Goal: Task Accomplishment & Management: Manage account settings

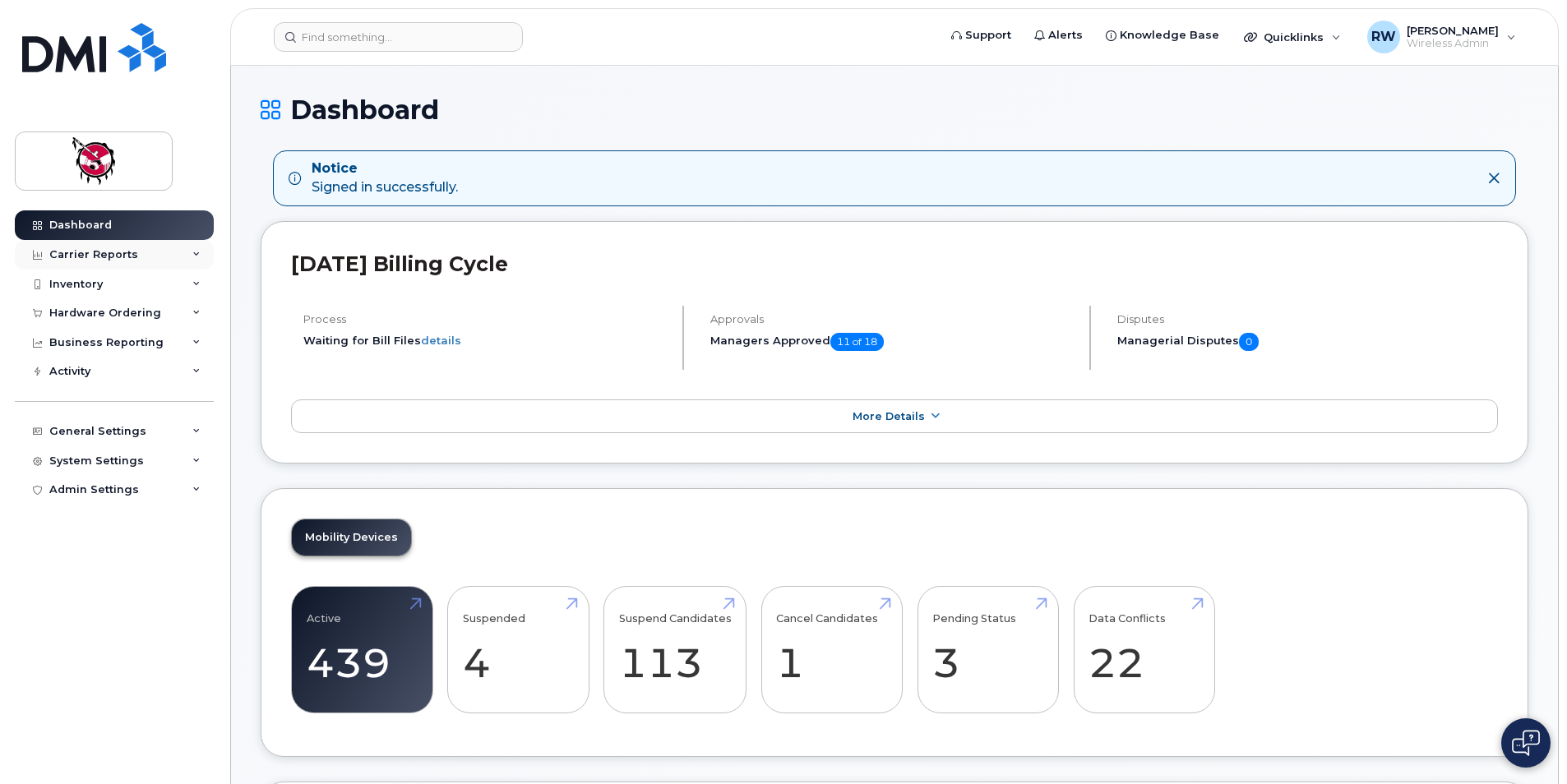
click at [109, 257] on div "Carrier Reports" at bounding box center [94, 255] width 89 height 13
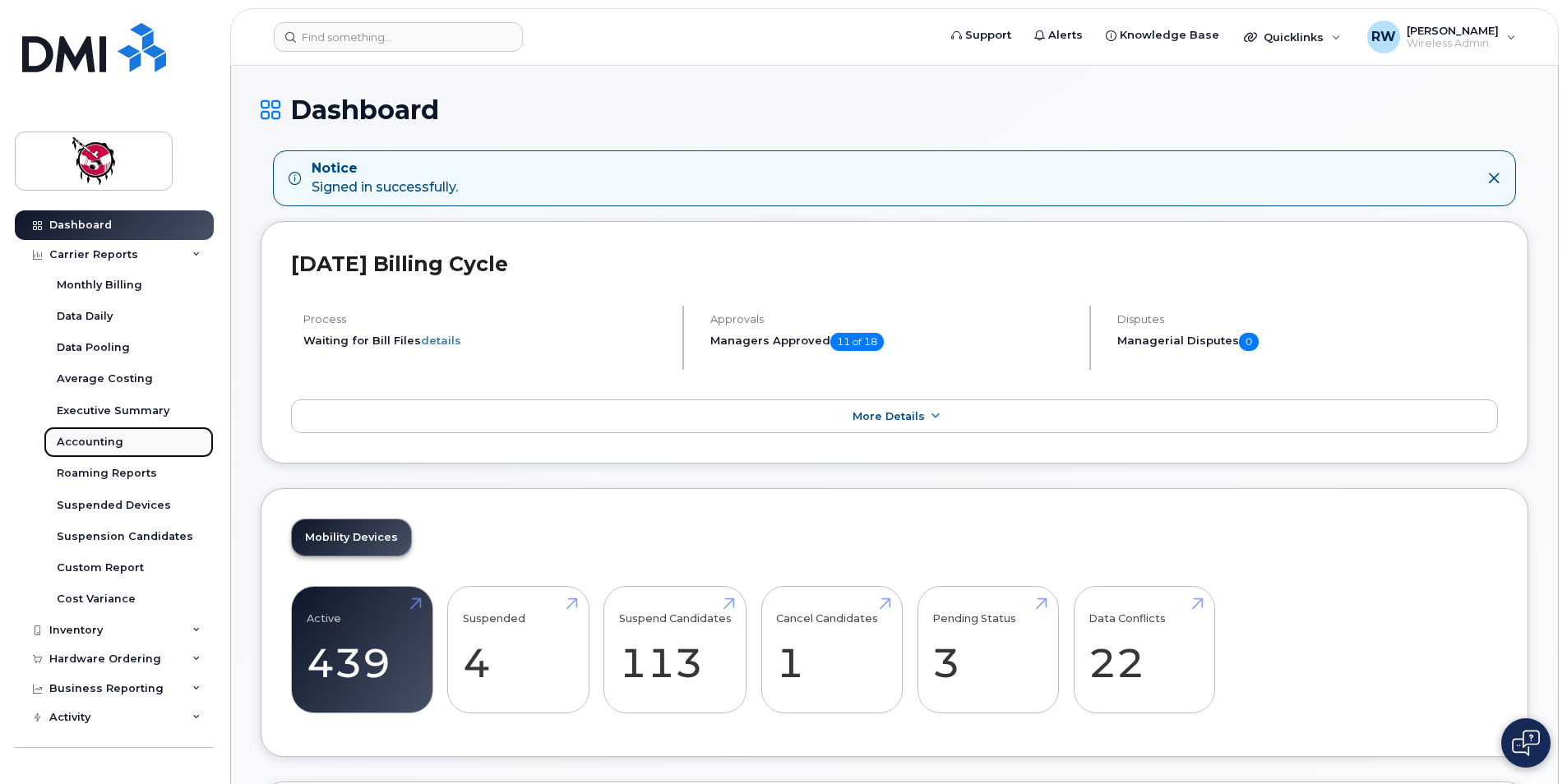
click at [116, 450] on link "Accounting" at bounding box center [129, 441] width 171 height 31
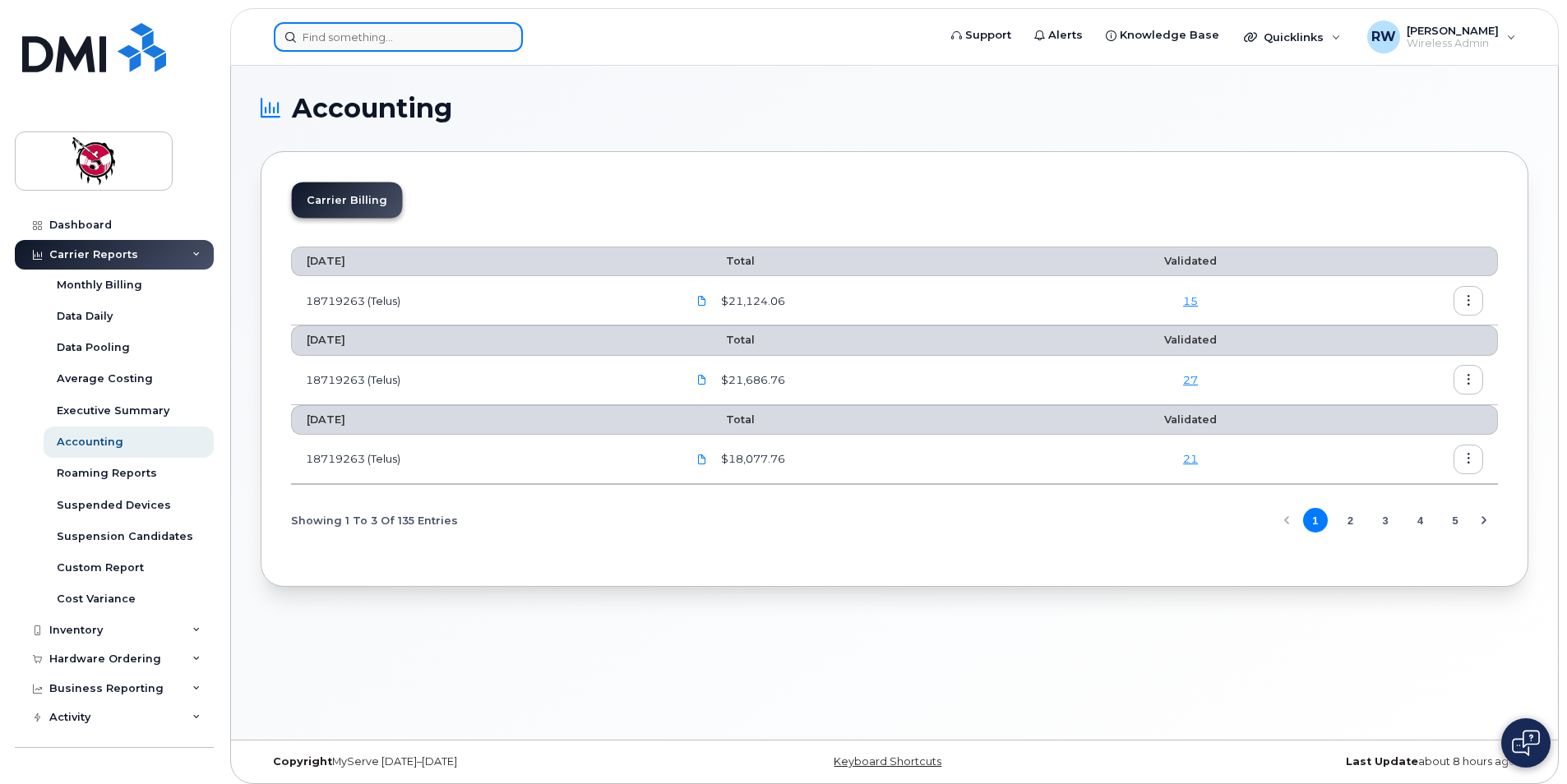
click at [354, 37] on input at bounding box center [398, 36] width 249 height 29
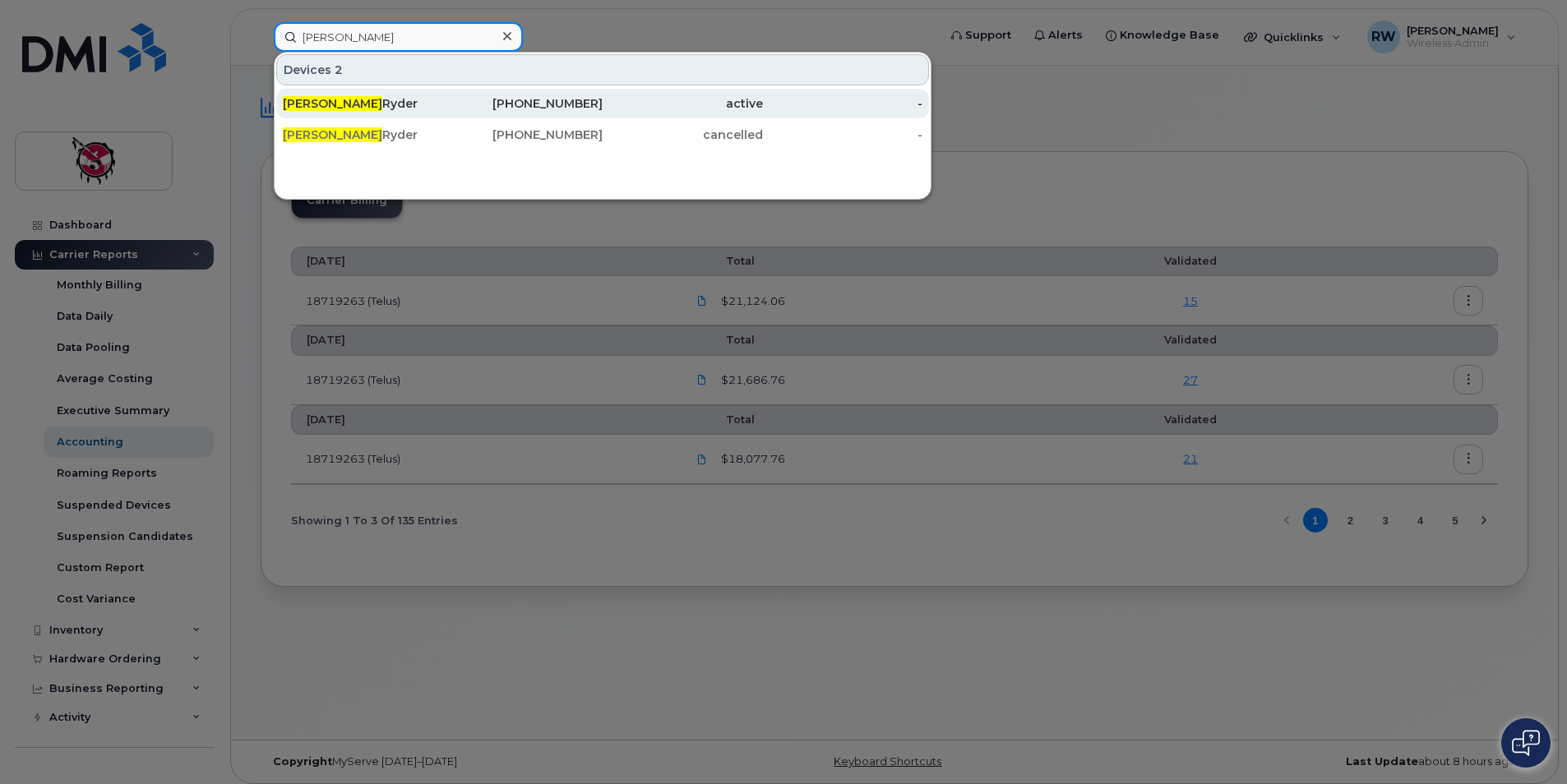
type input "kirsten"
click at [361, 105] on div "Kirsten Ryder" at bounding box center [362, 103] width 161 height 17
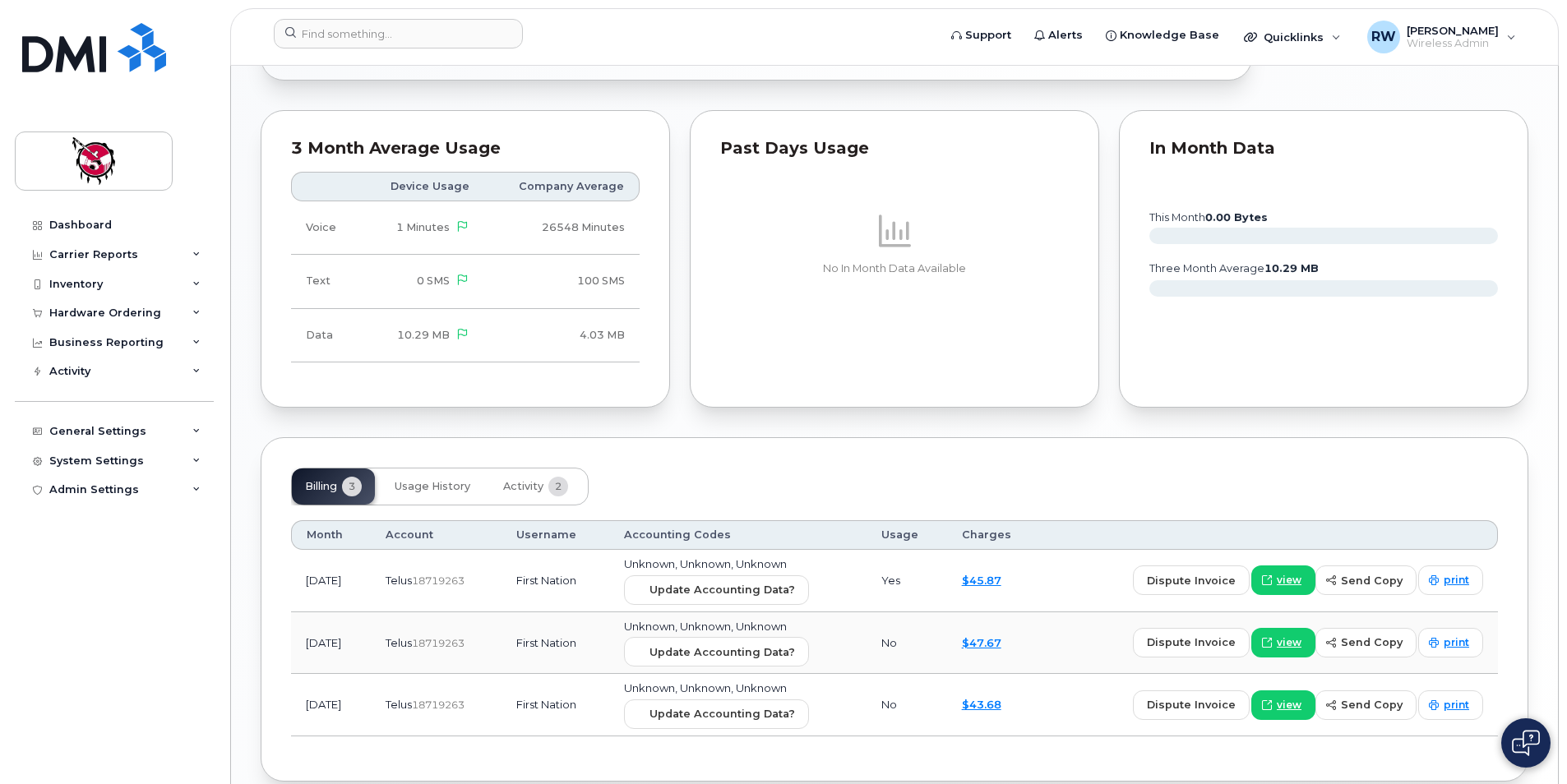
scroll to position [911, 0]
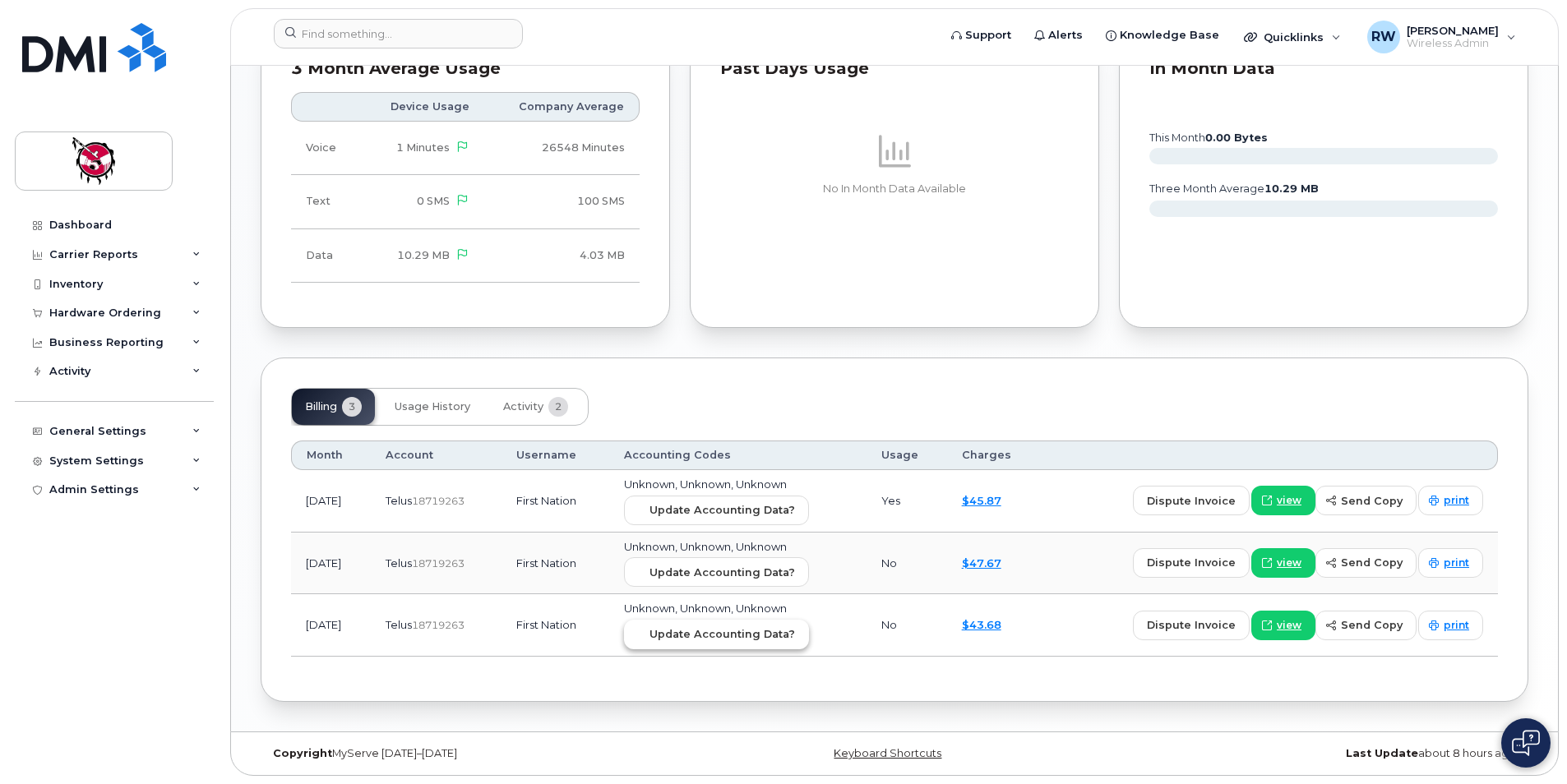
click at [704, 636] on span "Update Accounting Data?" at bounding box center [722, 634] width 146 height 16
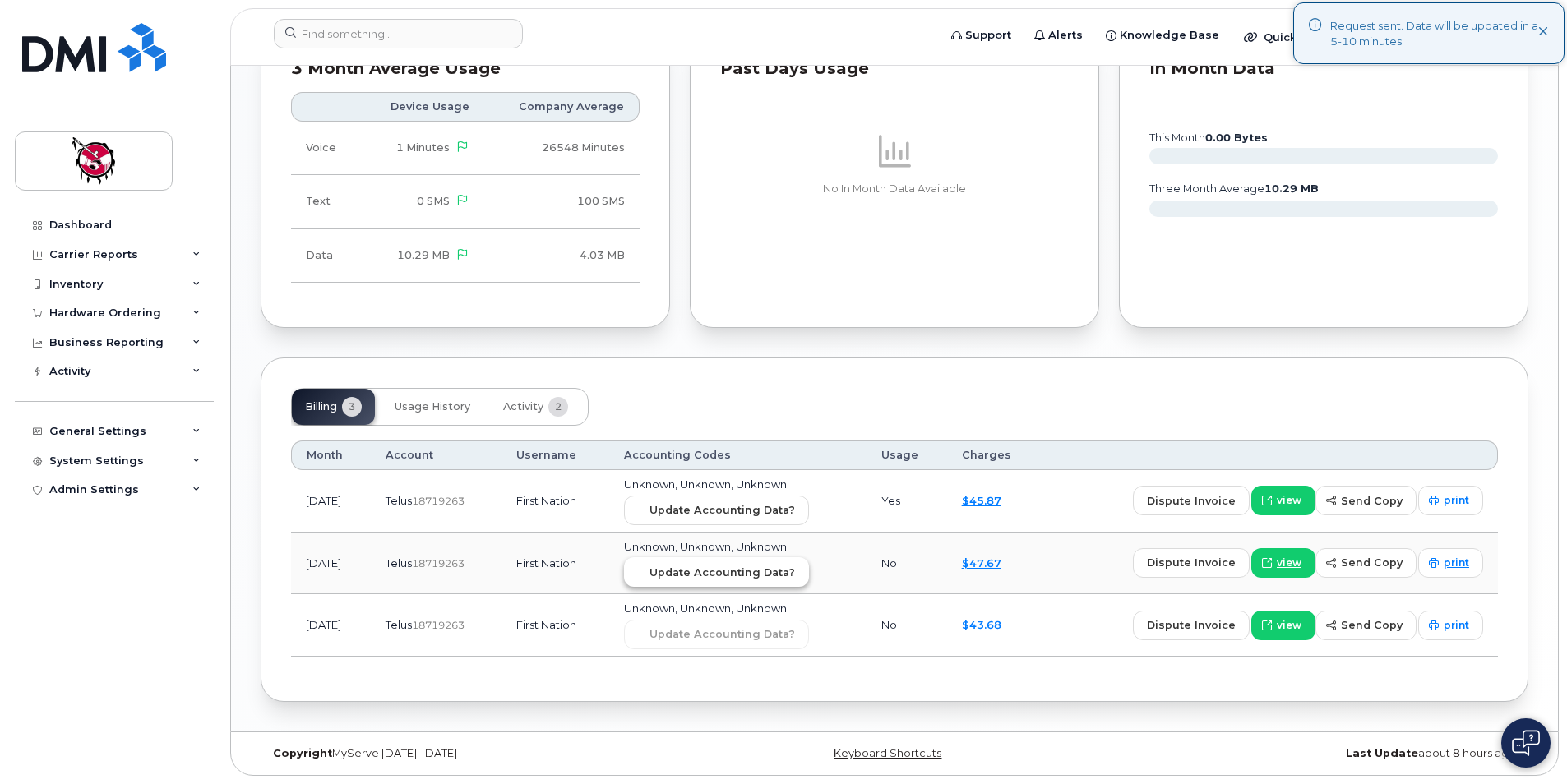
click at [738, 575] on span "Update Accounting Data?" at bounding box center [722, 573] width 146 height 16
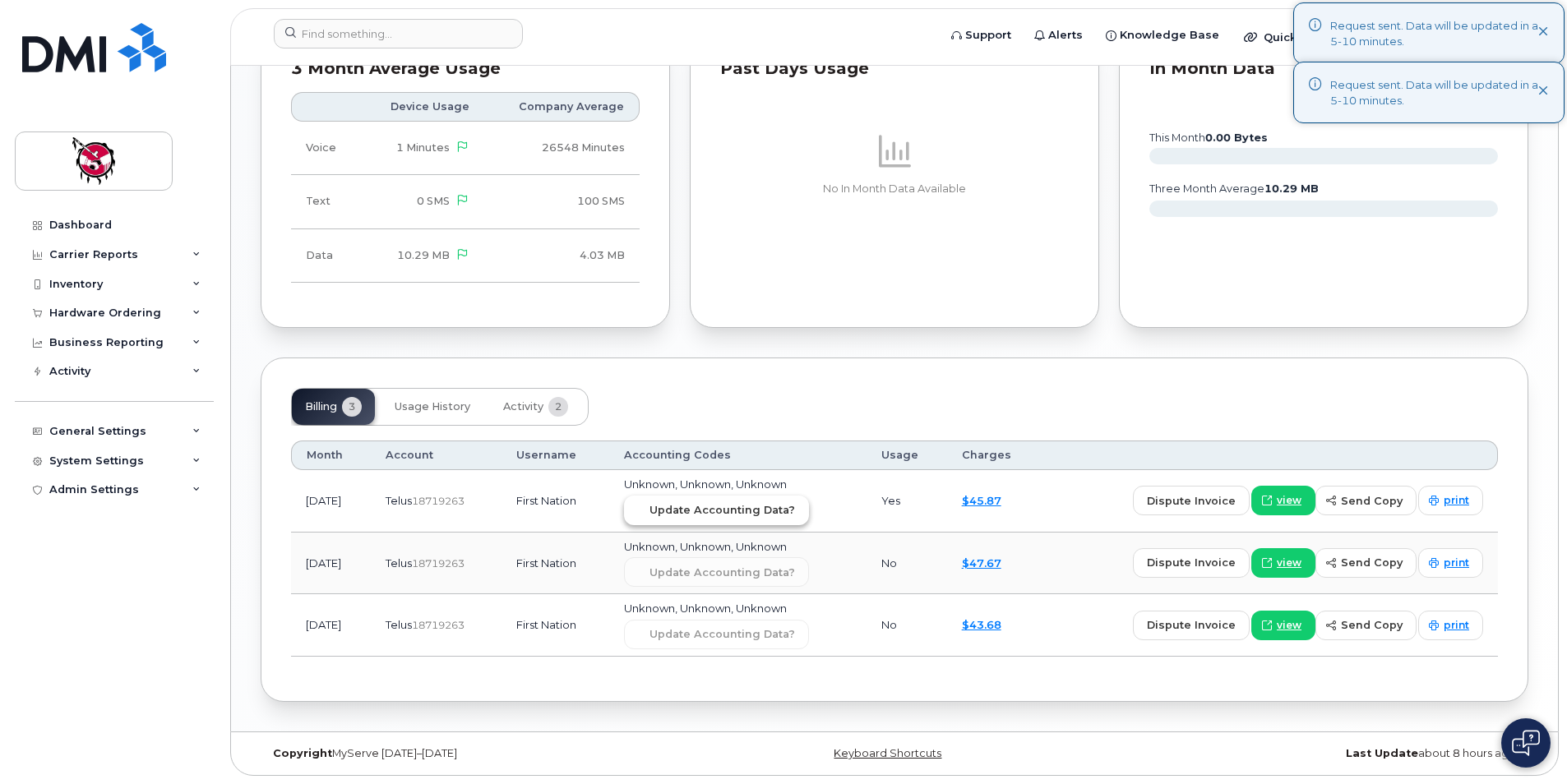
click at [786, 512] on span "Update Accounting Data?" at bounding box center [722, 511] width 146 height 16
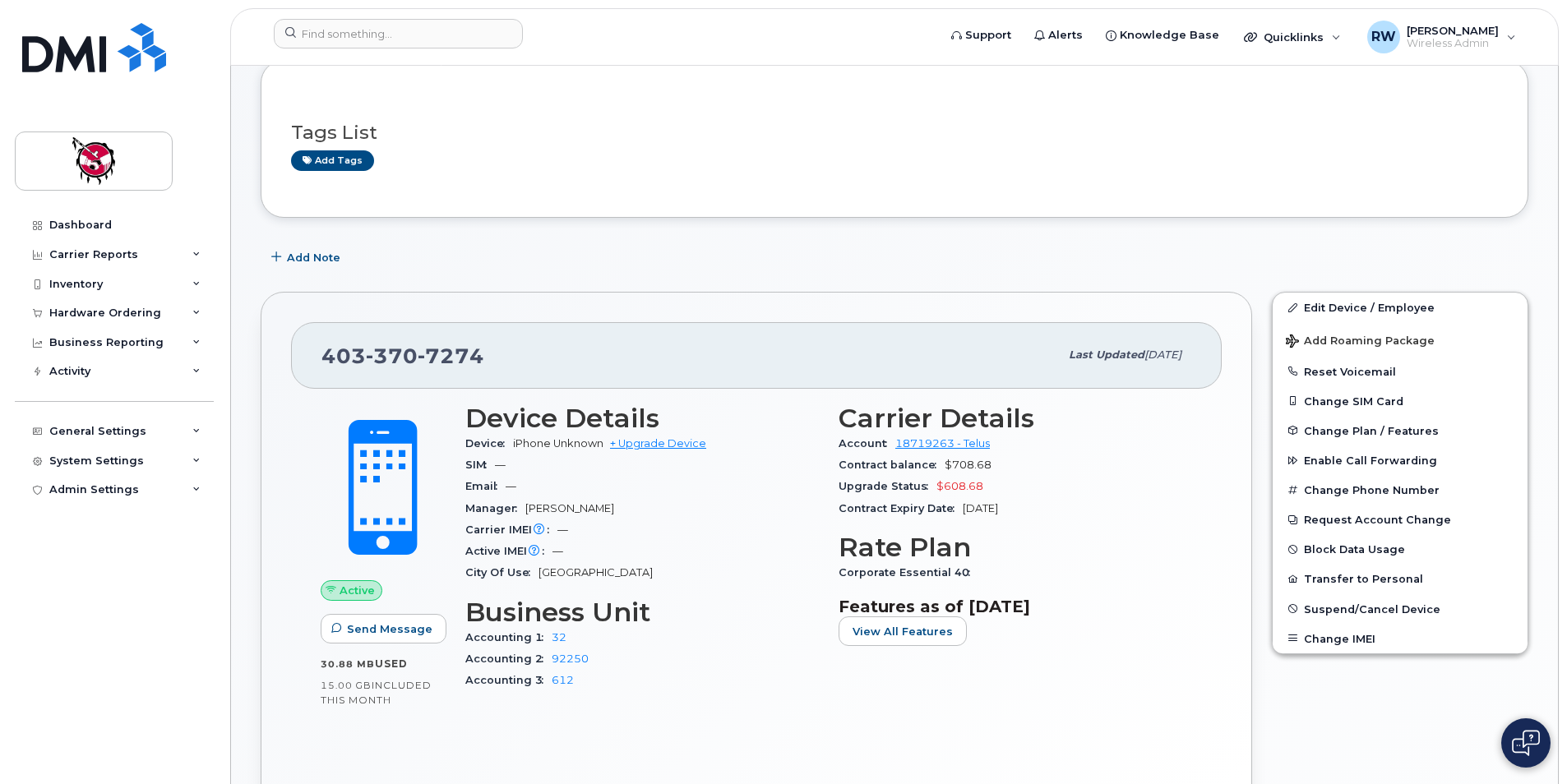
scroll to position [0, 0]
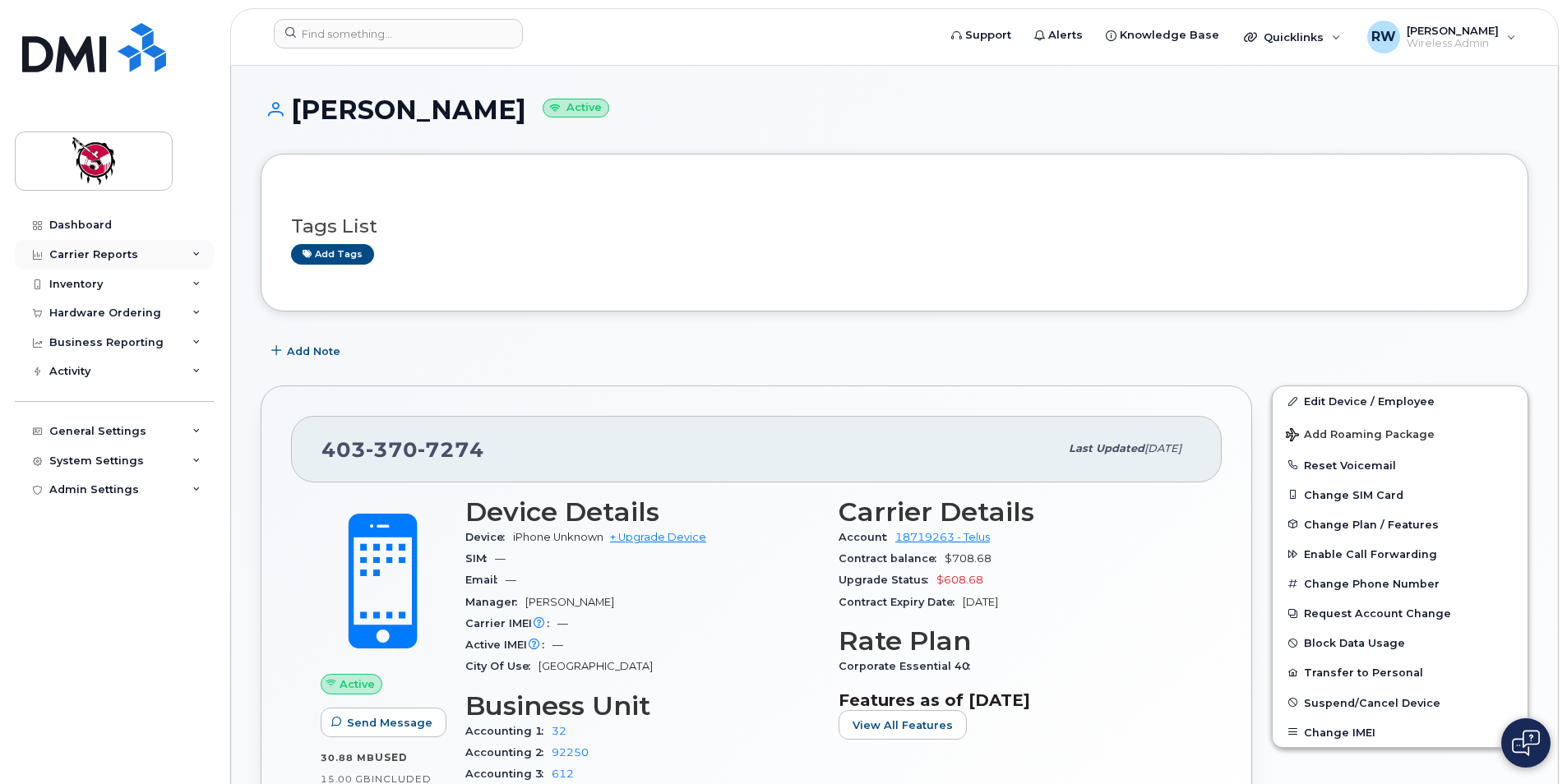
click at [122, 258] on div "Carrier Reports" at bounding box center [94, 255] width 89 height 13
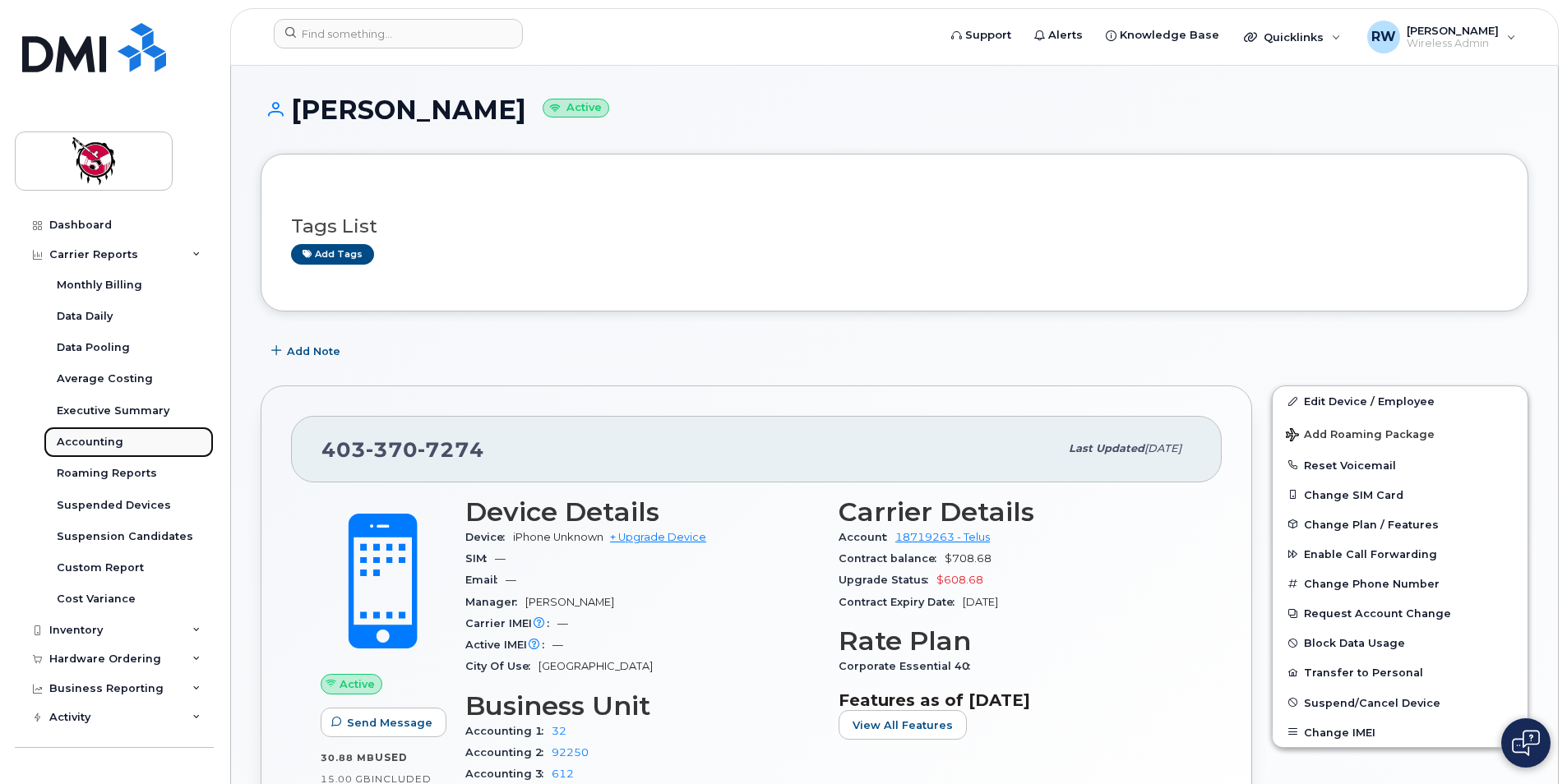
click at [93, 437] on div "Accounting" at bounding box center [90, 442] width 67 height 15
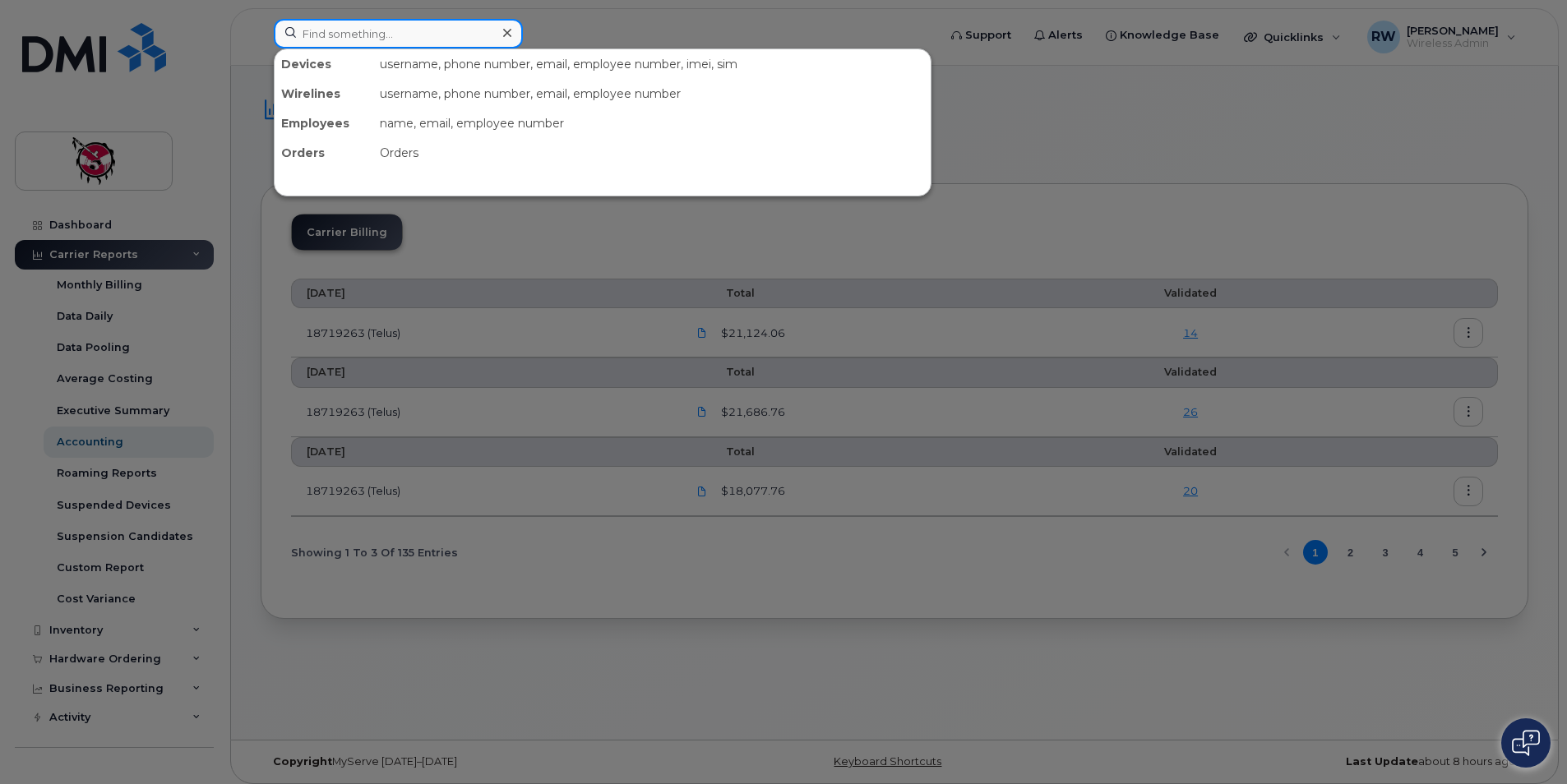
click at [393, 38] on input at bounding box center [398, 33] width 249 height 29
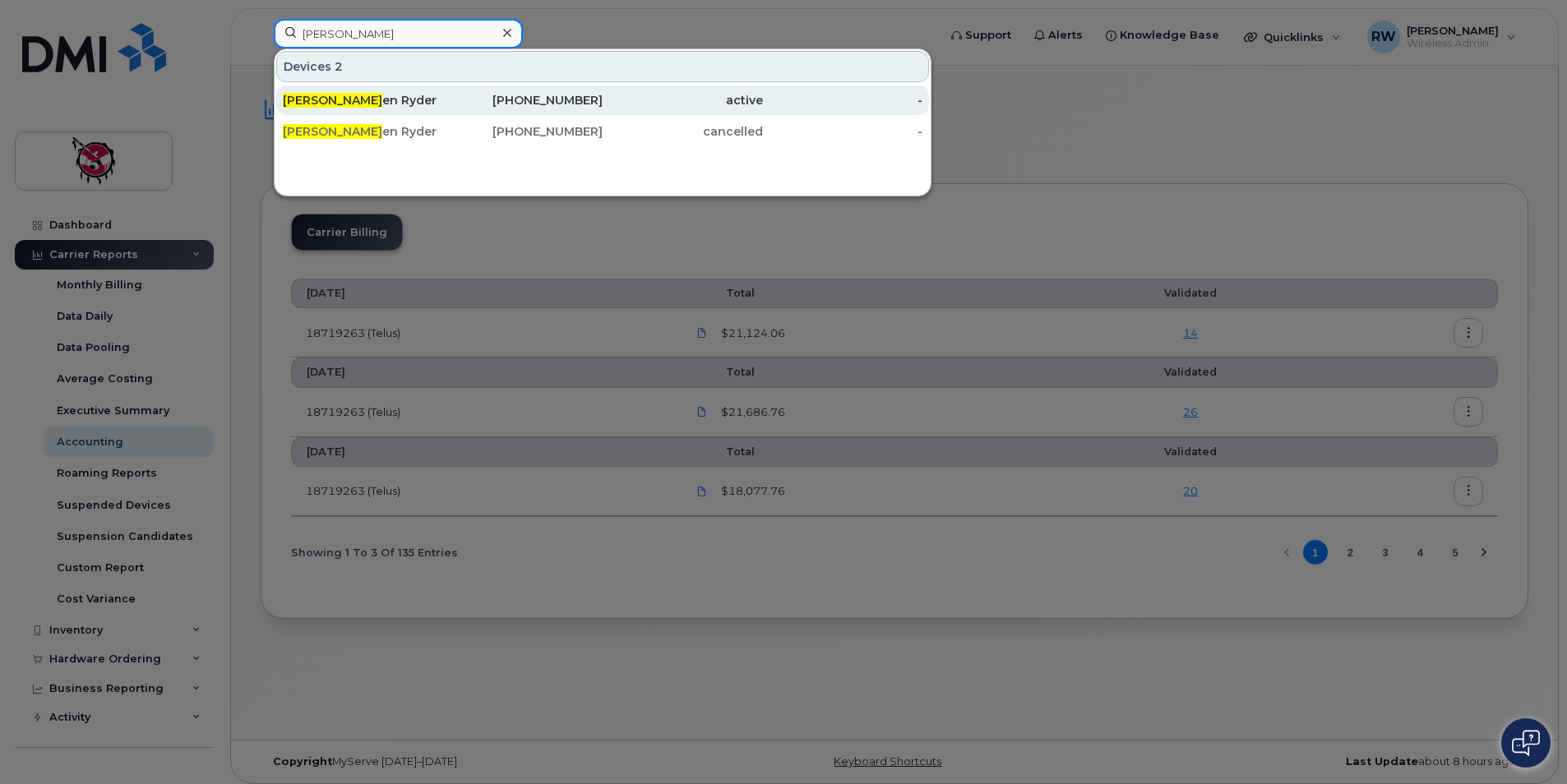
type input "[PERSON_NAME]"
click at [352, 105] on div "Kirst en Ryder" at bounding box center [362, 100] width 161 height 17
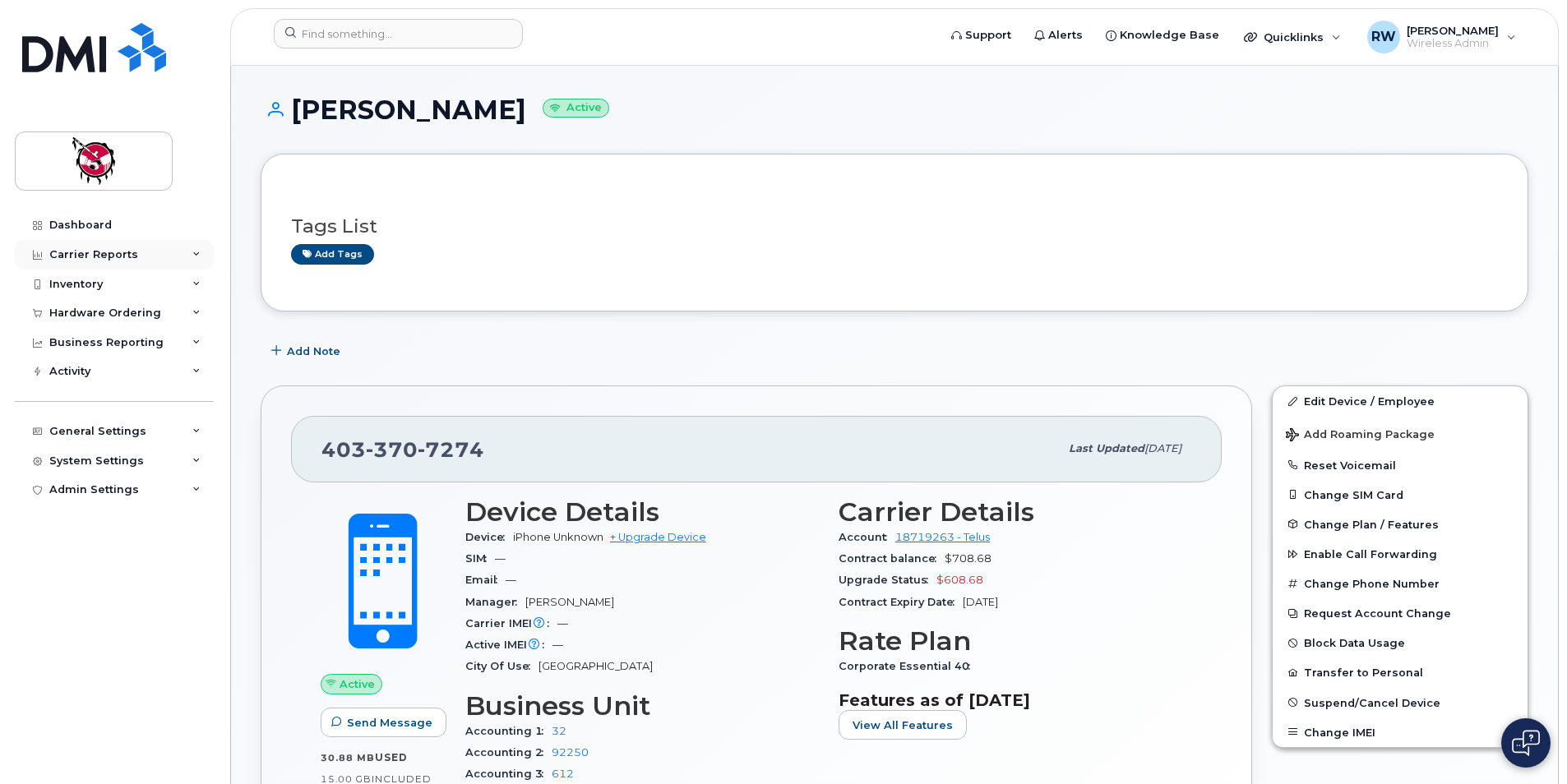
click at [102, 257] on div "Carrier Reports" at bounding box center [94, 255] width 89 height 13
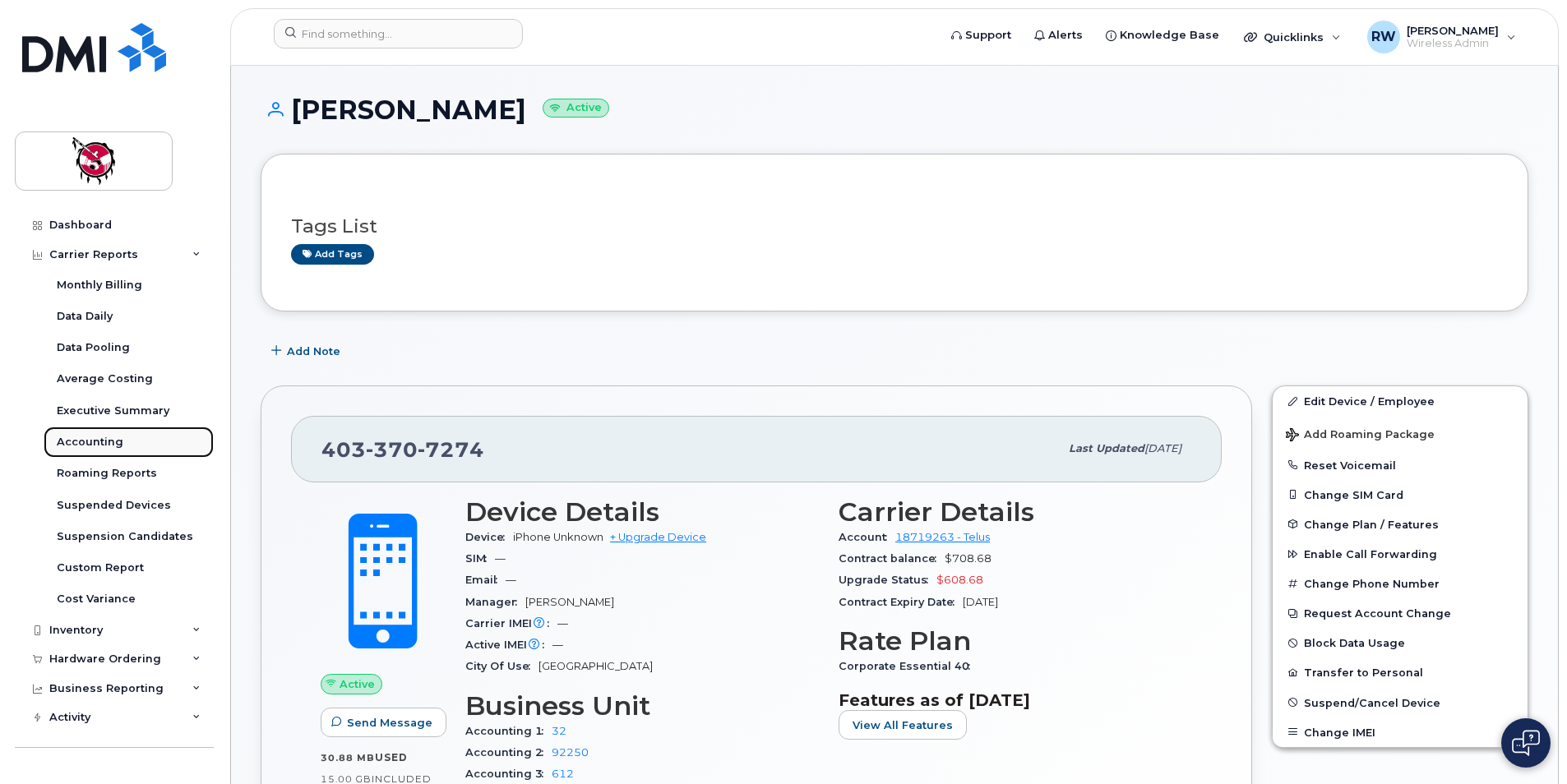
click at [115, 436] on div "Accounting" at bounding box center [90, 442] width 67 height 15
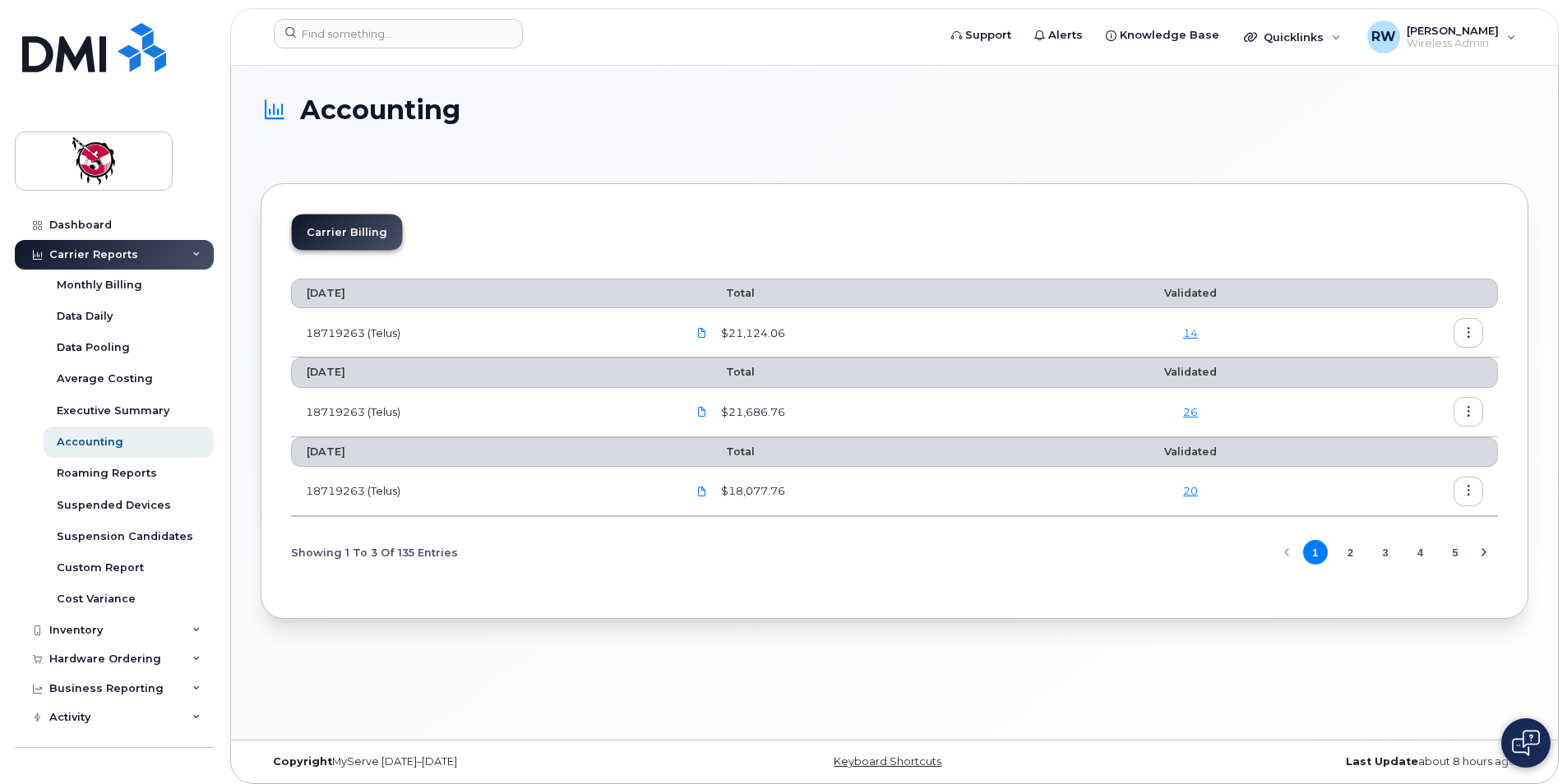
click at [1187, 494] on link "20" at bounding box center [1190, 490] width 15 height 13
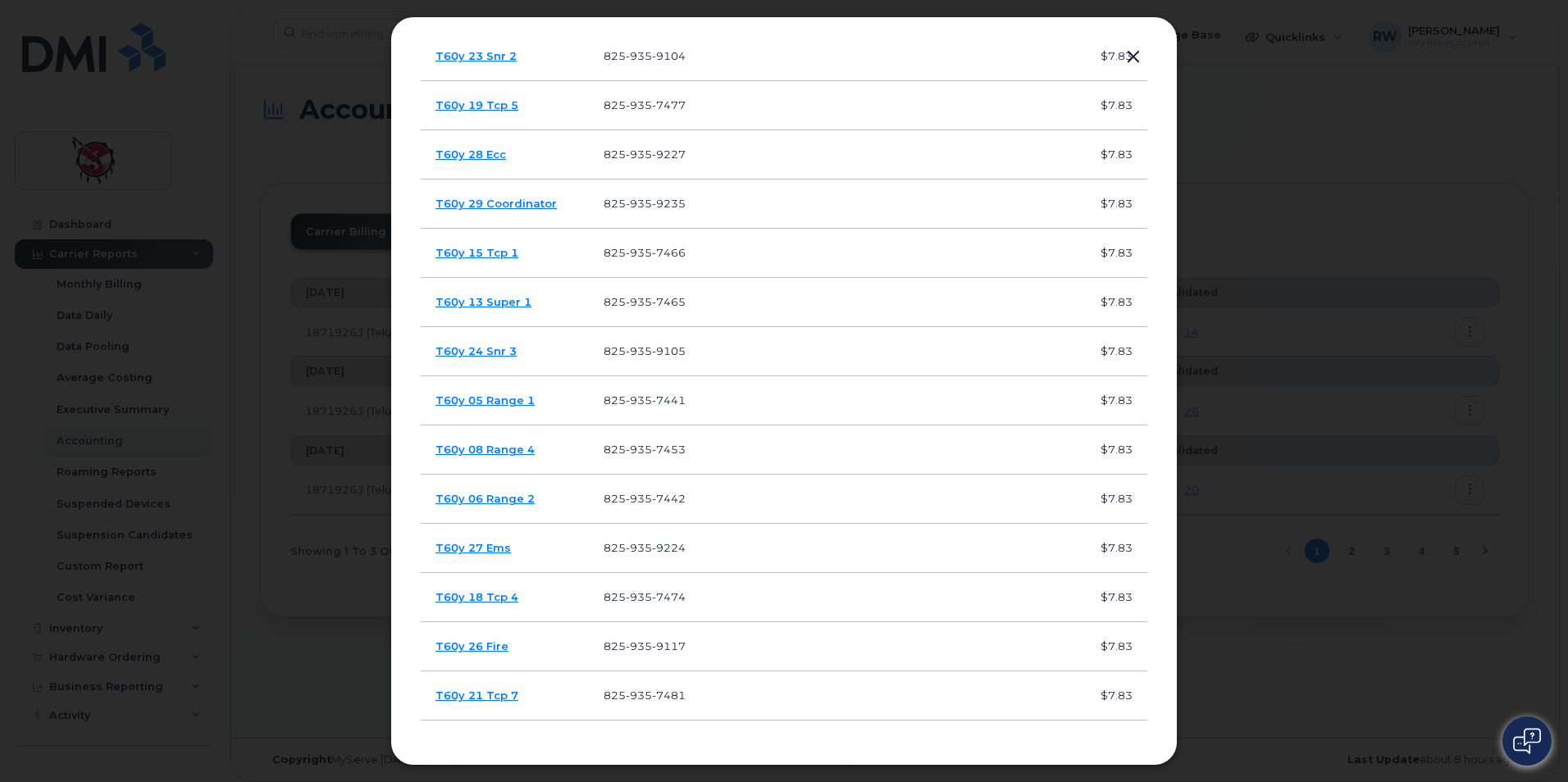
scroll to position [437, 0]
click at [1134, 60] on button "button" at bounding box center [1133, 58] width 25 height 23
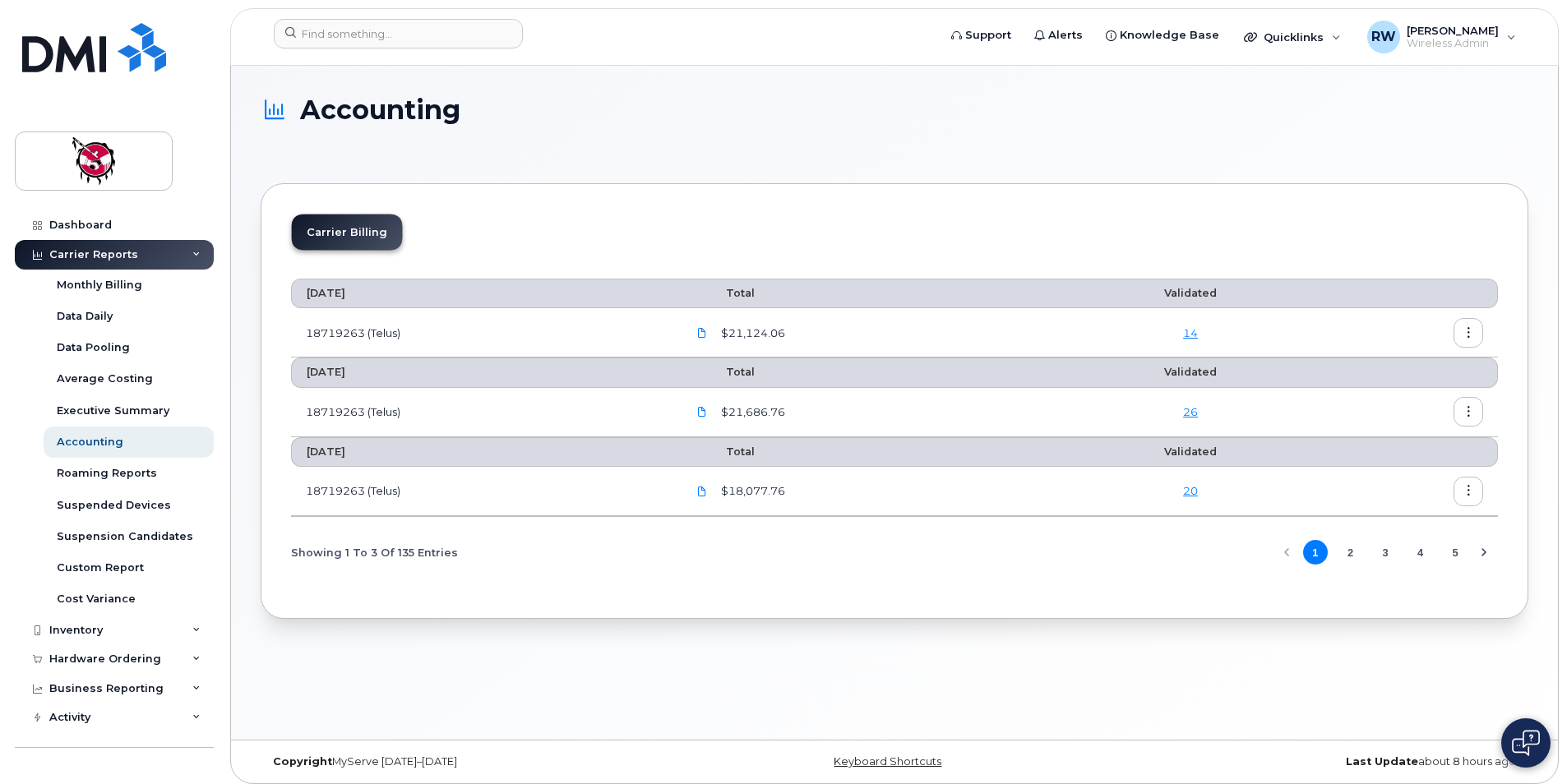
click at [1198, 416] on link "26" at bounding box center [1190, 411] width 15 height 13
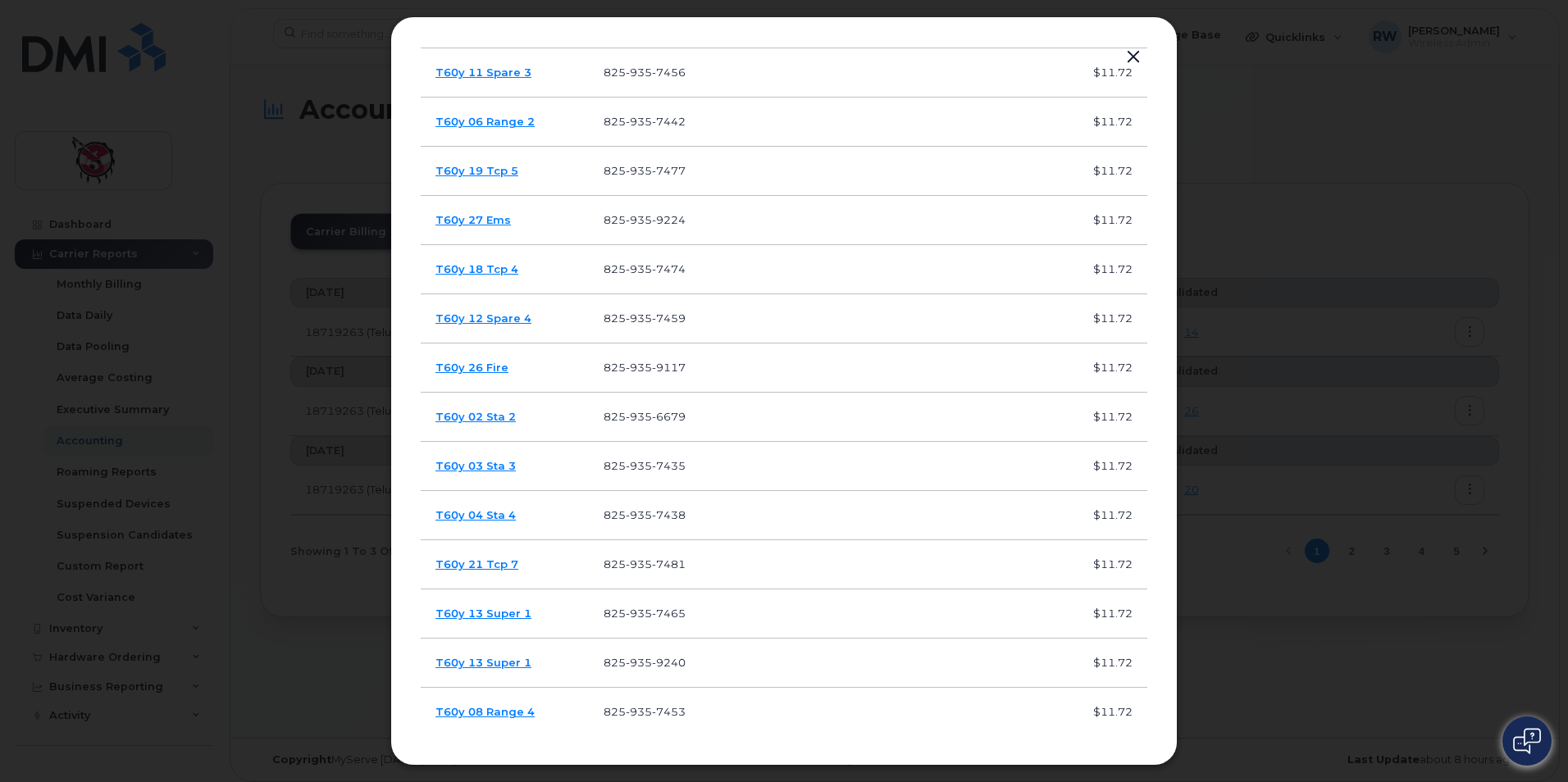
scroll to position [0, 0]
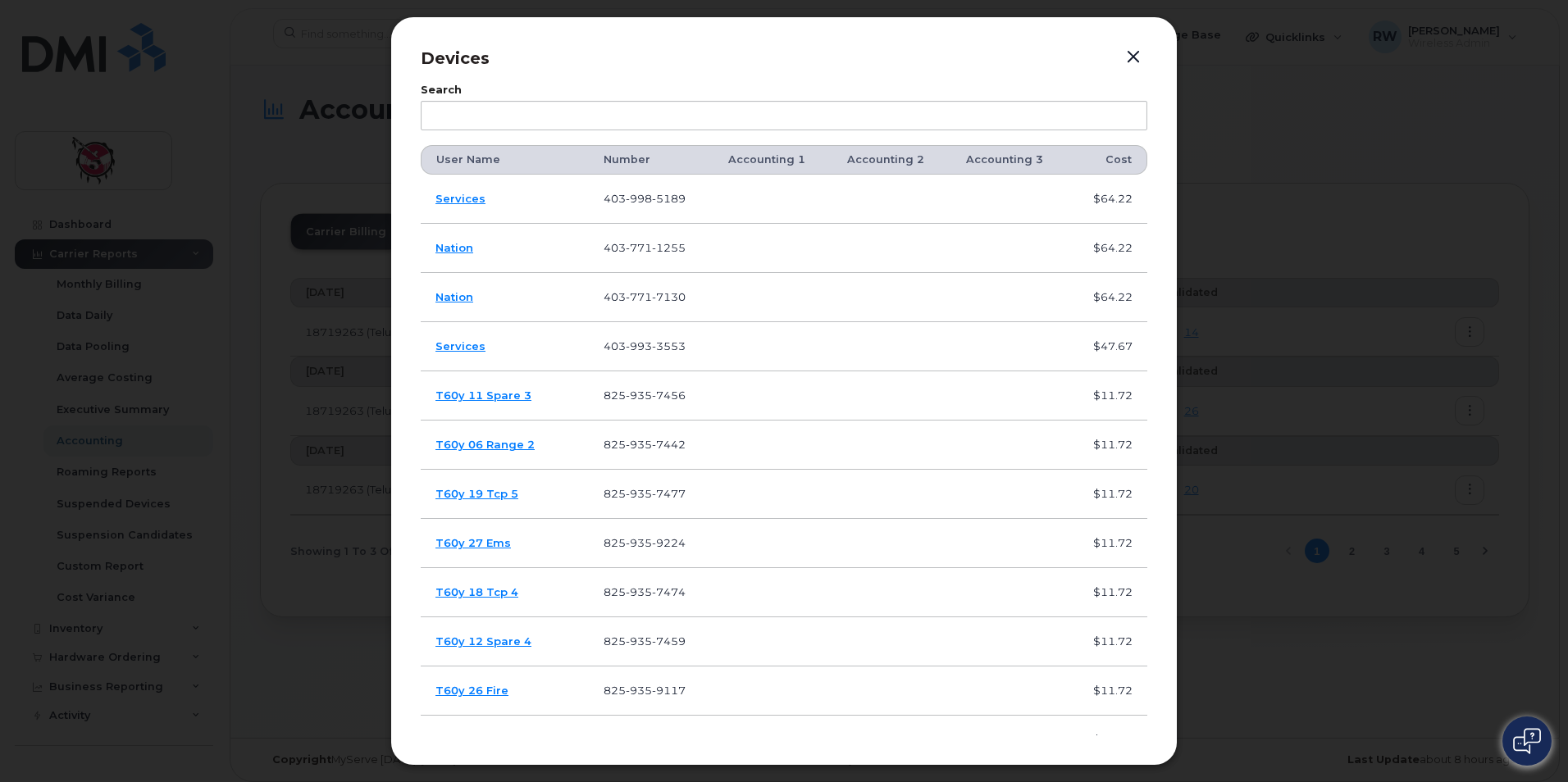
click at [1132, 58] on button "button" at bounding box center [1133, 58] width 25 height 23
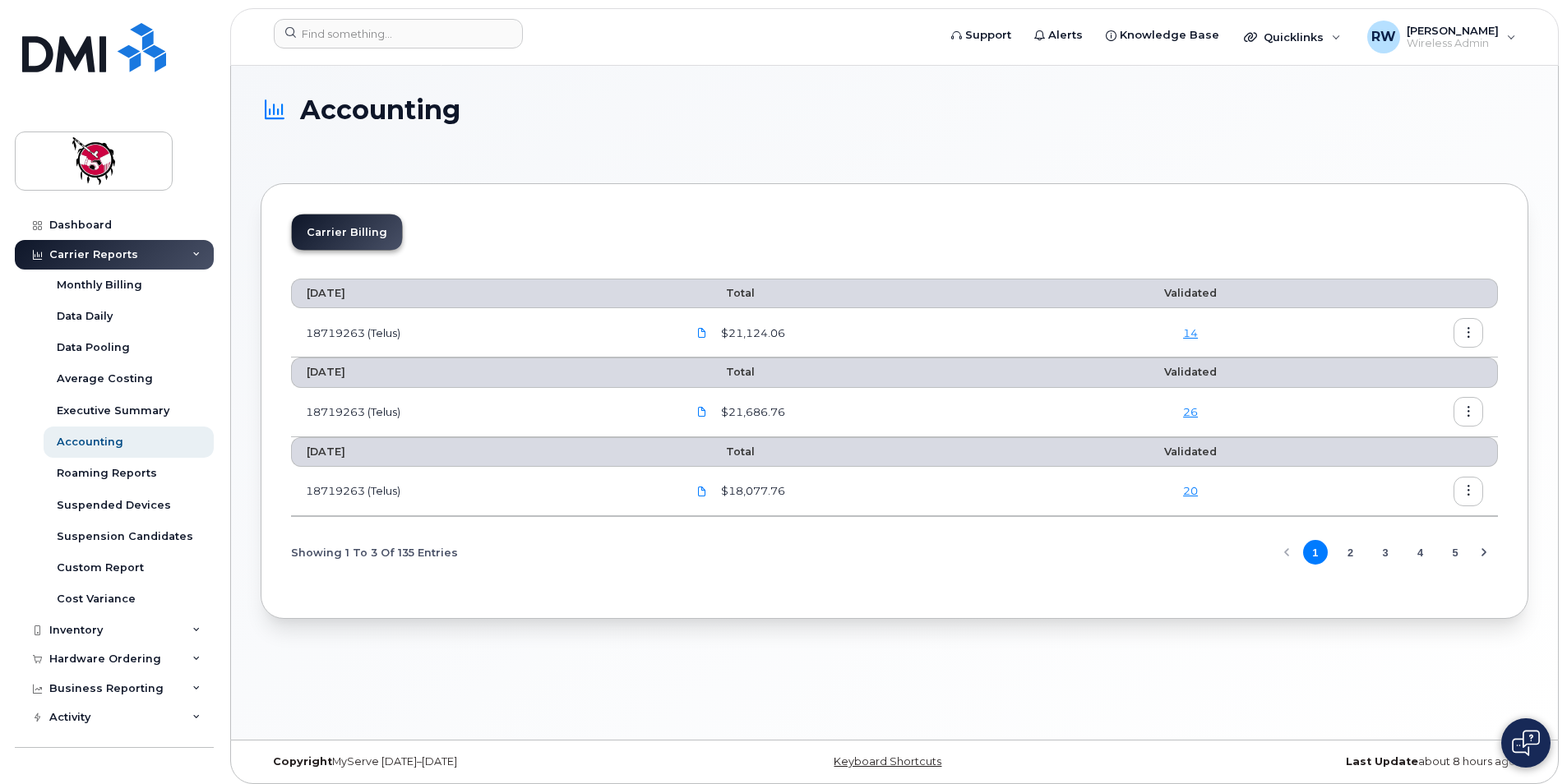
click at [1194, 496] on link "20" at bounding box center [1190, 490] width 15 height 13
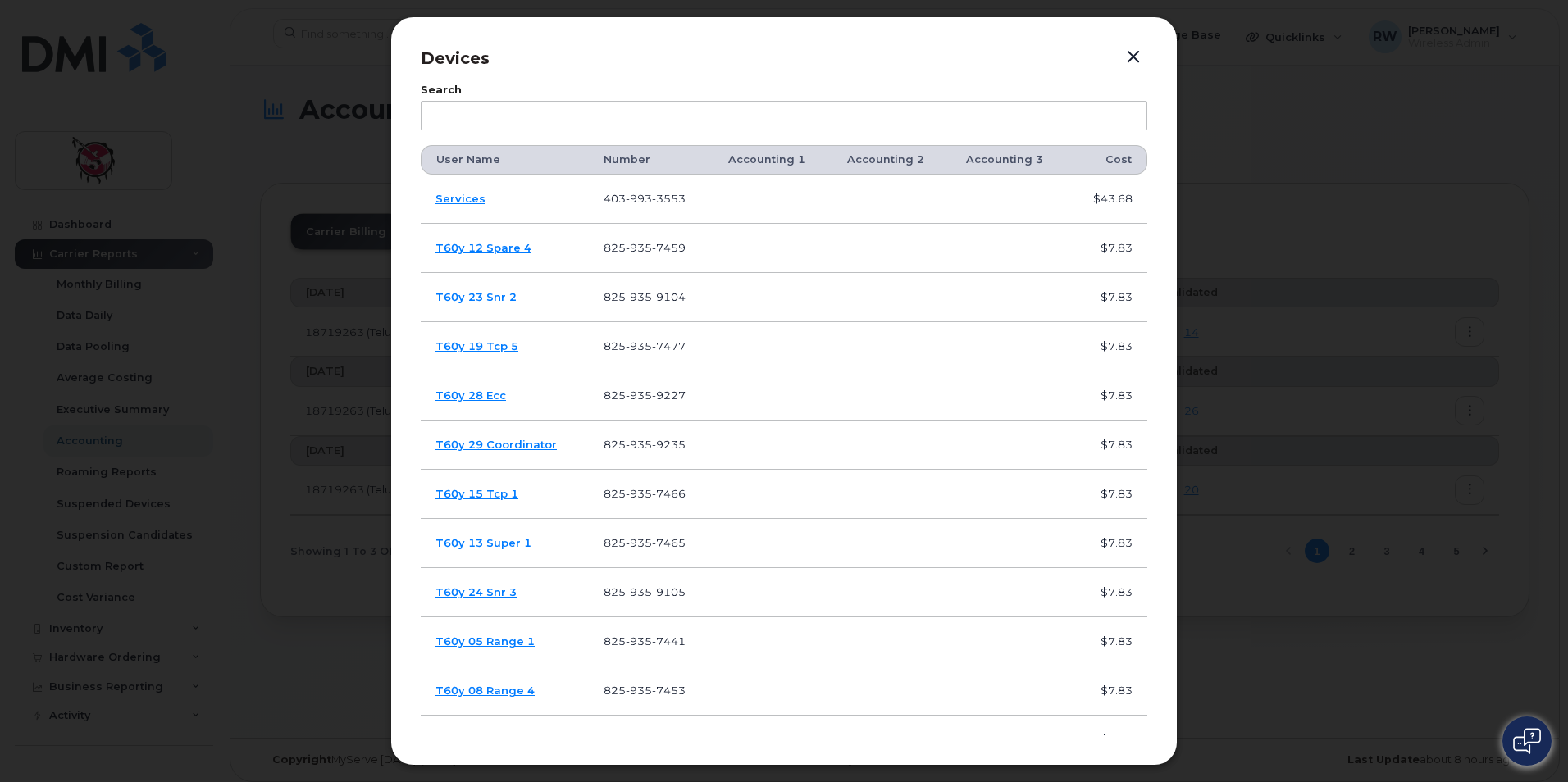
click at [1124, 66] on button "button" at bounding box center [1133, 58] width 25 height 23
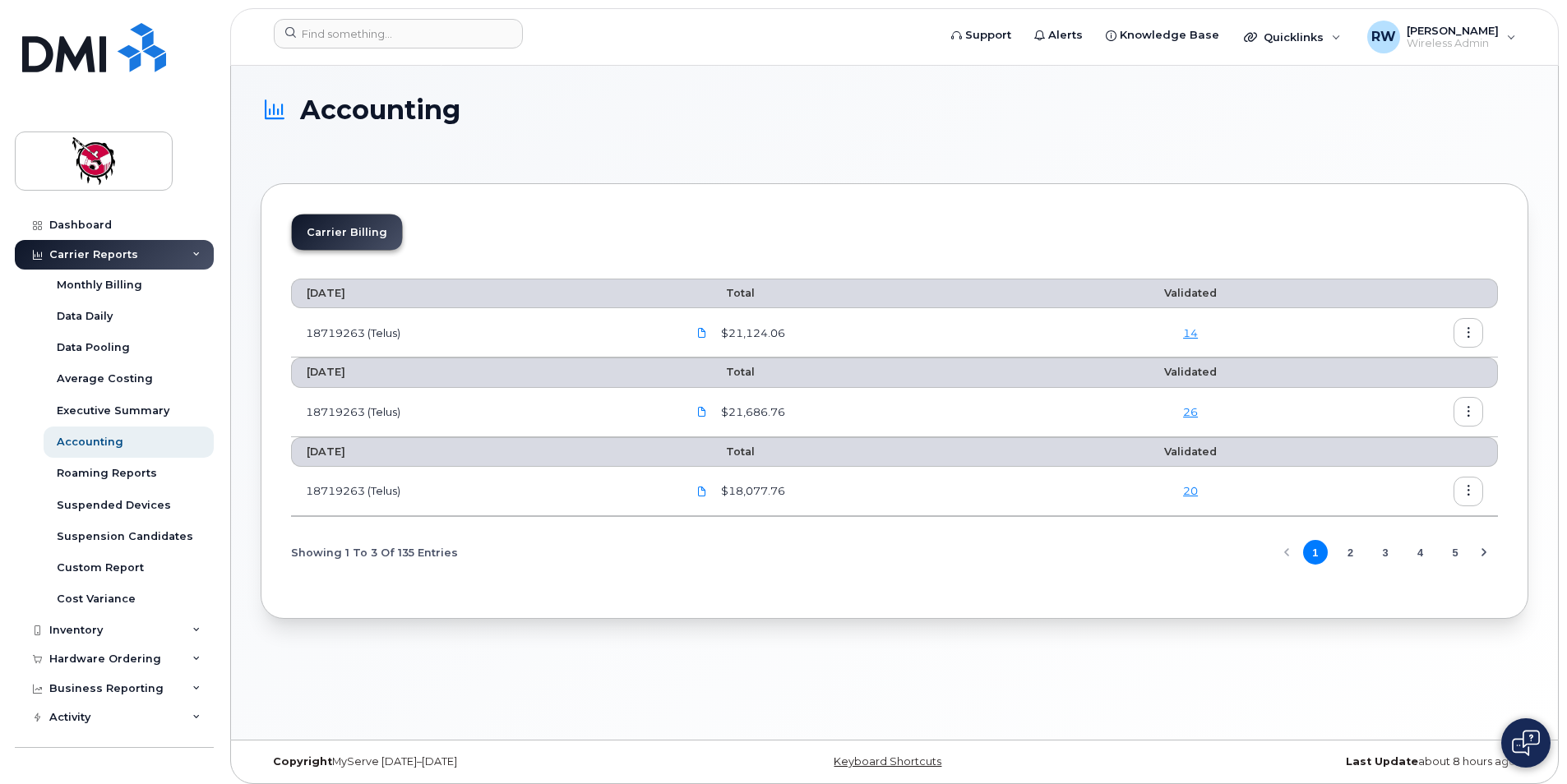
click at [1197, 414] on link "26" at bounding box center [1190, 411] width 15 height 13
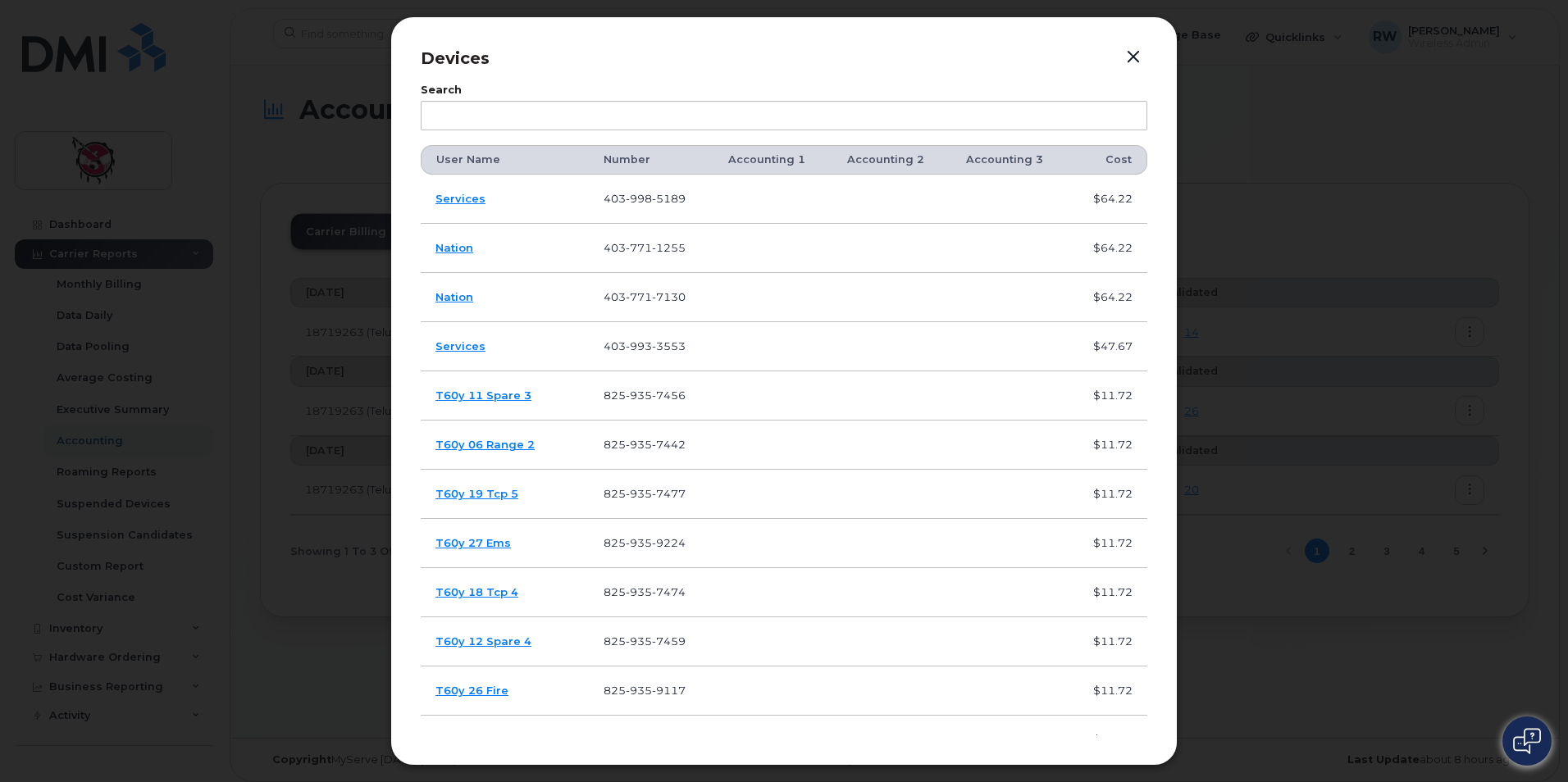
click at [1130, 63] on button "button" at bounding box center [1133, 58] width 25 height 23
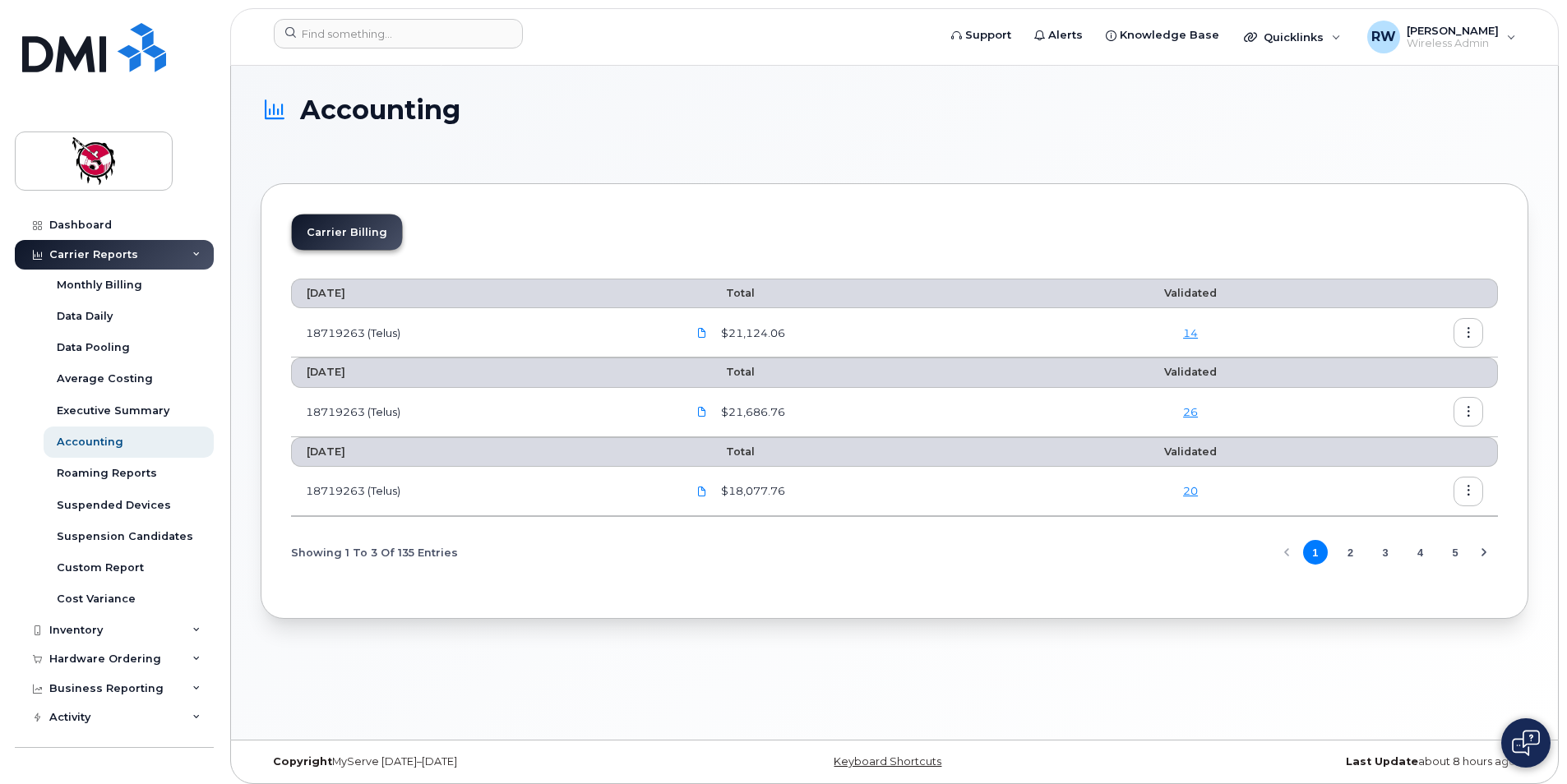
click at [1477, 491] on button "button" at bounding box center [1468, 491] width 29 height 29
click at [1424, 548] on div "Download" at bounding box center [1409, 558] width 147 height 31
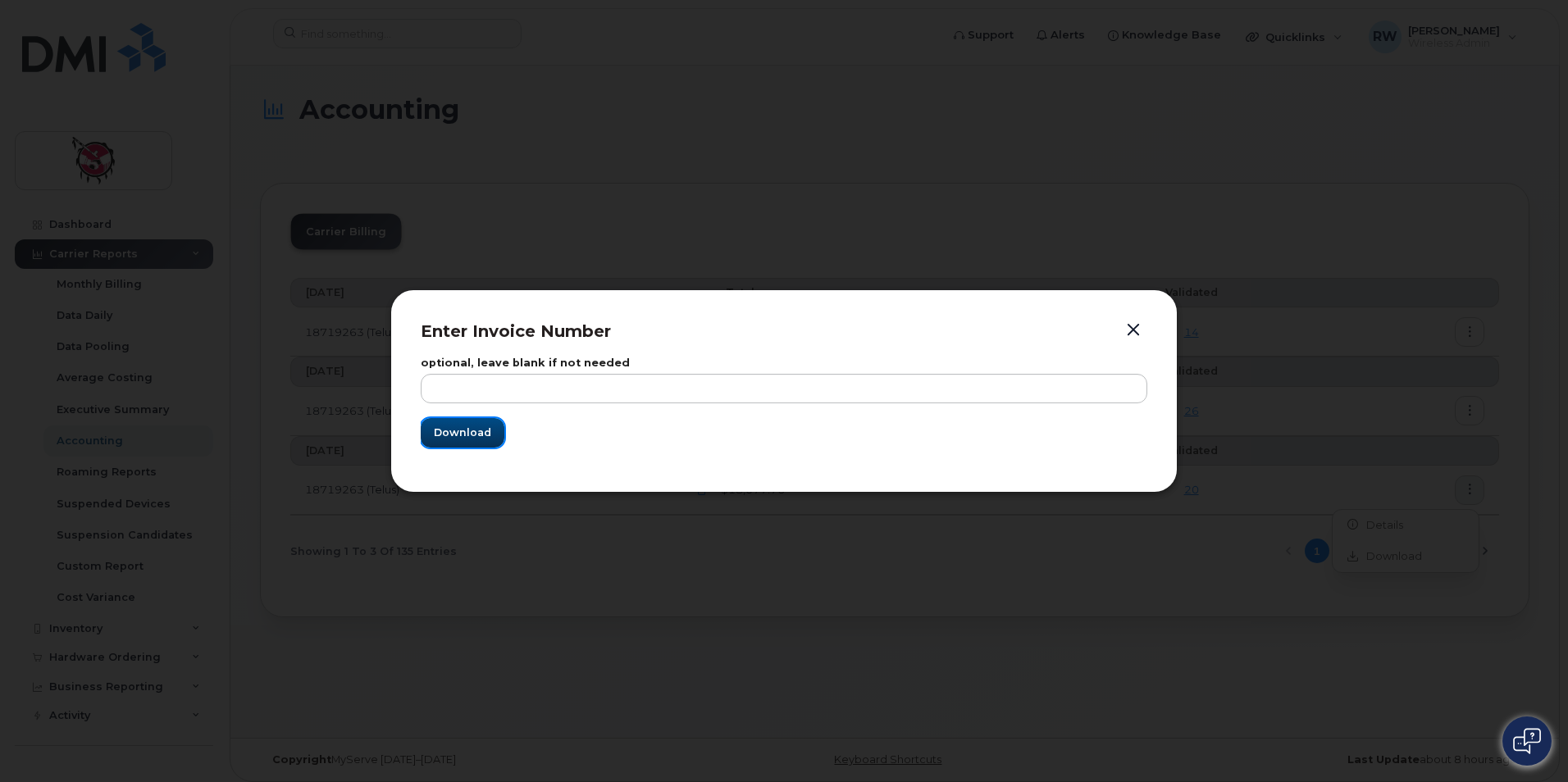
click at [473, 438] on span "Download" at bounding box center [462, 433] width 58 height 16
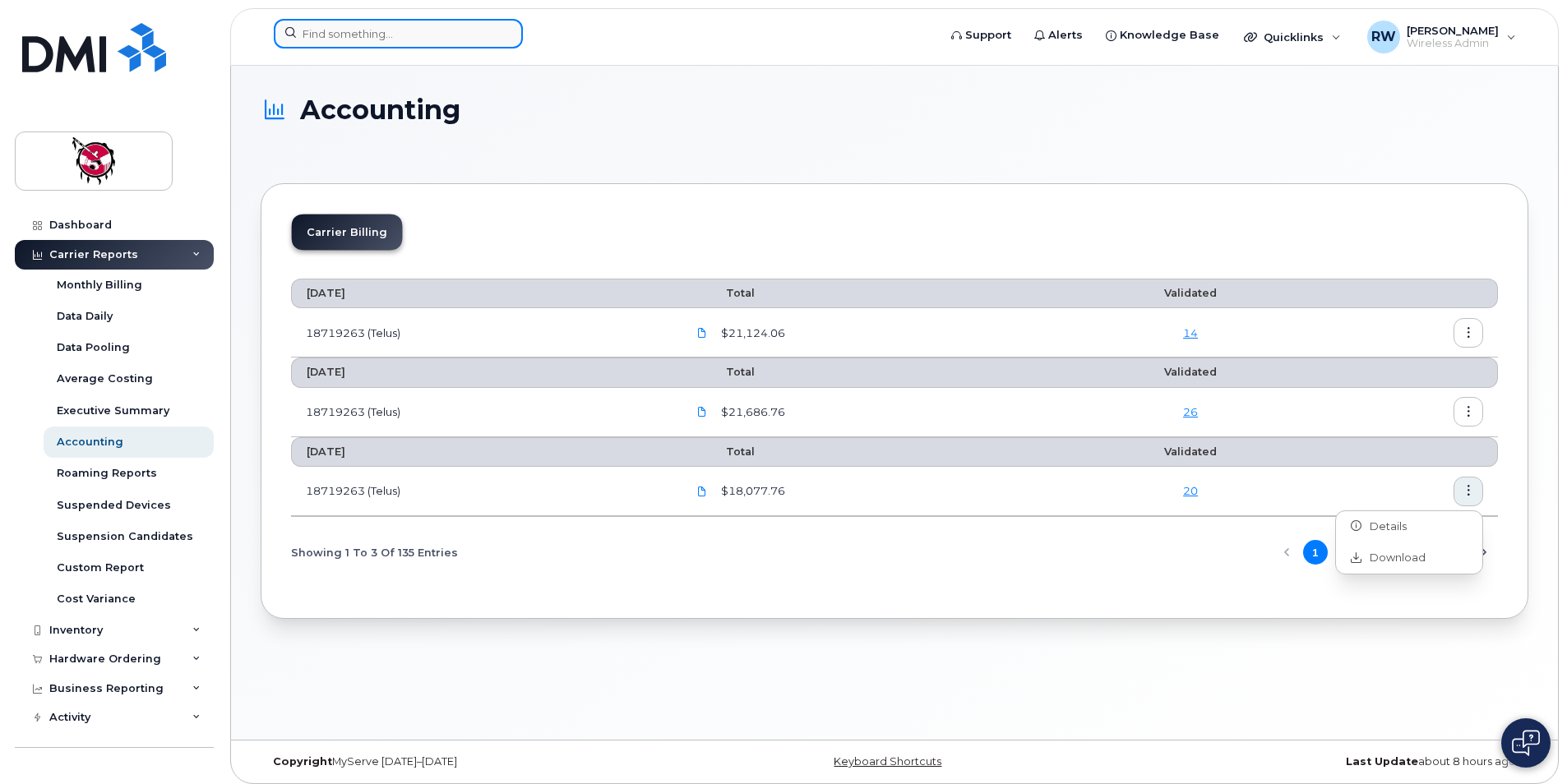
click at [325, 31] on input at bounding box center [398, 33] width 249 height 29
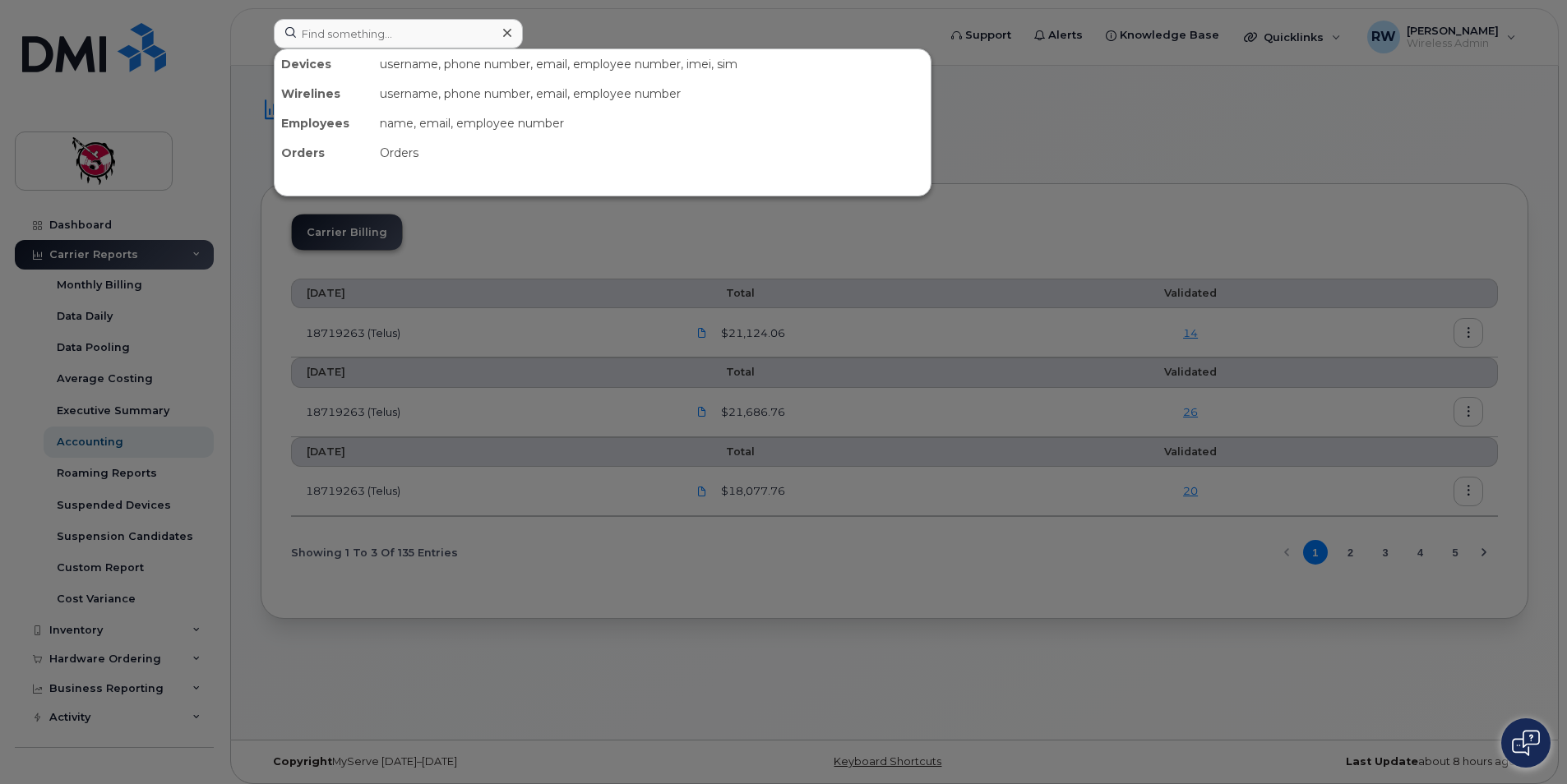
drag, startPoint x: 589, startPoint y: 22, endPoint x: 583, endPoint y: 12, distance: 11.7
click at [590, 22] on div at bounding box center [784, 392] width 1567 height 784
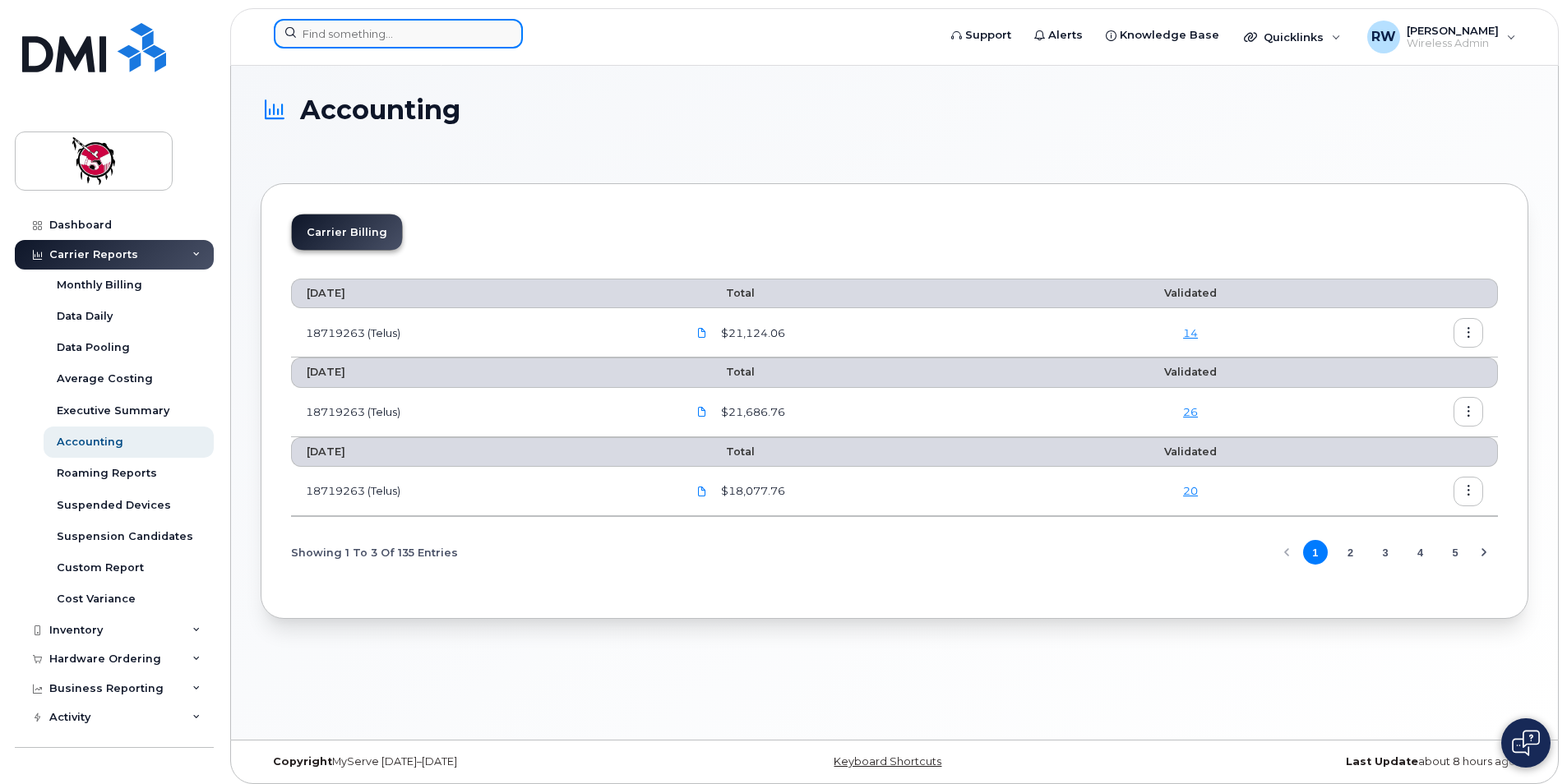
click at [372, 39] on input at bounding box center [398, 33] width 249 height 29
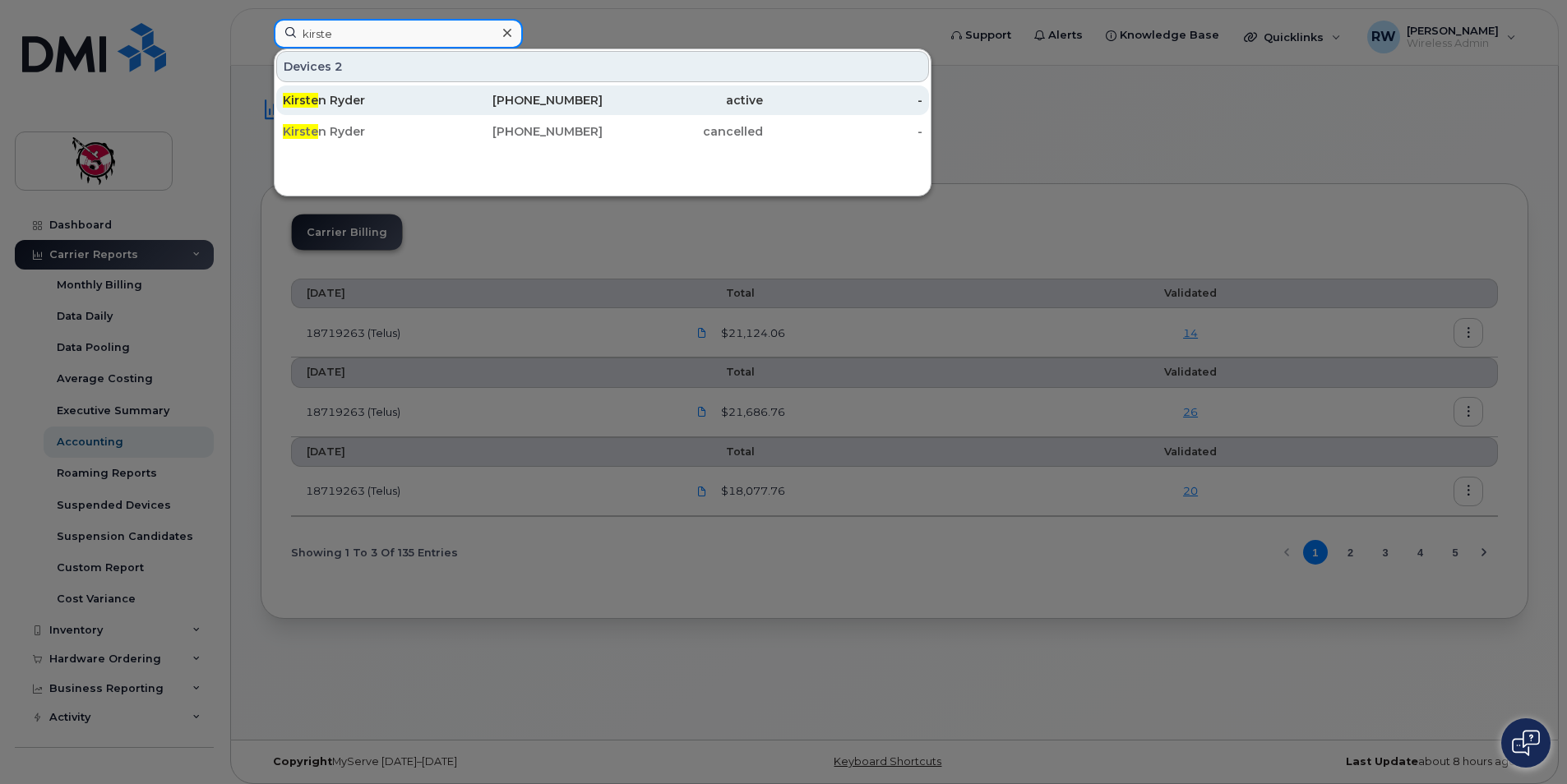
type input "kirste"
click at [443, 107] on div "Kirste n Ryder" at bounding box center [523, 99] width 161 height 29
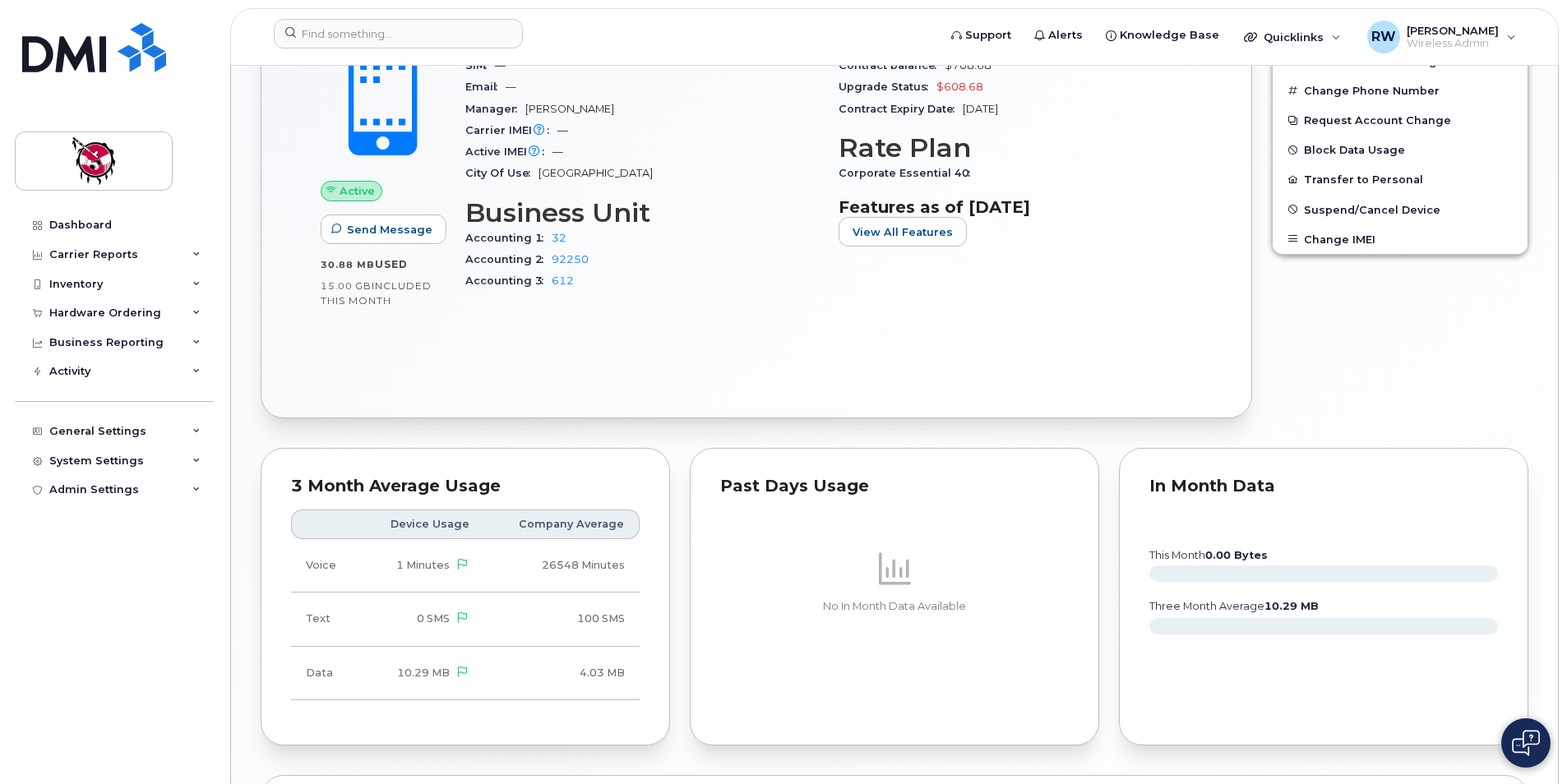
scroll to position [855, 0]
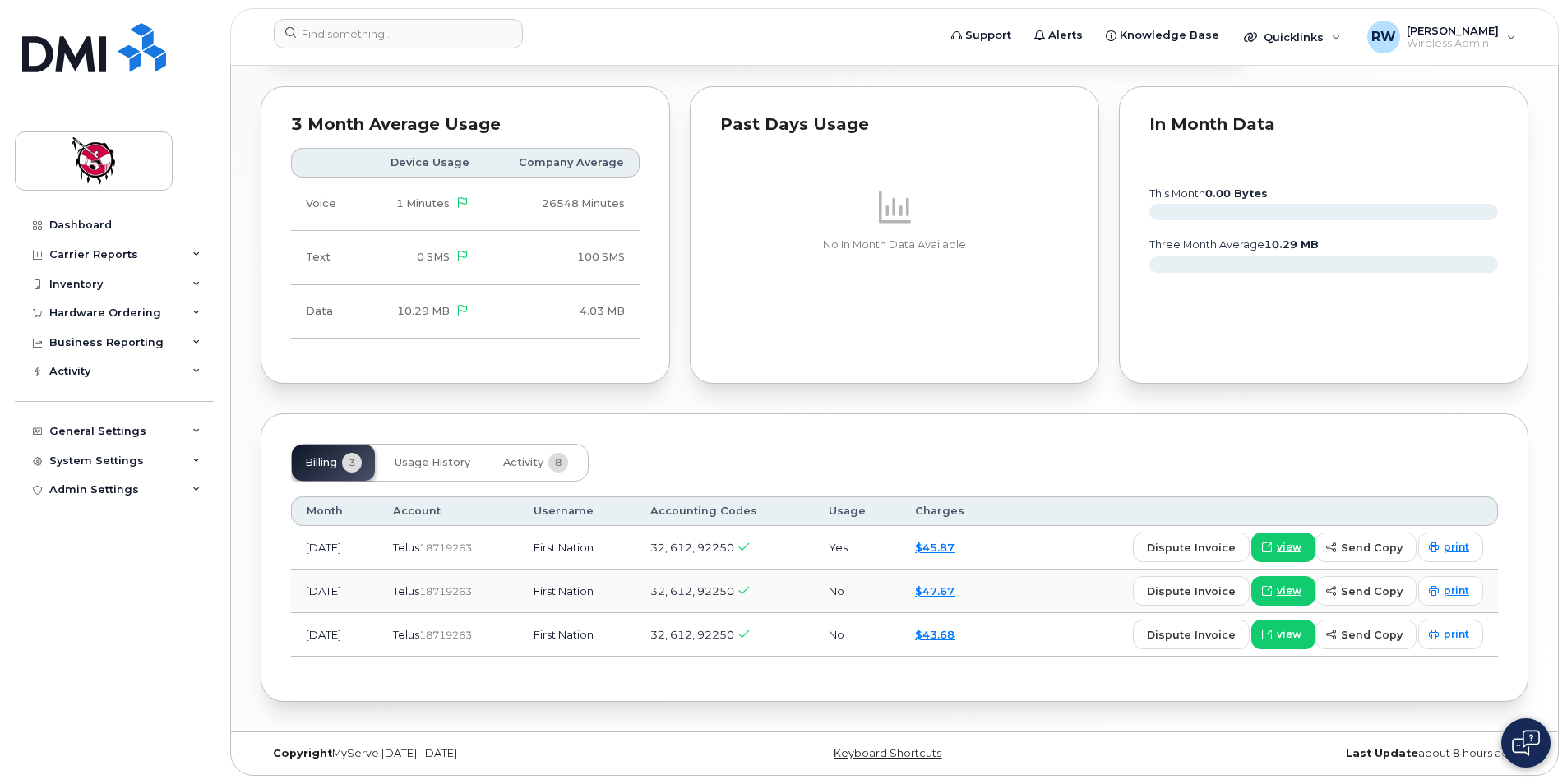
click at [598, 631] on td "First Nation" at bounding box center [577, 635] width 116 height 44
click at [636, 634] on td "First Nation" at bounding box center [577, 635] width 116 height 44
click at [1287, 630] on span "view" at bounding box center [1290, 634] width 25 height 15
click at [561, 638] on td "First Nation" at bounding box center [577, 635] width 116 height 44
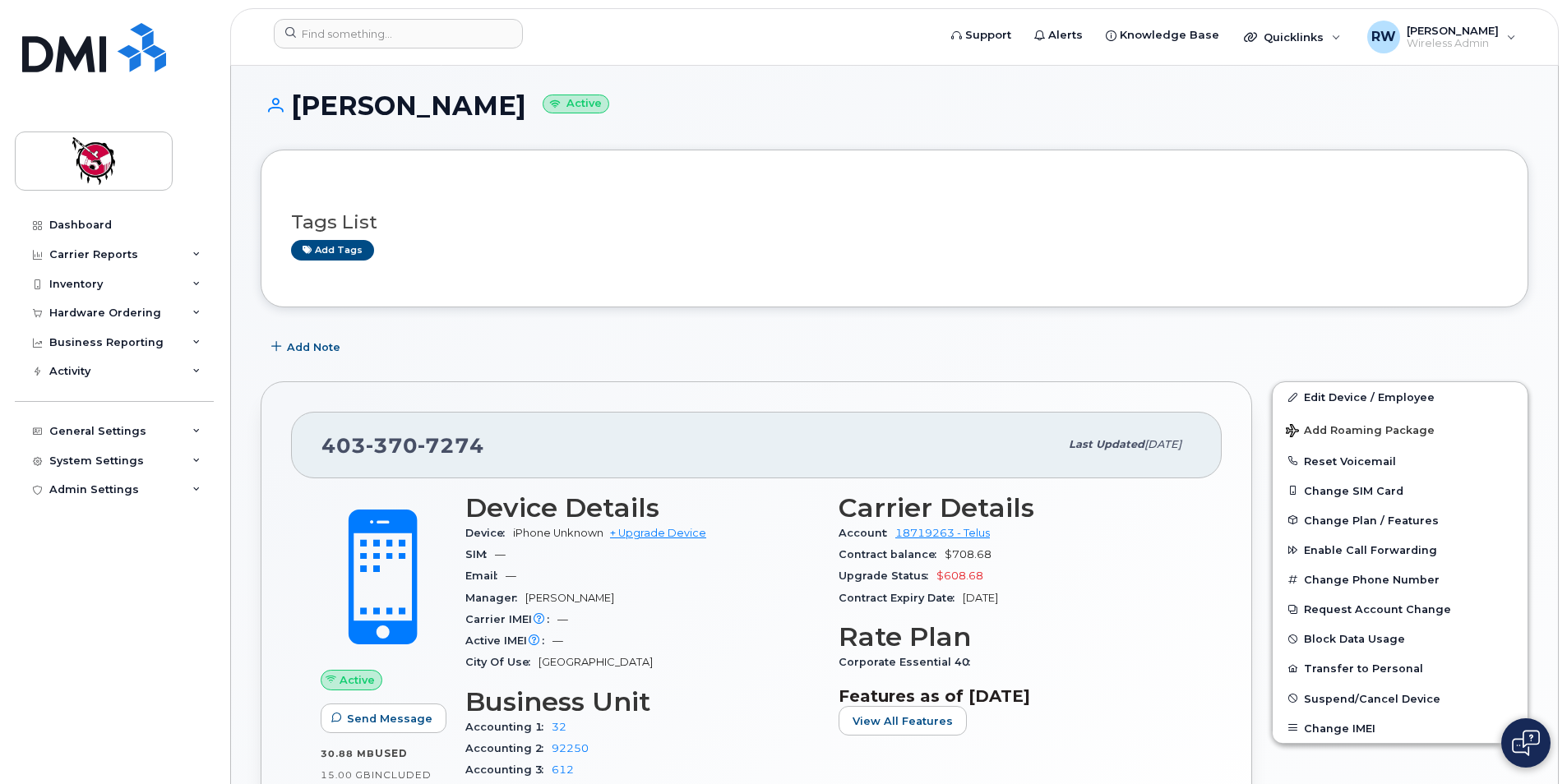
scroll to position [0, 0]
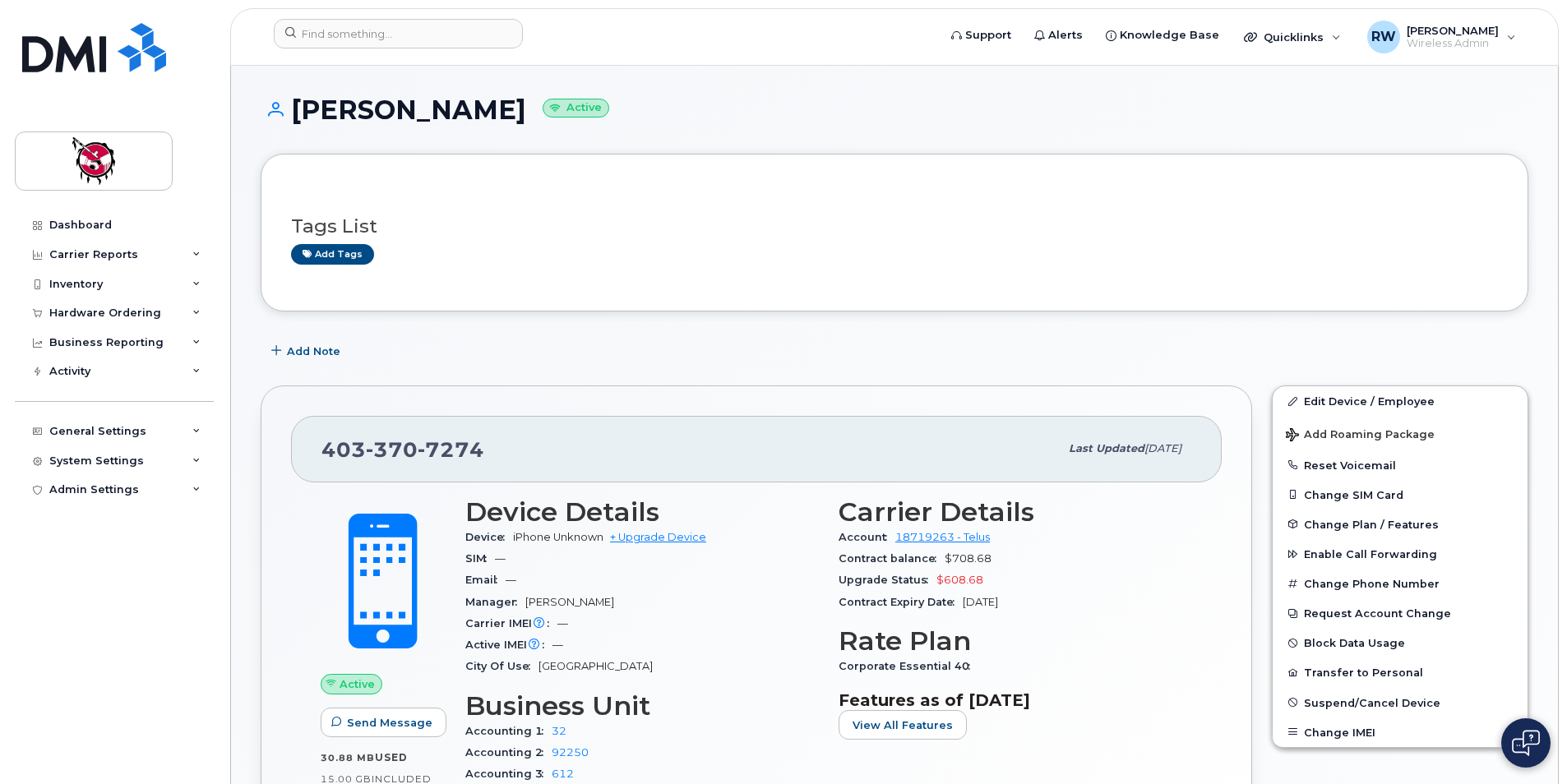
click at [513, 169] on div "Tags List Add tags" at bounding box center [894, 233] width 1268 height 158
click at [1322, 409] on link "Edit Device / Employee" at bounding box center [1400, 400] width 255 height 29
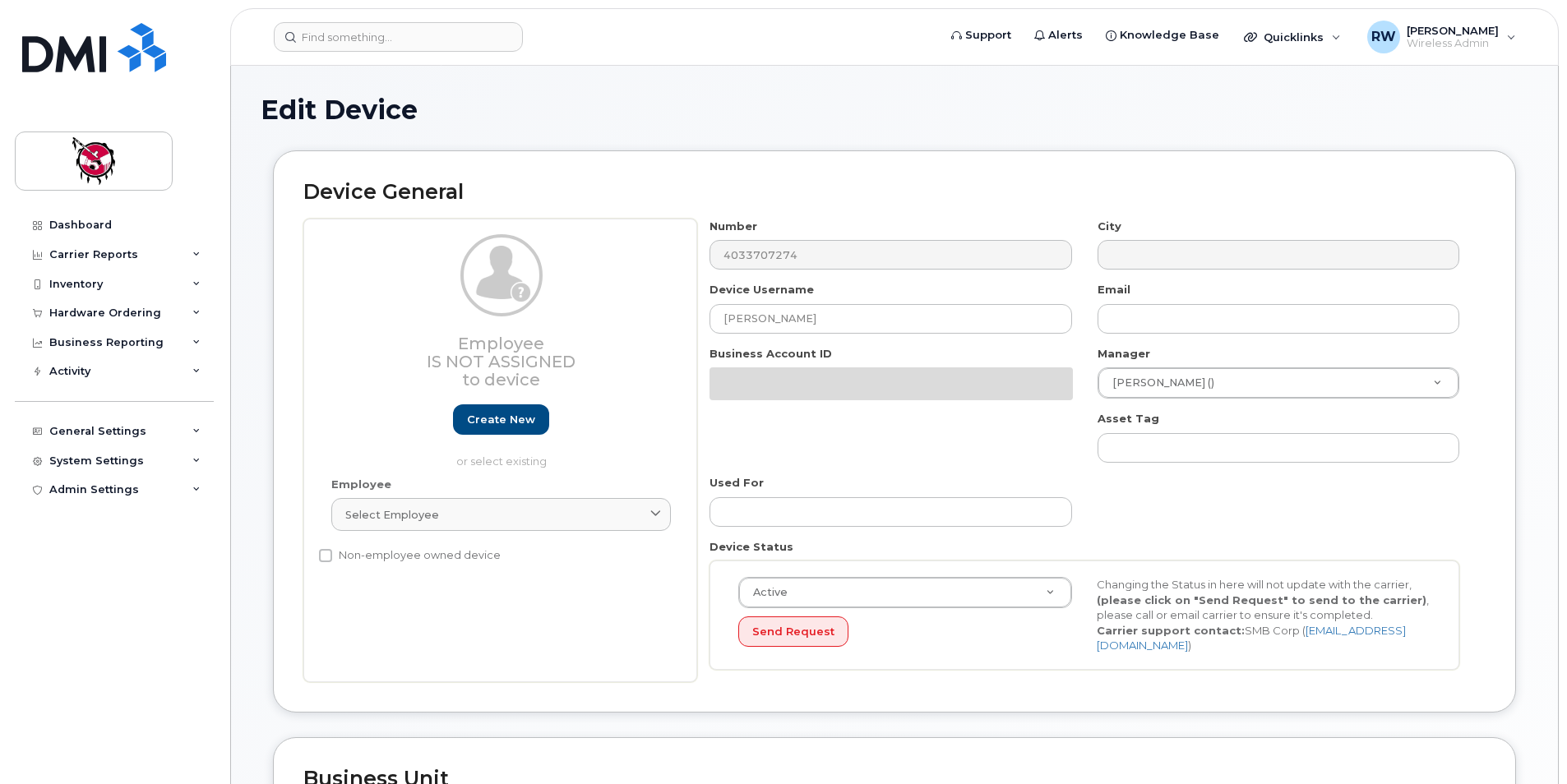
select select "10354"
select select "10349"
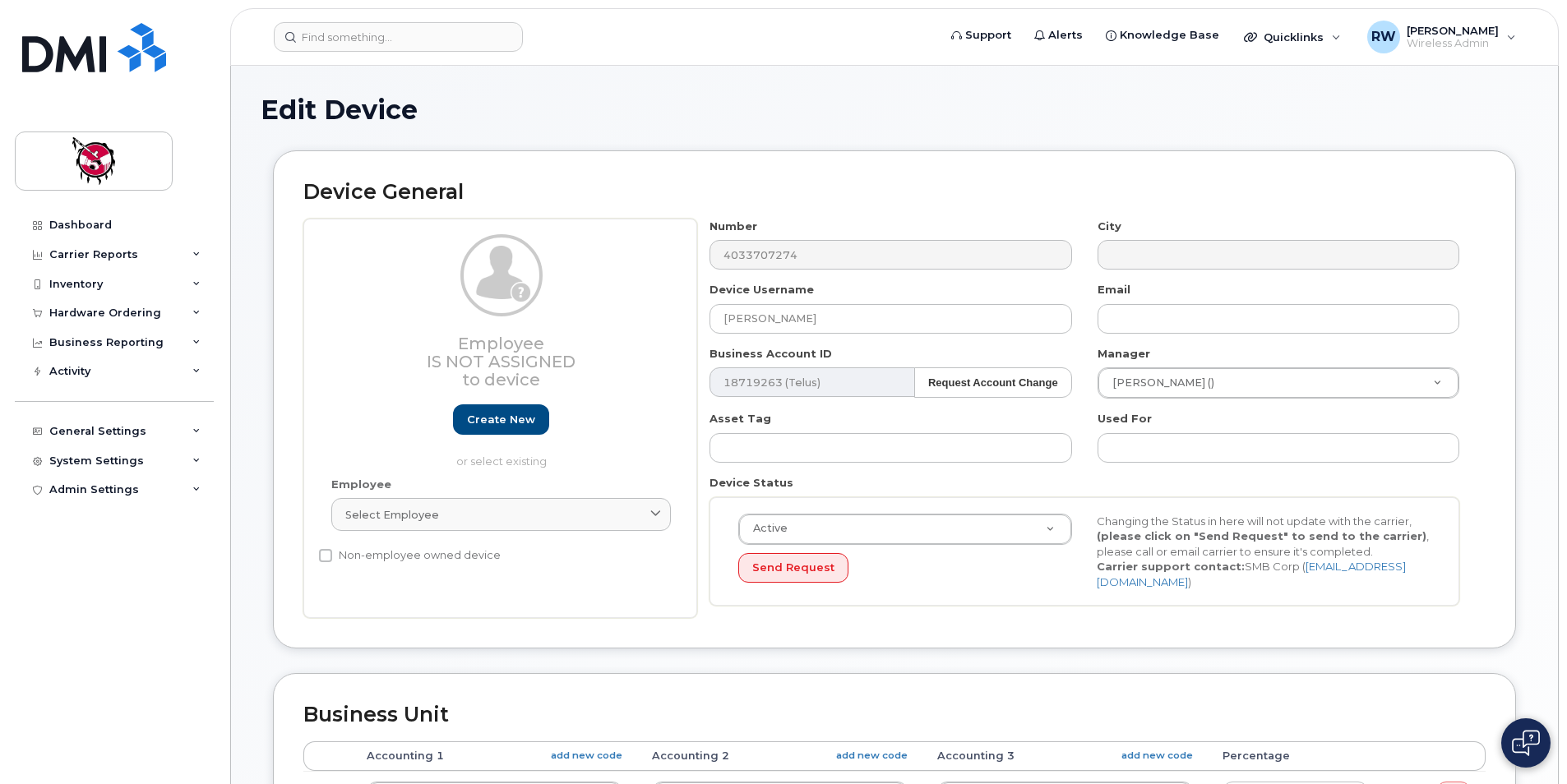
click at [697, 122] on h1 "Edit Device" at bounding box center [894, 109] width 1268 height 28
click at [768, 127] on div "Edit Device" at bounding box center [894, 123] width 1268 height 55
drag, startPoint x: 604, startPoint y: 93, endPoint x: 608, endPoint y: 72, distance: 21.4
click at [609, 86] on div "Edit Device Device General Employee Is not assigned to device Create new or sel…" at bounding box center [895, 730] width 1327 height 1328
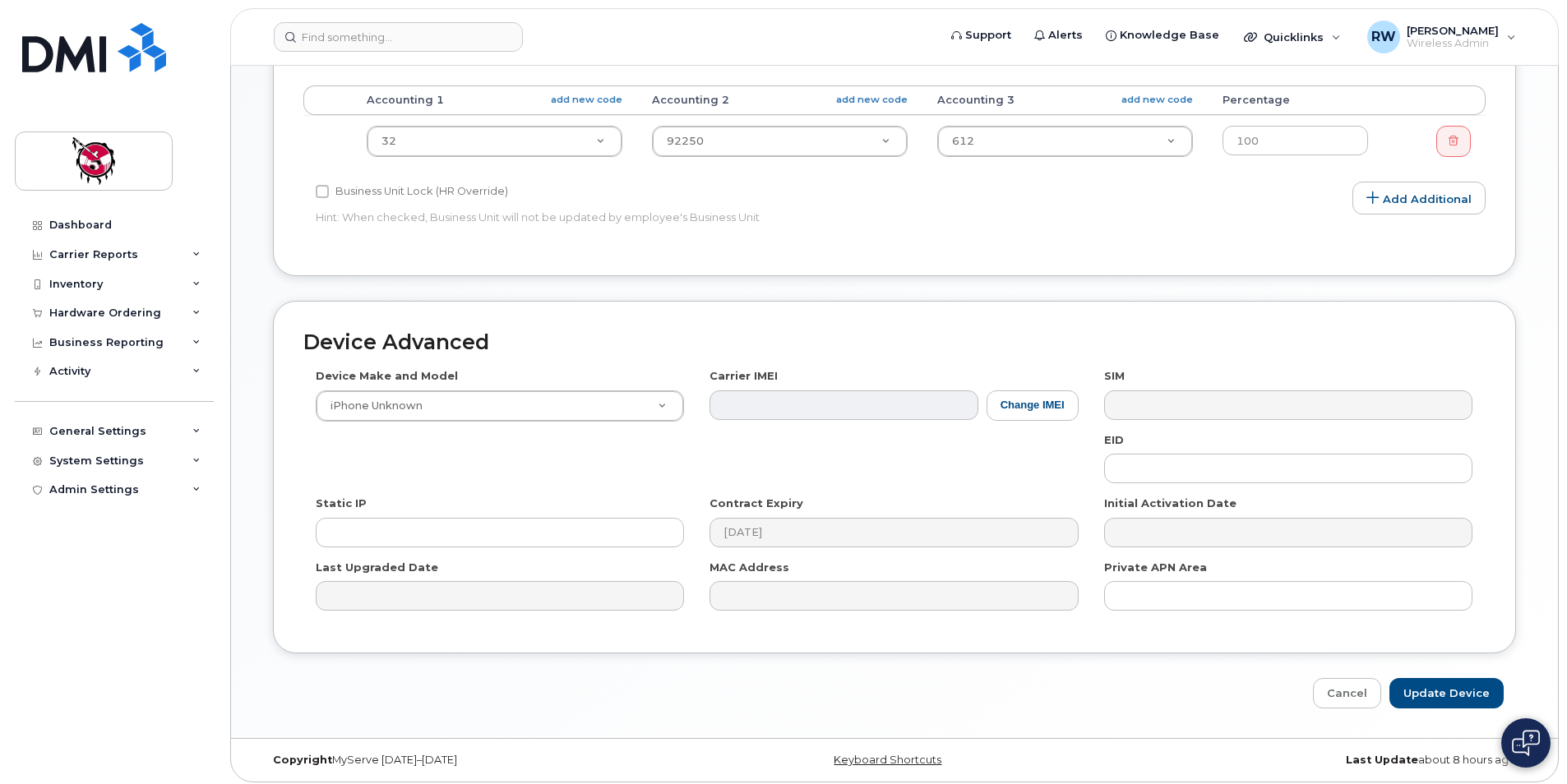
scroll to position [662, 0]
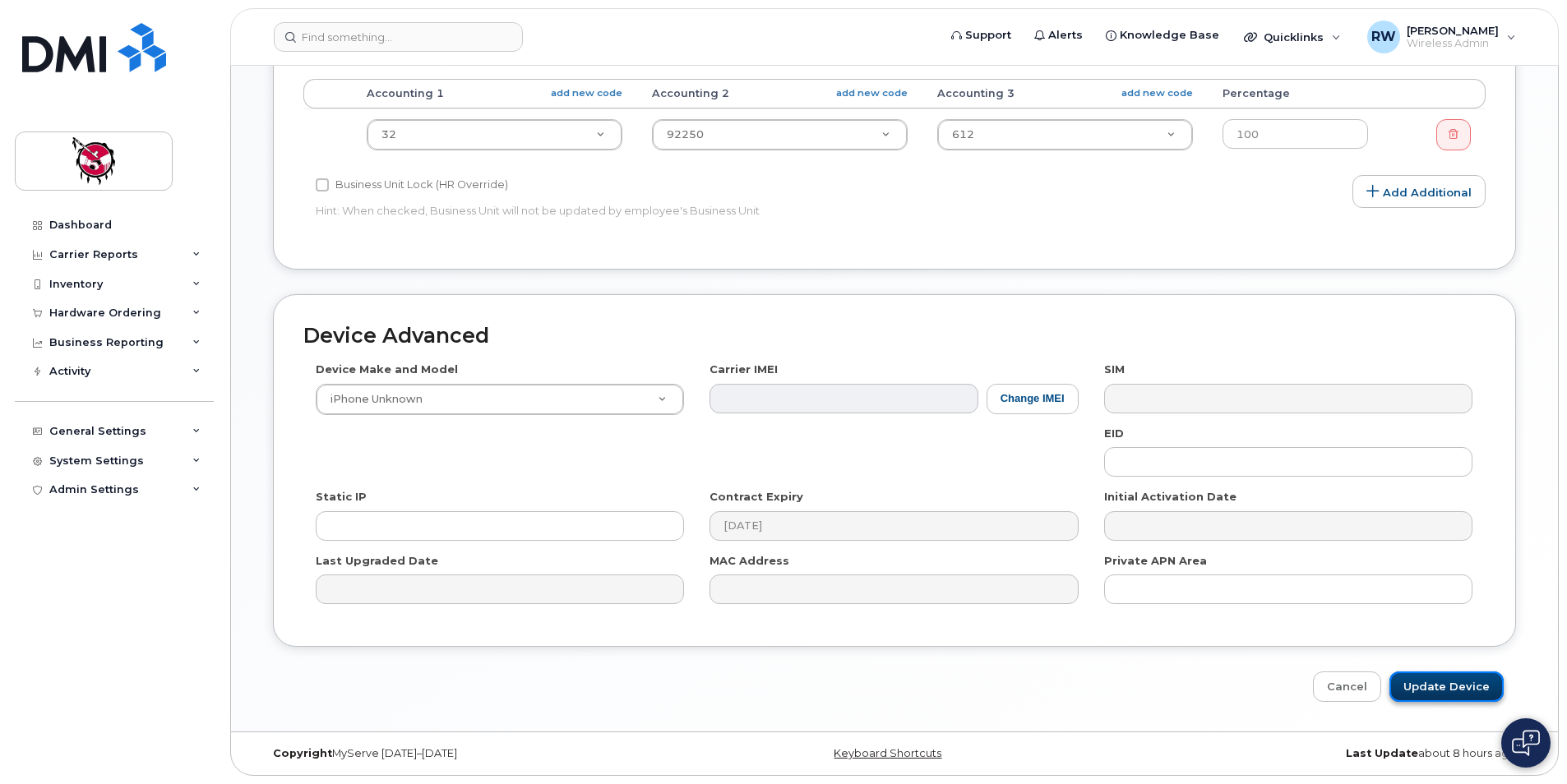
click at [1463, 687] on input "Update Device" at bounding box center [1446, 686] width 115 height 30
type input "Saving..."
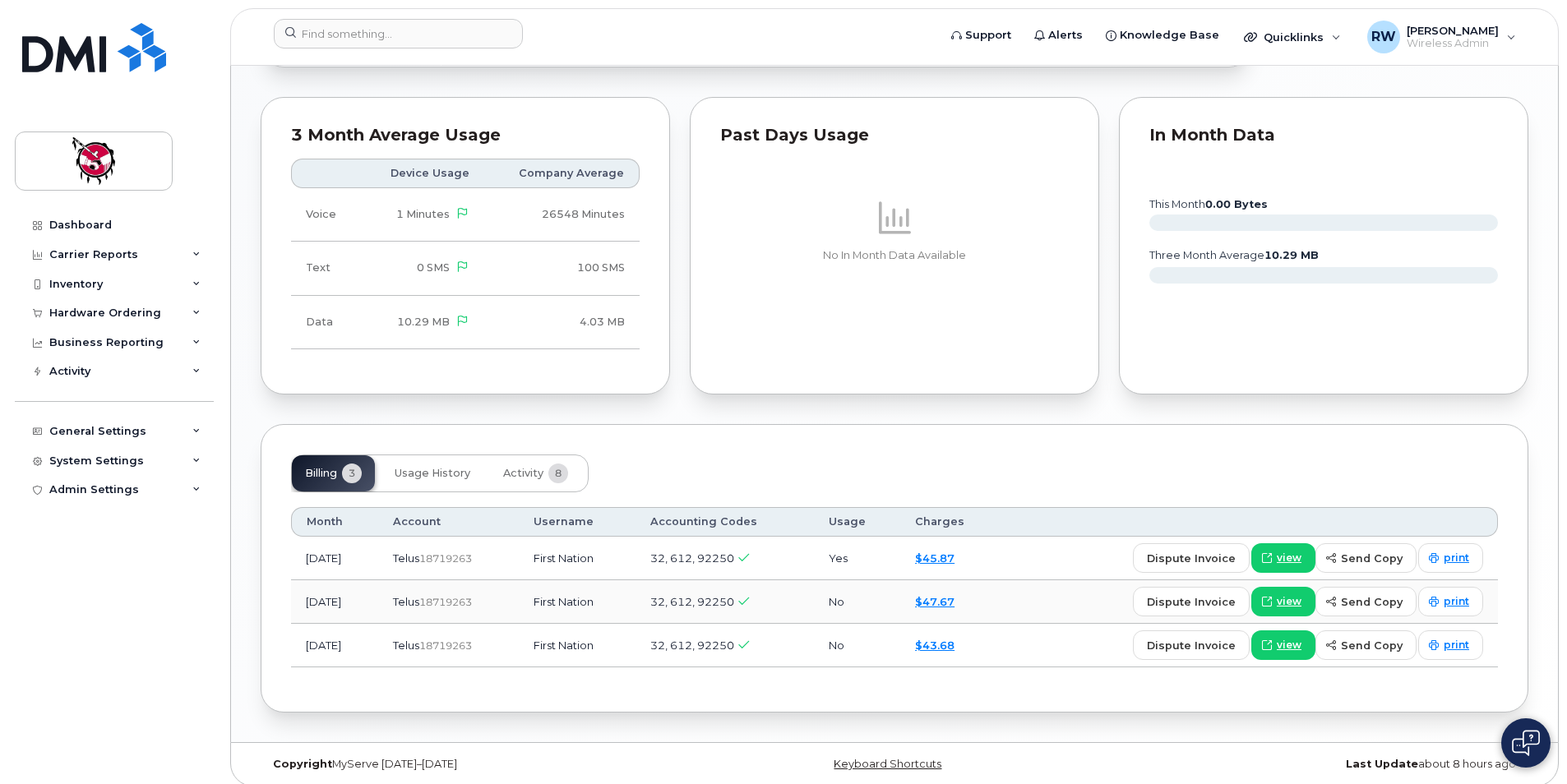
scroll to position [855, 0]
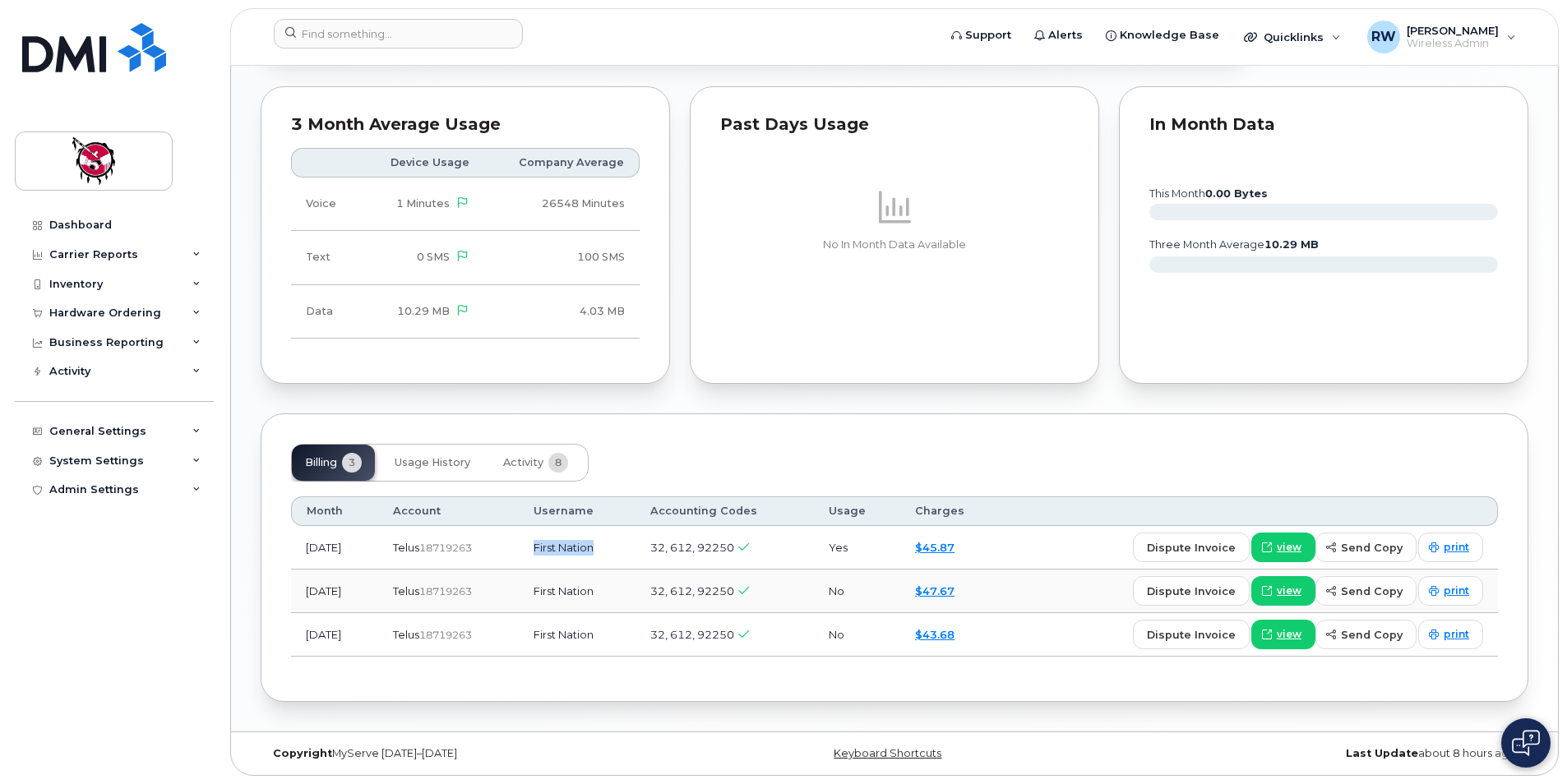
drag, startPoint x: 624, startPoint y: 550, endPoint x: 564, endPoint y: 553, distance: 60.1
click at [564, 553] on td "First Nation" at bounding box center [577, 547] width 116 height 44
click at [879, 425] on div "Billing 3 Usage History Activity 8 Month Account Username Accounting Codes Usag…" at bounding box center [894, 558] width 1268 height 289
click at [871, 430] on div "Billing 3 Usage History Activity 8 Month Account Username Accounting Codes Usag…" at bounding box center [894, 558] width 1268 height 289
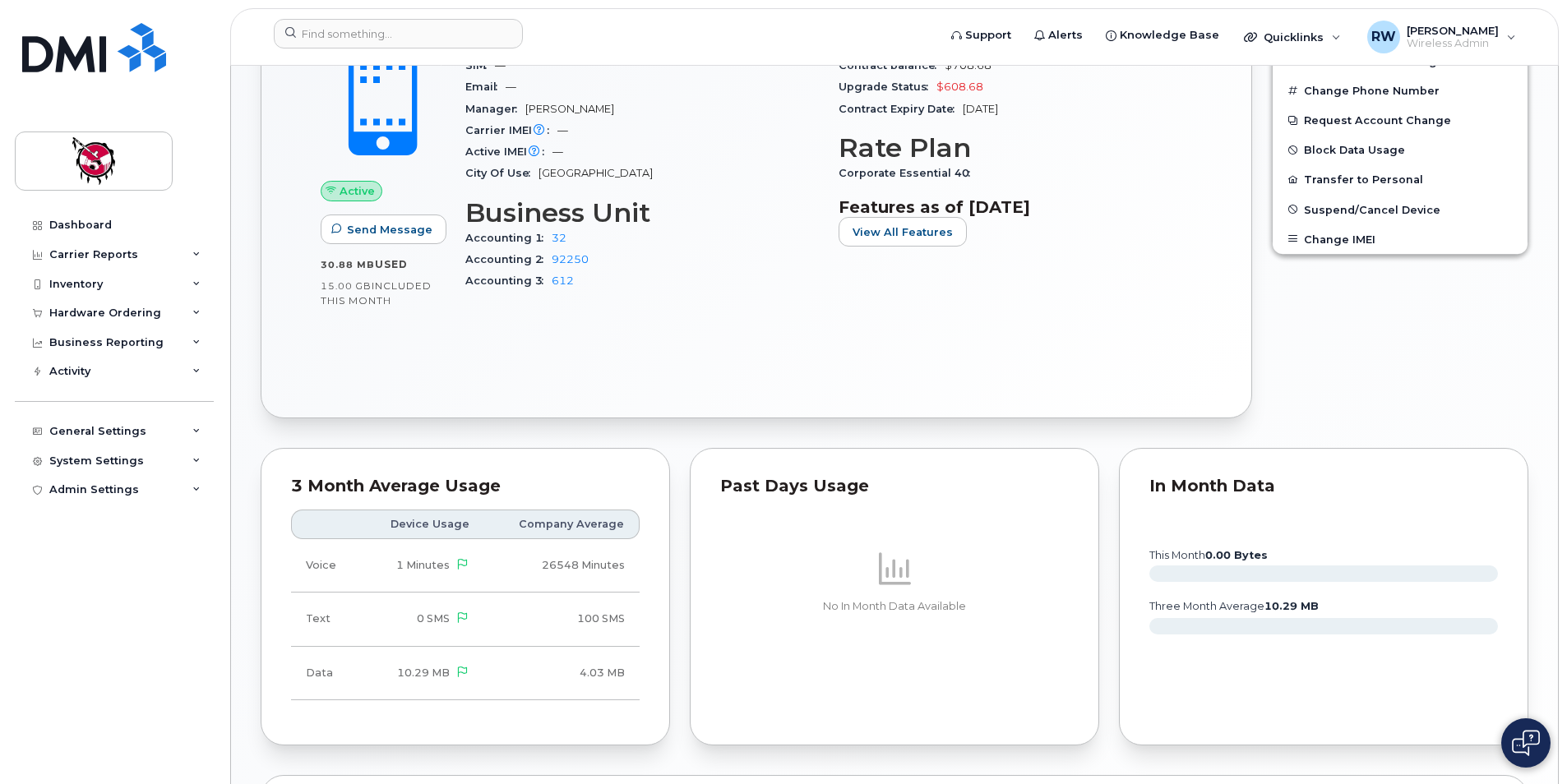
scroll to position [83, 0]
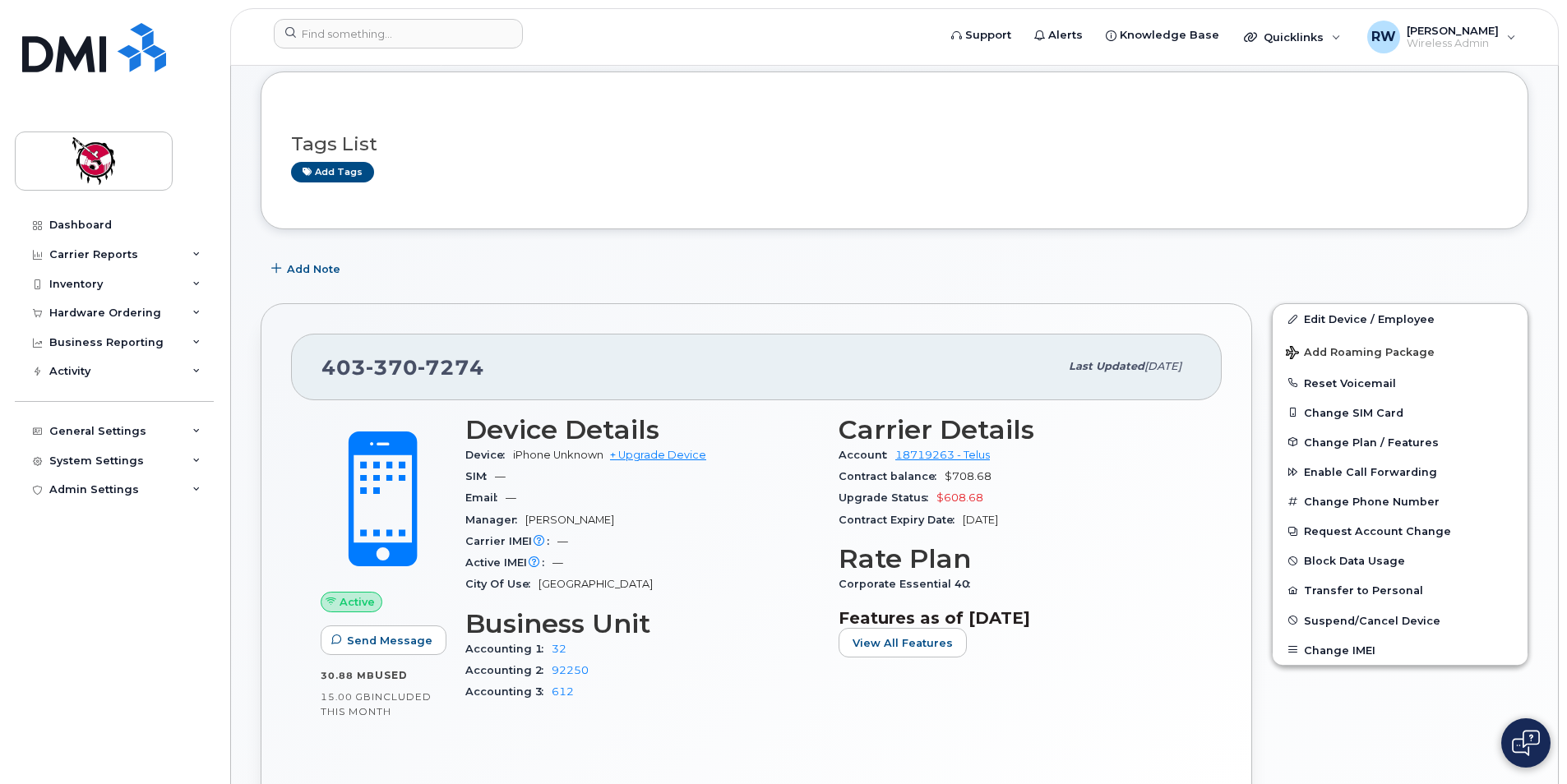
click at [1261, 231] on div "Tags List Add tags Add Note 403 370 7274 Last updated Aug 20, 2025 Active Send …" at bounding box center [894, 773] width 1268 height 1403
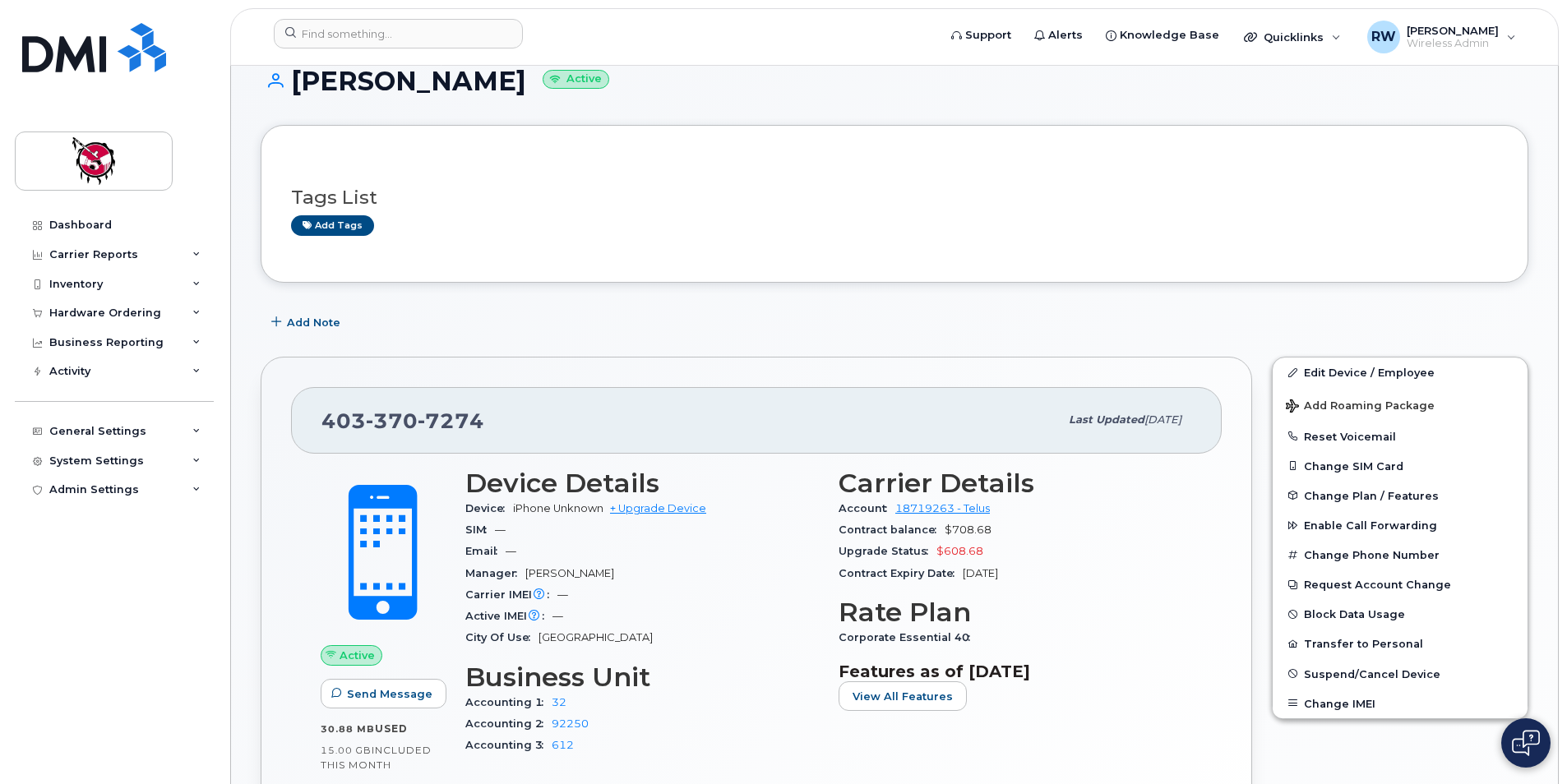
scroll to position [0, 0]
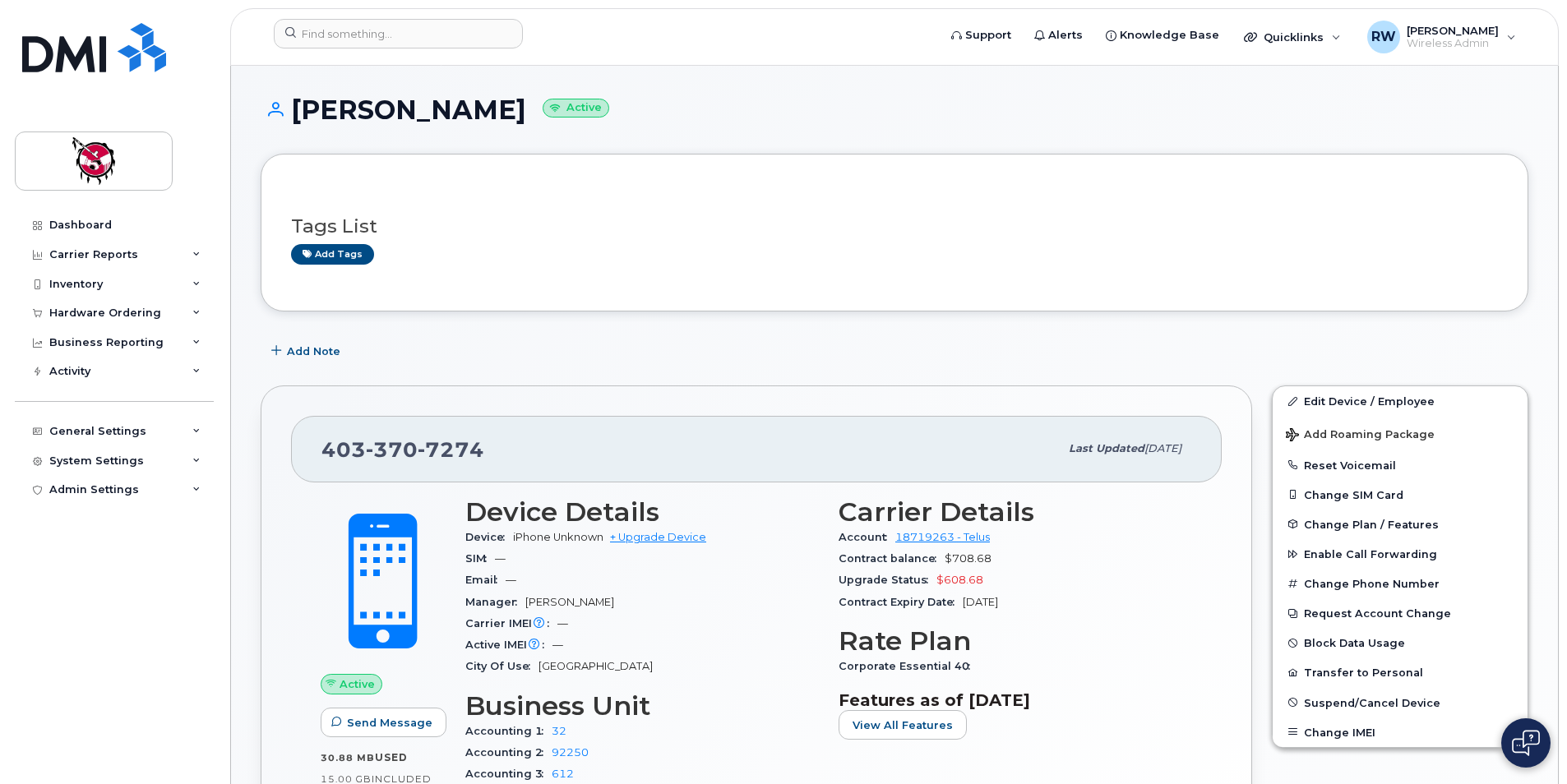
click at [139, 241] on div "Carrier Reports" at bounding box center [115, 254] width 199 height 29
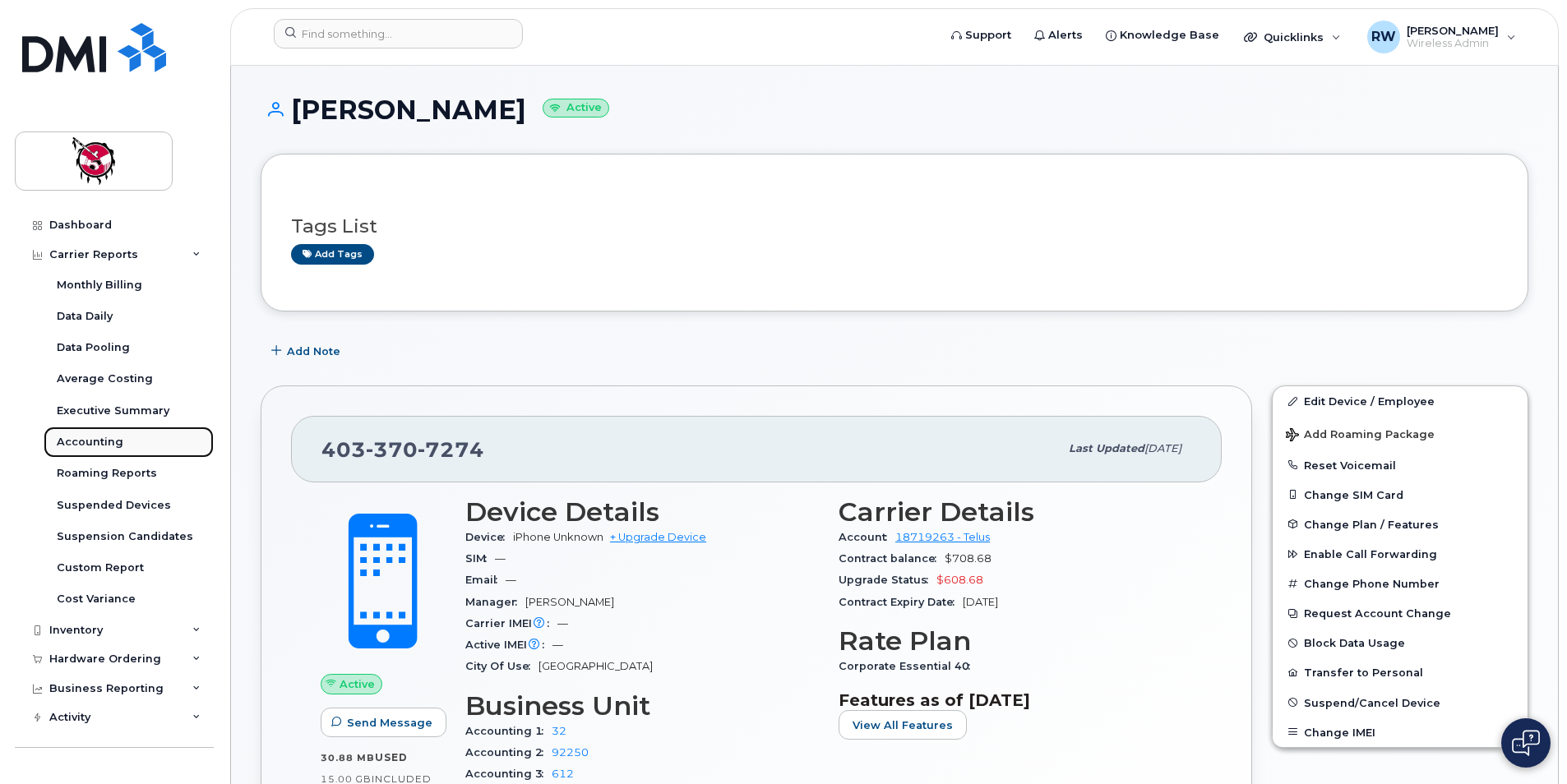
click at [125, 448] on link "Accounting" at bounding box center [129, 441] width 171 height 31
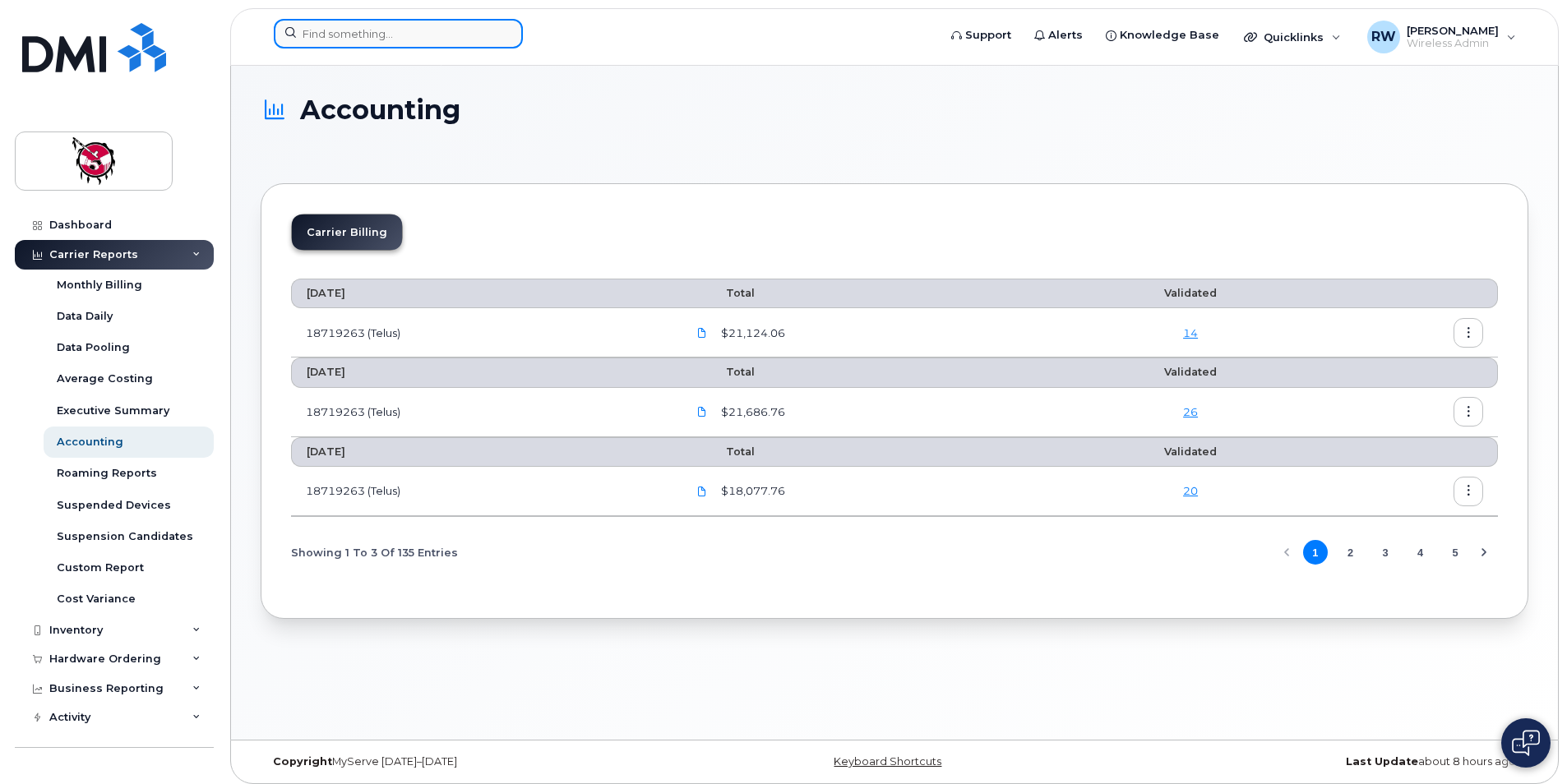
click at [335, 37] on input at bounding box center [398, 33] width 249 height 29
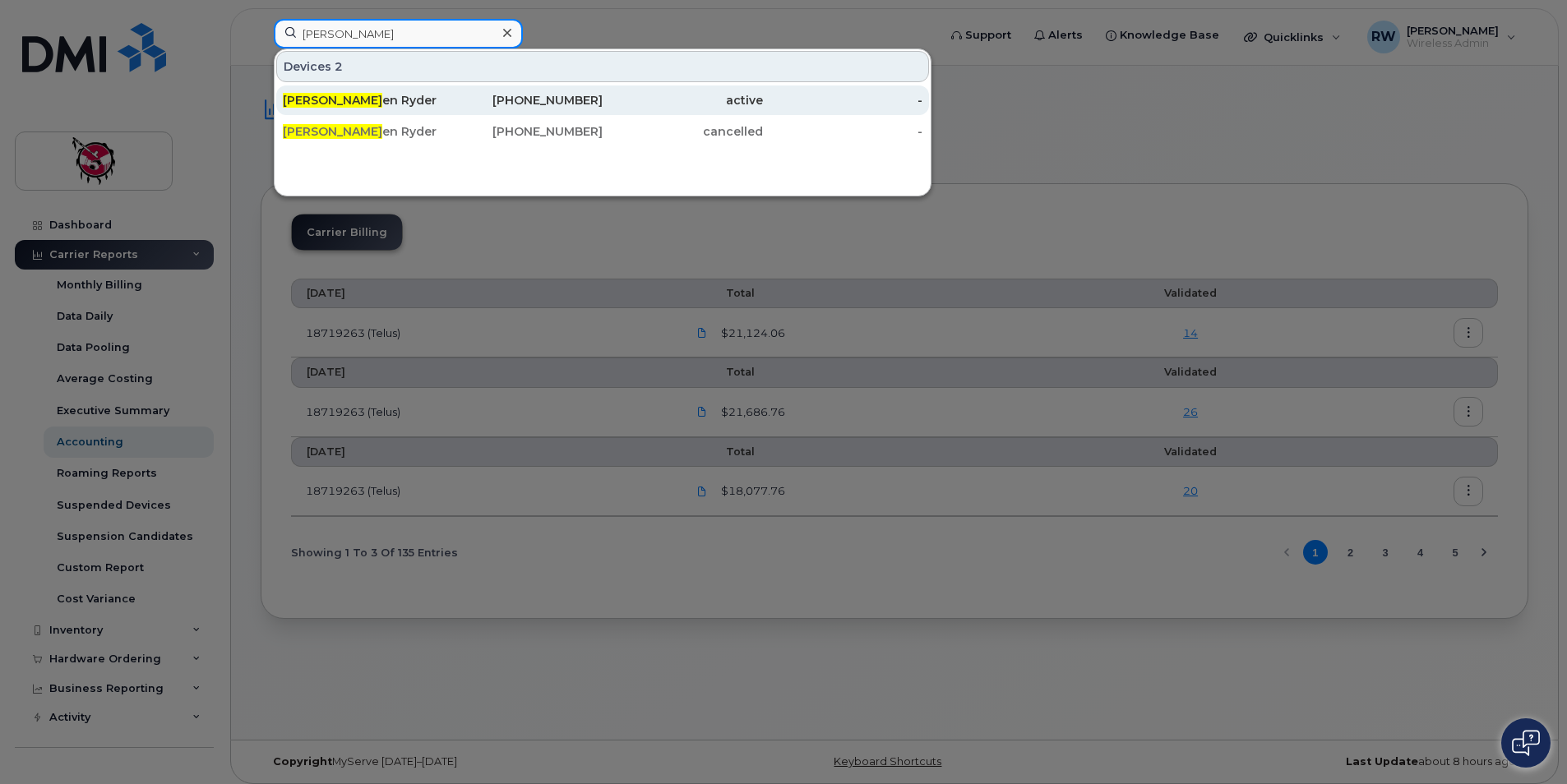
type input "kirst"
click at [340, 100] on div "Kirst en Ryder" at bounding box center [362, 100] width 161 height 17
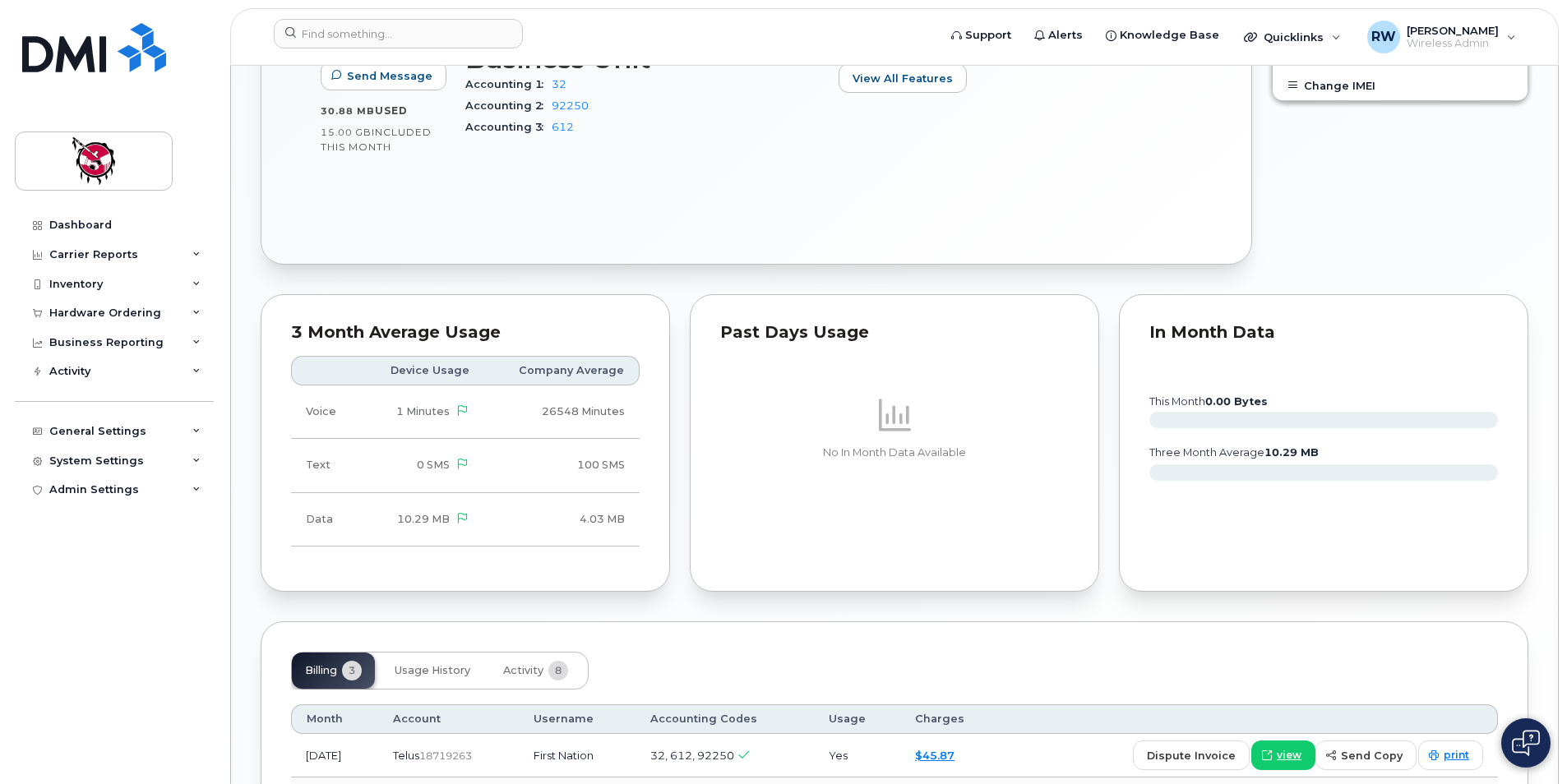
scroll to position [855, 0]
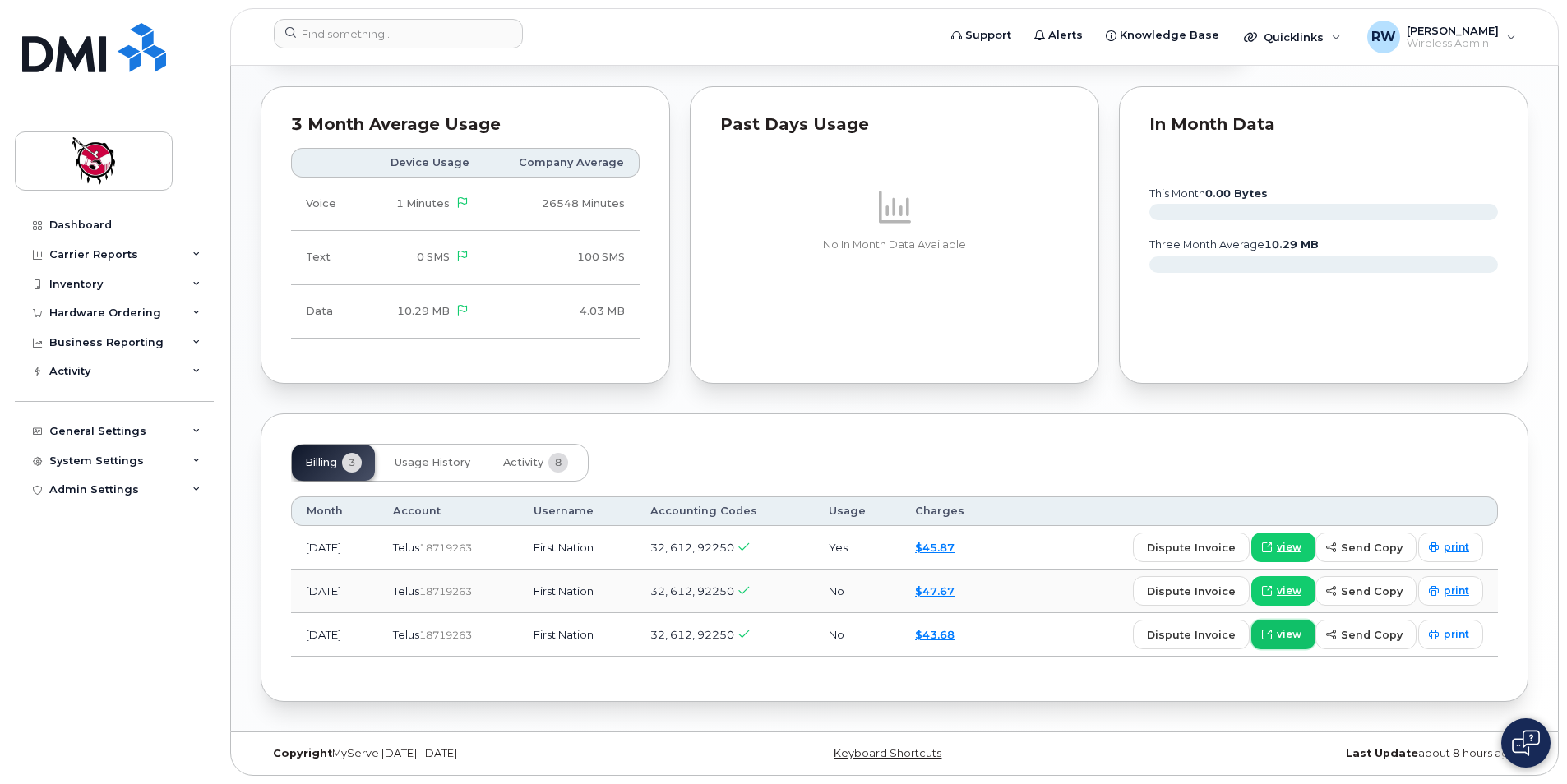
click at [1293, 630] on span "view" at bounding box center [1290, 634] width 25 height 15
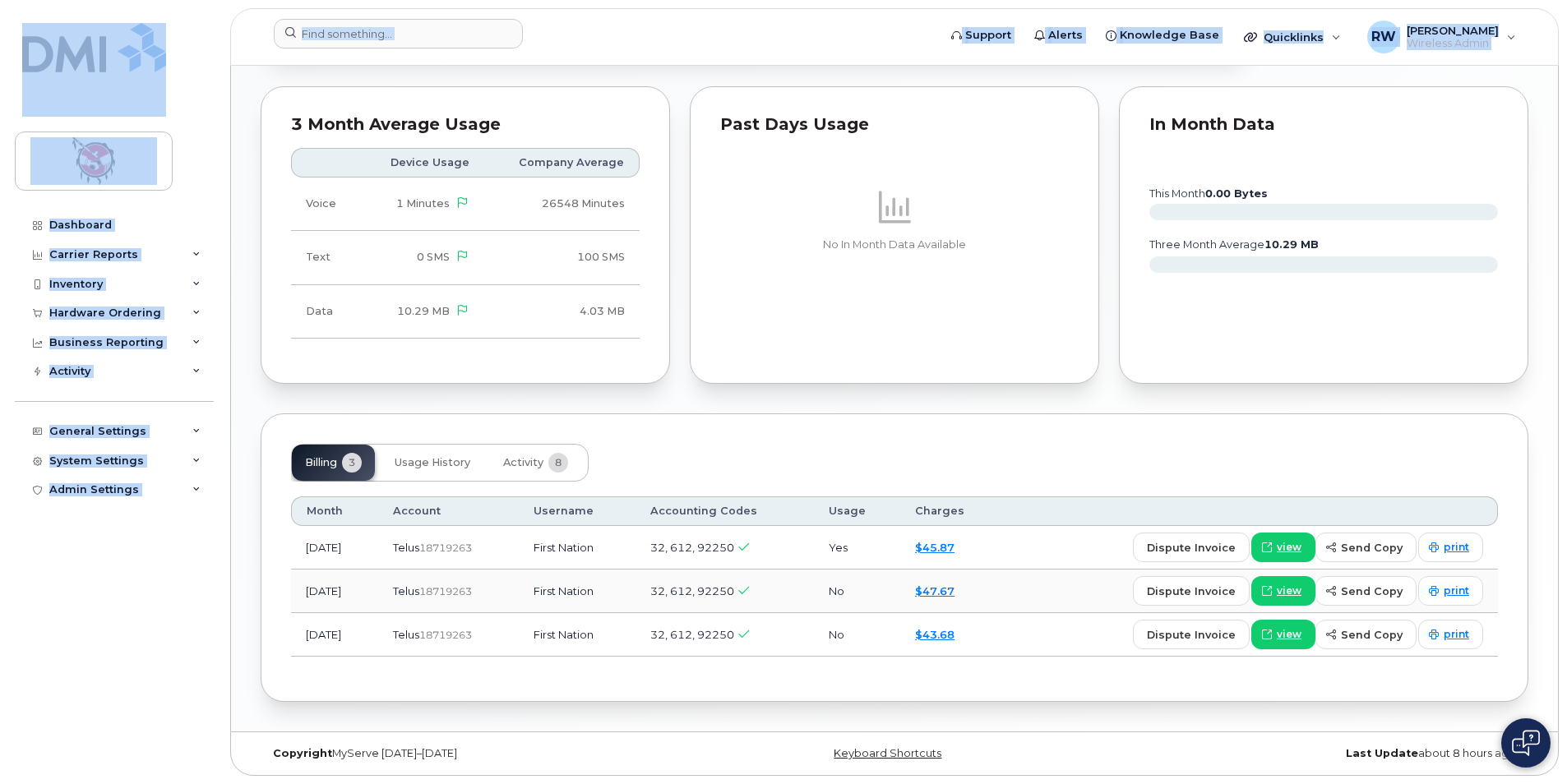
drag, startPoint x: 615, startPoint y: 65, endPoint x: 759, endPoint y: 22, distance: 150.3
click at [759, 22] on form at bounding box center [600, 33] width 653 height 29
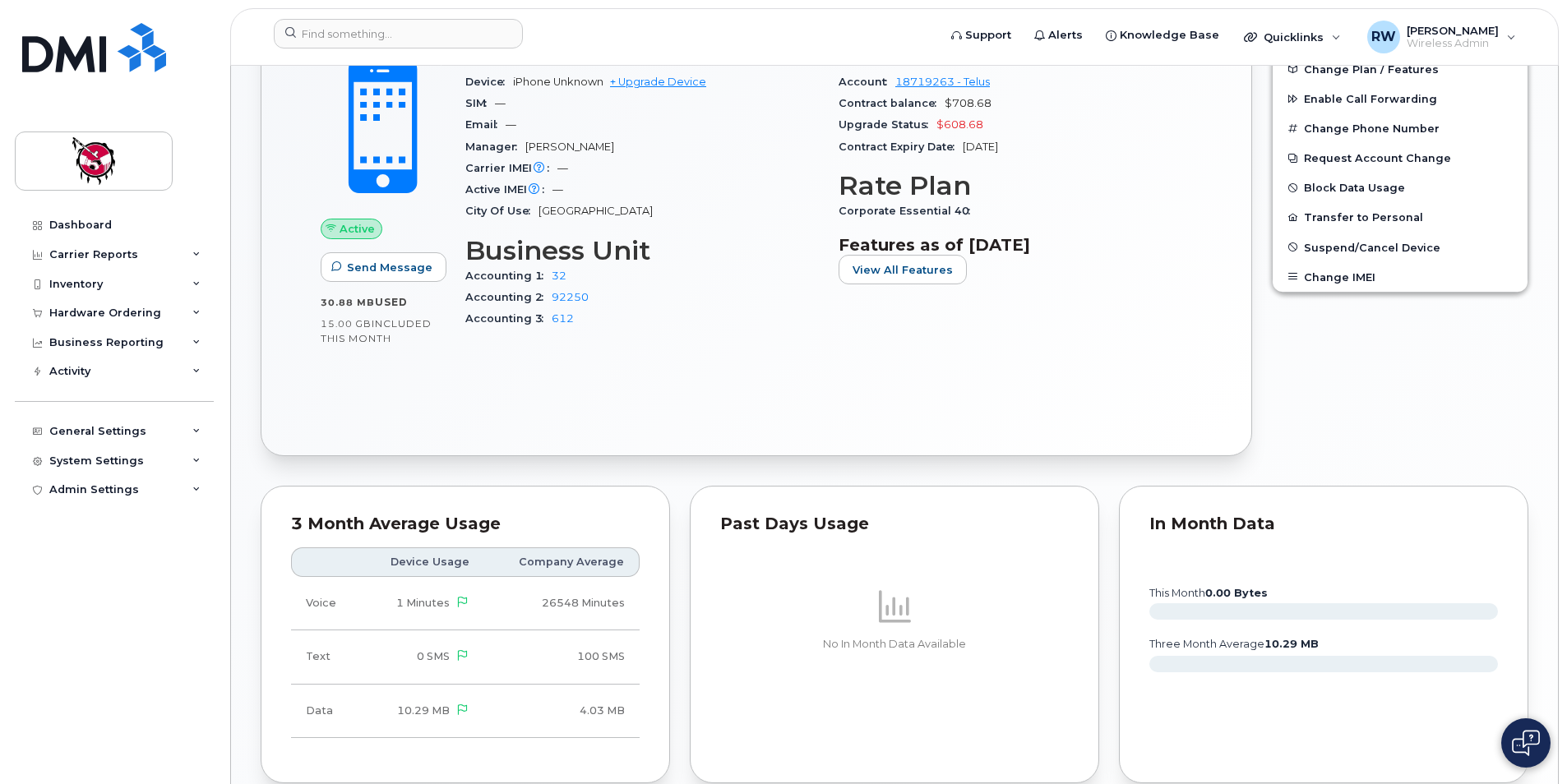
scroll to position [361, 0]
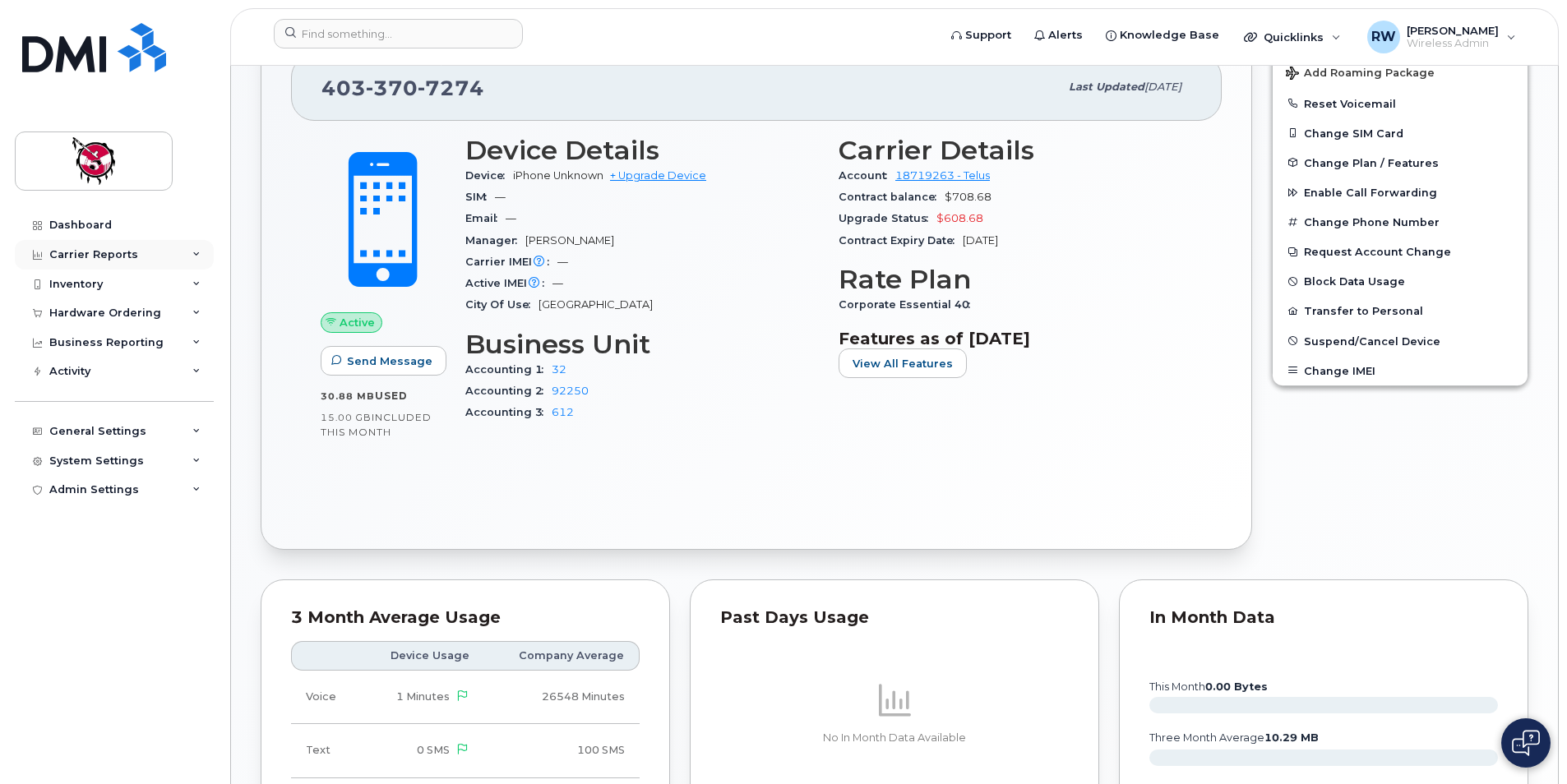
click at [91, 249] on div "Carrier Reports" at bounding box center [94, 255] width 89 height 13
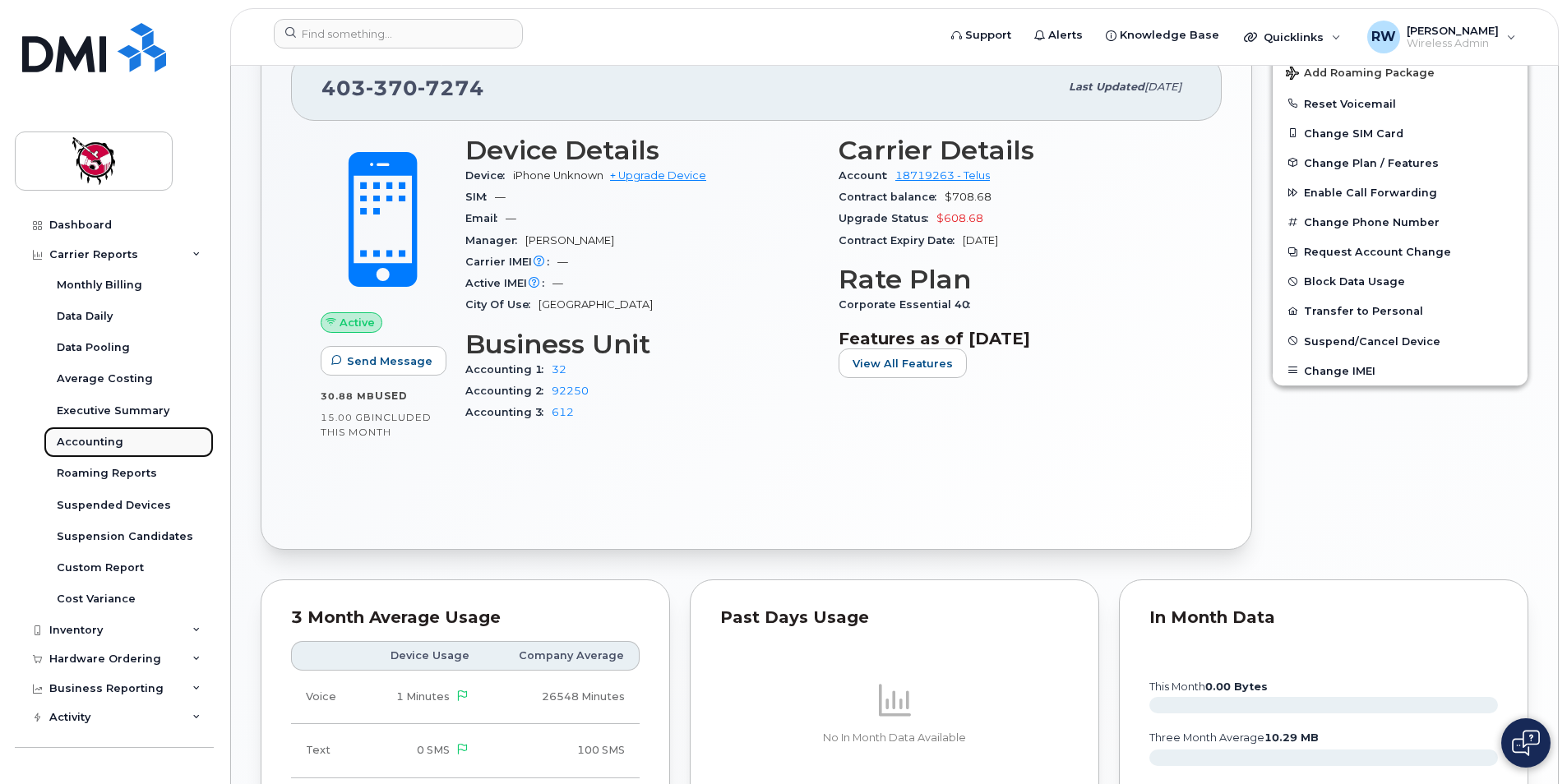
click at [71, 447] on div "Accounting" at bounding box center [90, 442] width 67 height 15
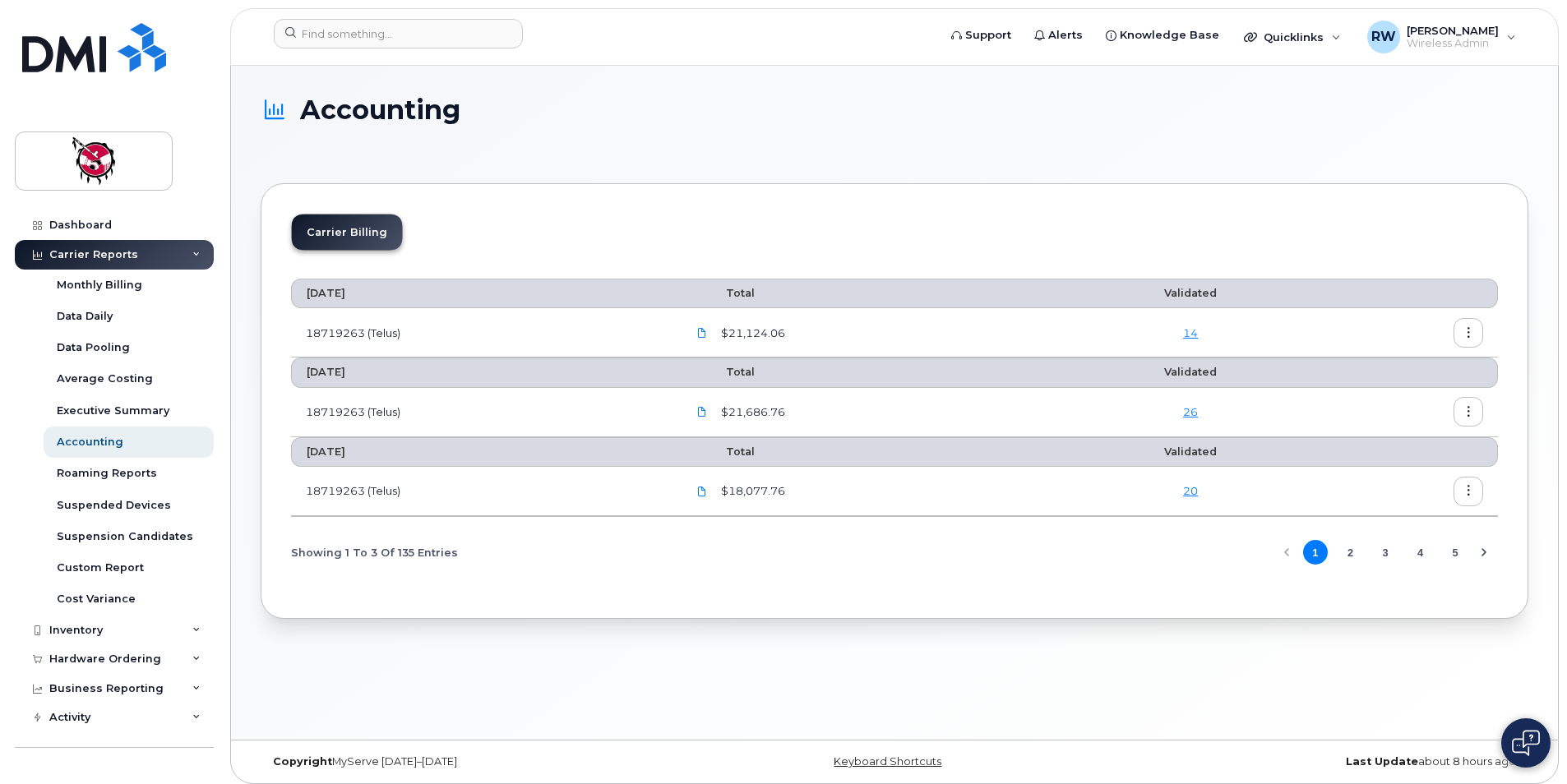
click at [1189, 412] on link "26" at bounding box center [1190, 411] width 15 height 13
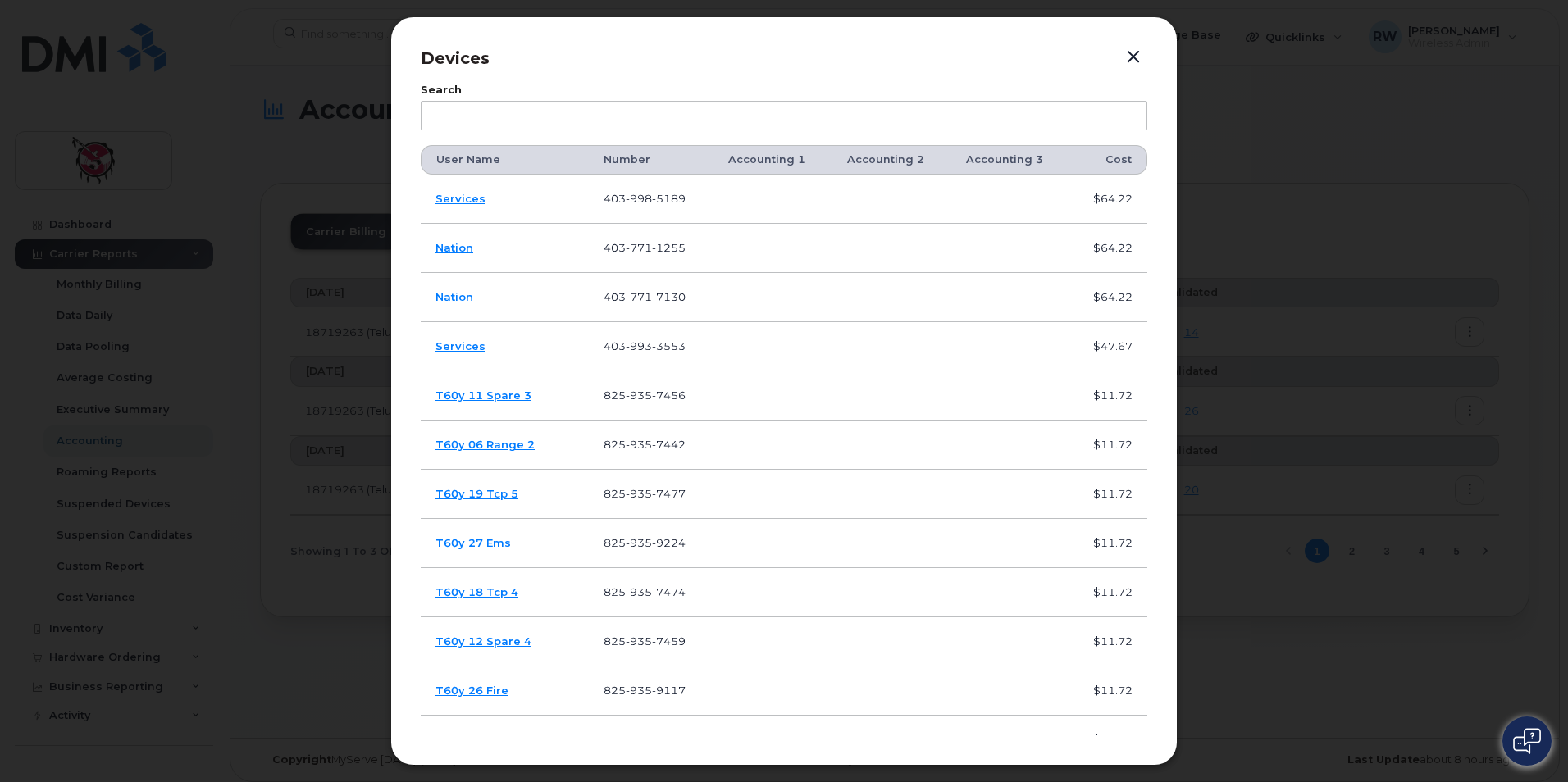
drag, startPoint x: 1138, startPoint y: 57, endPoint x: 1153, endPoint y: 64, distance: 16.6
click at [1138, 58] on button "button" at bounding box center [1133, 58] width 25 height 23
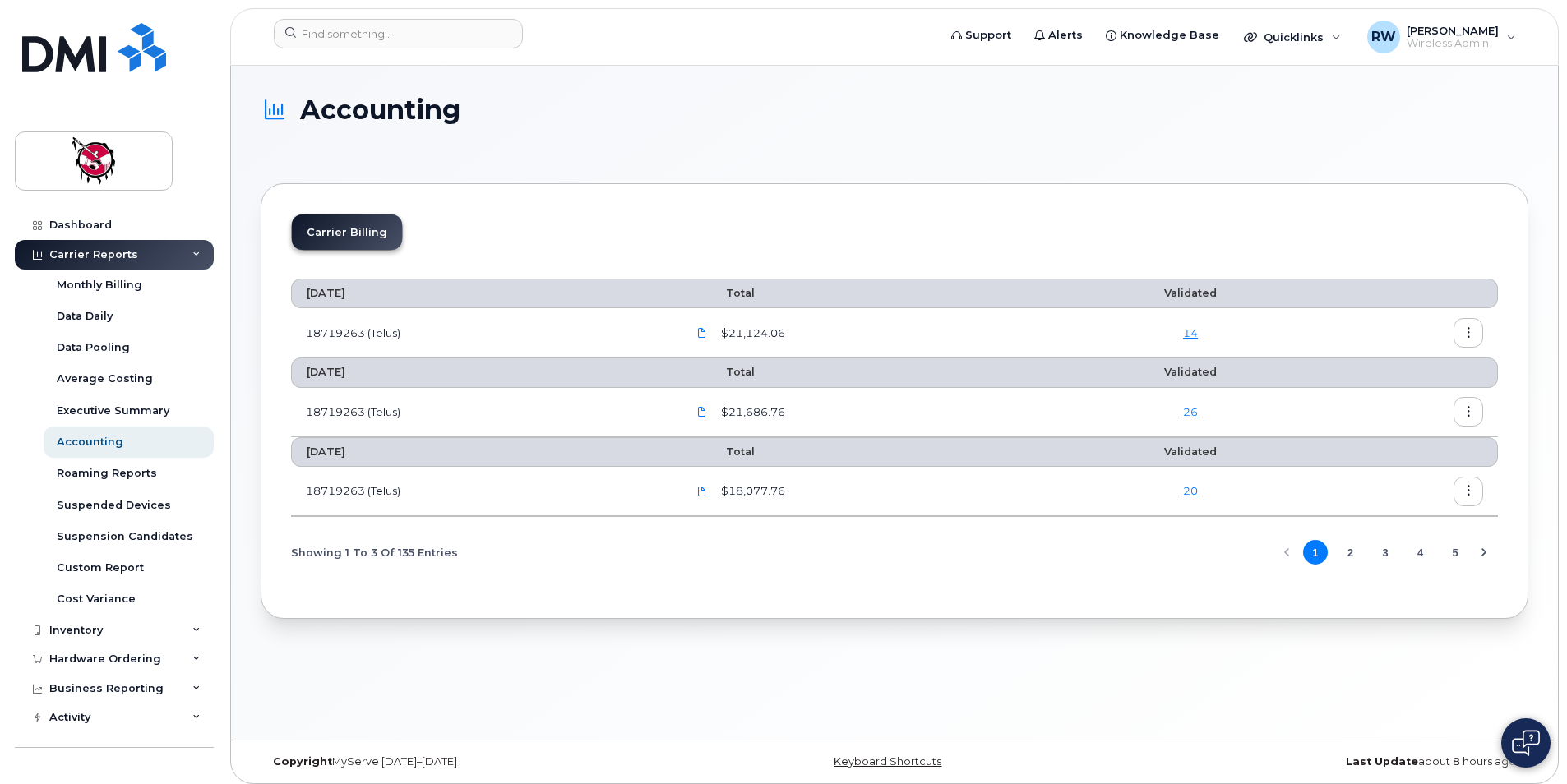
click at [1469, 495] on icon "button" at bounding box center [1469, 491] width 11 height 11
click at [1434, 558] on div "Download" at bounding box center [1409, 558] width 147 height 31
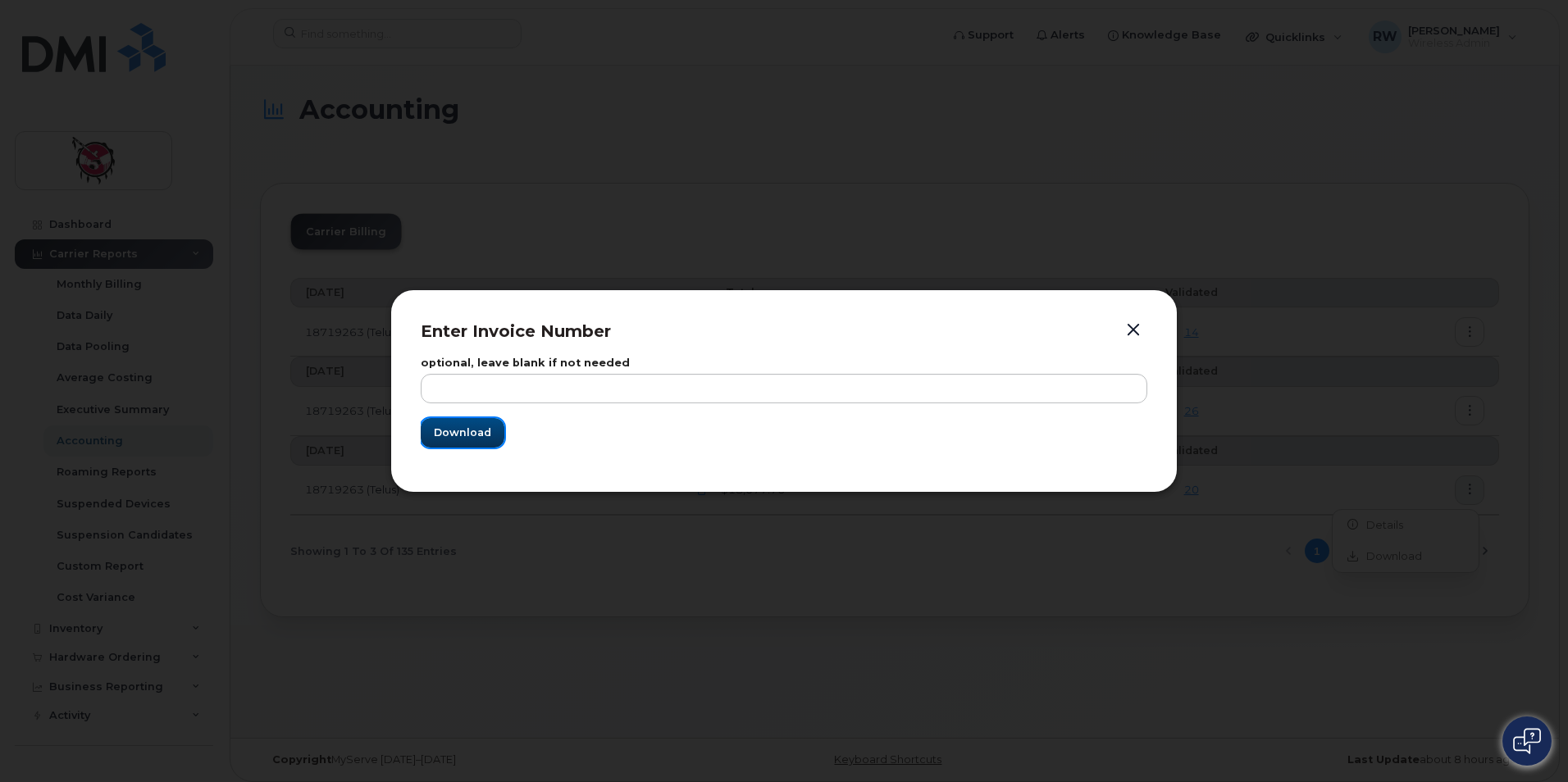
click at [498, 425] on button "Download" at bounding box center [462, 432] width 83 height 29
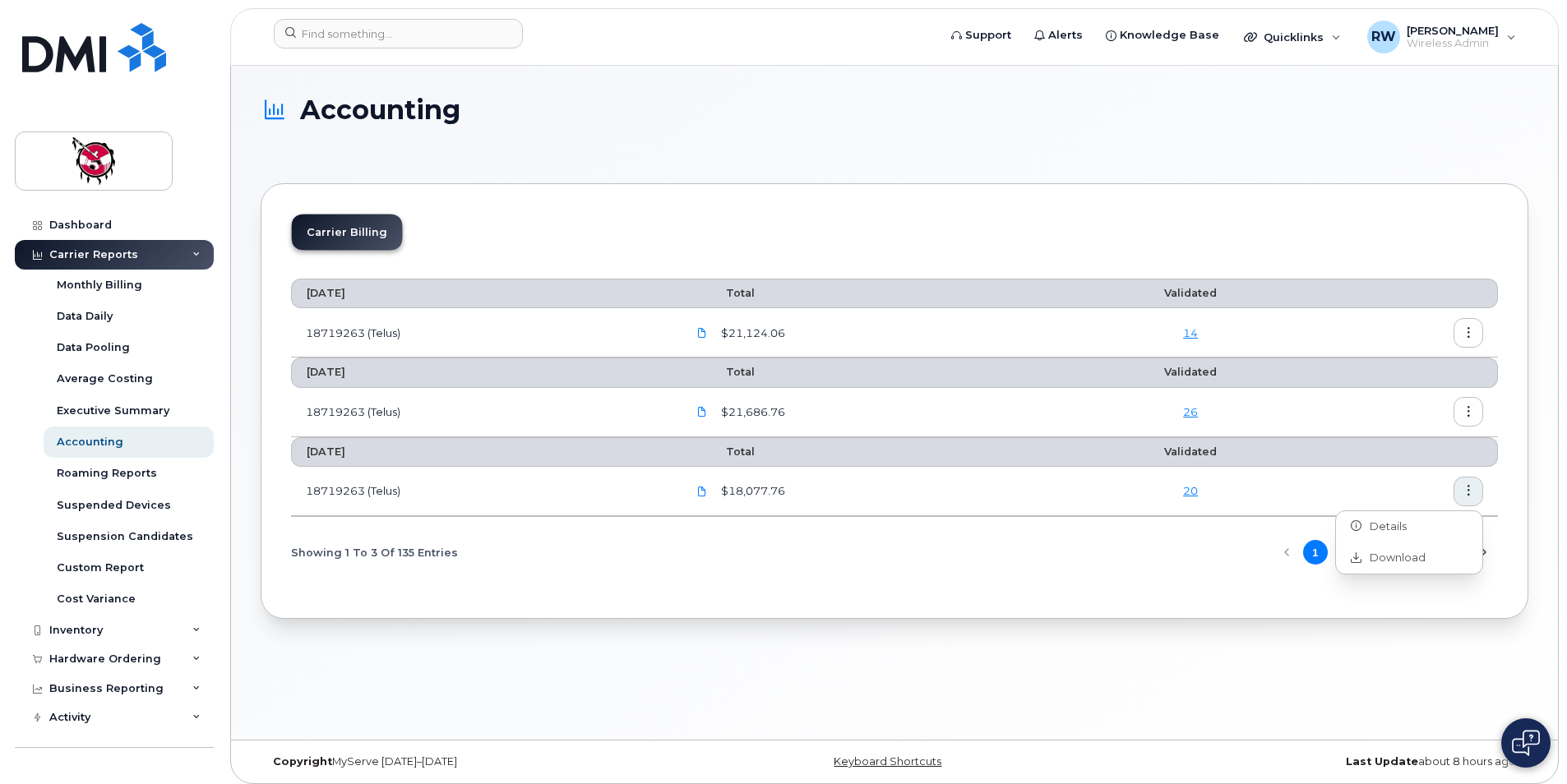
click at [1165, 636] on div "Accounting Carrier Billing August 2025 Total Validated 18719263 (Telus) $21,124…" at bounding box center [895, 402] width 1327 height 674
click at [1478, 411] on button "button" at bounding box center [1468, 411] width 29 height 29
click at [1367, 483] on span "Download" at bounding box center [1394, 479] width 64 height 15
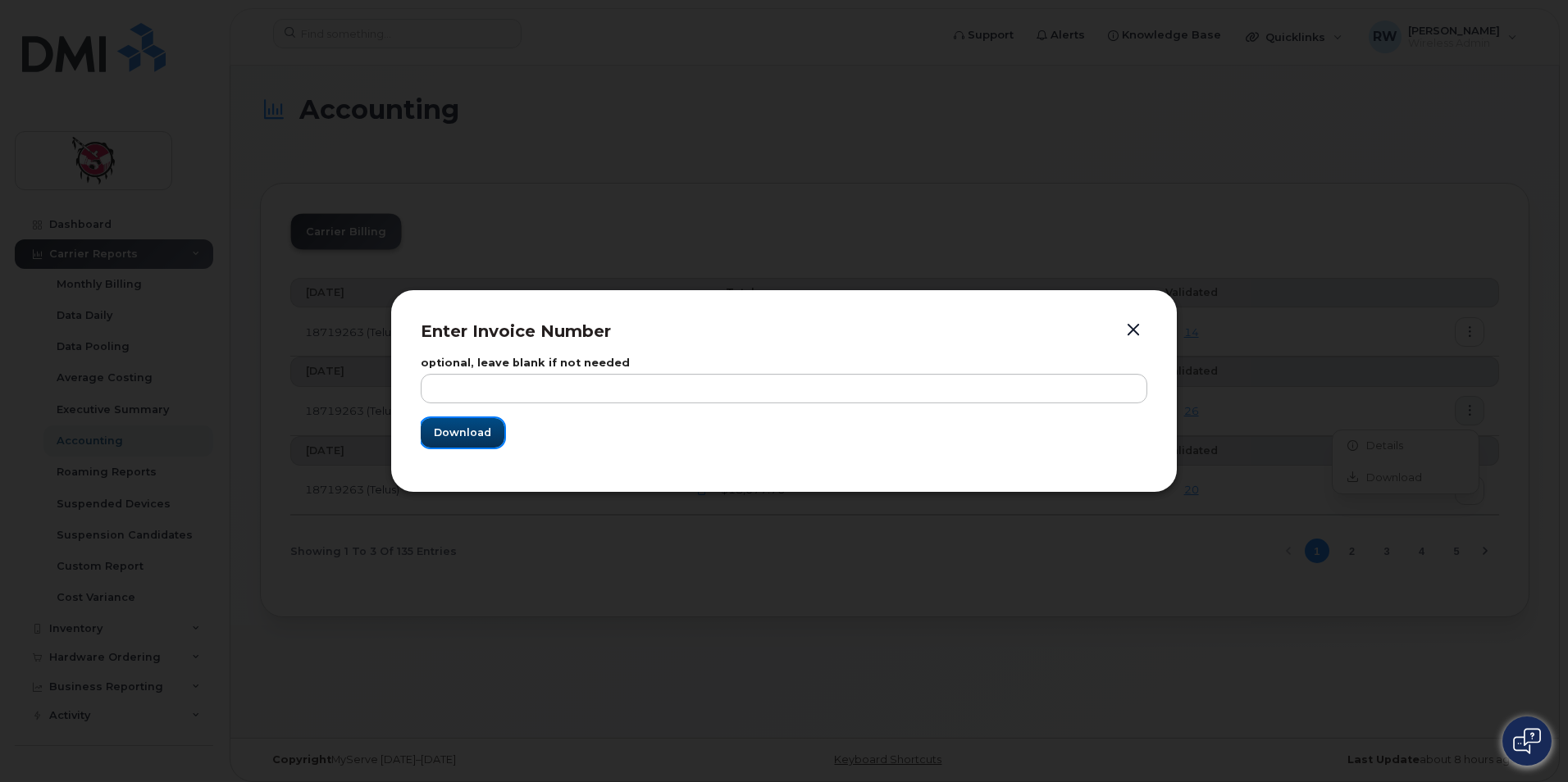
click at [477, 430] on span "Download" at bounding box center [462, 433] width 58 height 16
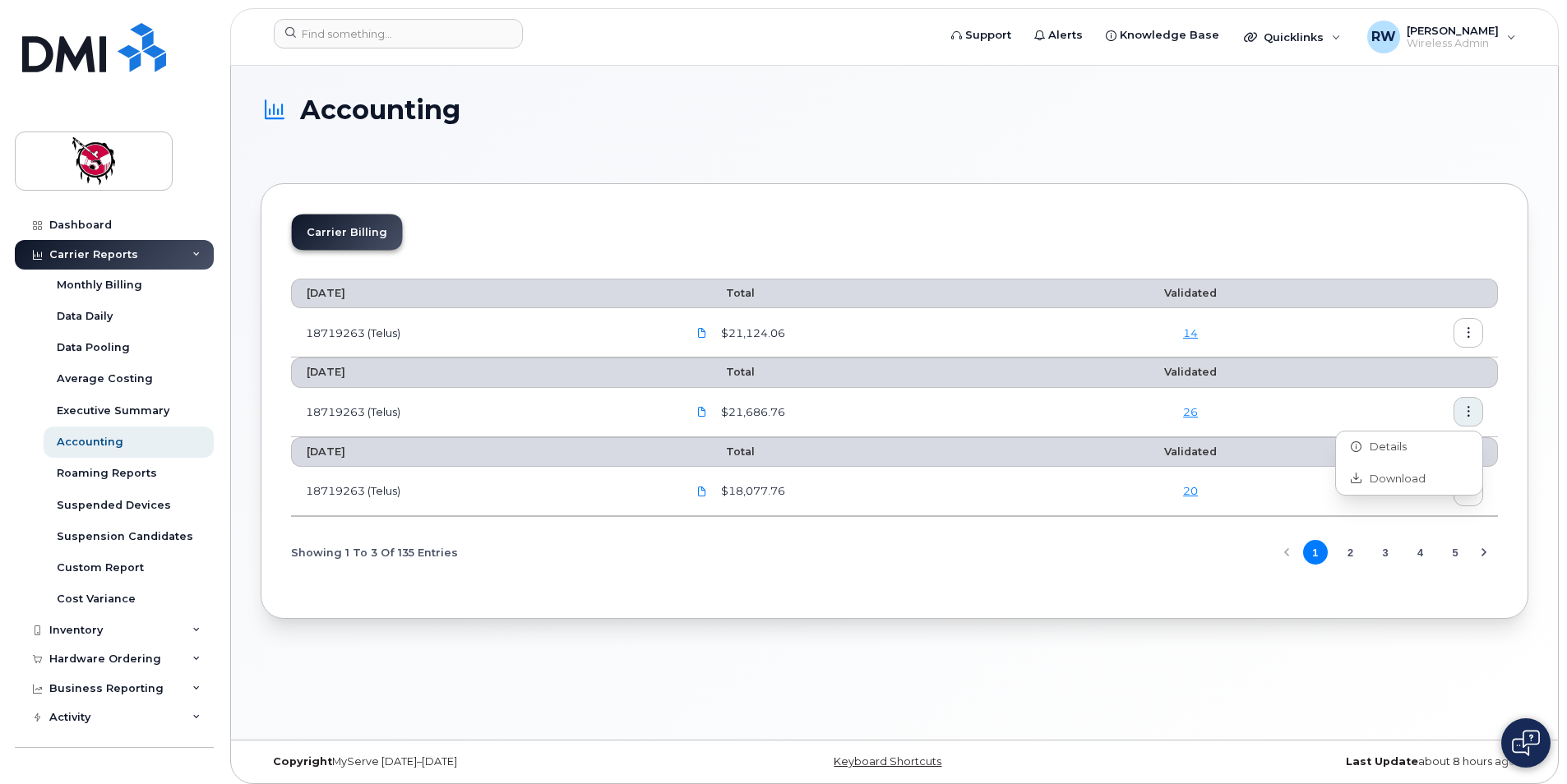
click at [1194, 326] on link "14" at bounding box center [1190, 332] width 15 height 13
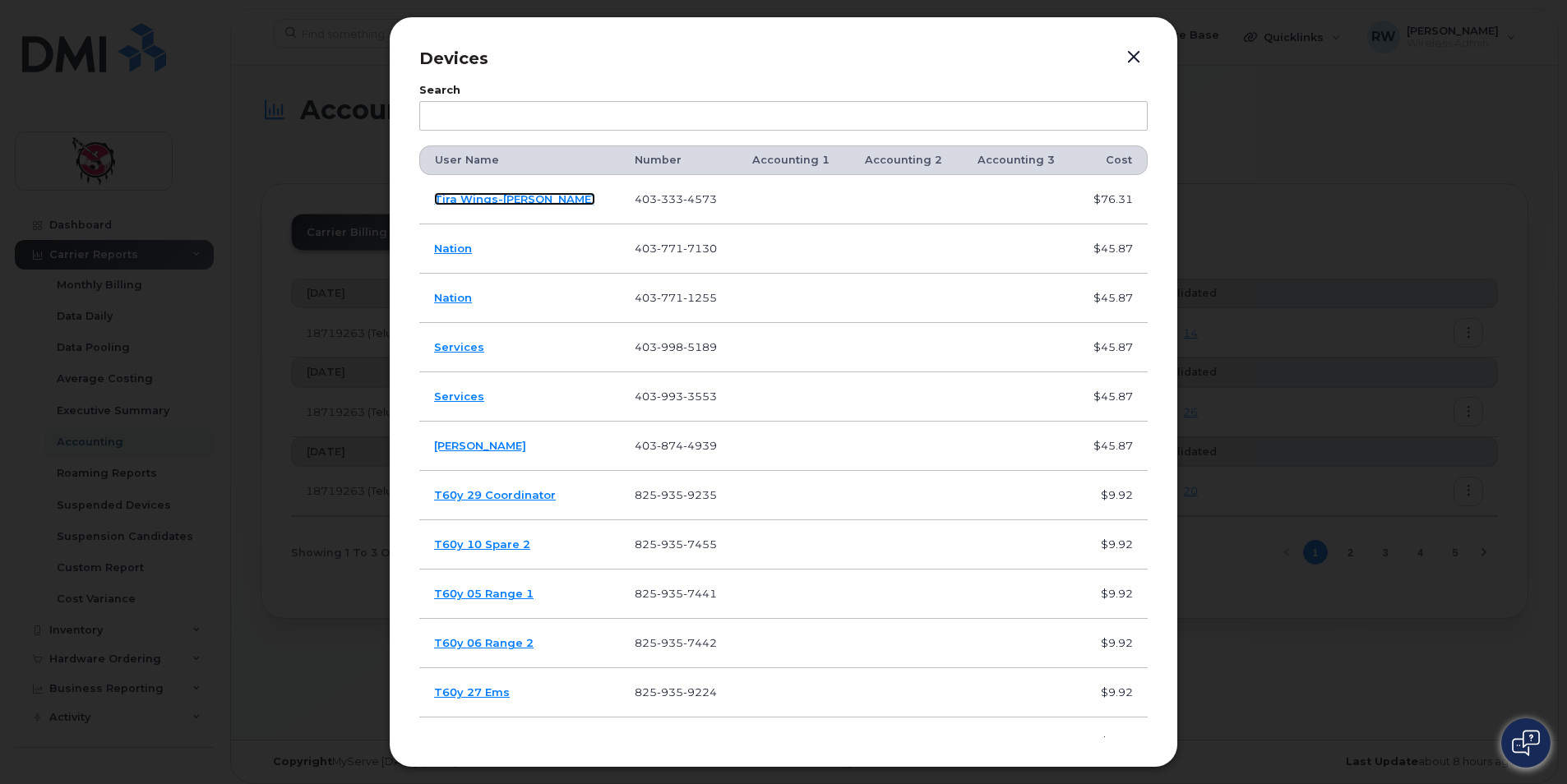
click at [514, 199] on link "Tira Wings-[PERSON_NAME]" at bounding box center [514, 199] width 161 height 13
click at [498, 447] on link "Devon Simpson" at bounding box center [481, 445] width 92 height 13
click at [1126, 55] on button "button" at bounding box center [1134, 58] width 25 height 23
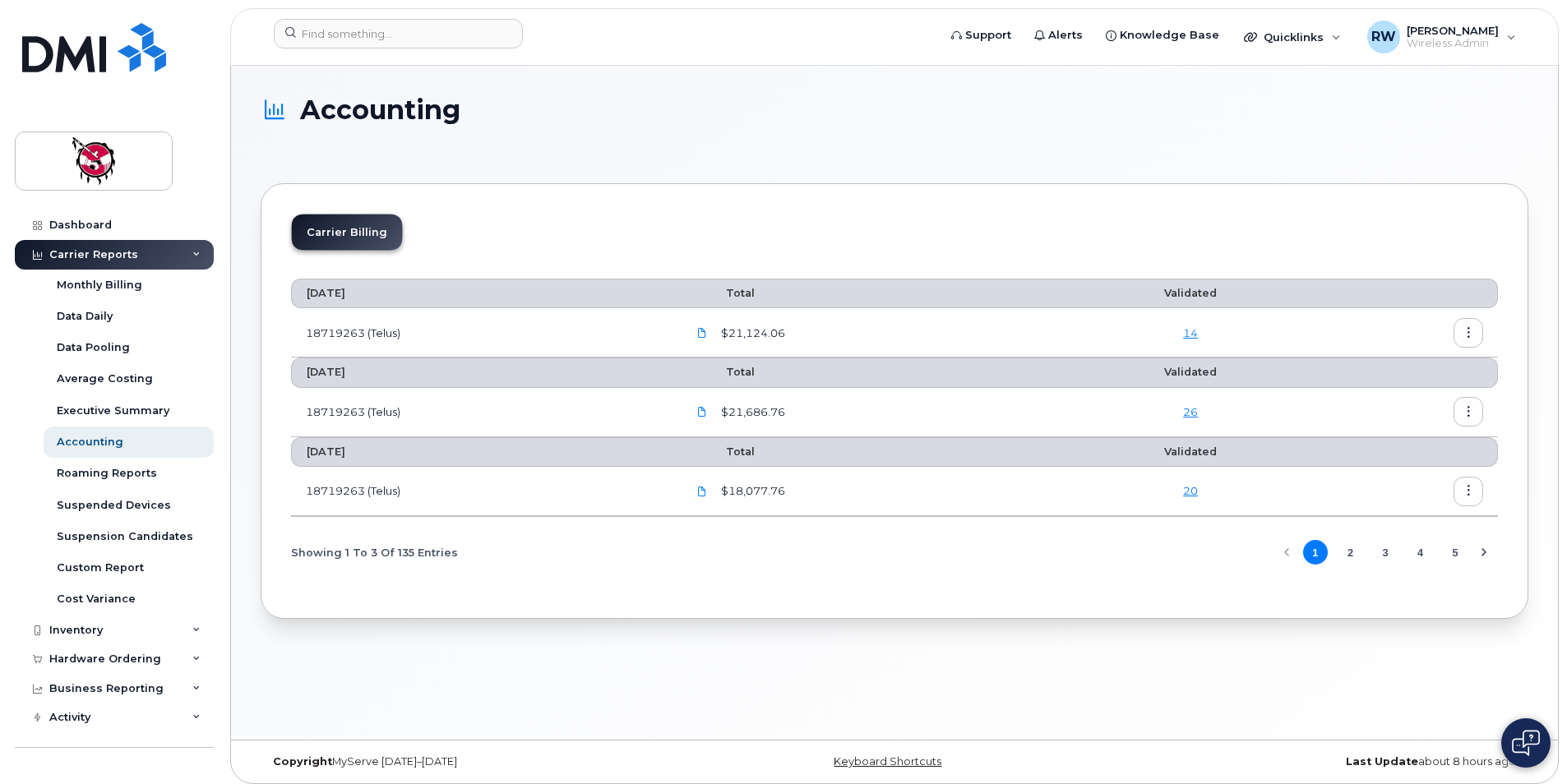
click at [126, 254] on div "Carrier Reports" at bounding box center [94, 255] width 89 height 13
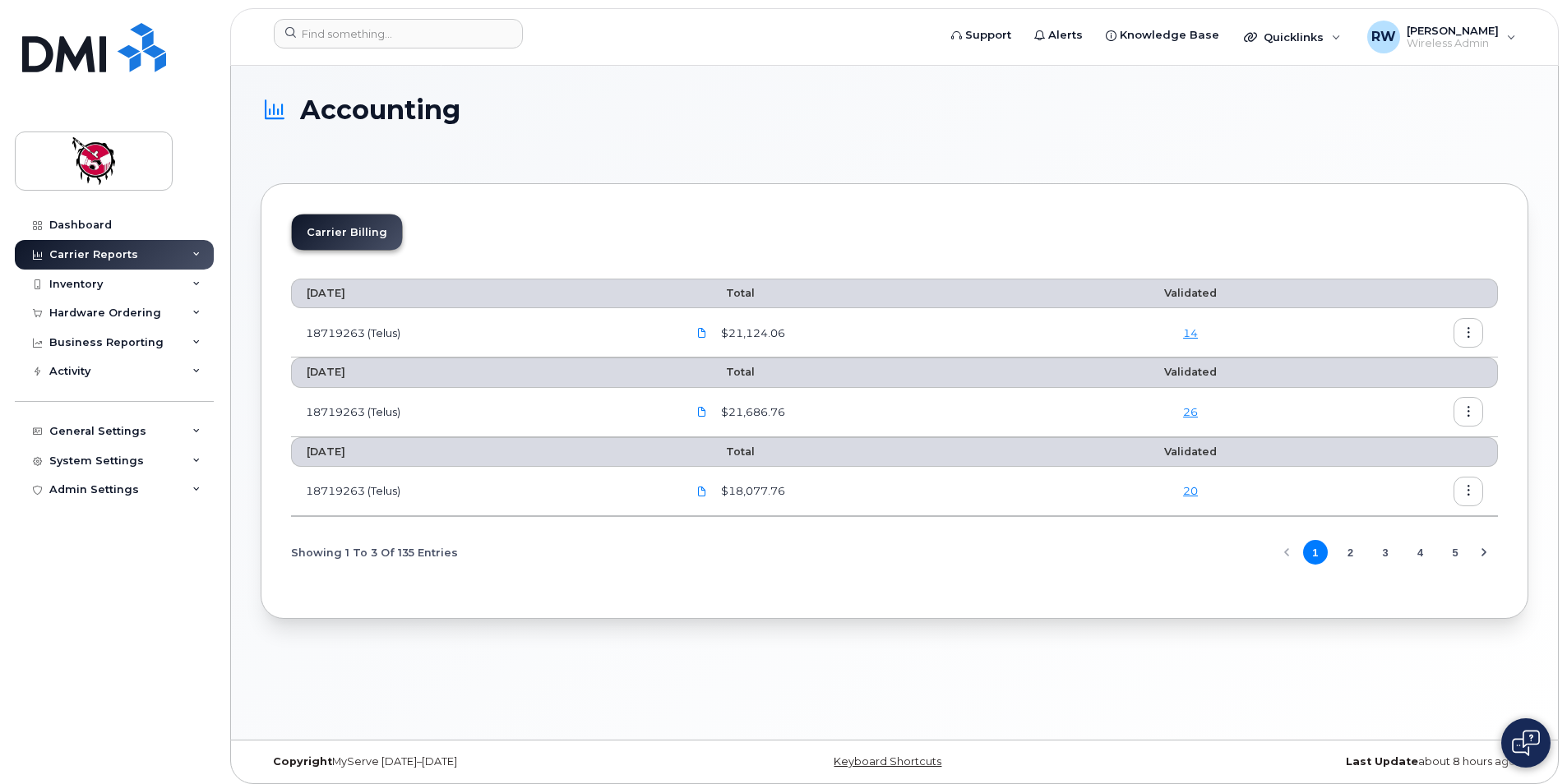
click at [123, 257] on div "Carrier Reports" at bounding box center [94, 255] width 89 height 13
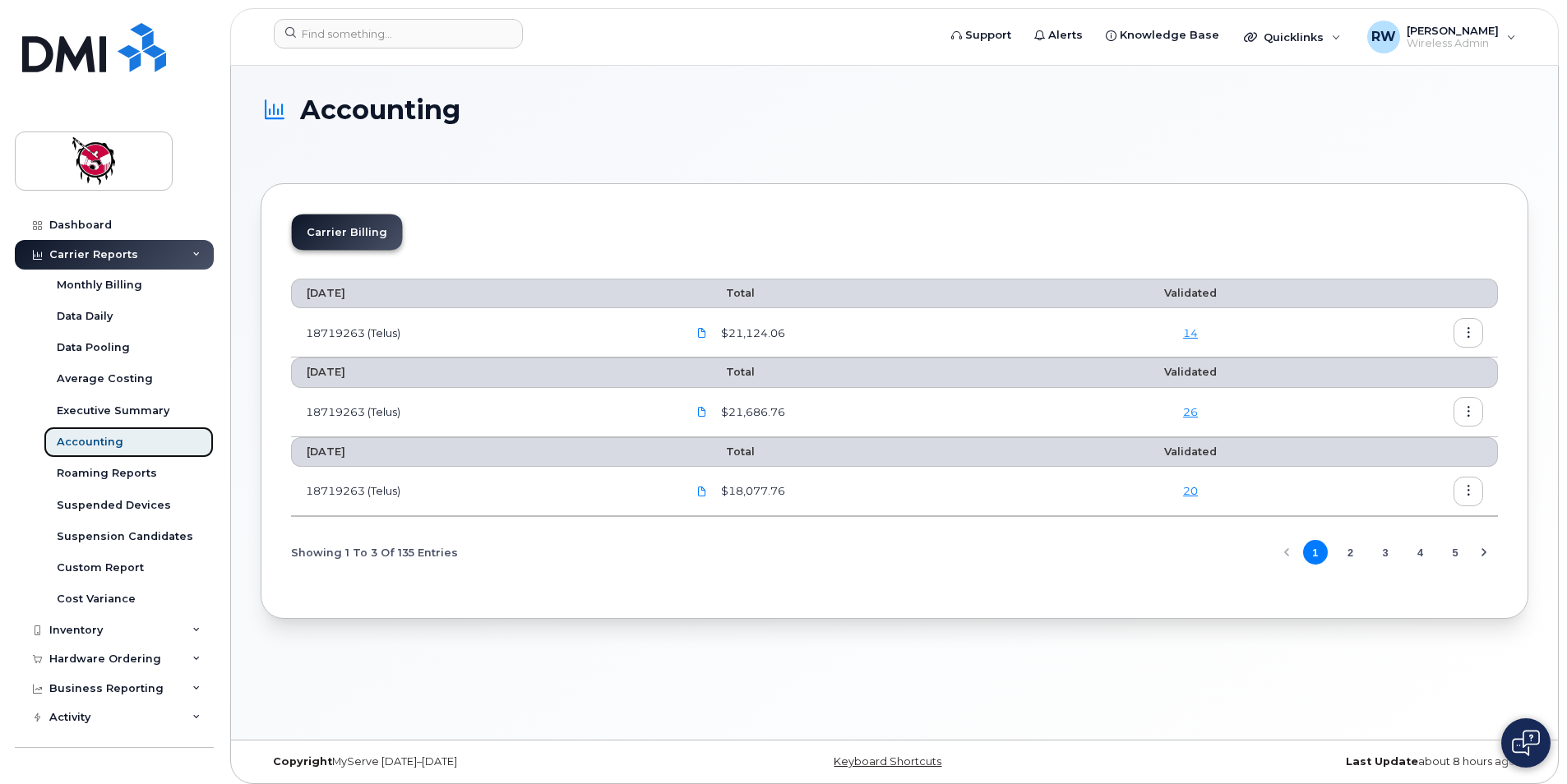
click at [159, 445] on link "Accounting" at bounding box center [129, 441] width 171 height 31
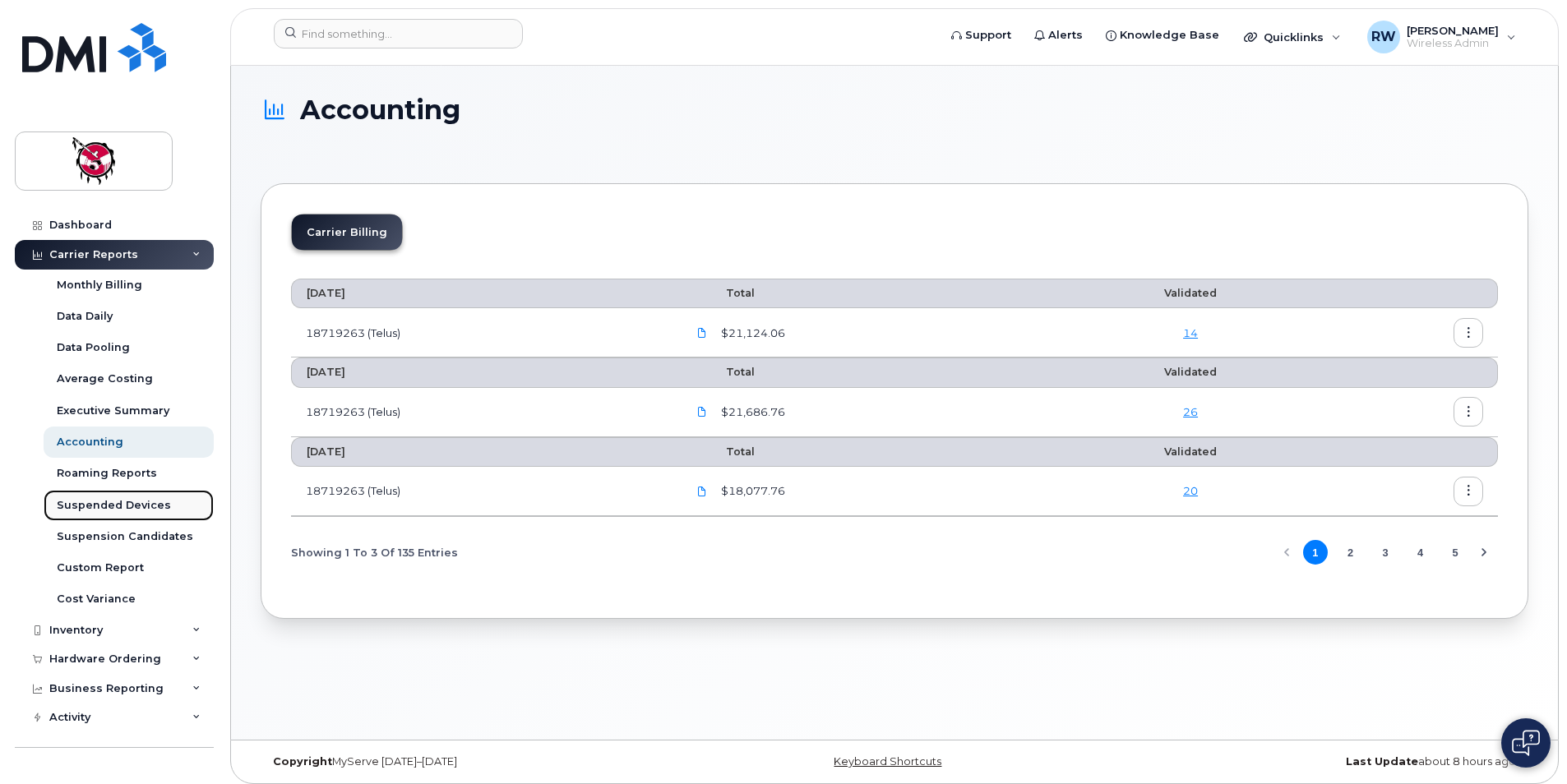
click at [151, 507] on div "Suspended Devices" at bounding box center [114, 505] width 115 height 15
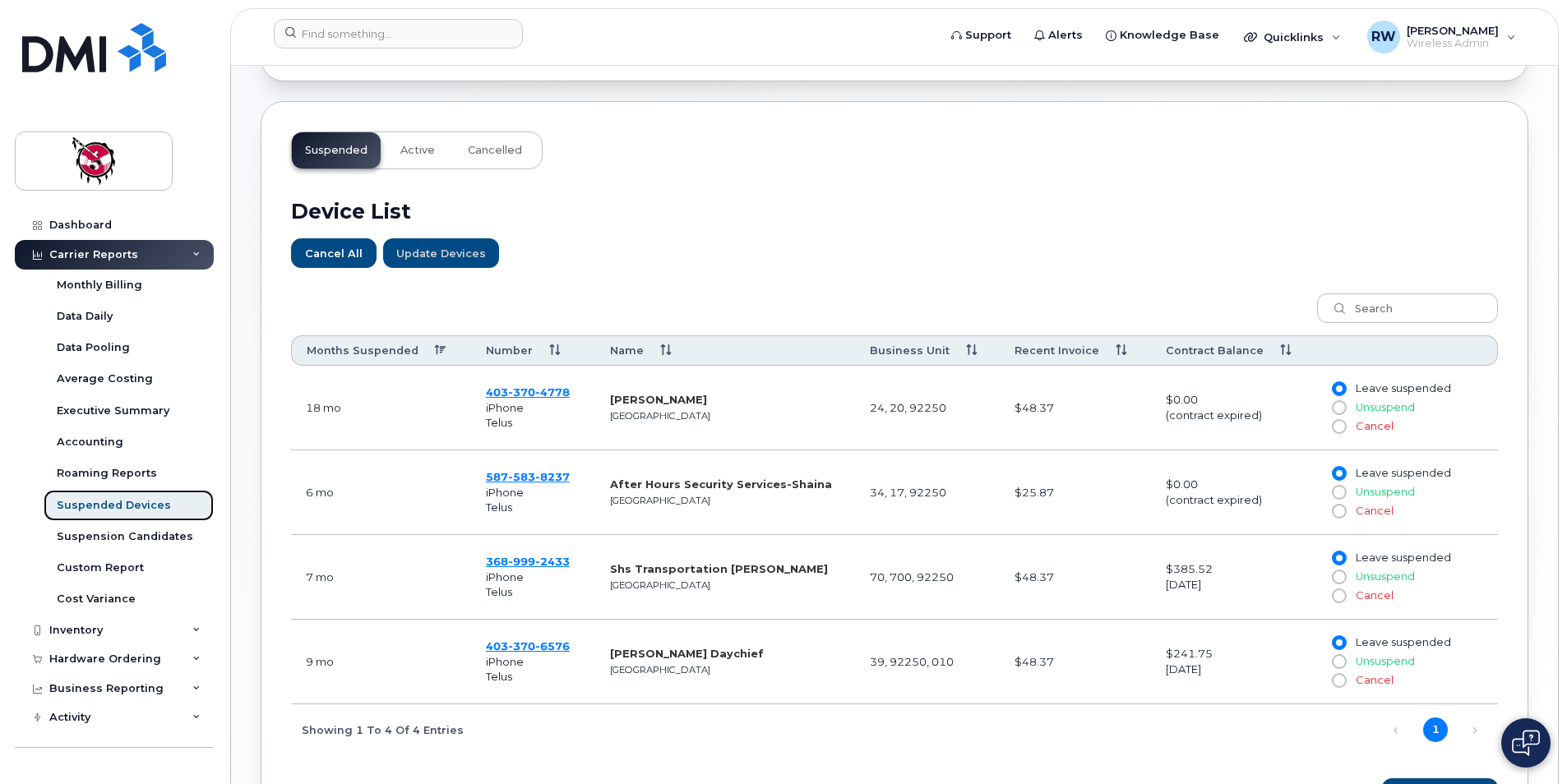
scroll to position [647, 0]
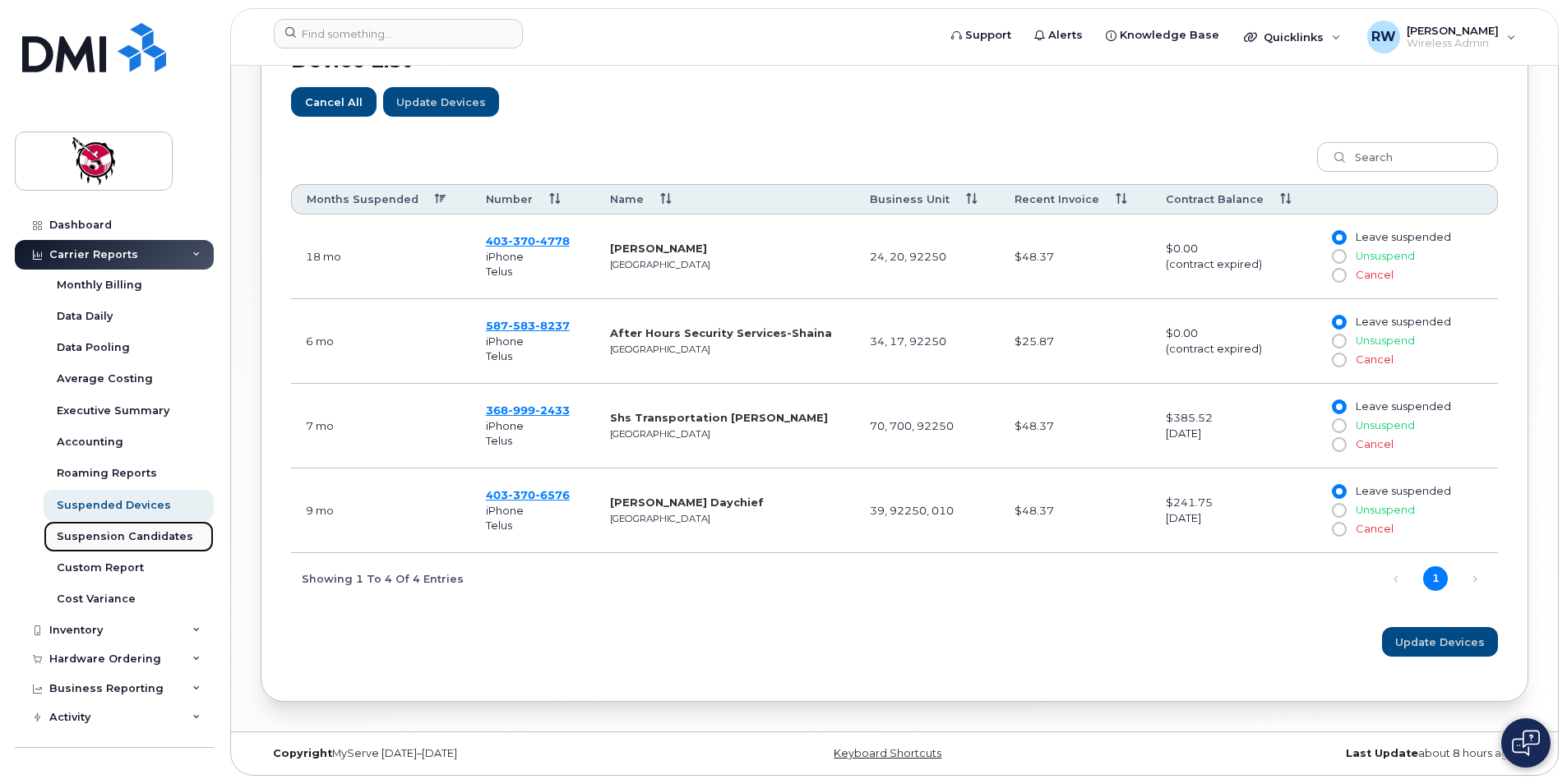
click at [142, 534] on div "Suspension Candidates" at bounding box center [125, 536] width 137 height 15
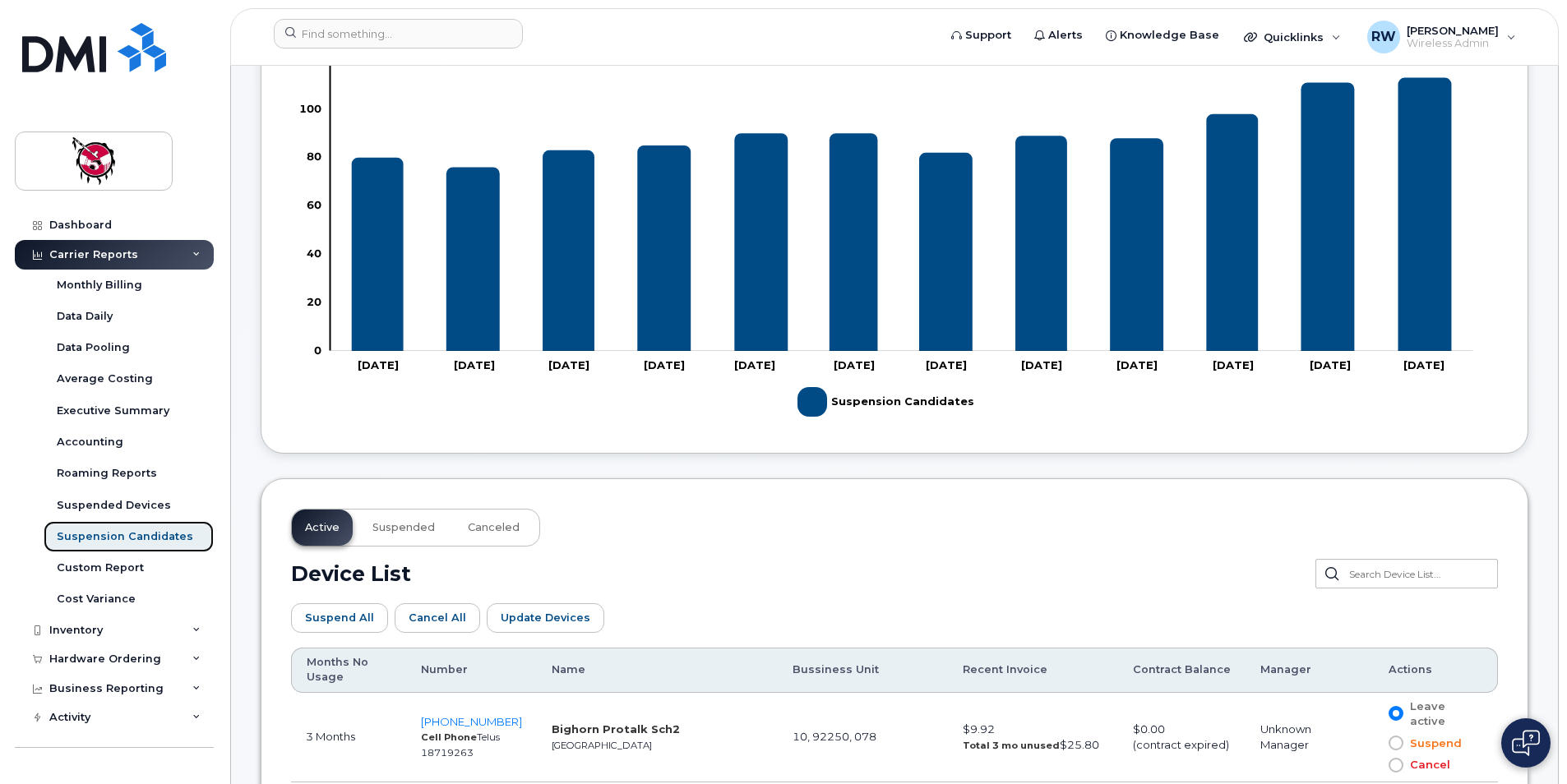
scroll to position [740, 0]
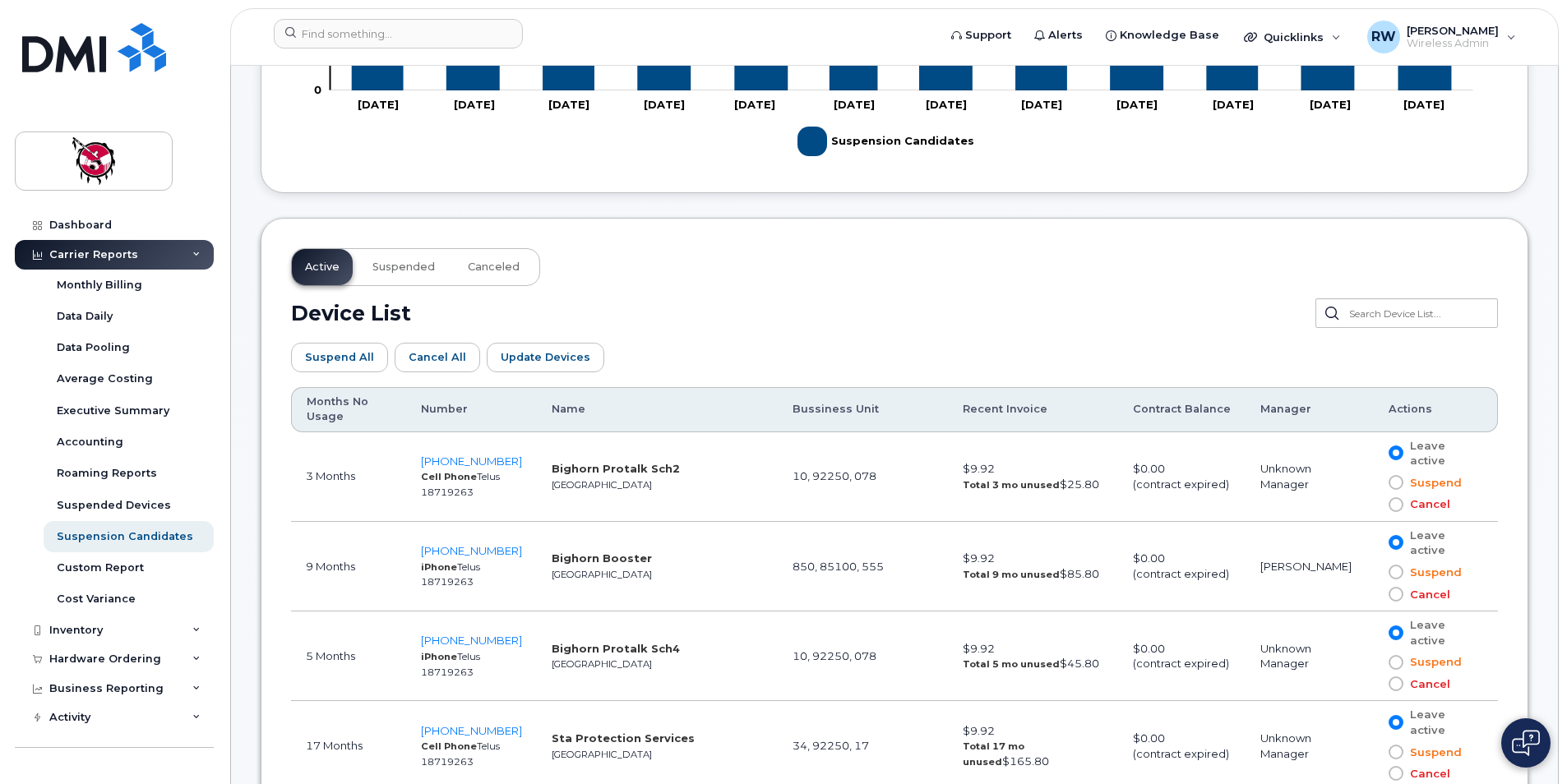
click at [125, 252] on div "Carrier Reports" at bounding box center [94, 255] width 89 height 13
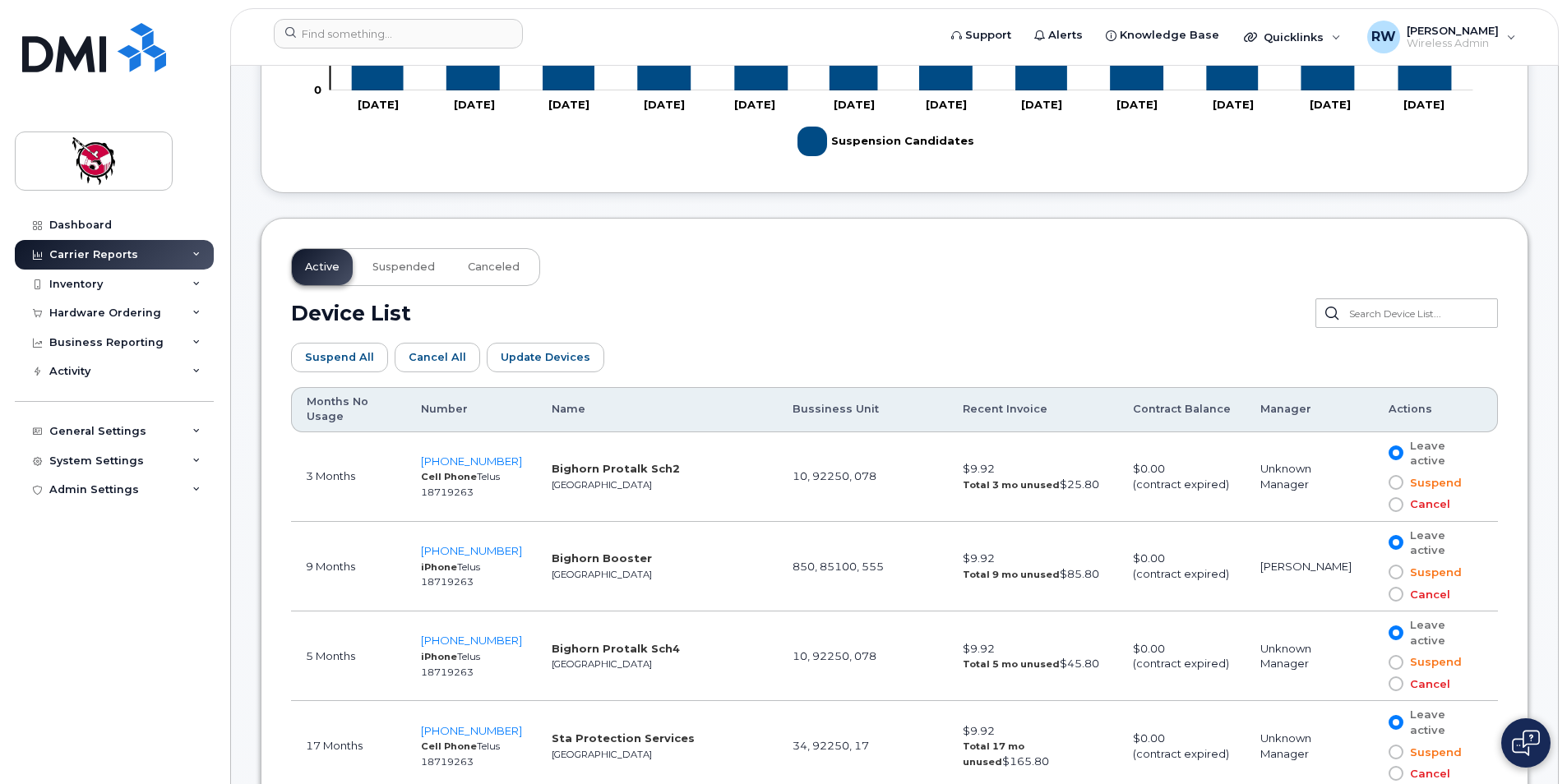
click at [127, 257] on div "Carrier Reports" at bounding box center [94, 255] width 89 height 13
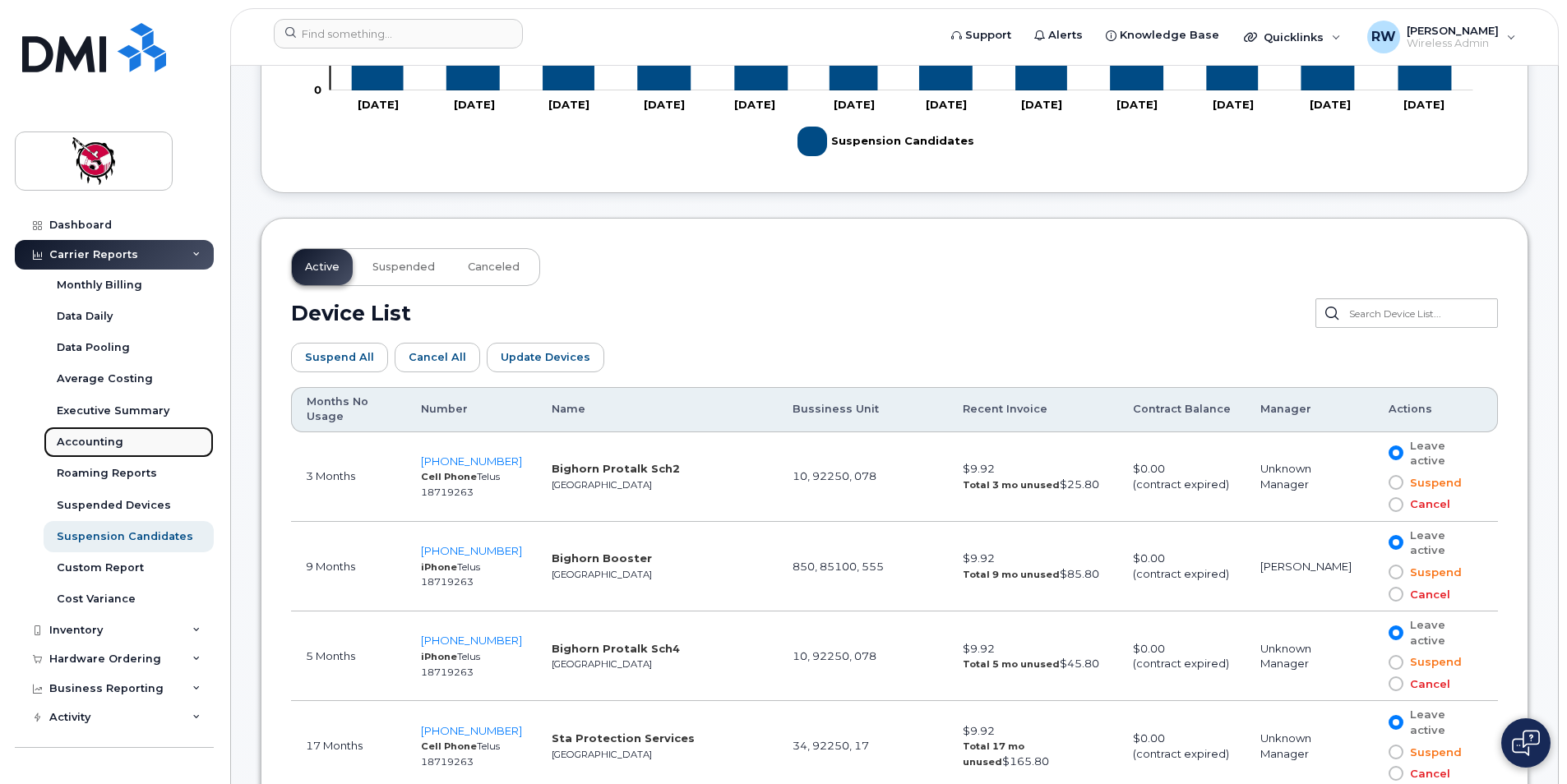
click at [107, 444] on div "Accounting" at bounding box center [90, 442] width 67 height 15
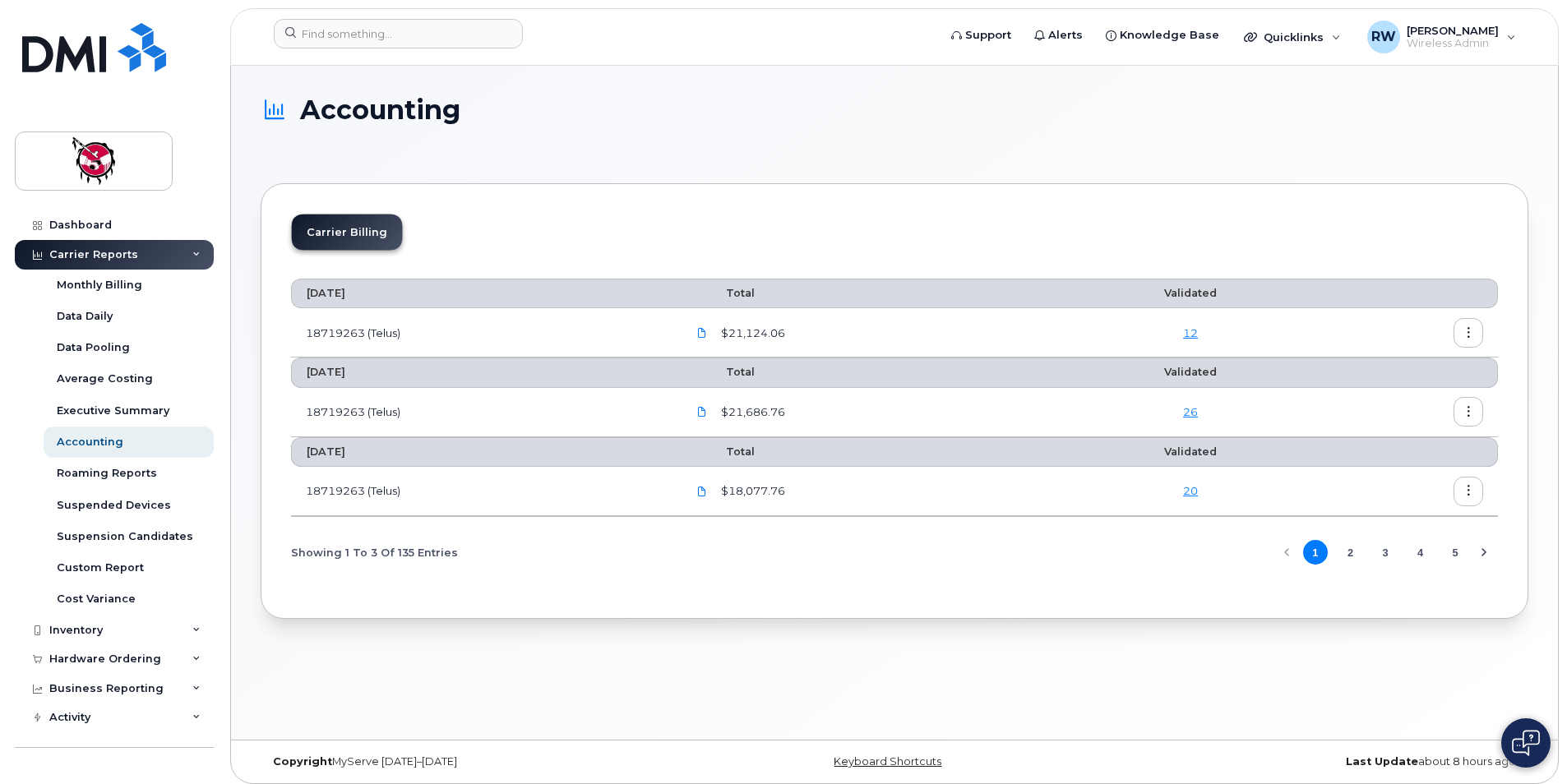
click at [1101, 622] on div "Accounting Carrier Billing August 2025 Total Validated 18719263 (Telus) $21,124…" at bounding box center [895, 402] width 1327 height 674
click at [126, 257] on div "Carrier Reports" at bounding box center [94, 255] width 89 height 13
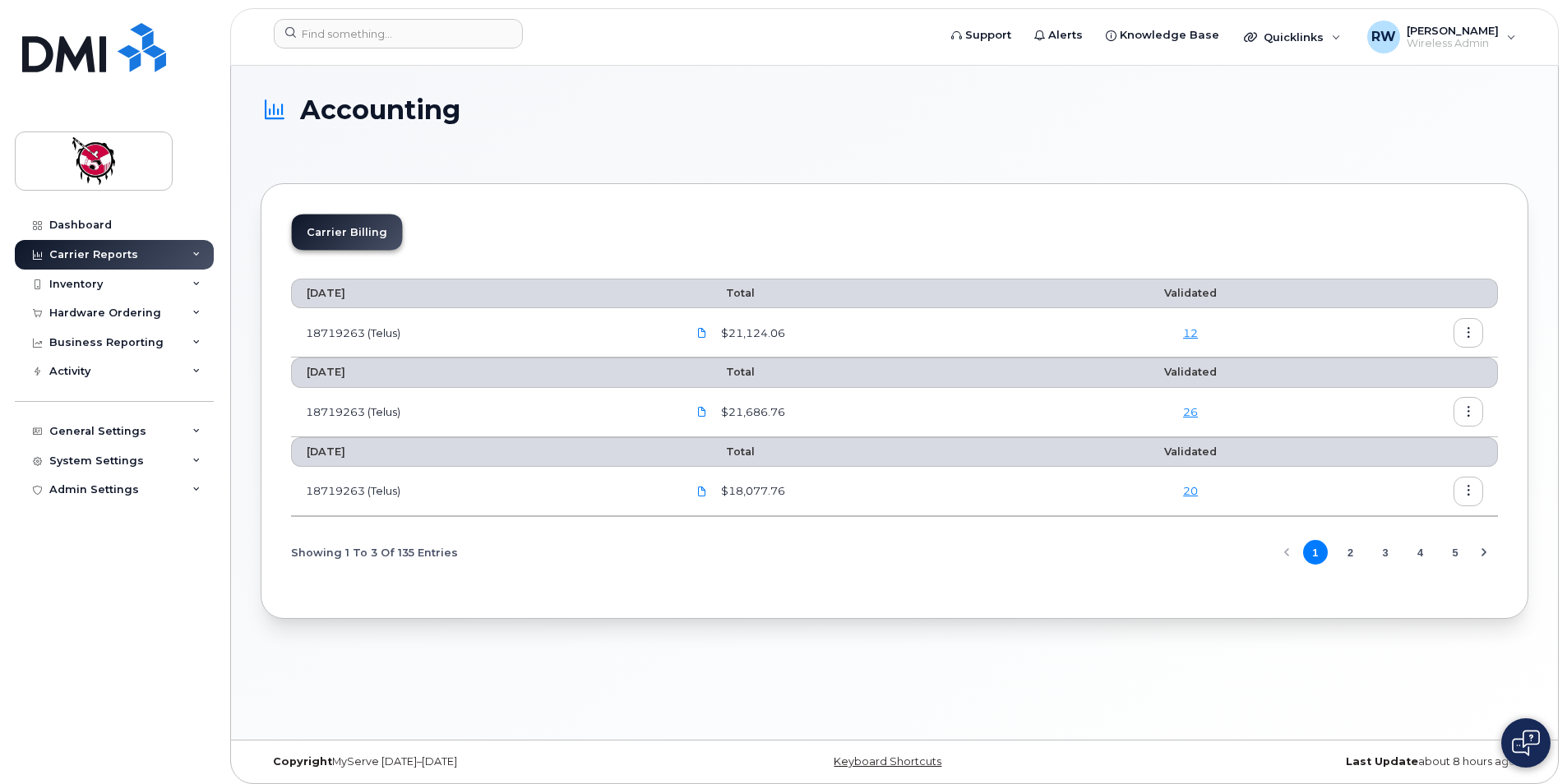
click at [128, 260] on div "Carrier Reports" at bounding box center [94, 255] width 89 height 13
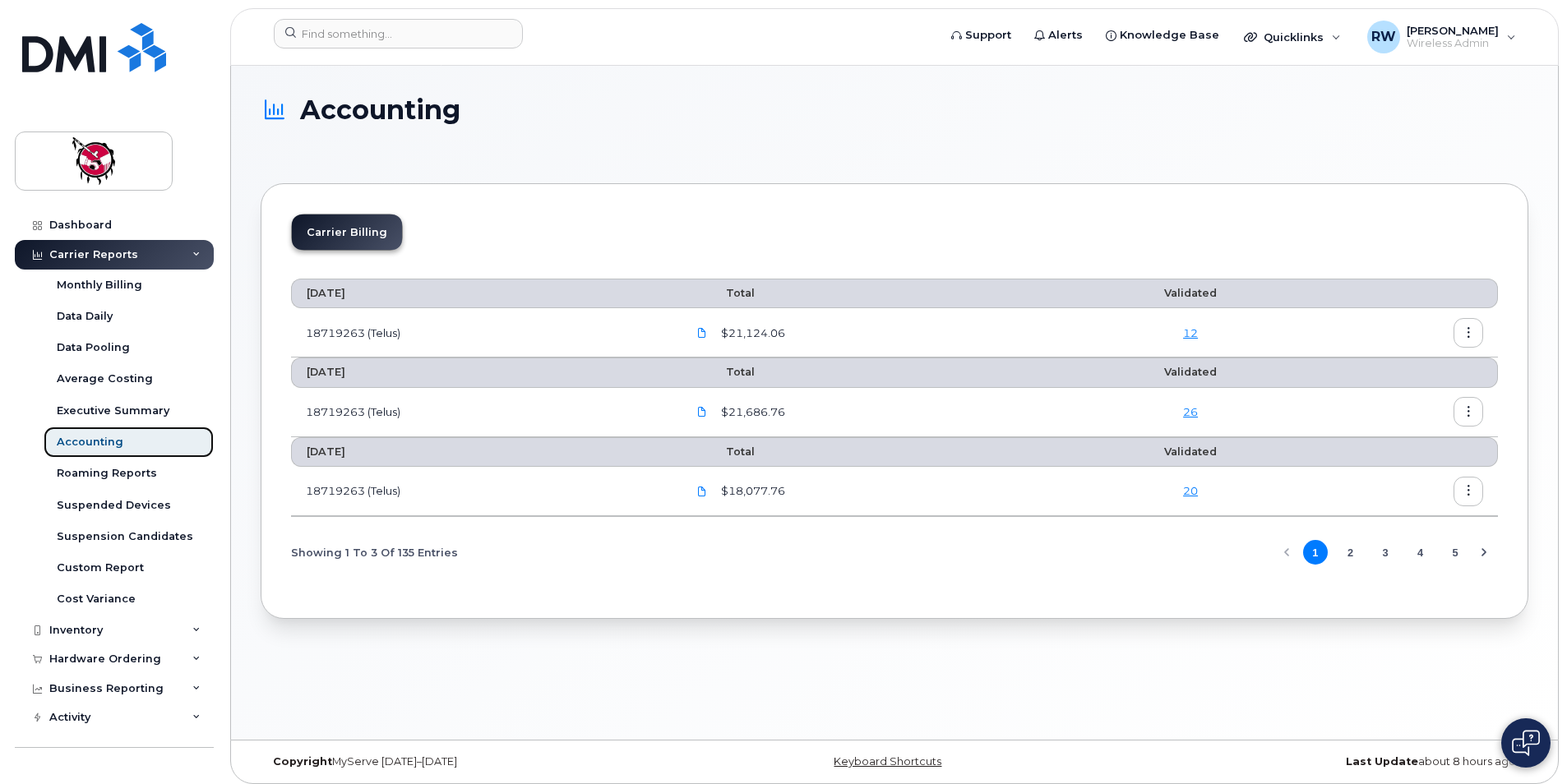
click at [137, 446] on link "Accounting" at bounding box center [129, 441] width 171 height 31
click at [462, 661] on div "Accounting Carrier Billing August 2025 Total Validated 18719263 (Telus) $21,124…" at bounding box center [895, 402] width 1327 height 674
click at [713, 196] on div "Carrier Billing August 2025 Total Validated 18719263 (Telus) $21,124.06 12 July…" at bounding box center [894, 400] width 1268 height 436
click at [1196, 693] on div "Accounting Carrier Billing August 2025 Total Validated 18719263 (Telus) $21,124…" at bounding box center [895, 402] width 1327 height 674
click at [1274, 141] on div "Accounting" at bounding box center [894, 124] width 1268 height 59
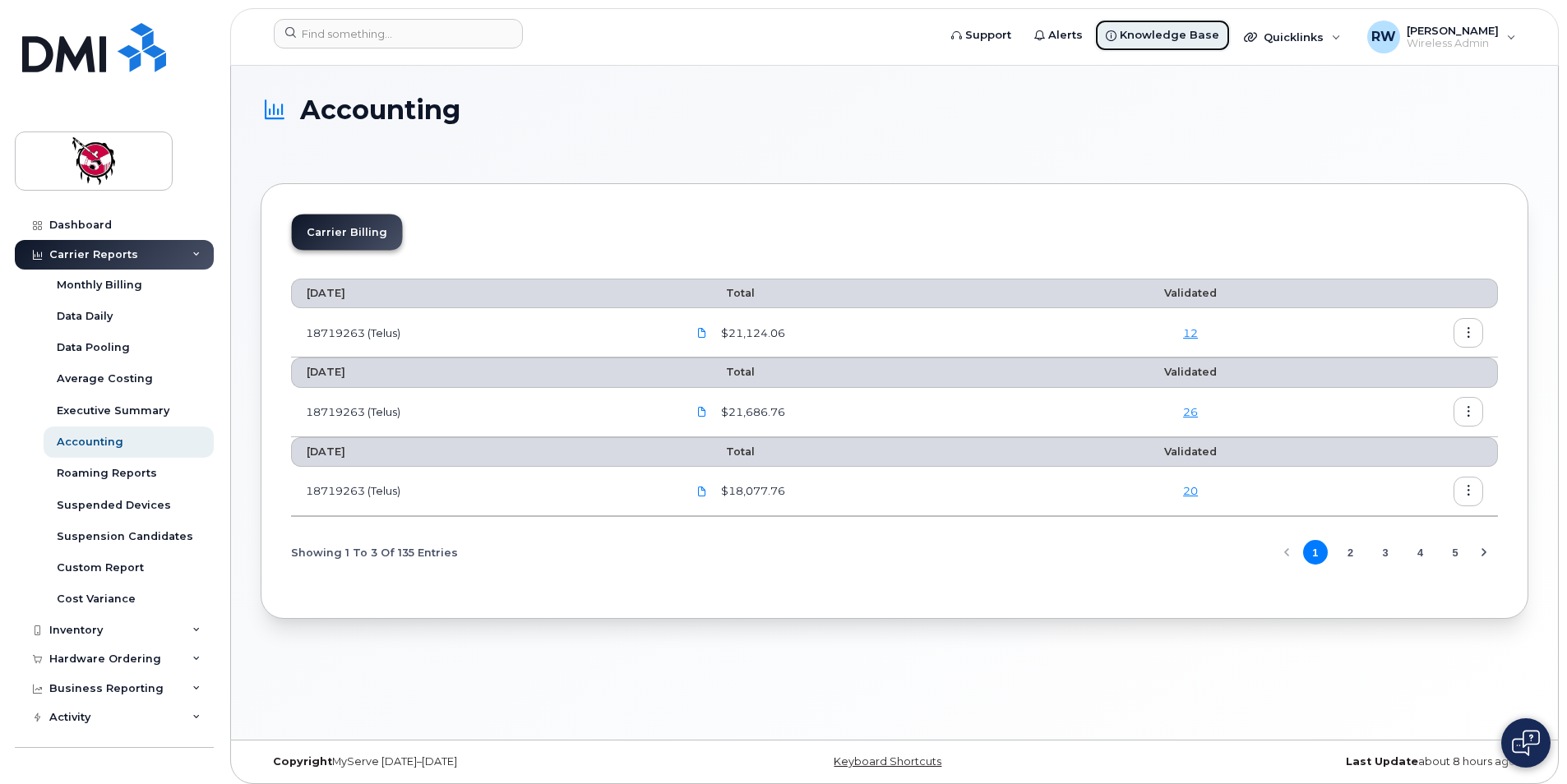
click at [1176, 36] on span "Knowledge Base" at bounding box center [1170, 36] width 99 height 17
click at [1378, 50] on div "RW" at bounding box center [1383, 36] width 33 height 33
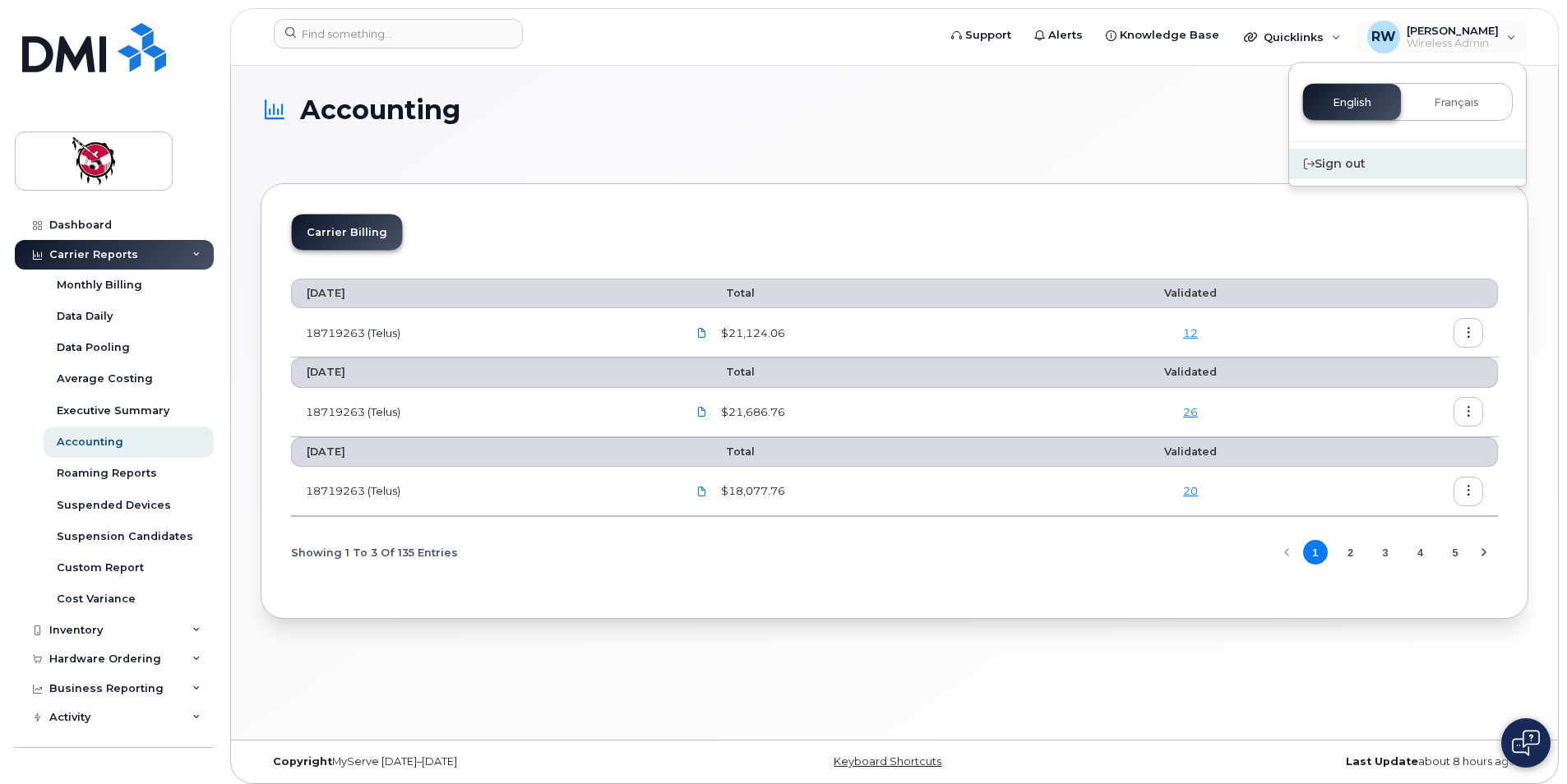
click at [1310, 165] on icon at bounding box center [1309, 164] width 11 height 11
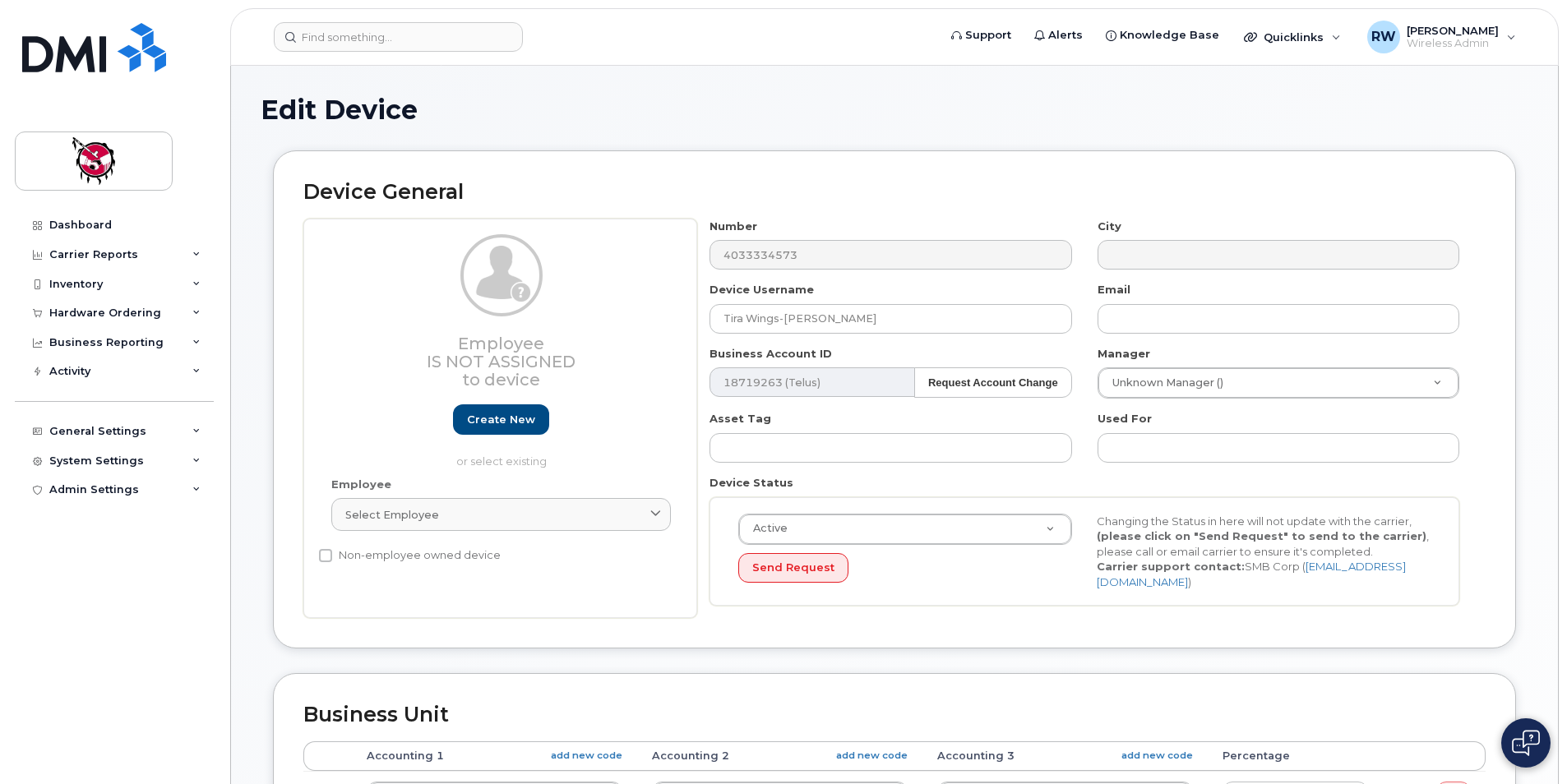
select select "9397"
select select "10346"
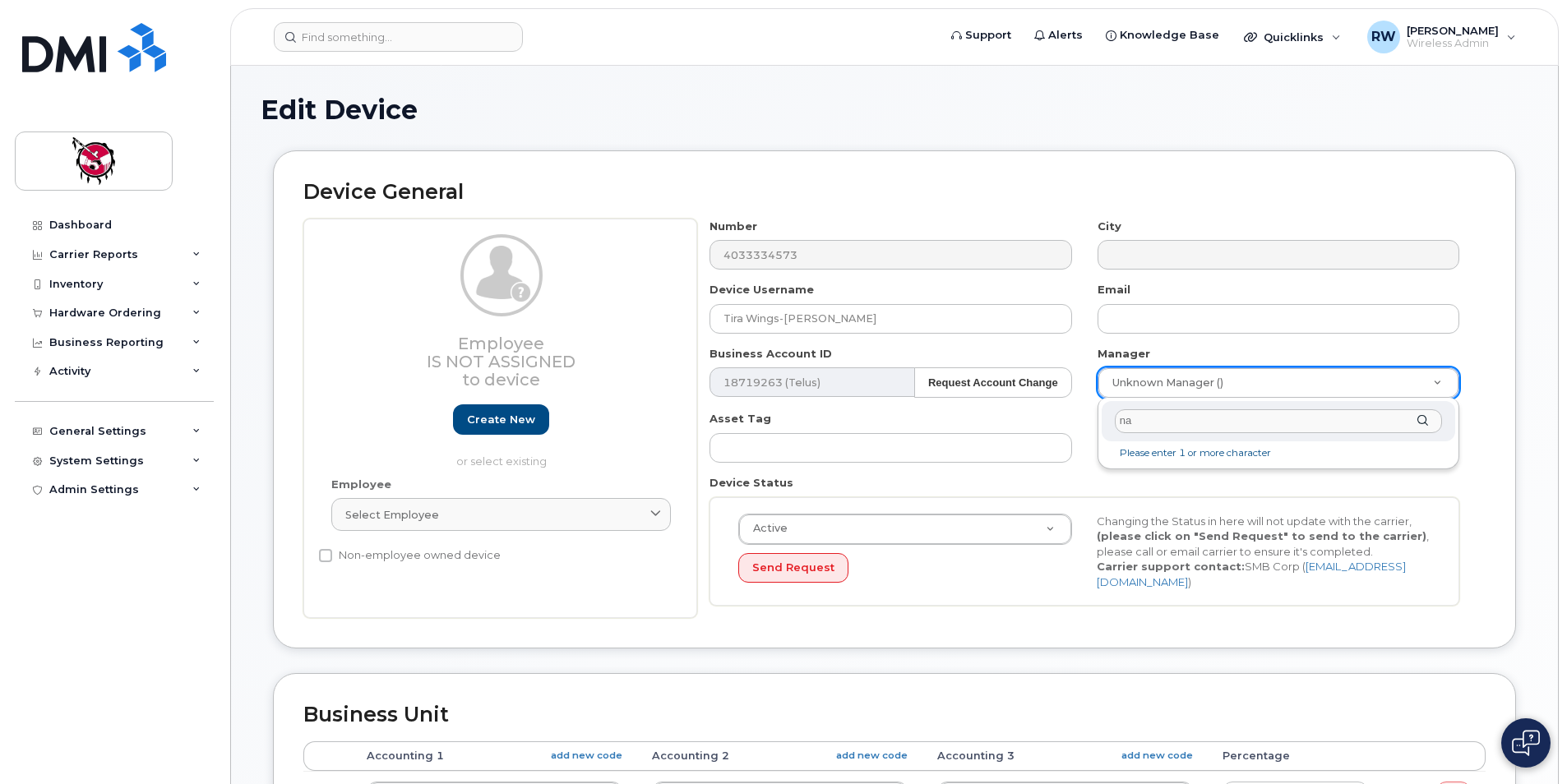
click at [1181, 425] on input "na" at bounding box center [1278, 421] width 327 height 24
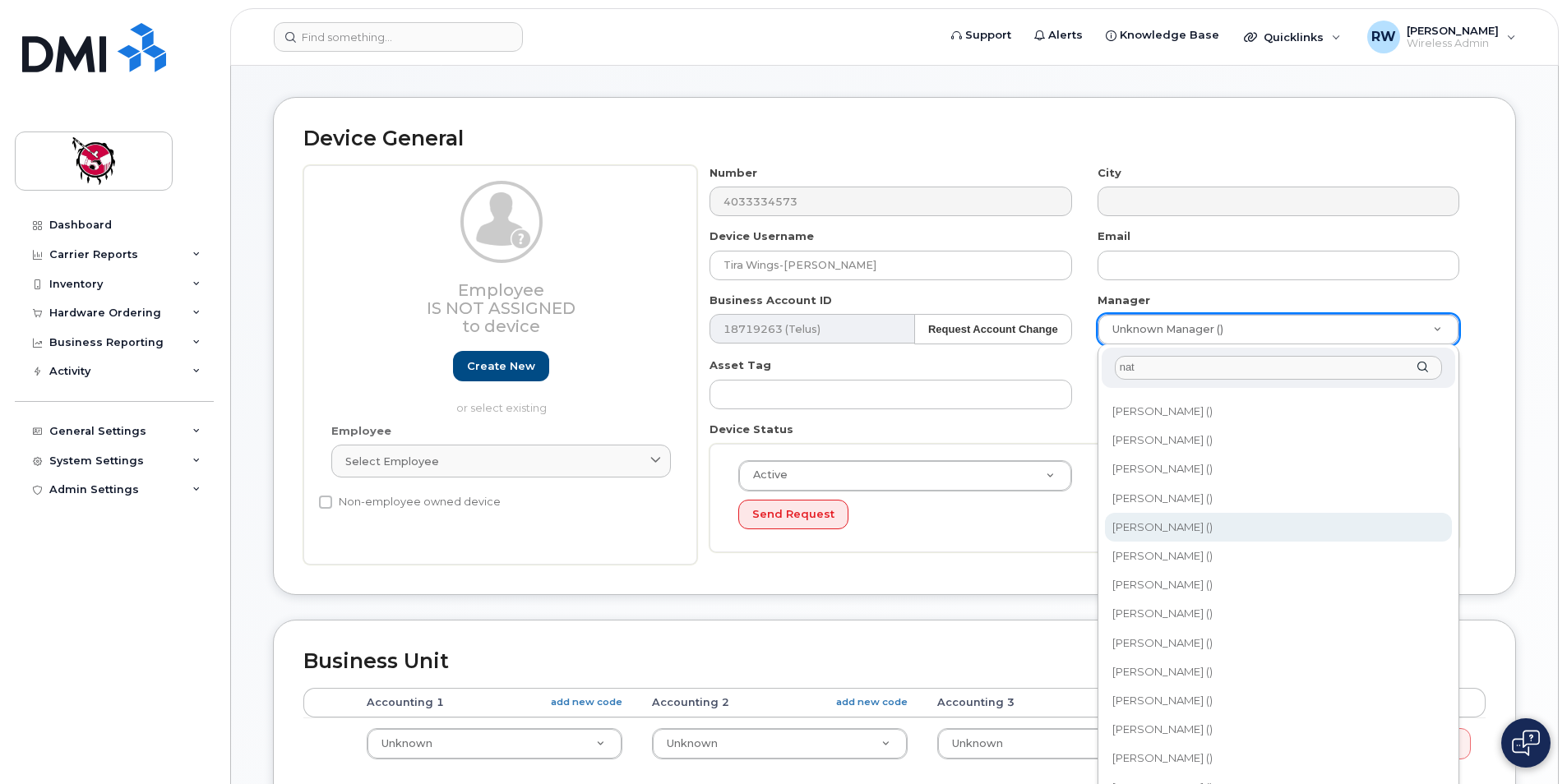
scroll to position [83, 0]
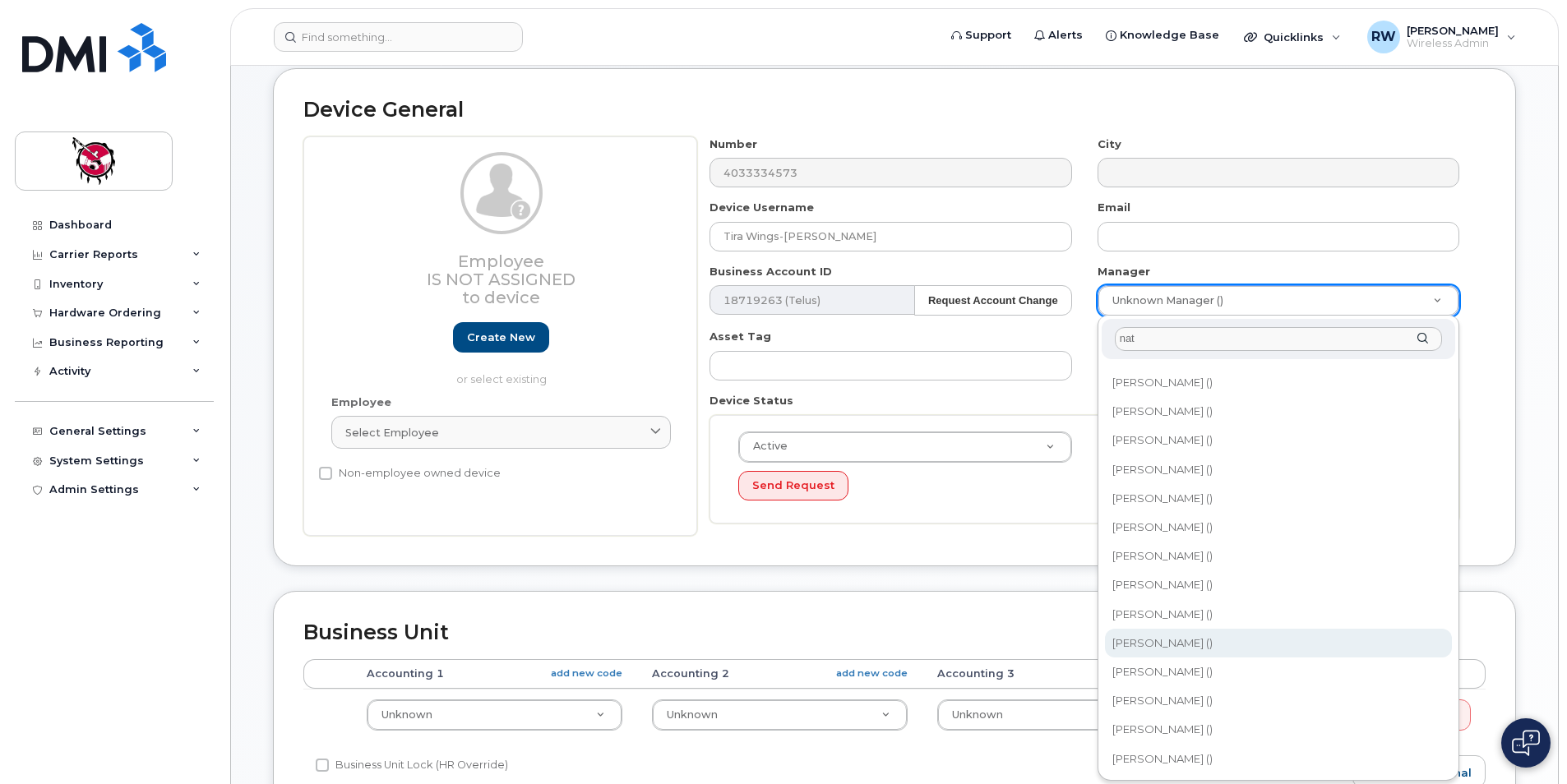
type input "nat"
type input "4580"
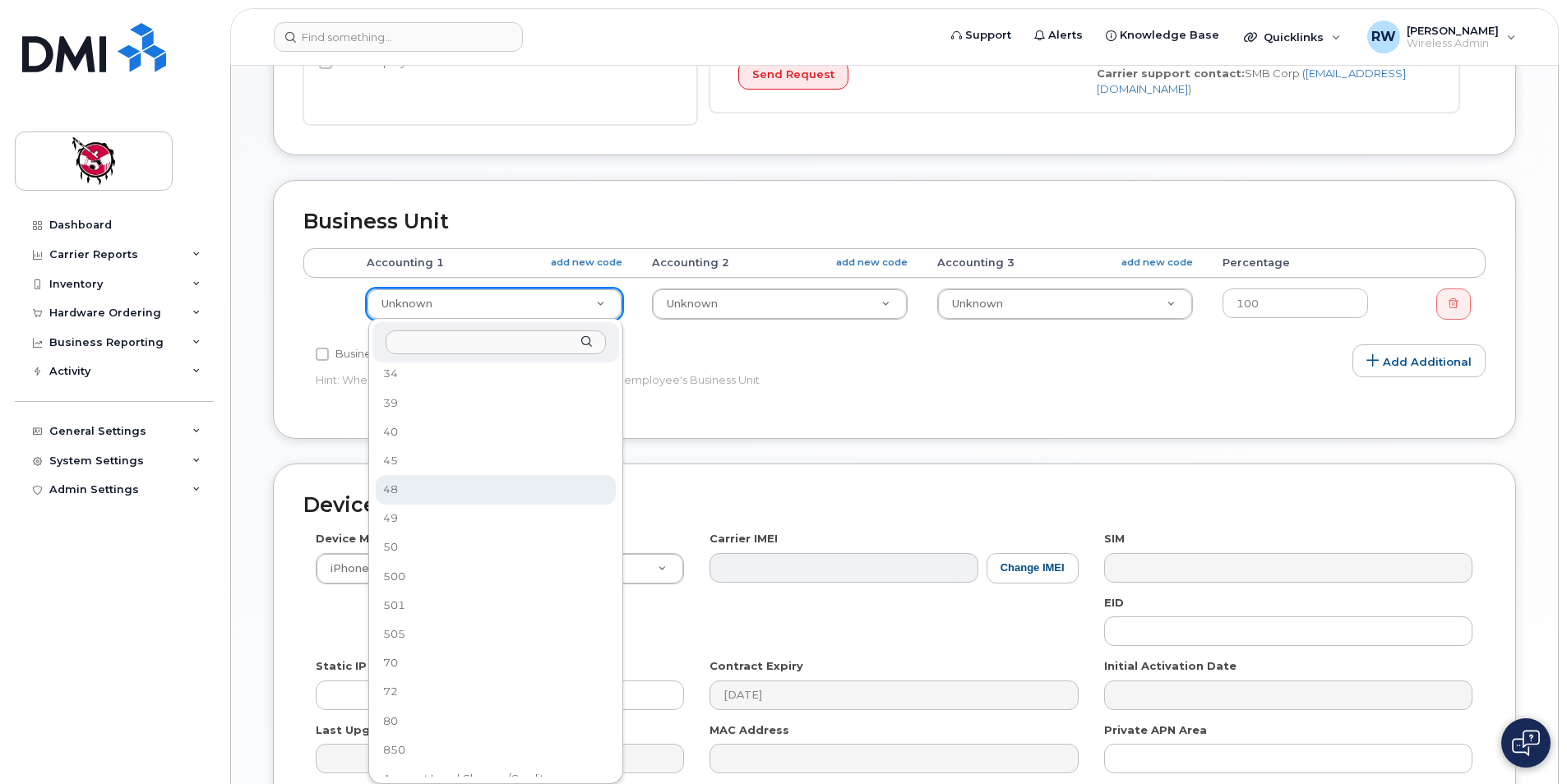
scroll to position [266, 0]
select select "10357"
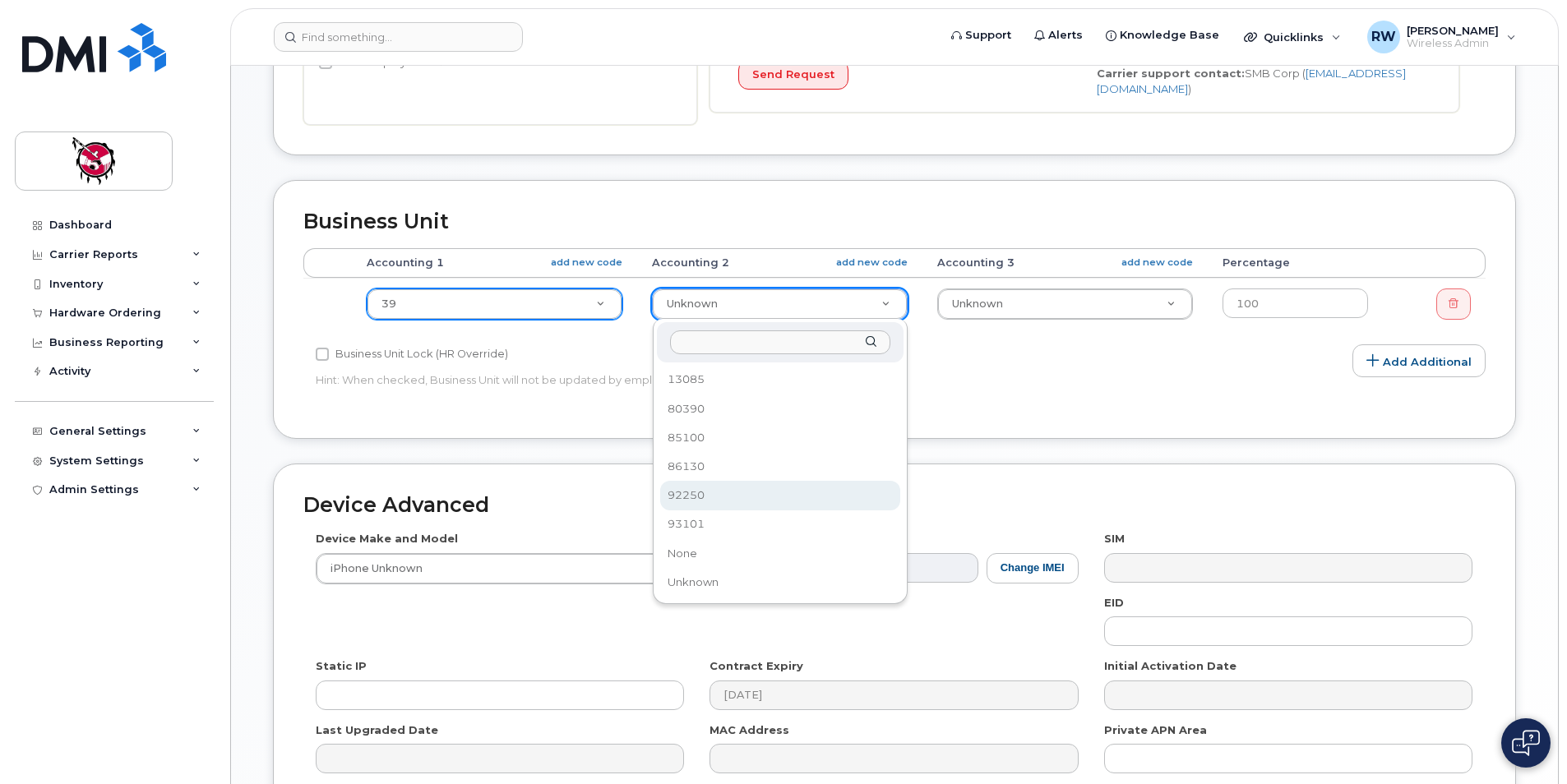
select select "10349"
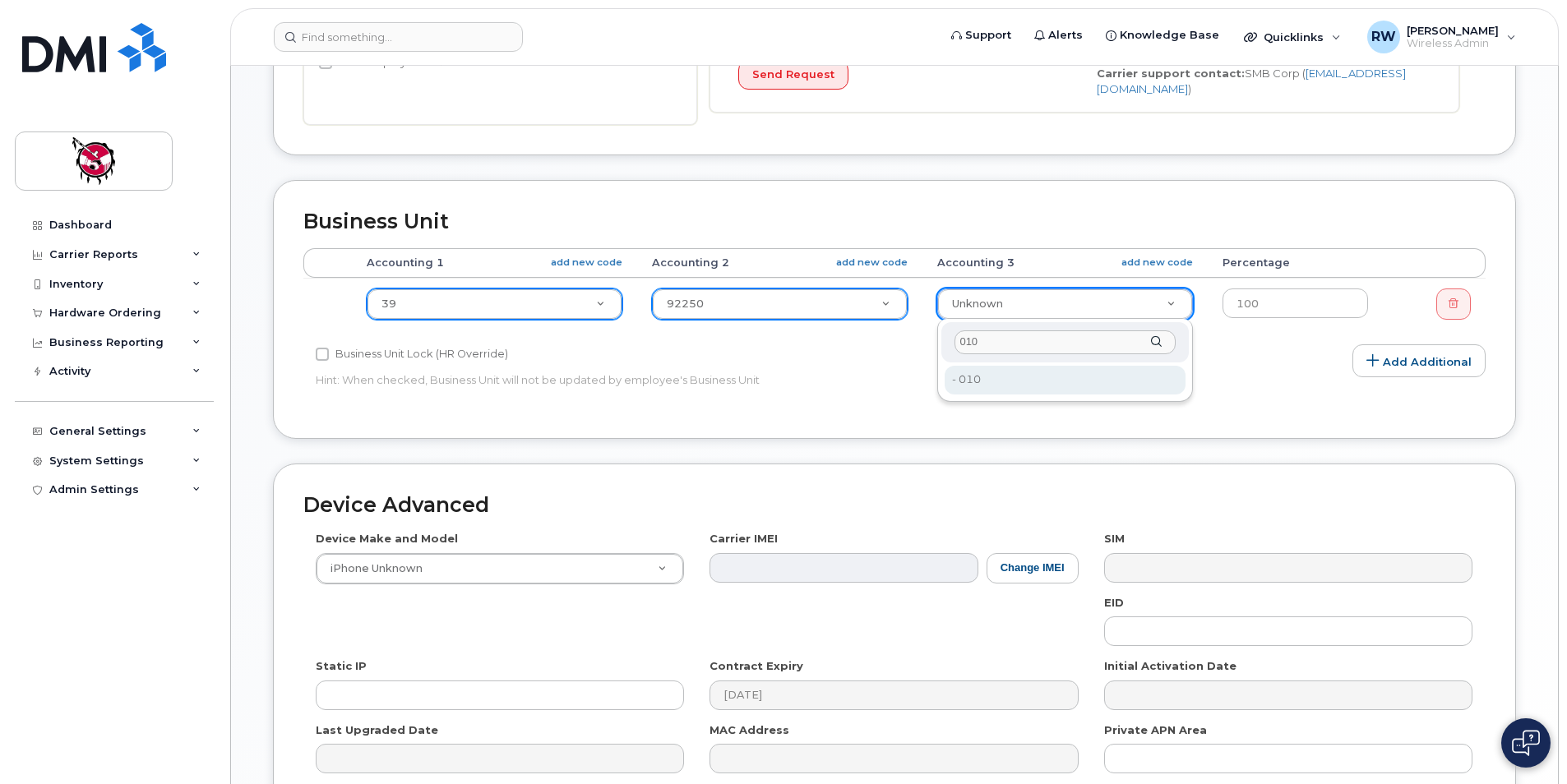
type input "010"
type input "13096"
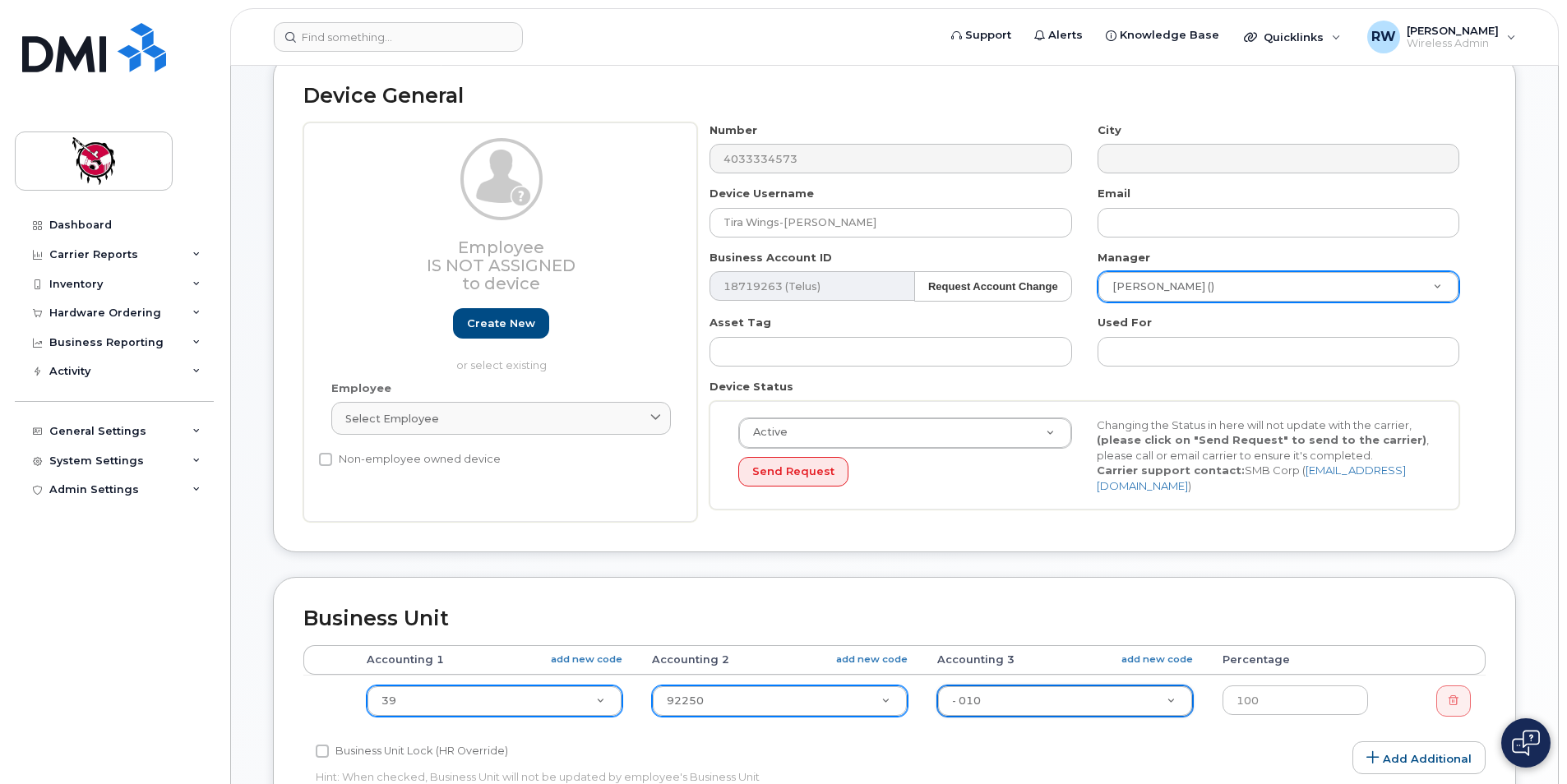
scroll to position [83, 0]
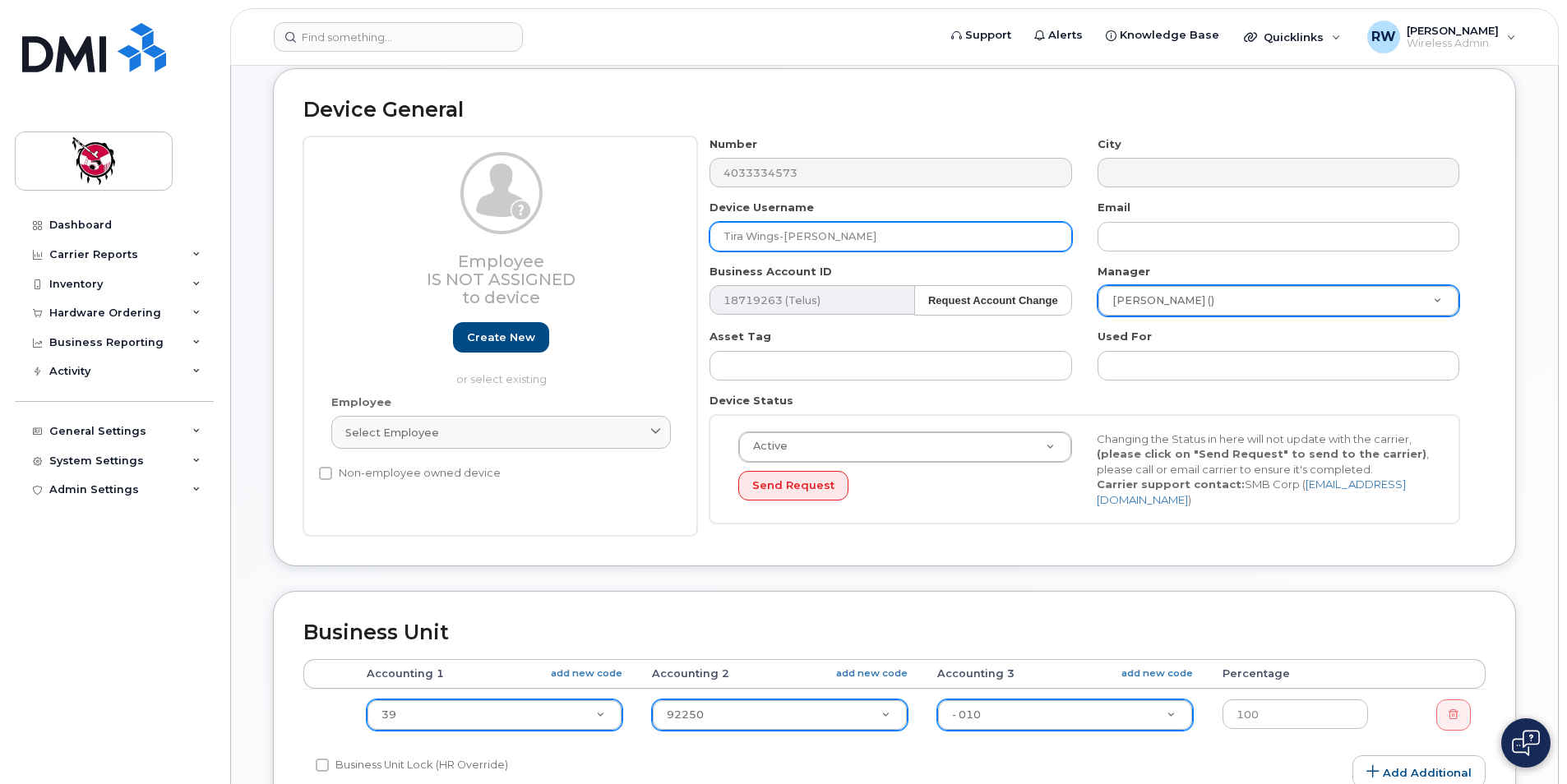
click at [792, 238] on input "Tira Wings-[PERSON_NAME]" at bounding box center [890, 236] width 362 height 29
type input "Tira Wings-[PERSON_NAME]"
click at [789, 558] on div "Device General Employee Is not assigned to device Create new or select existing…" at bounding box center [895, 317] width 1244 height 498
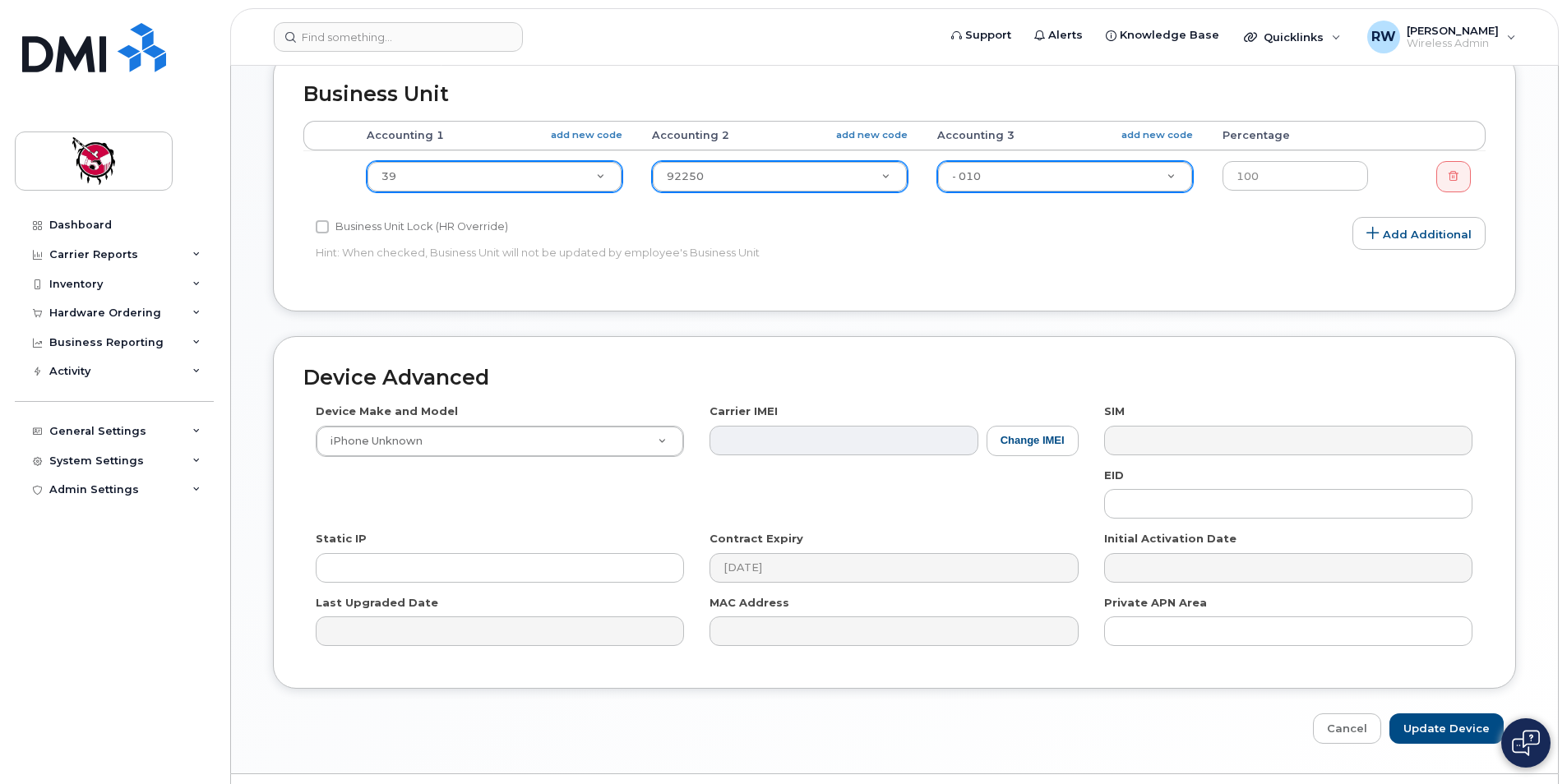
scroll to position [662, 0]
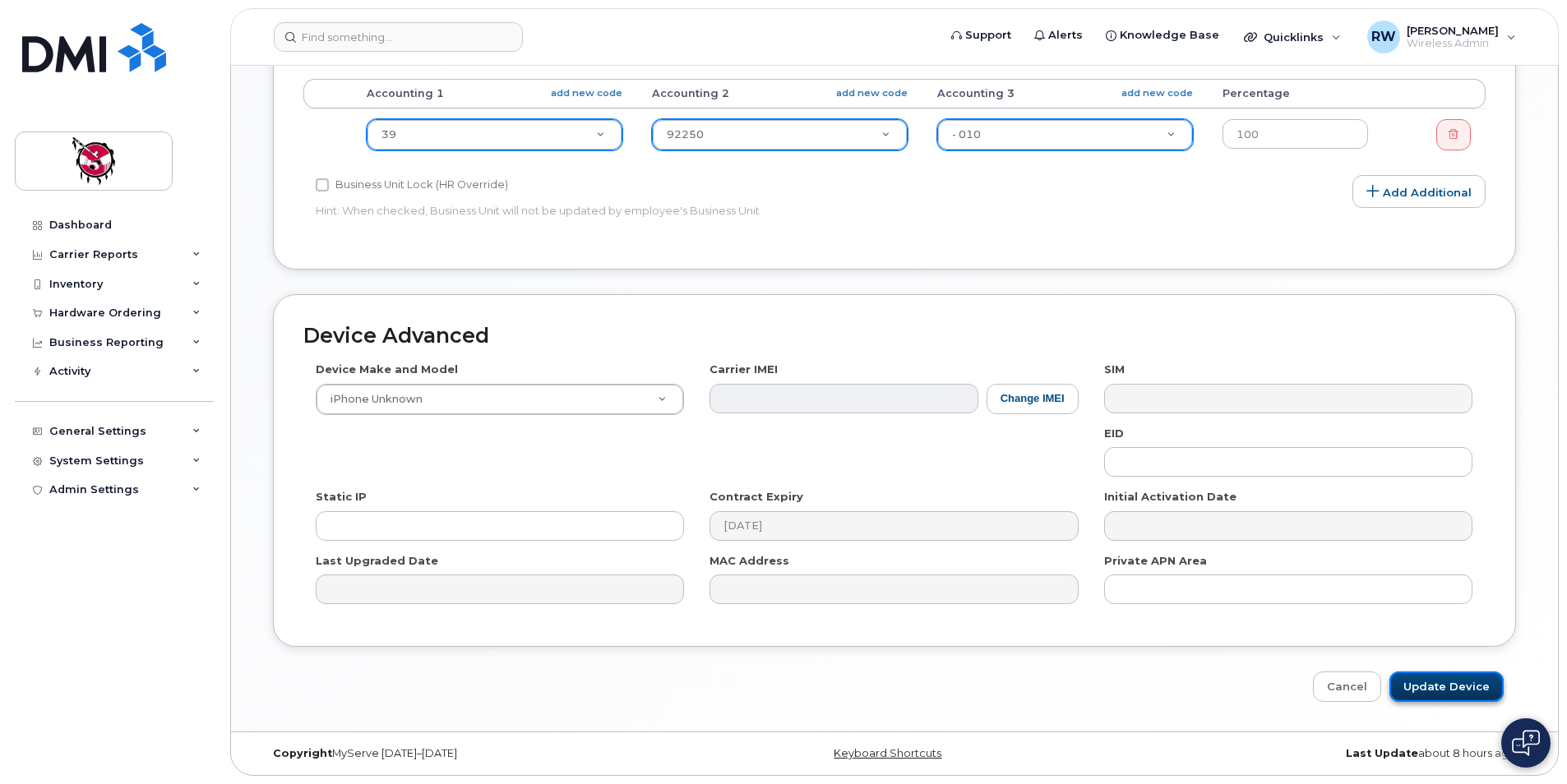
click at [1444, 682] on input "Update Device" at bounding box center [1446, 686] width 115 height 30
type input "Saving..."
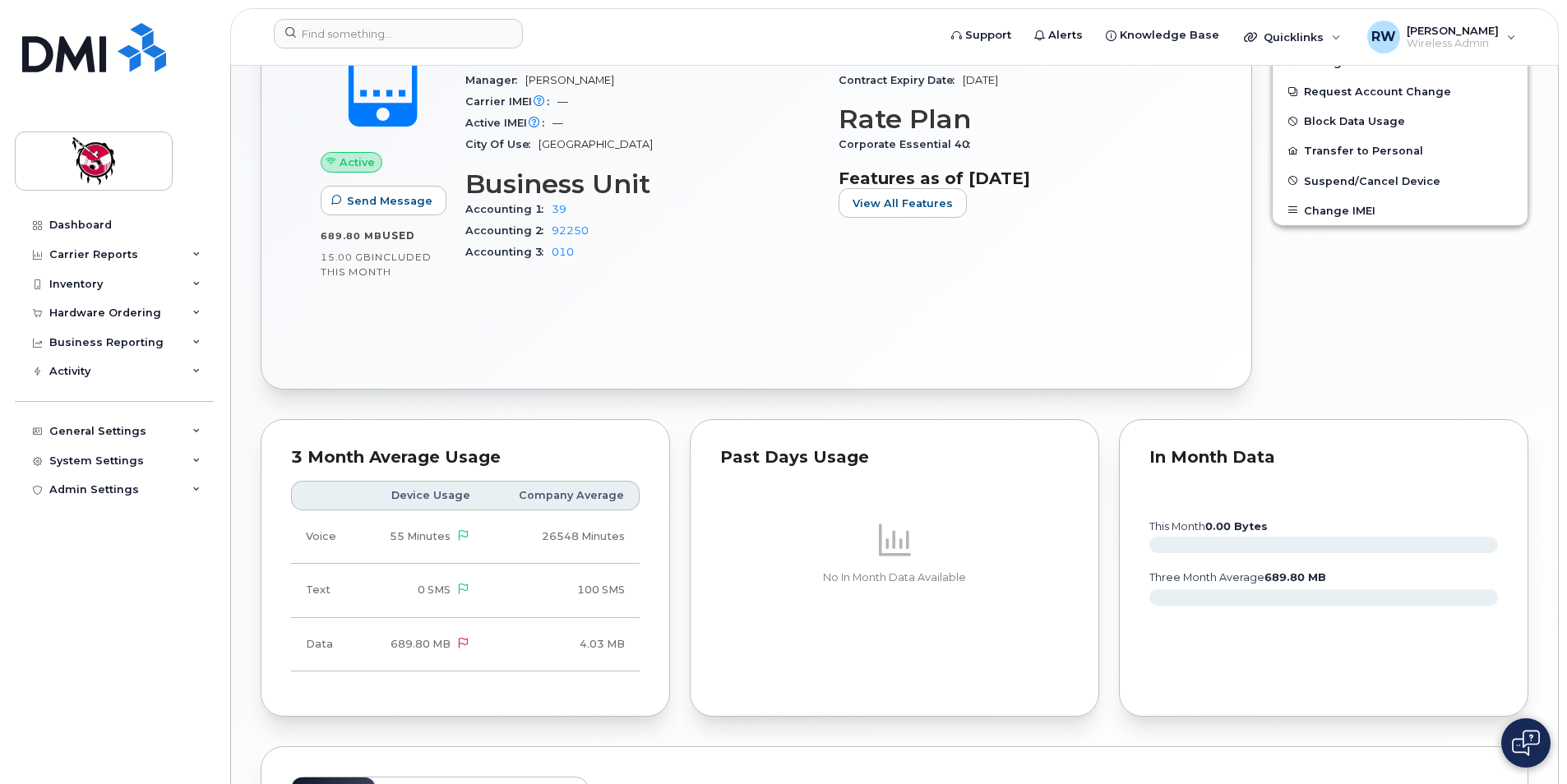
scroll to position [787, 0]
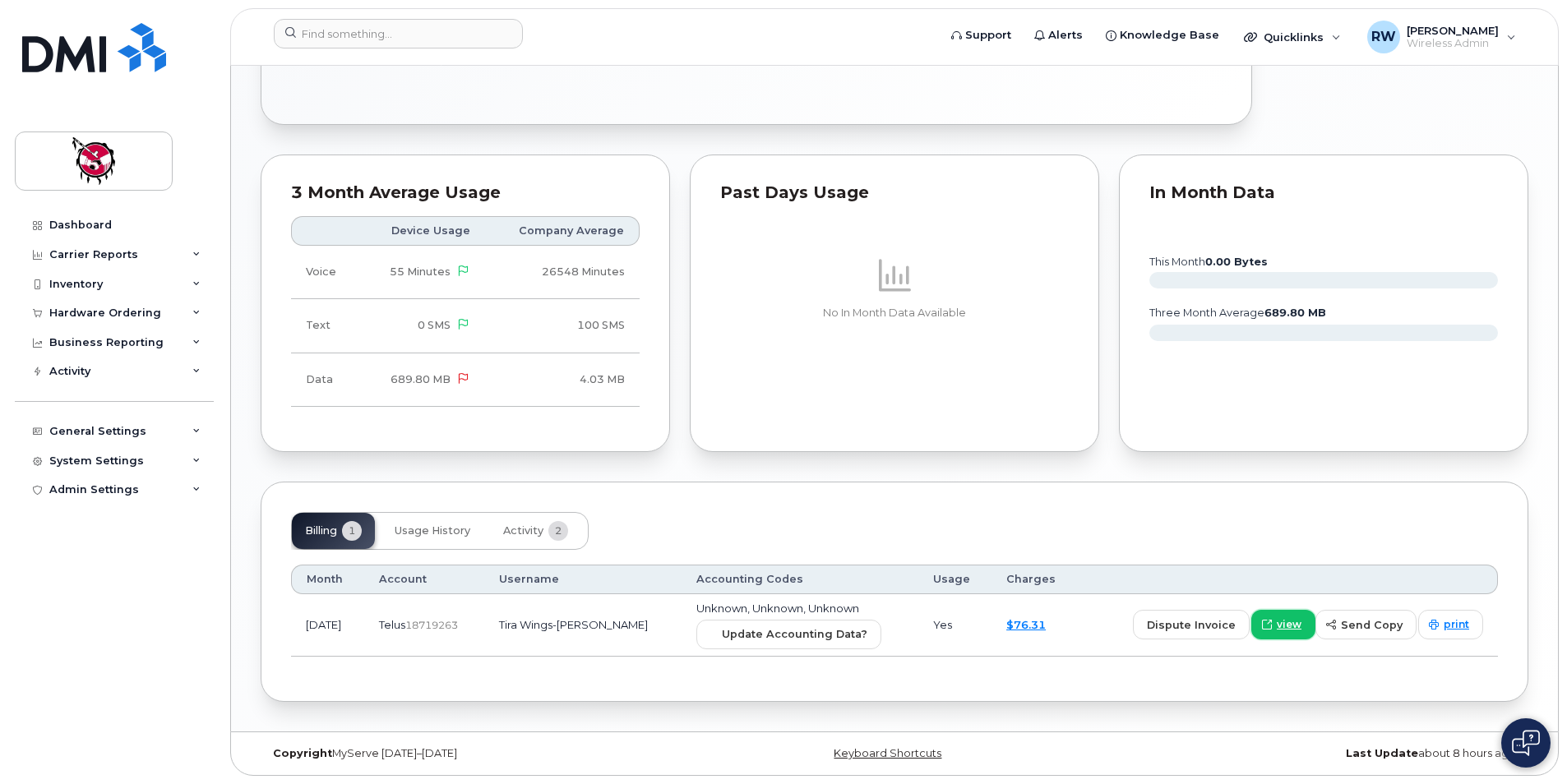
click at [1299, 620] on span "view" at bounding box center [1290, 624] width 25 height 15
click at [758, 629] on span "Update Accounting Data?" at bounding box center [795, 634] width 146 height 16
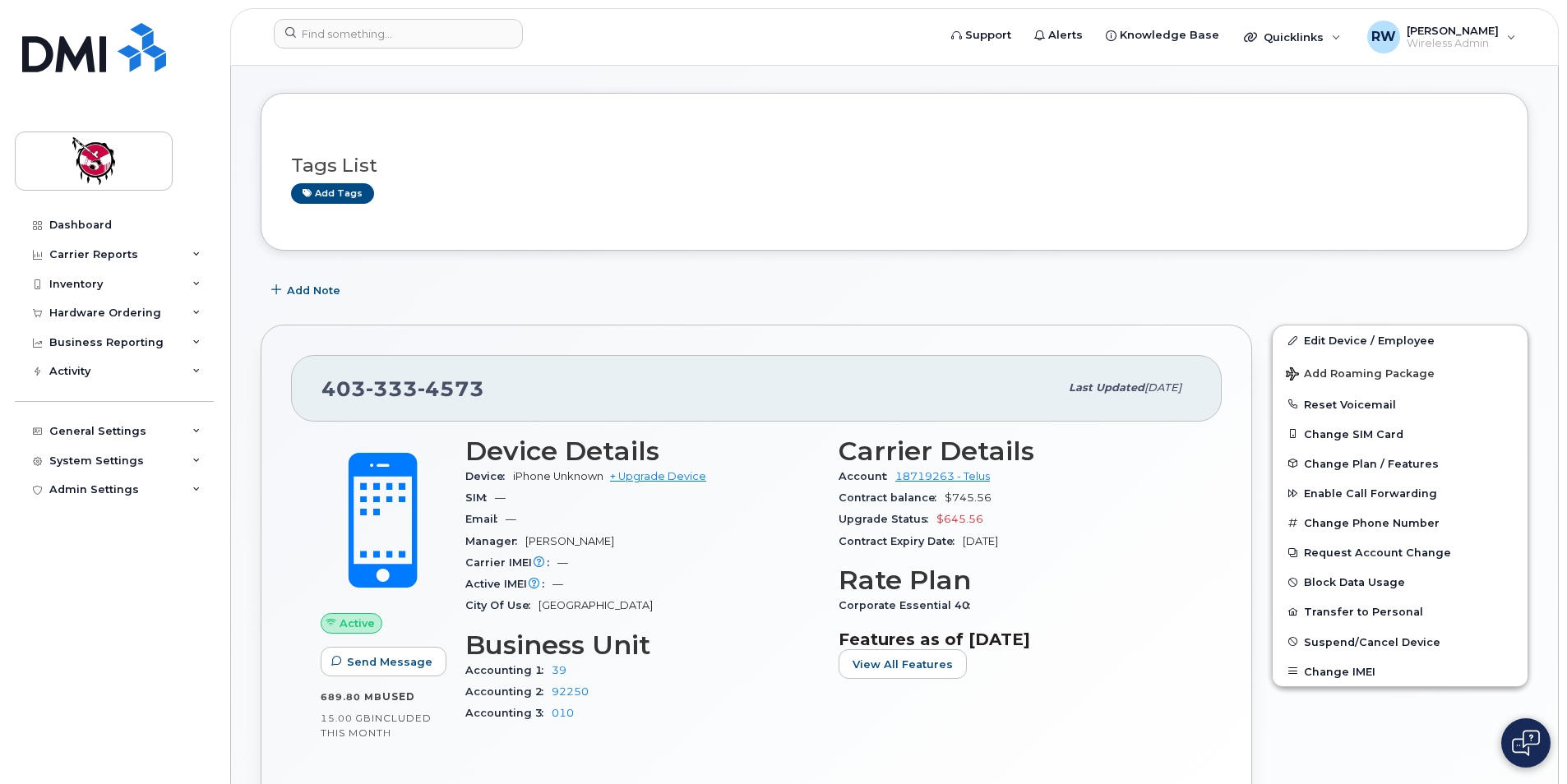
scroll to position [0, 0]
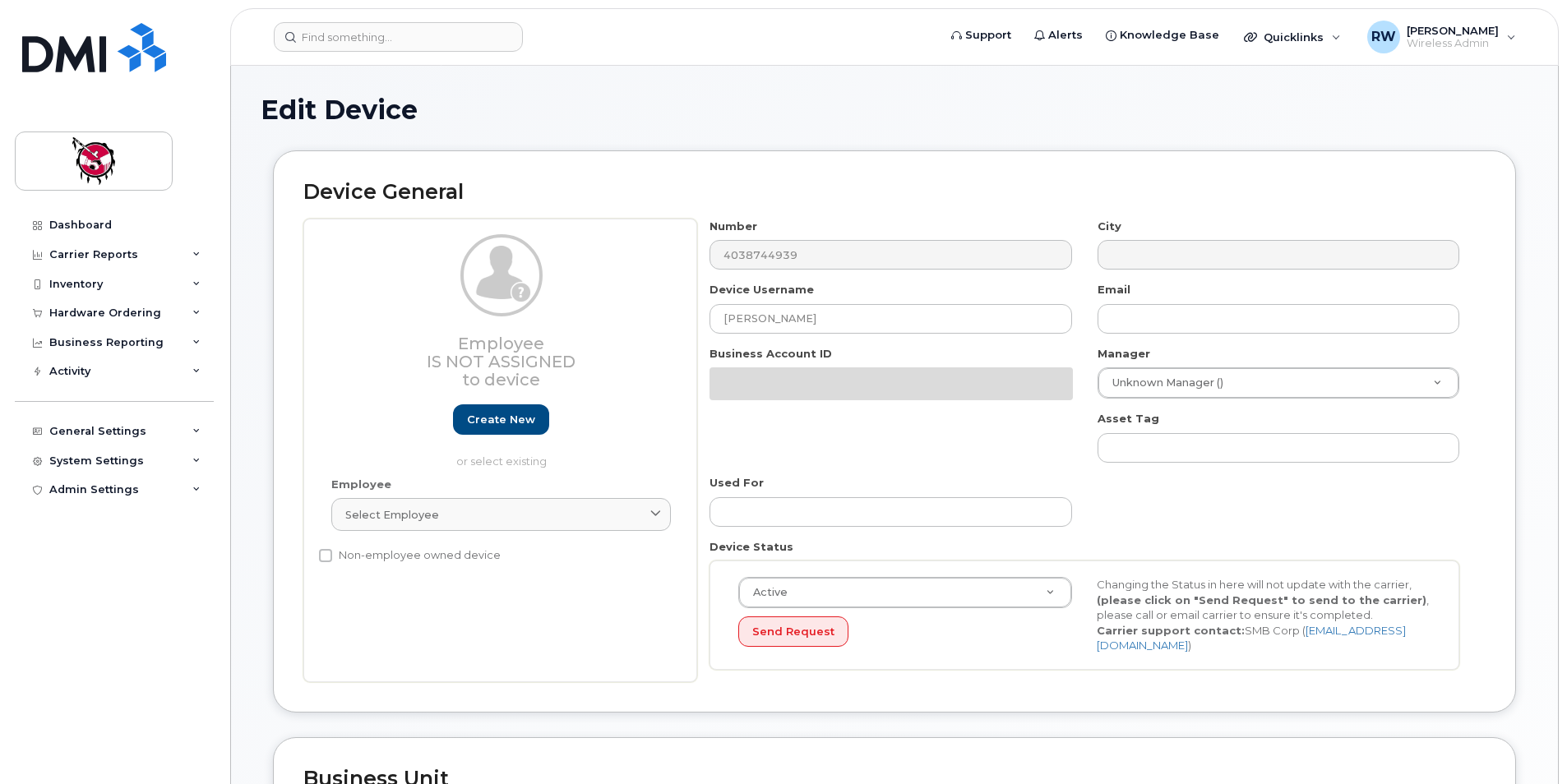
select select "9397"
select select "10346"
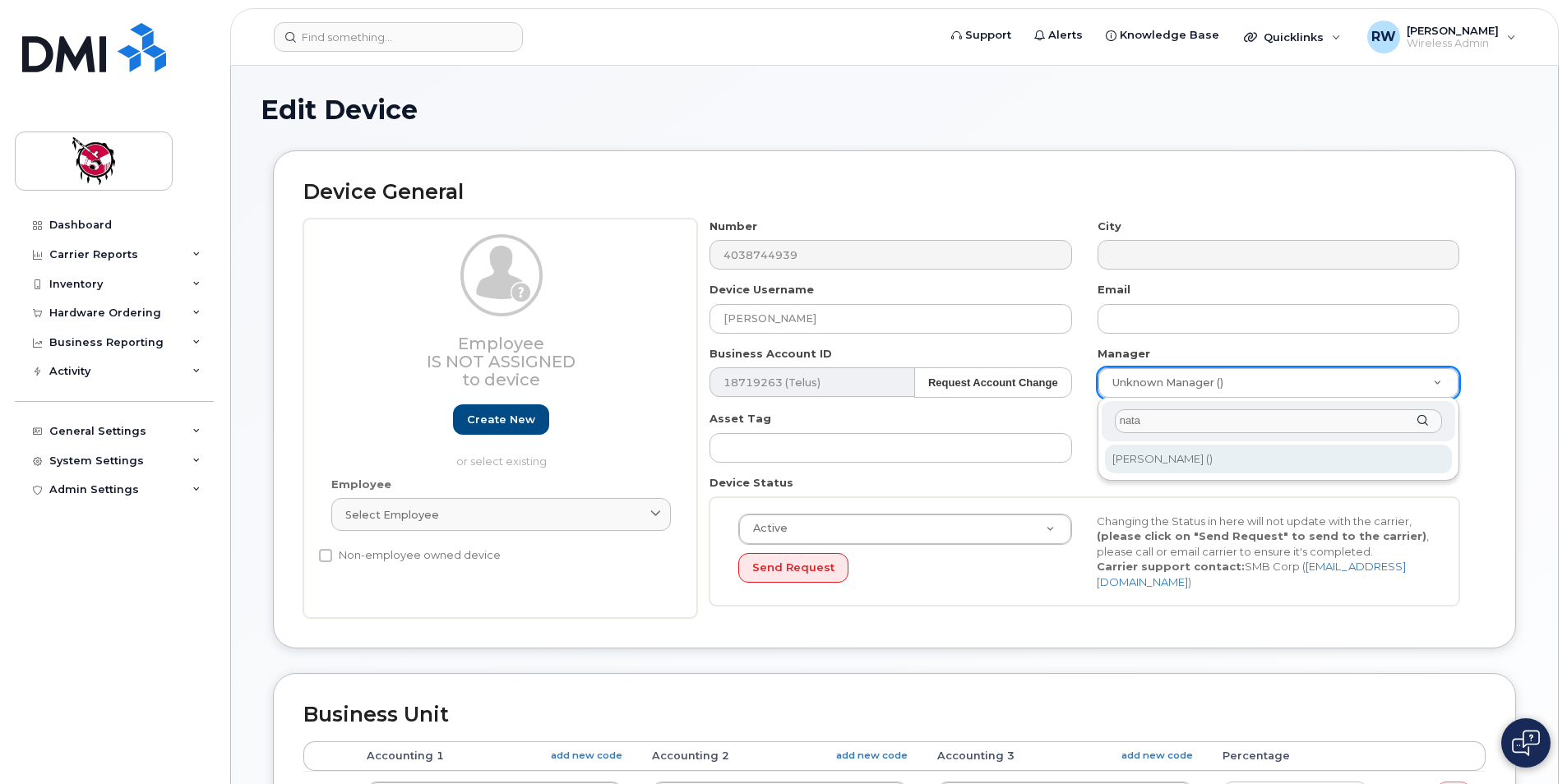
type input "nata"
type input "4580"
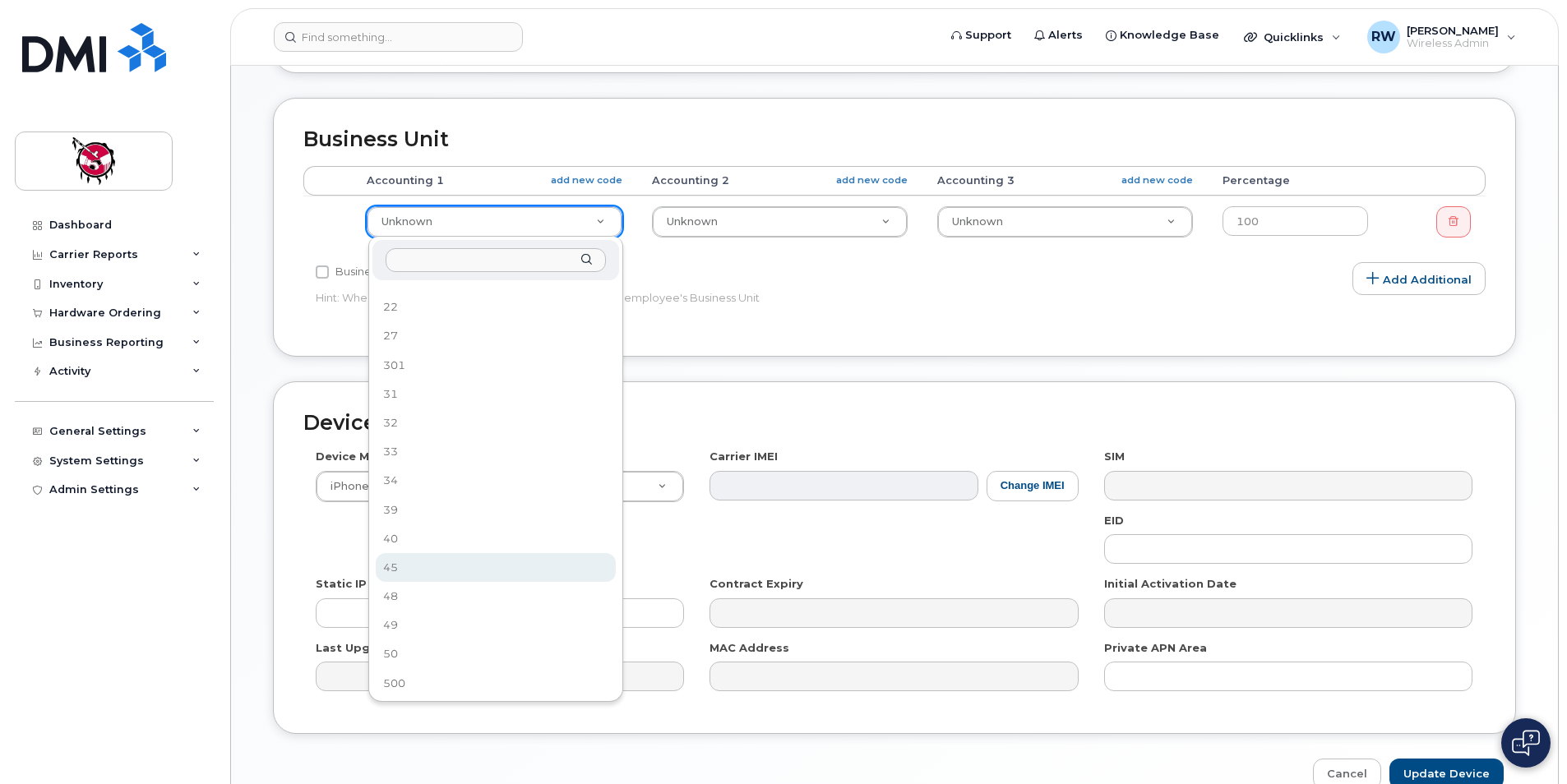
scroll to position [102, 0]
select select "10357"
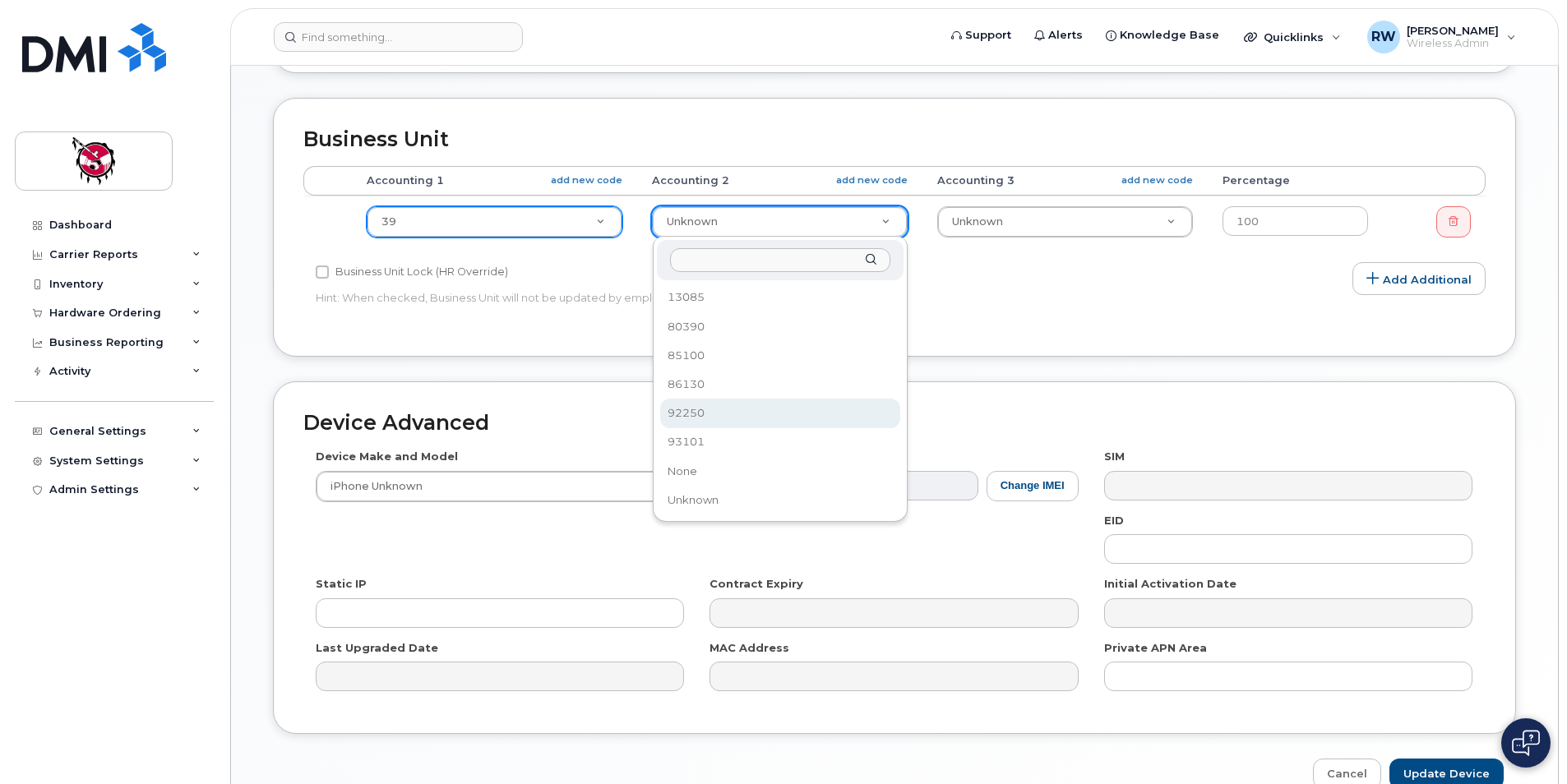
select select "10349"
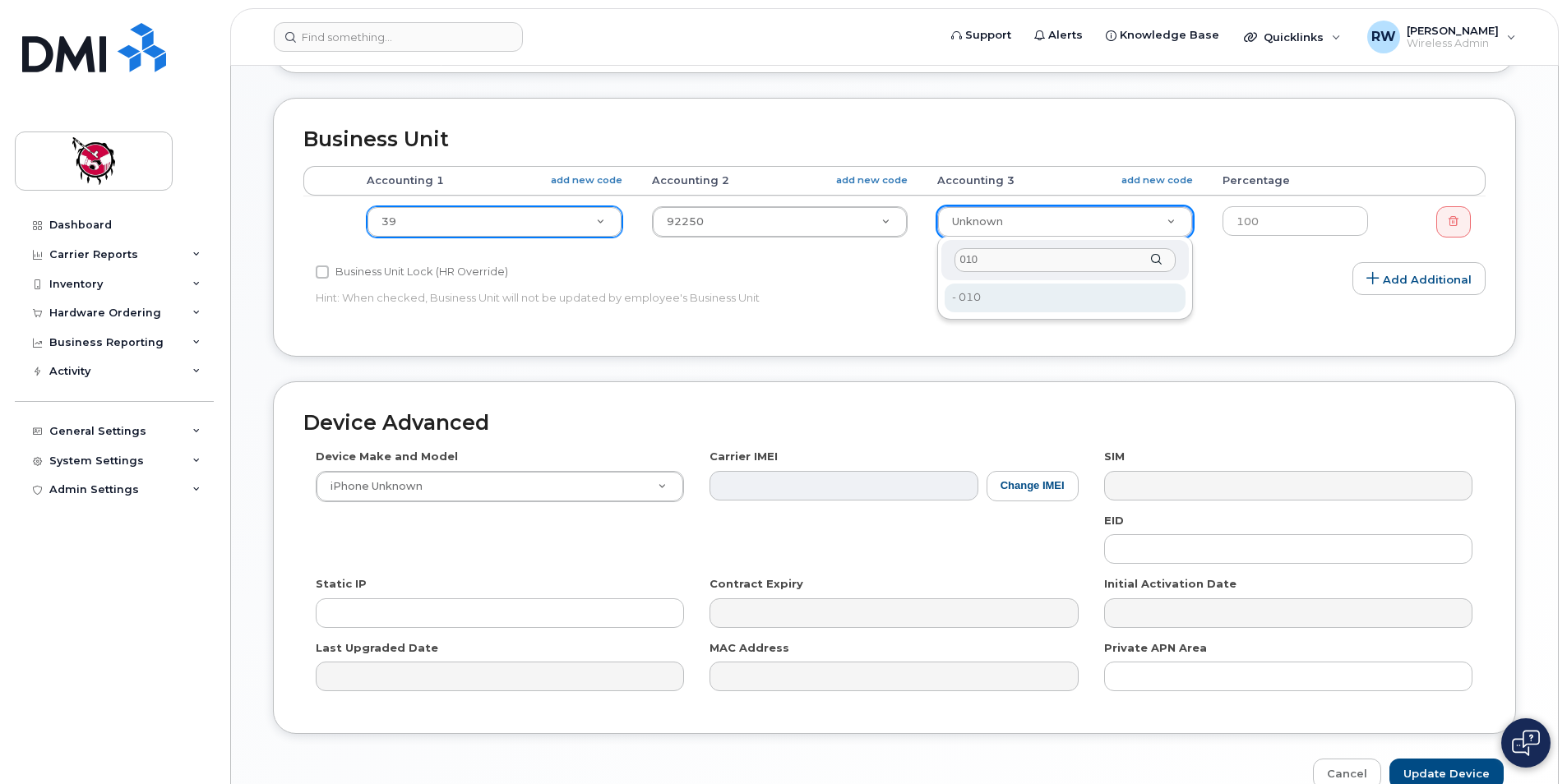
type input "010"
type input "13096"
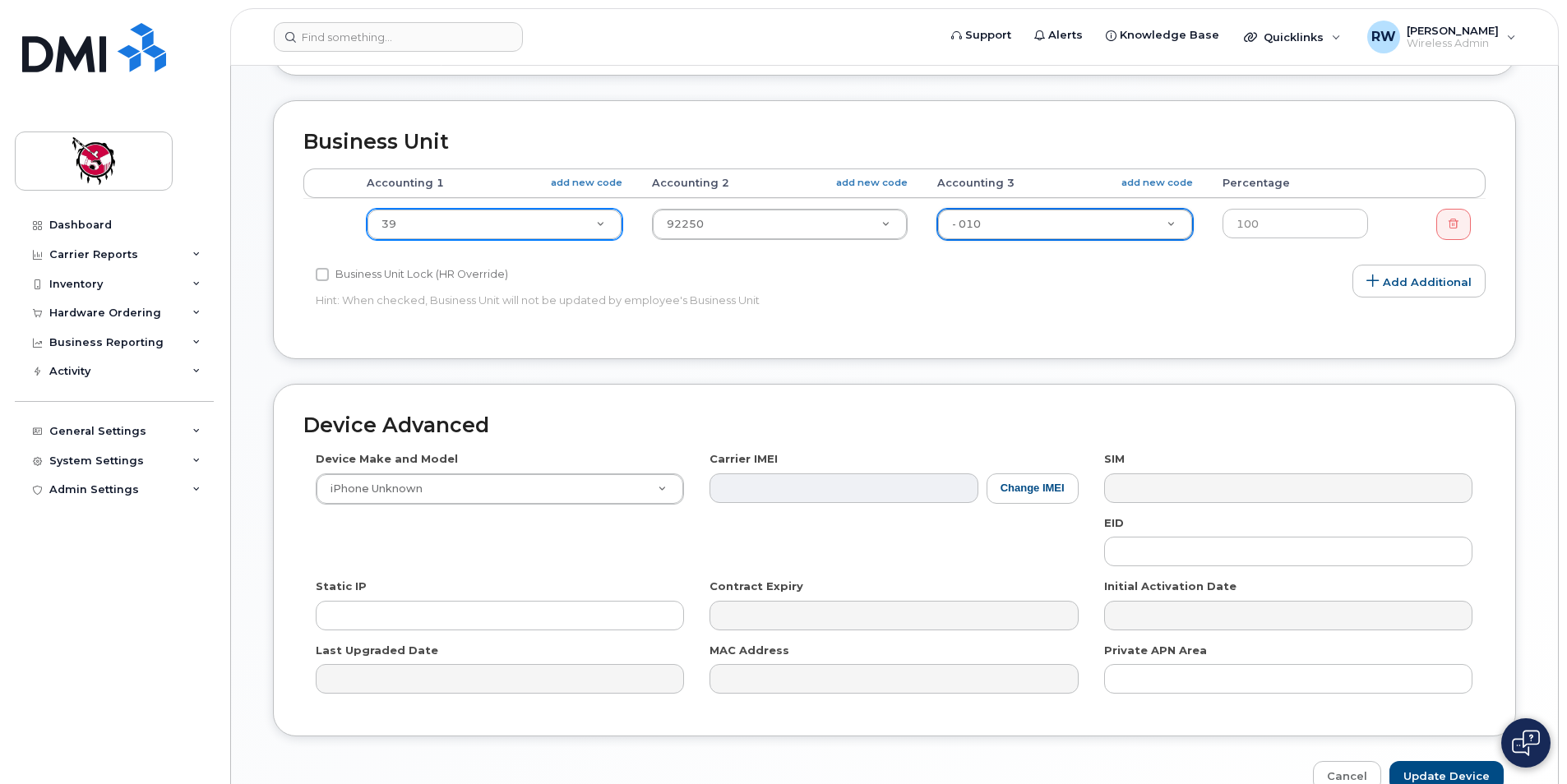
scroll to position [662, 0]
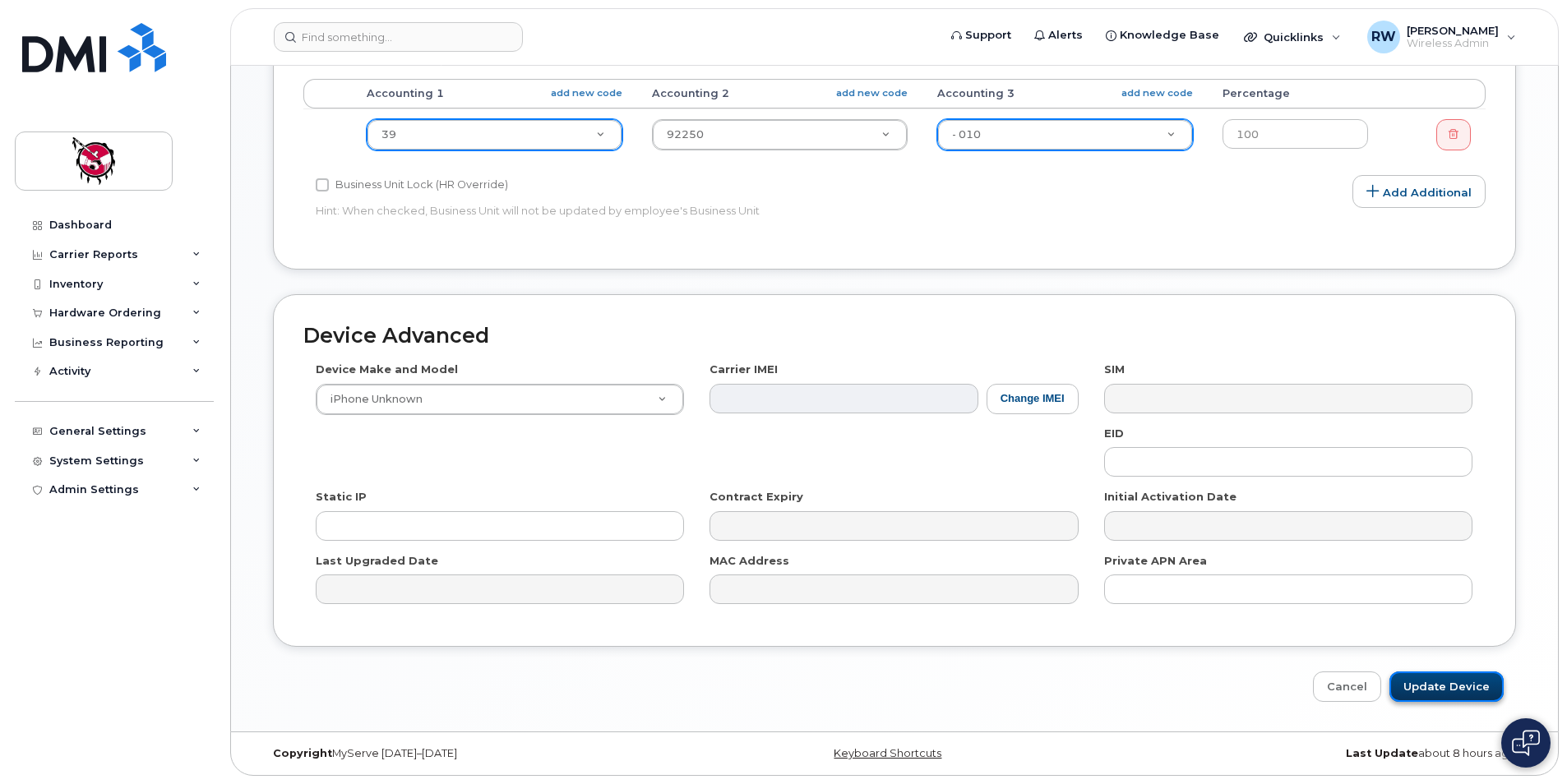
click at [1475, 691] on input "Update Device" at bounding box center [1446, 686] width 115 height 30
type input "Saving..."
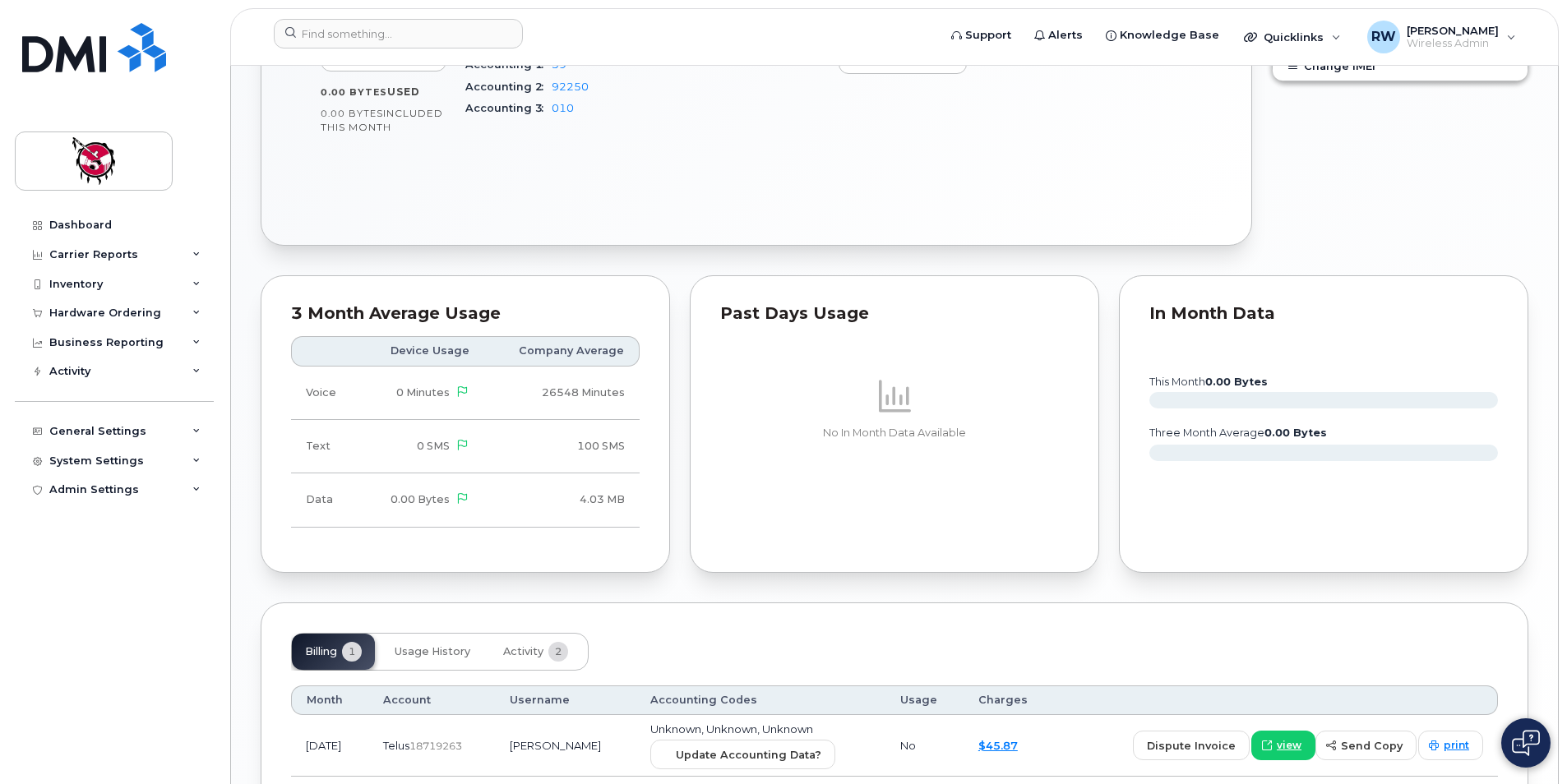
scroll to position [849, 0]
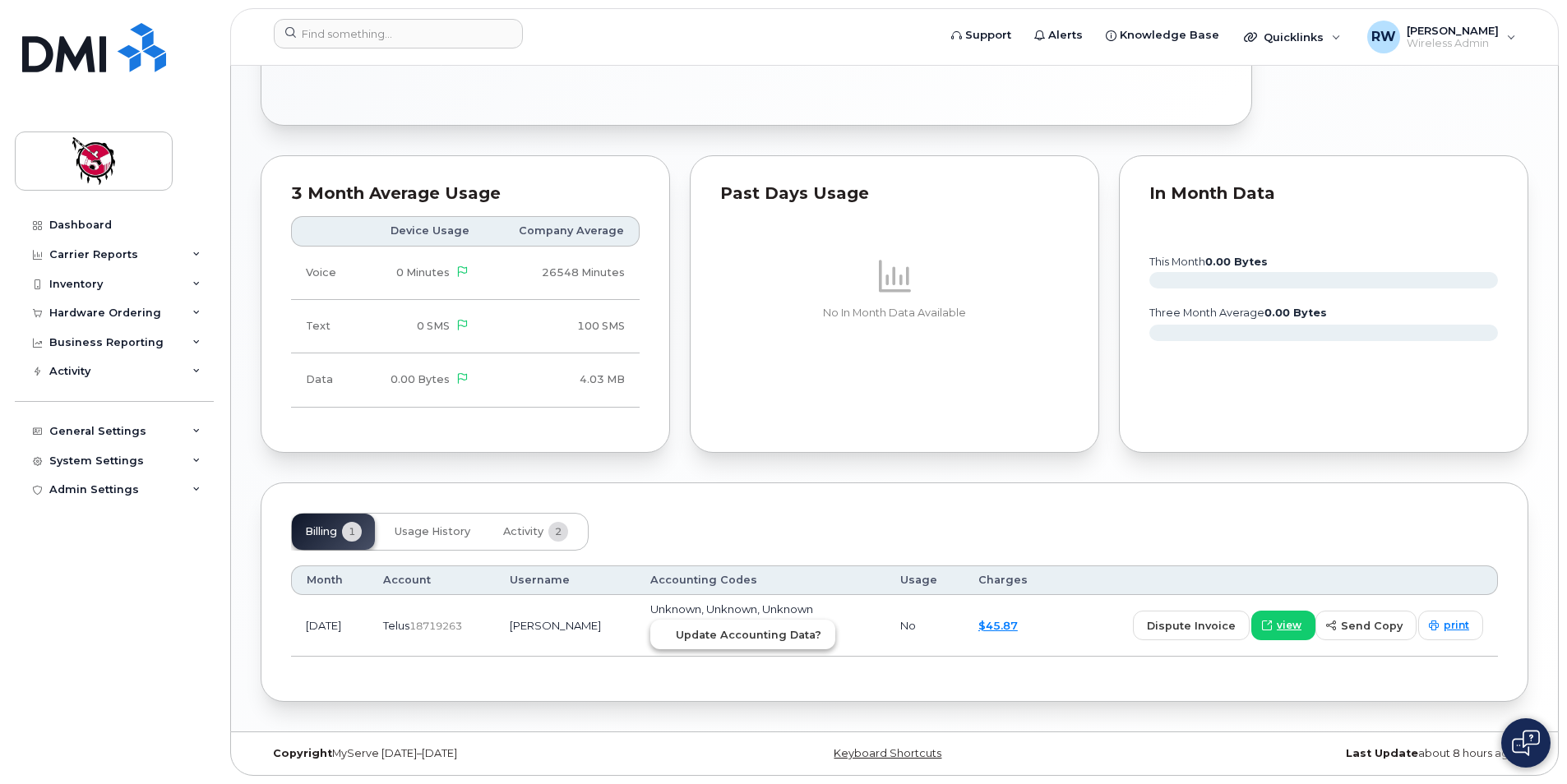
click at [732, 634] on span "Update Accounting Data?" at bounding box center [749, 635] width 146 height 16
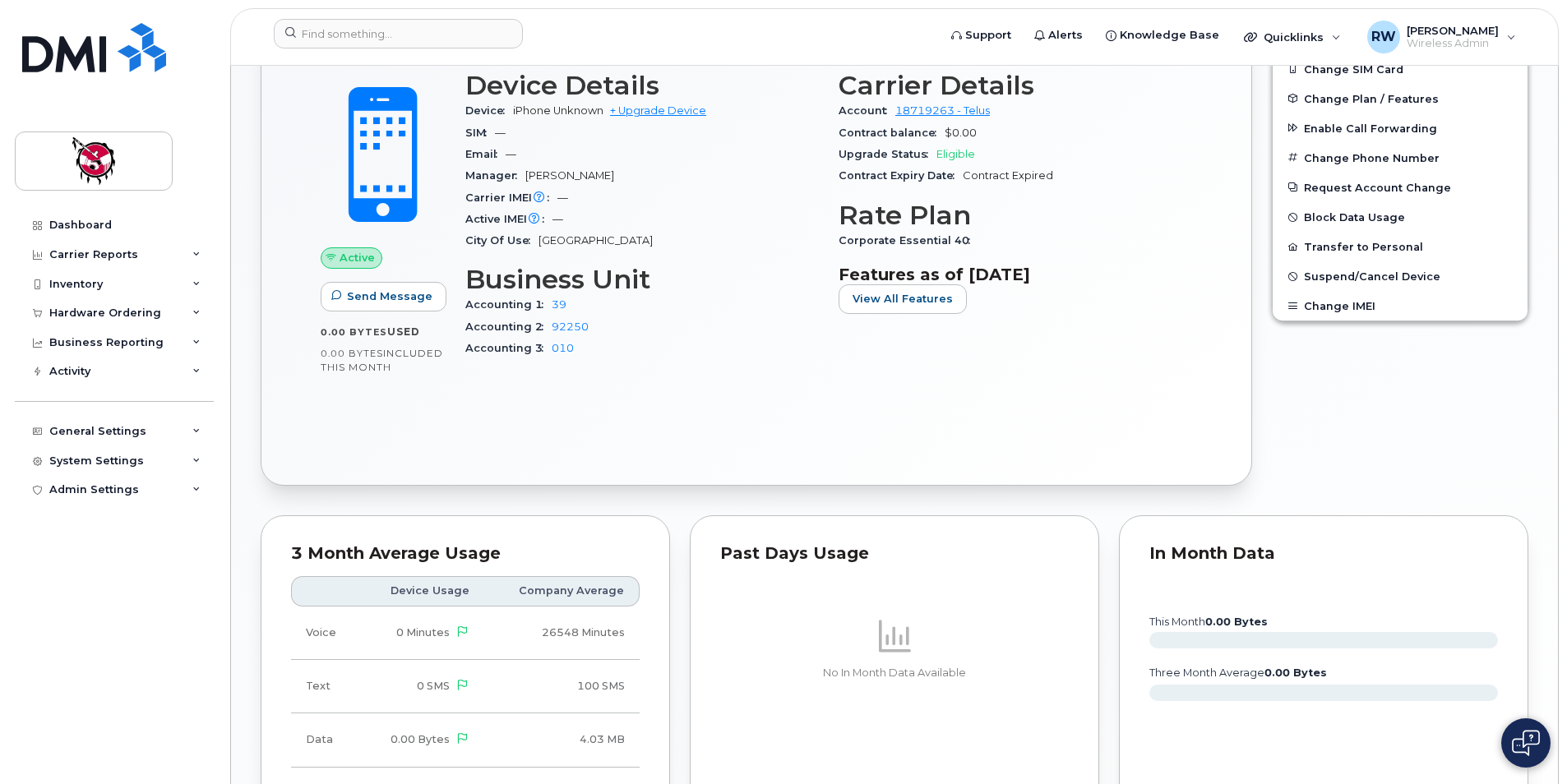
scroll to position [356, 0]
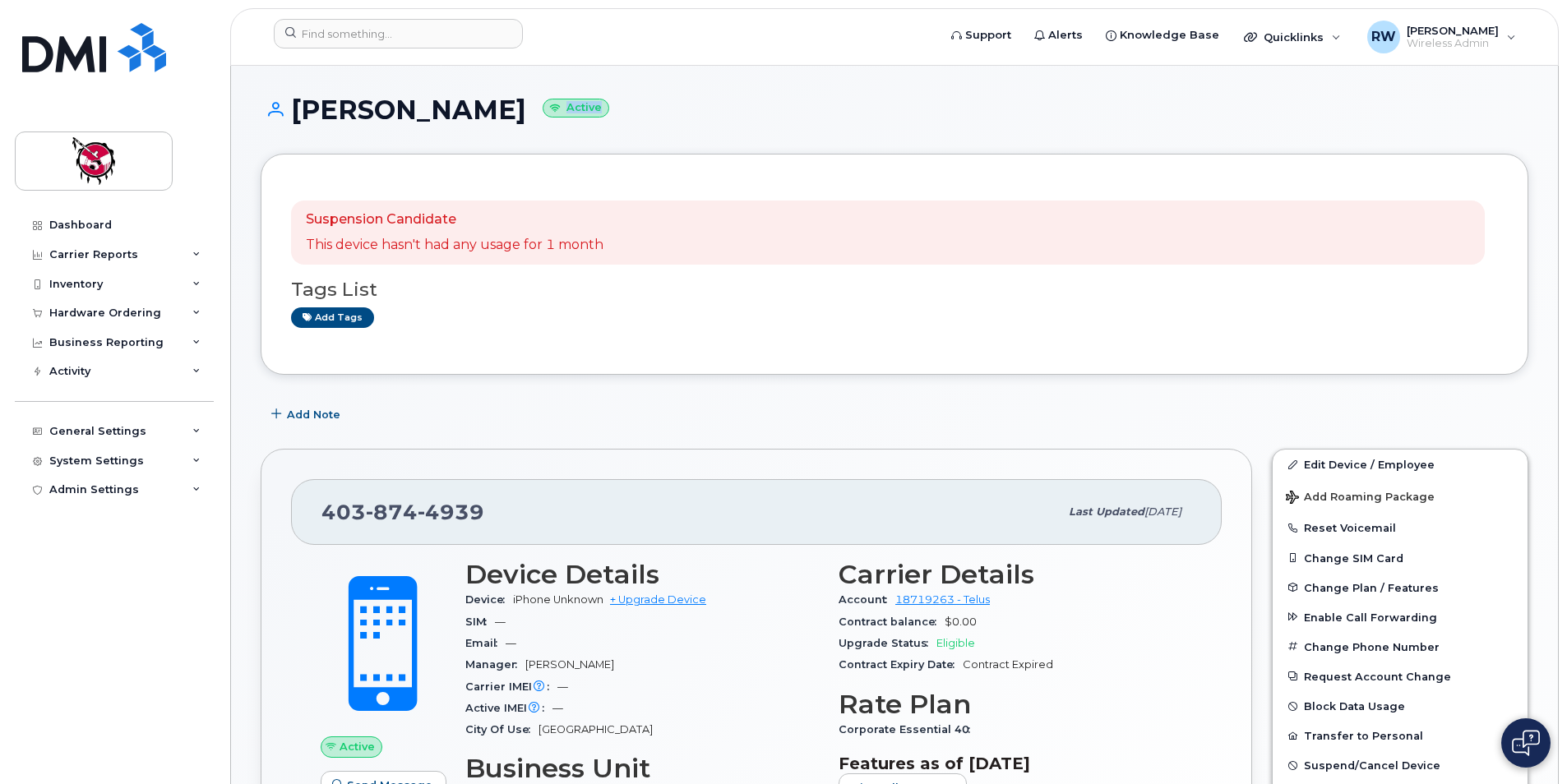
click at [791, 111] on h1 "[PERSON_NAME] Active" at bounding box center [894, 109] width 1268 height 28
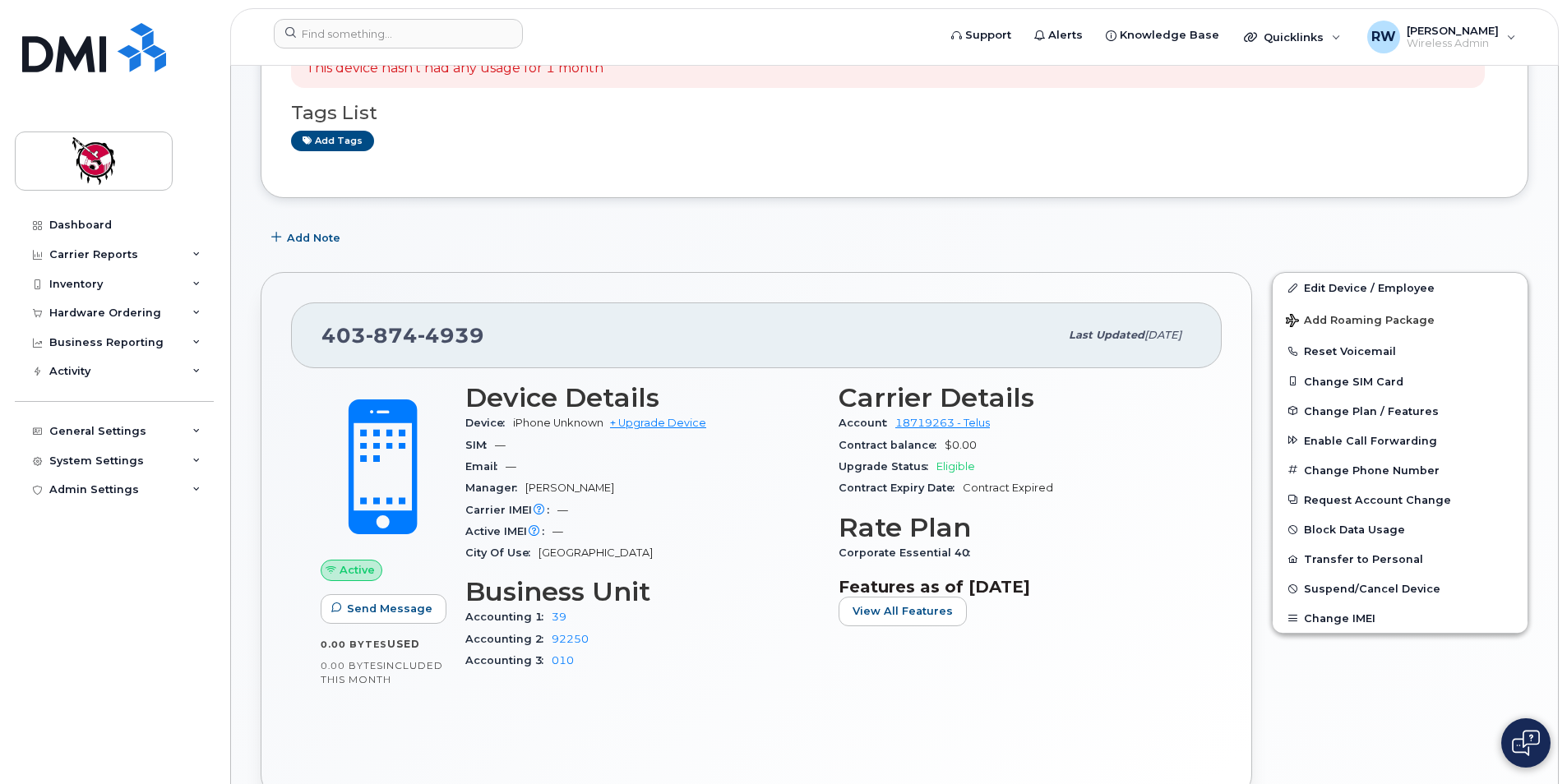
scroll to position [28, 0]
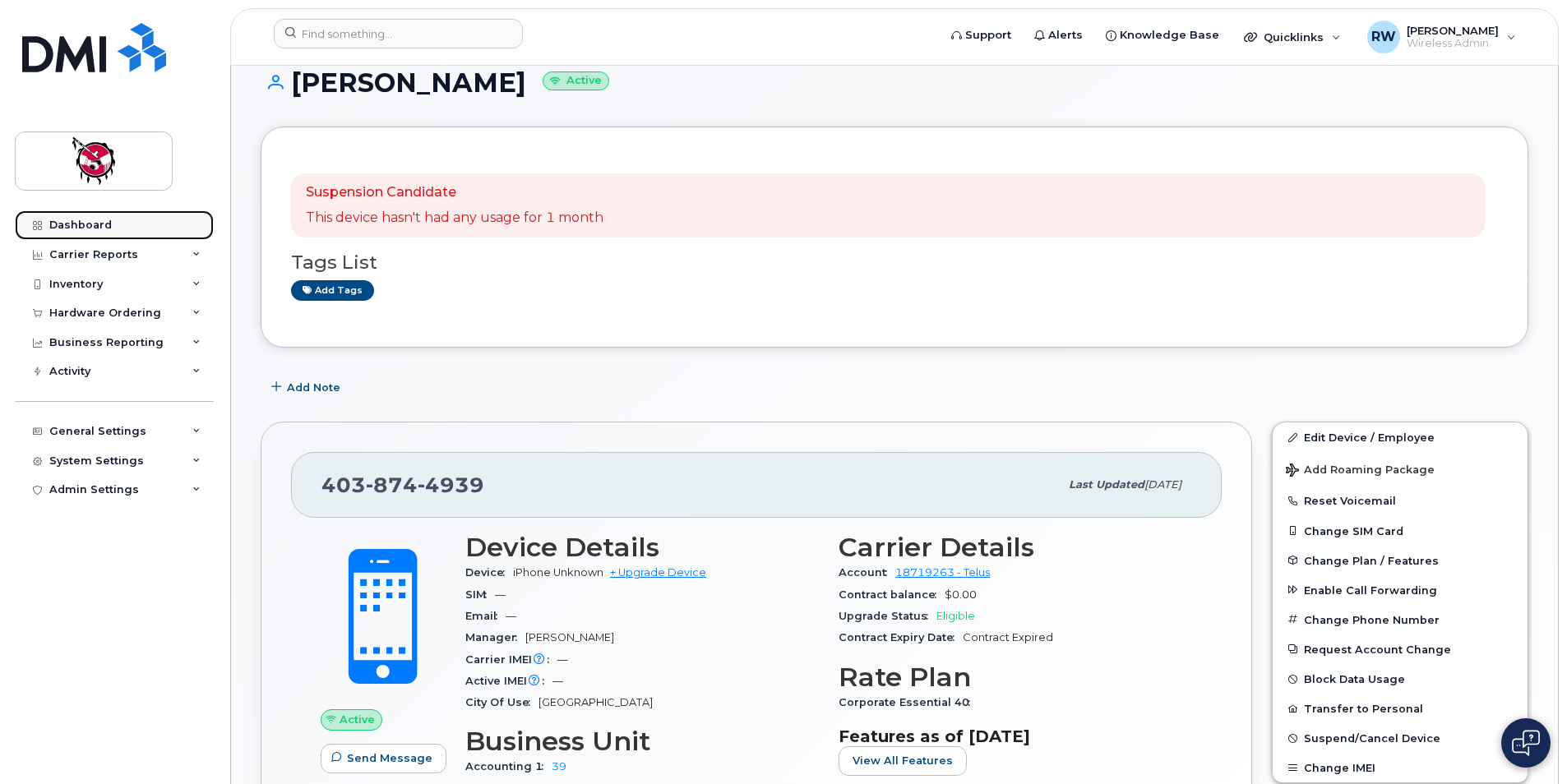
click at [99, 231] on link "Dashboard" at bounding box center [115, 225] width 199 height 29
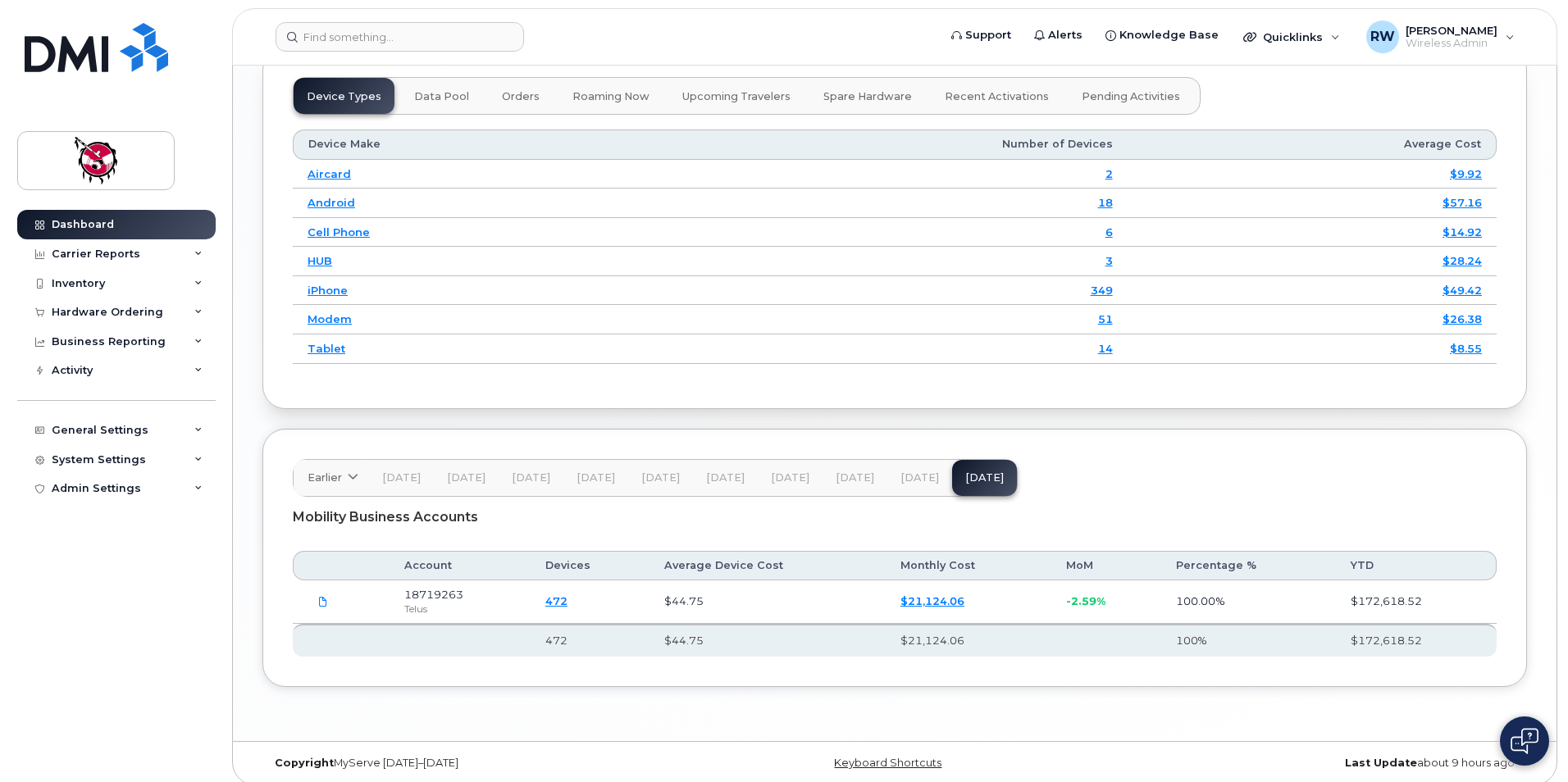
scroll to position [1995, 0]
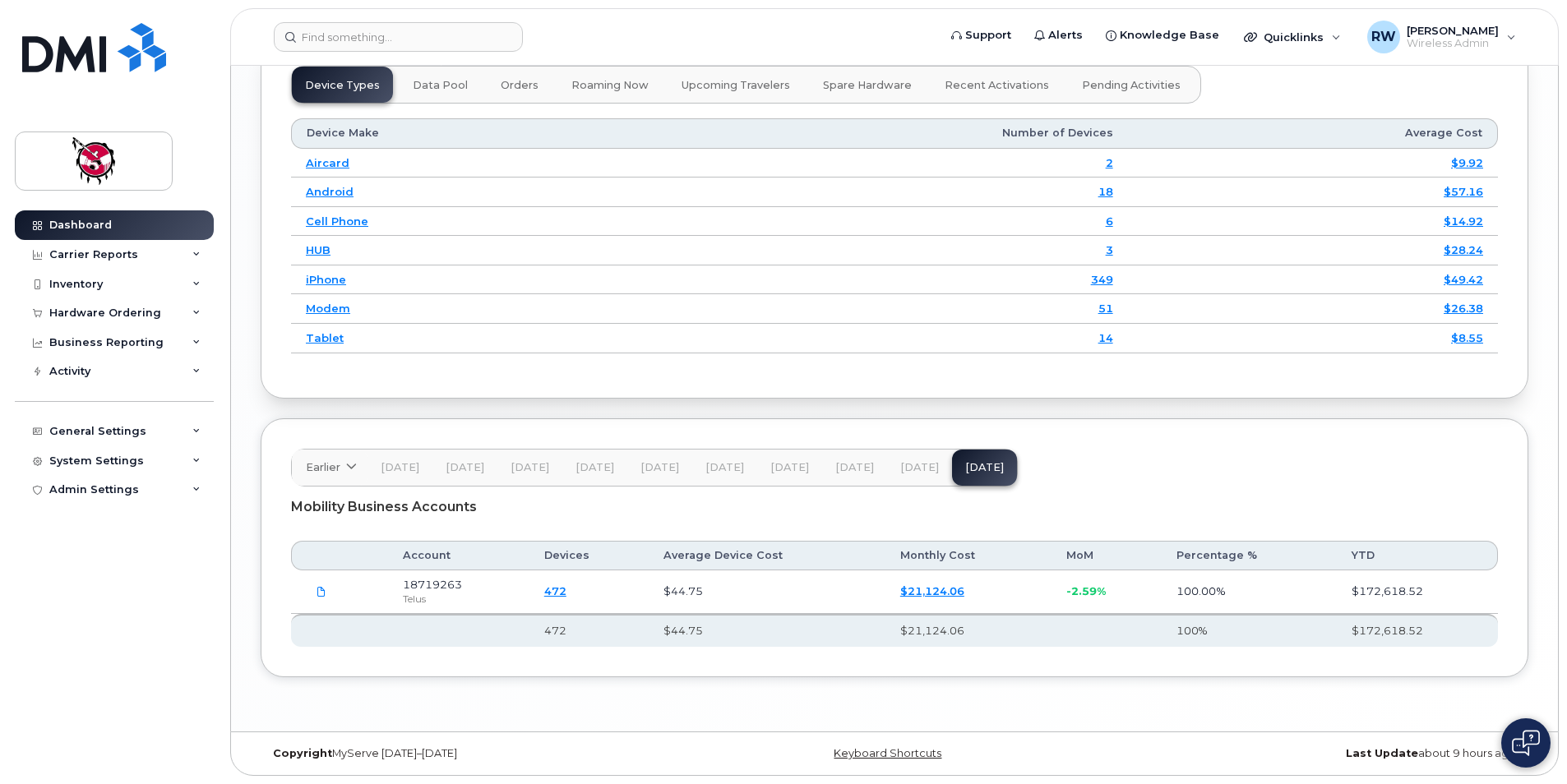
click at [565, 600] on td "472" at bounding box center [589, 591] width 119 height 44
click at [561, 597] on link "472" at bounding box center [555, 590] width 22 height 13
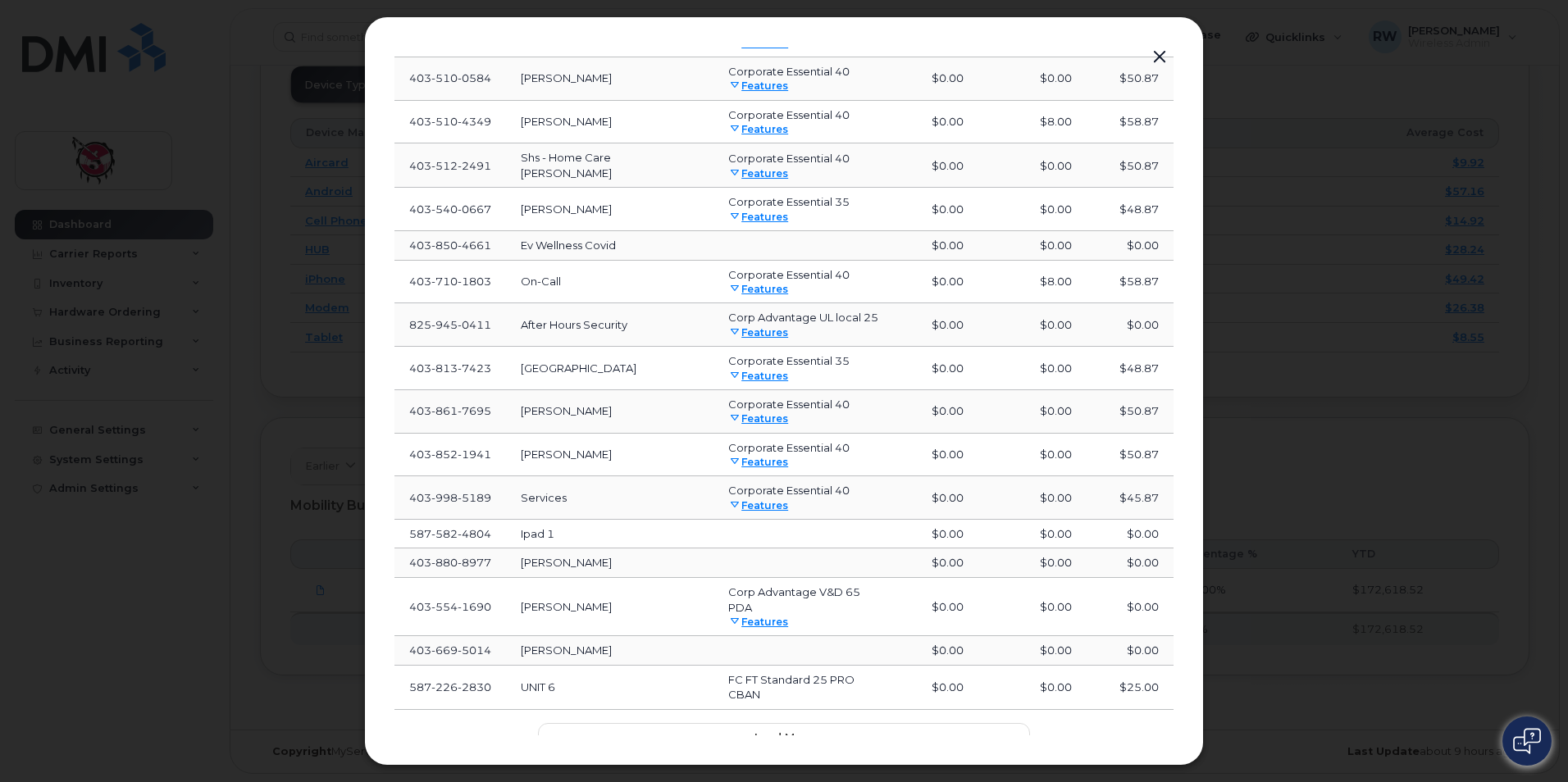
scroll to position [522, 0]
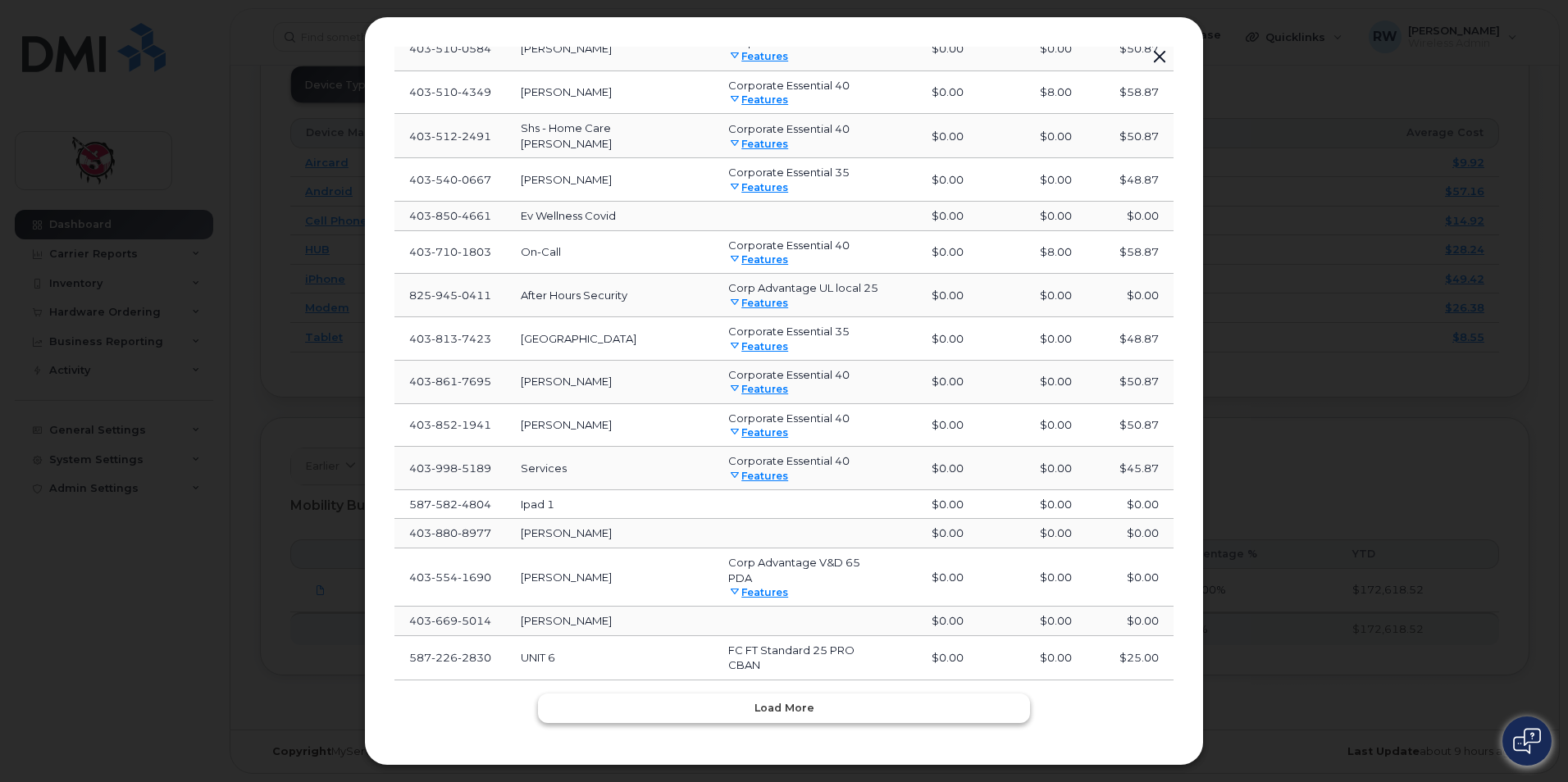
click at [821, 693] on button "Load more" at bounding box center [783, 708] width 492 height 29
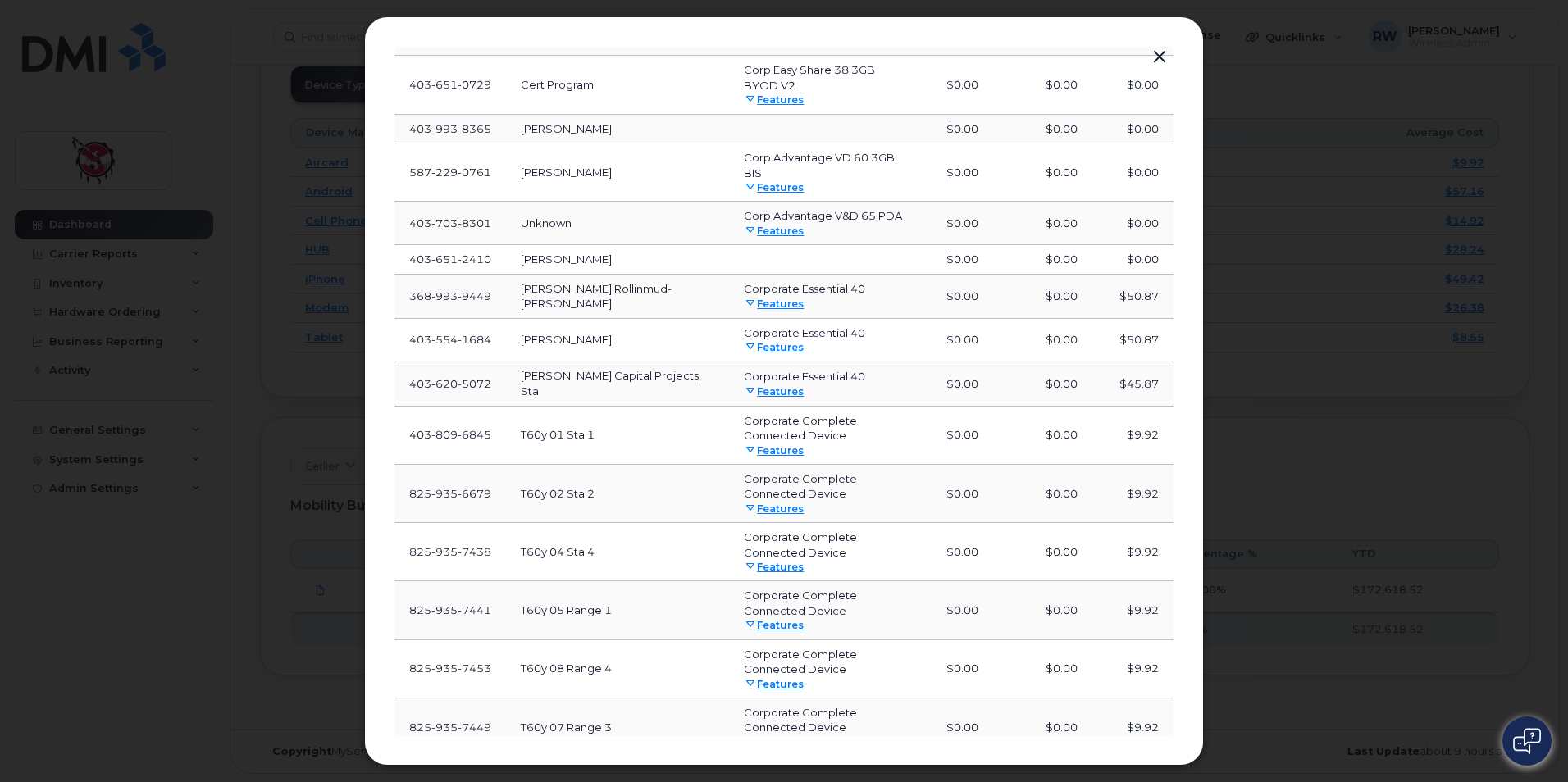
scroll to position [1670, 0]
click at [827, 769] on button "Load more" at bounding box center [783, 783] width 492 height 29
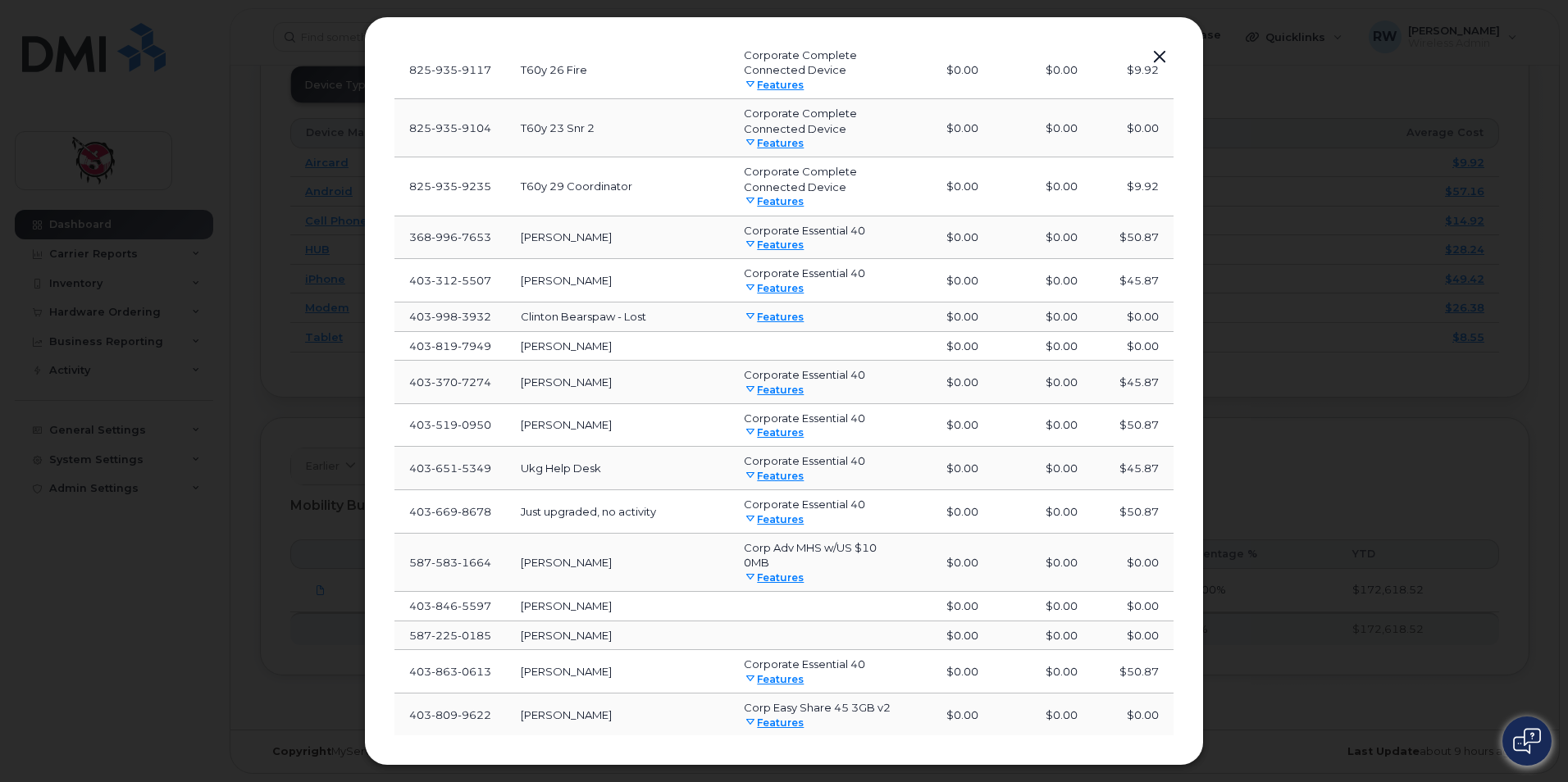
scroll to position [2817, 0]
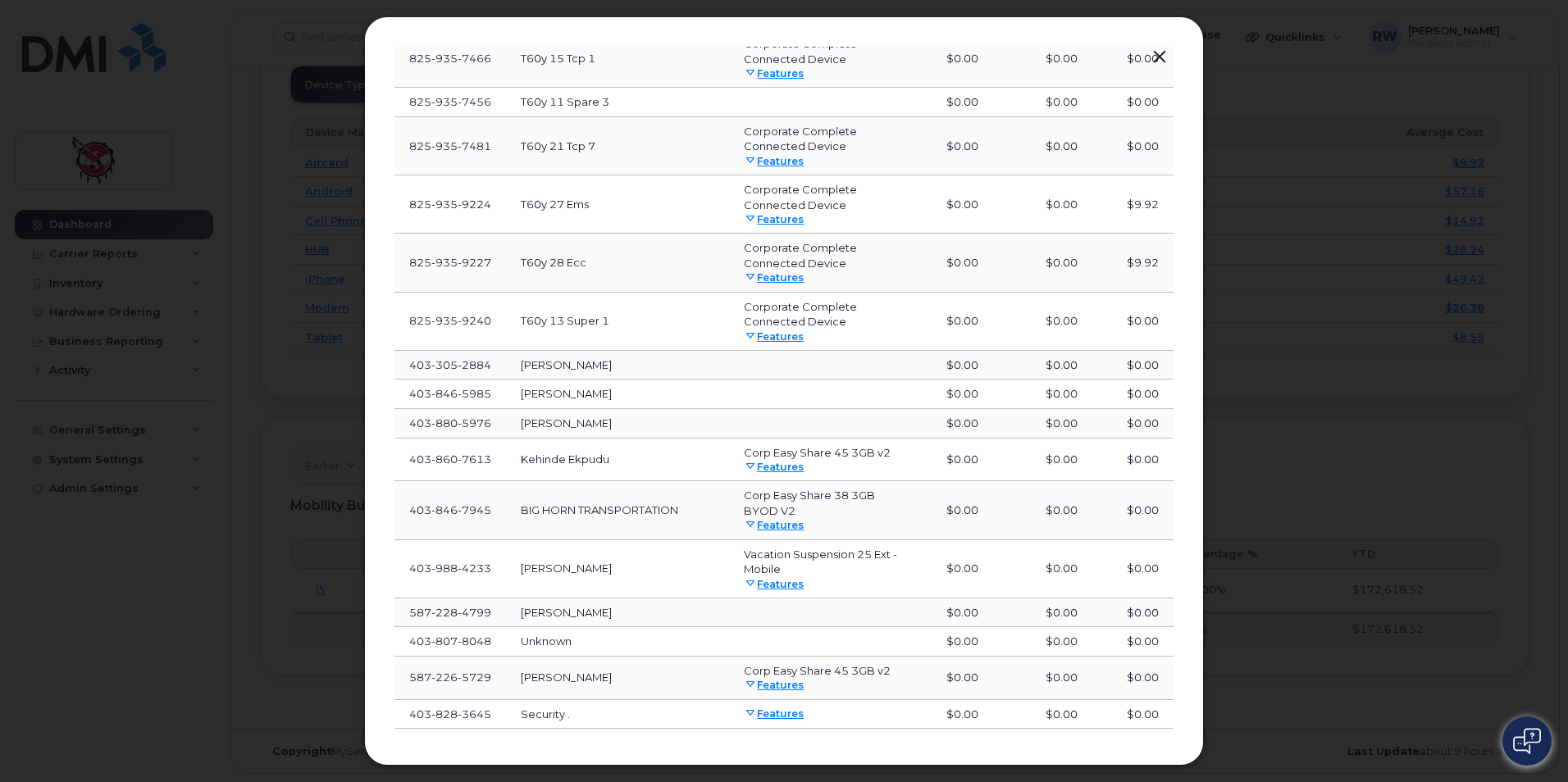
scroll to position [3967, 0]
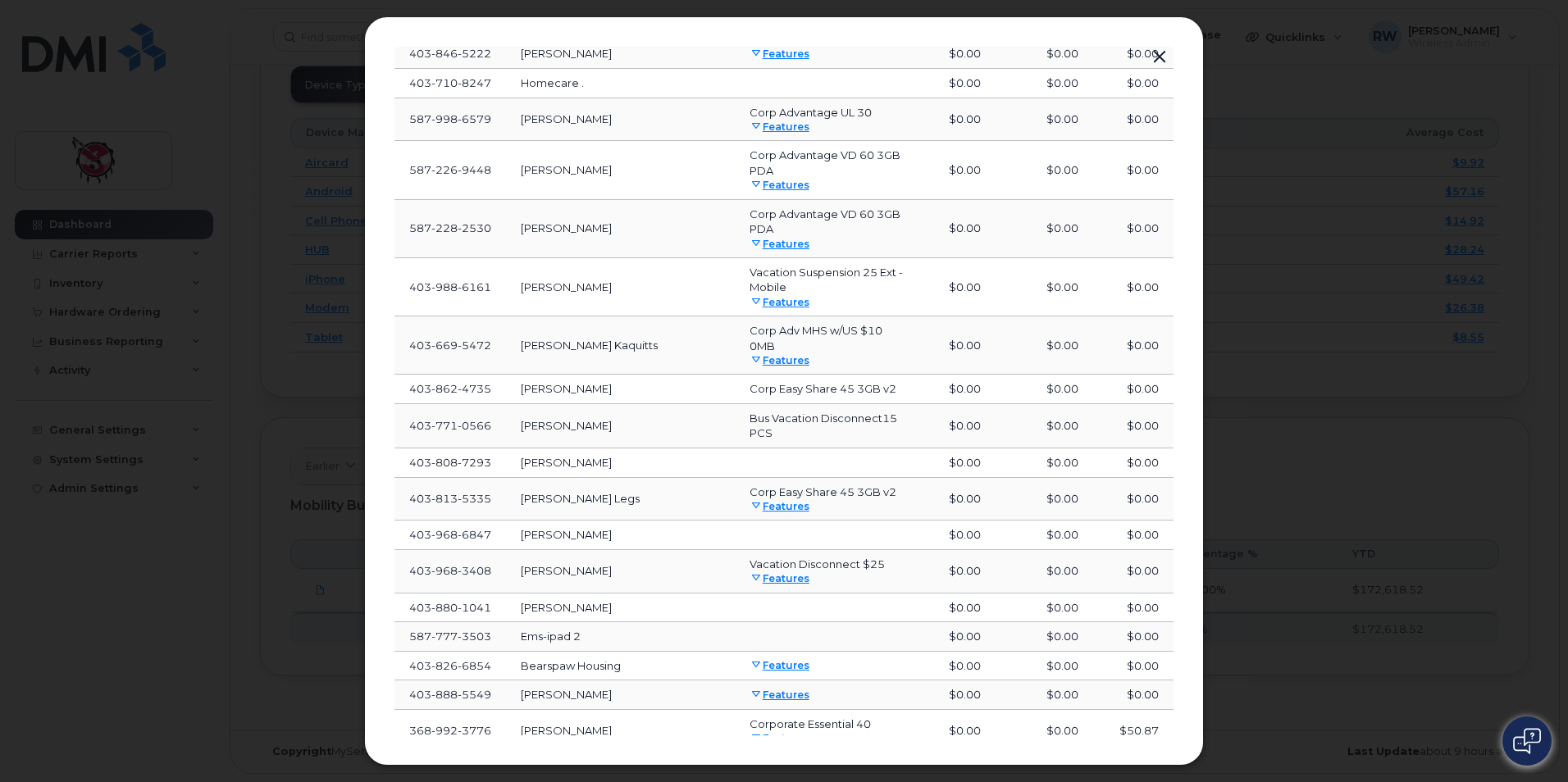
scroll to position [5030, 0]
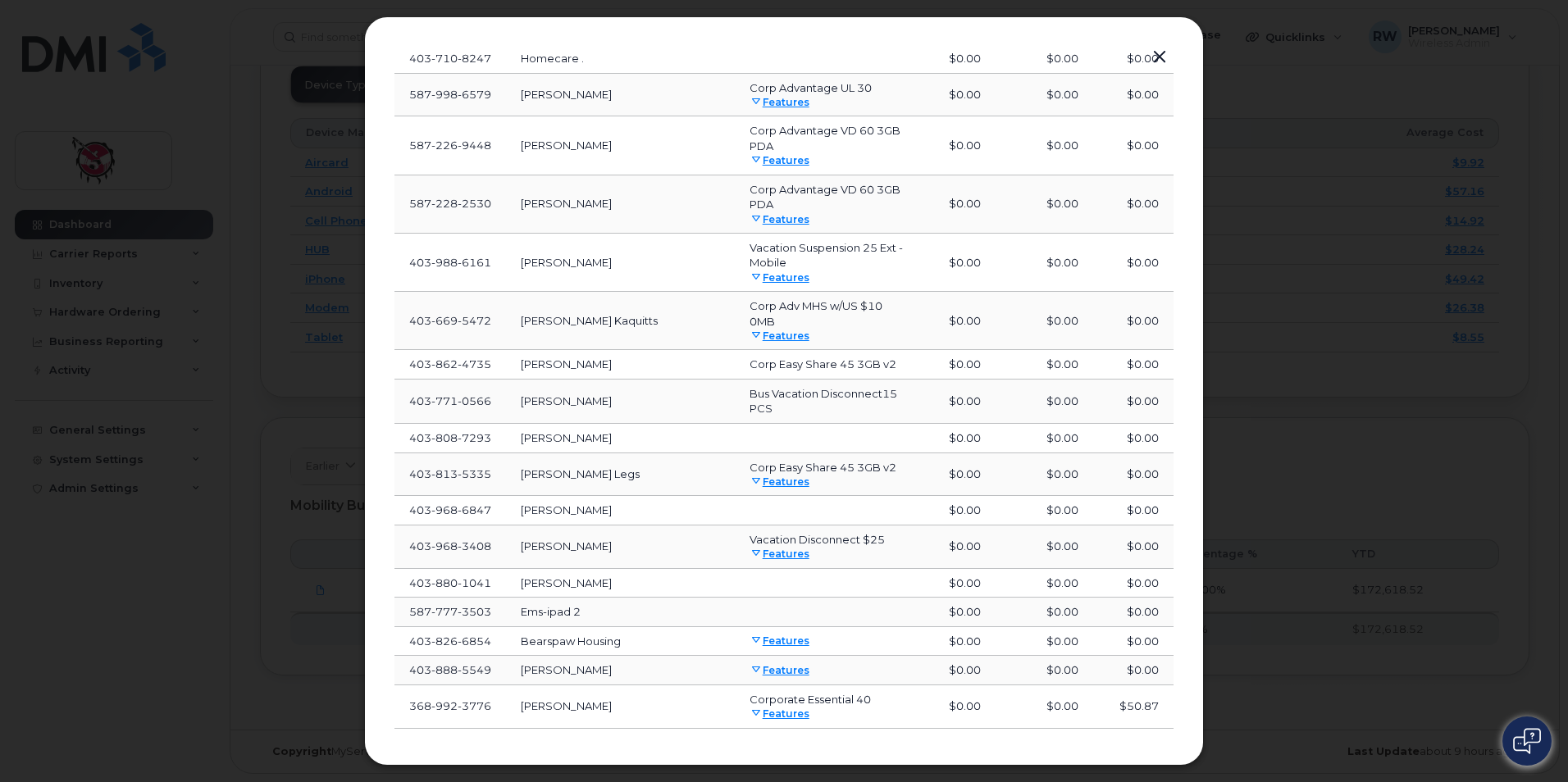
click at [780, 748] on span "Load more" at bounding box center [785, 756] width 60 height 16
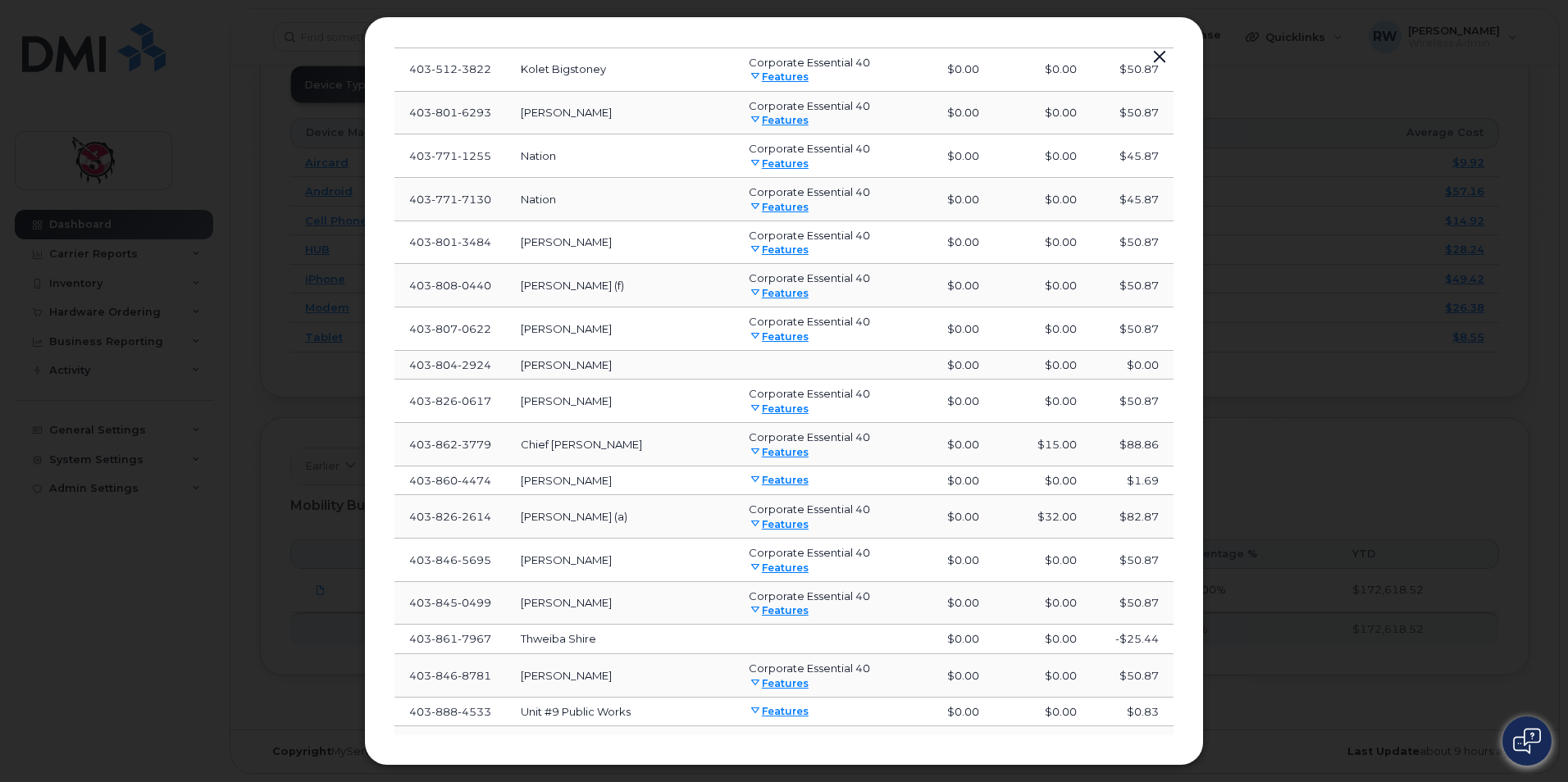
scroll to position [6054, 0]
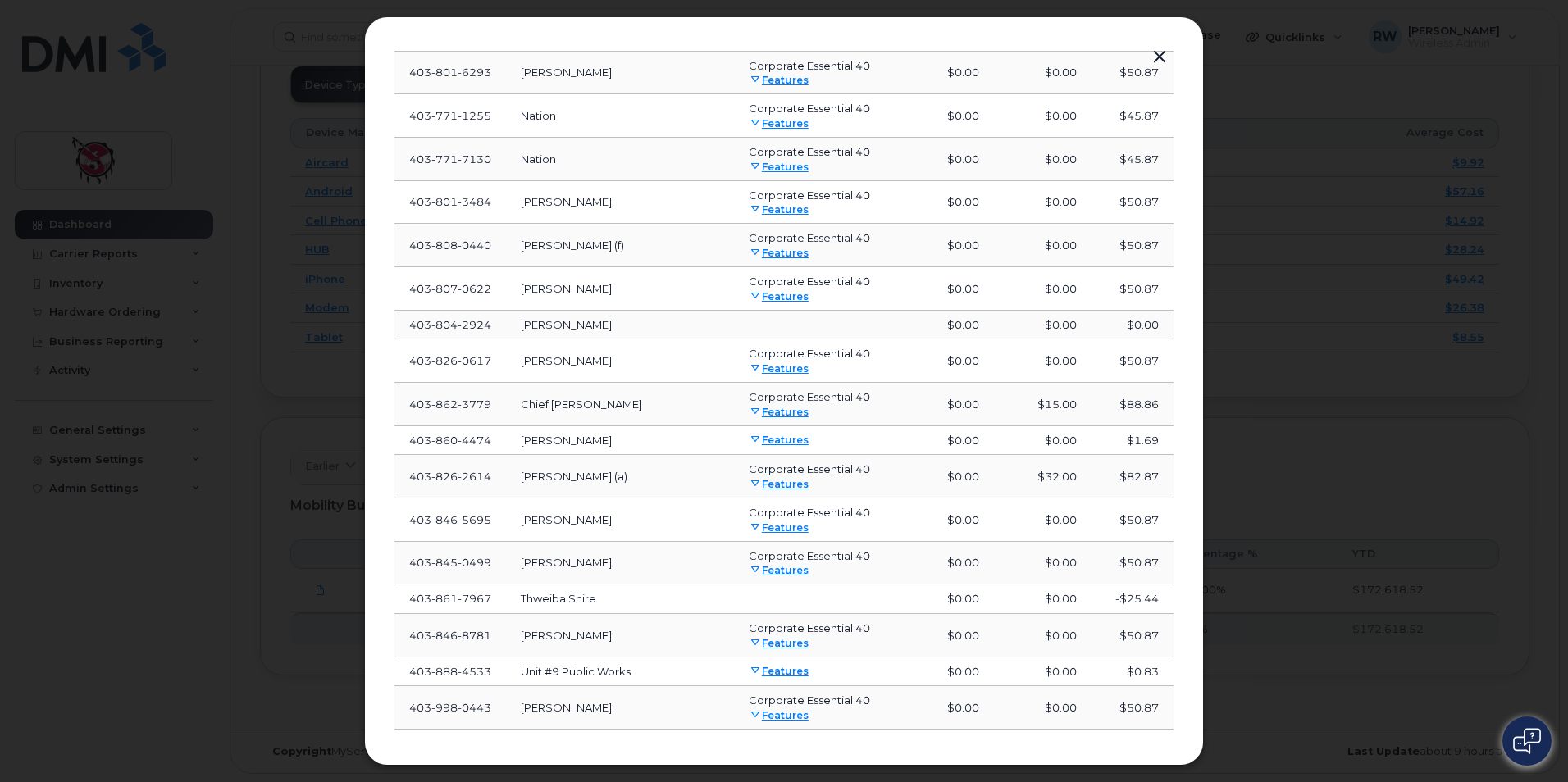
click at [769, 749] on span "Load more" at bounding box center [785, 757] width 60 height 16
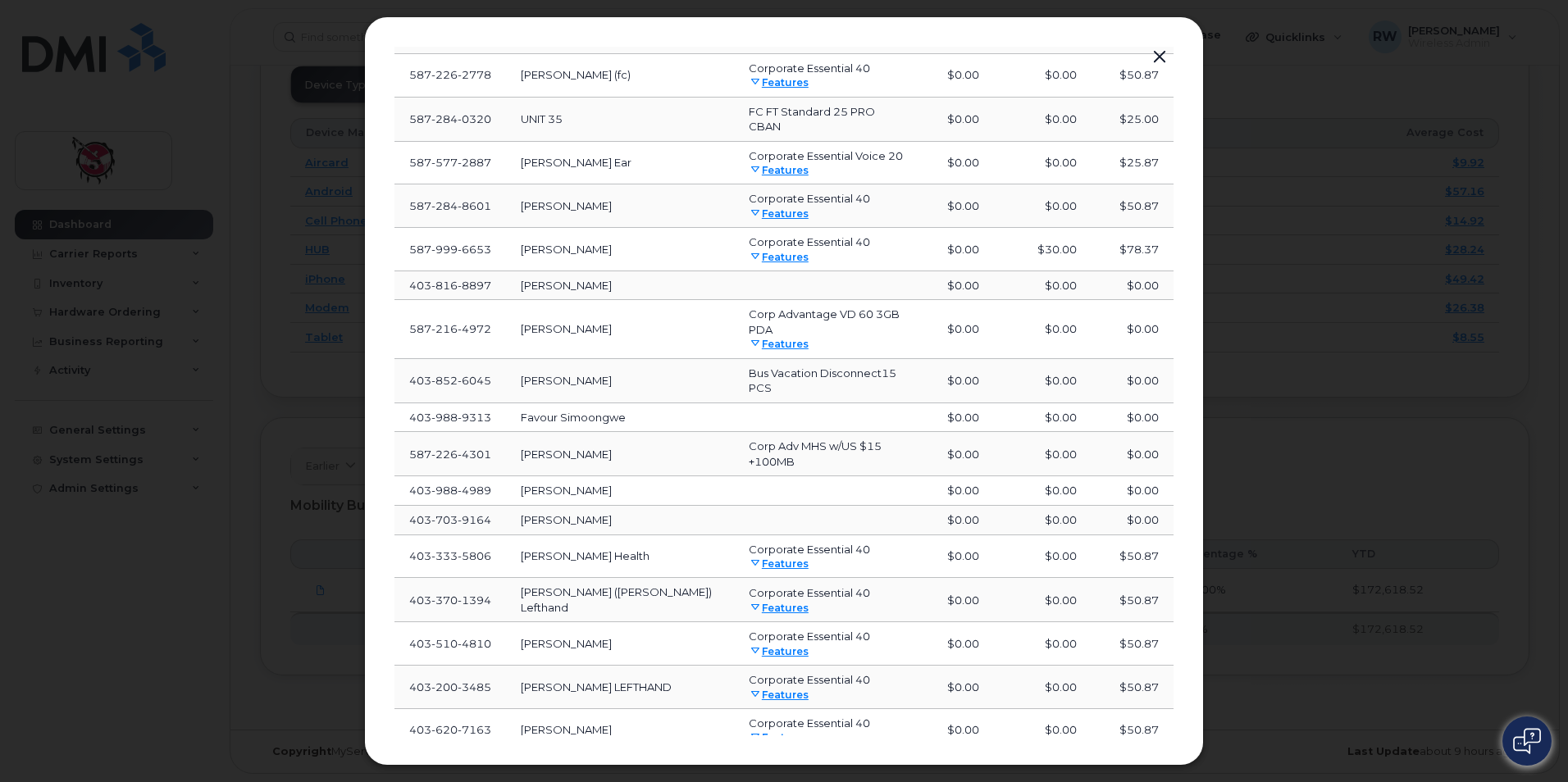
scroll to position [7101, 0]
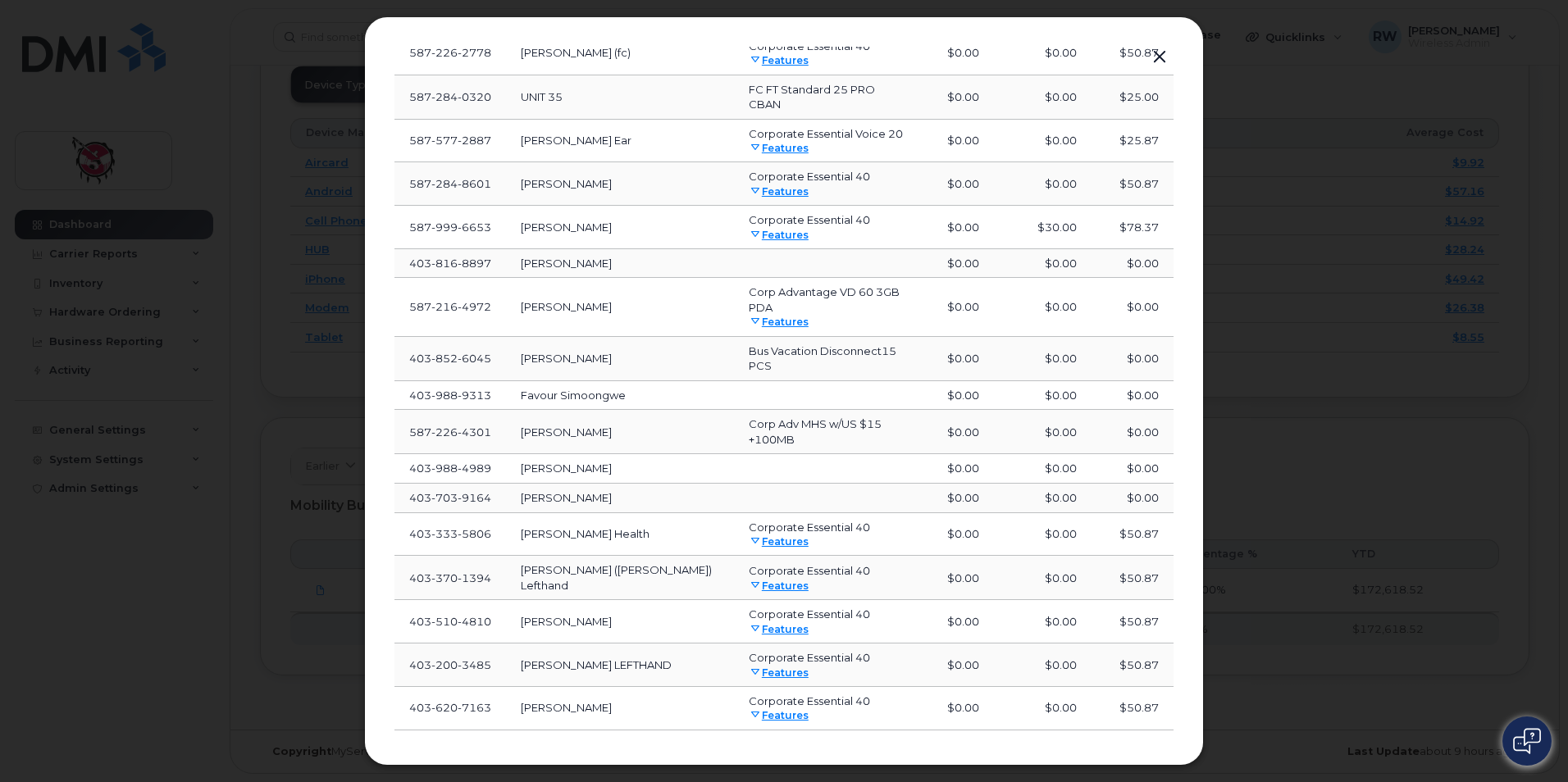
click at [766, 750] on span "Load more" at bounding box center [785, 758] width 60 height 16
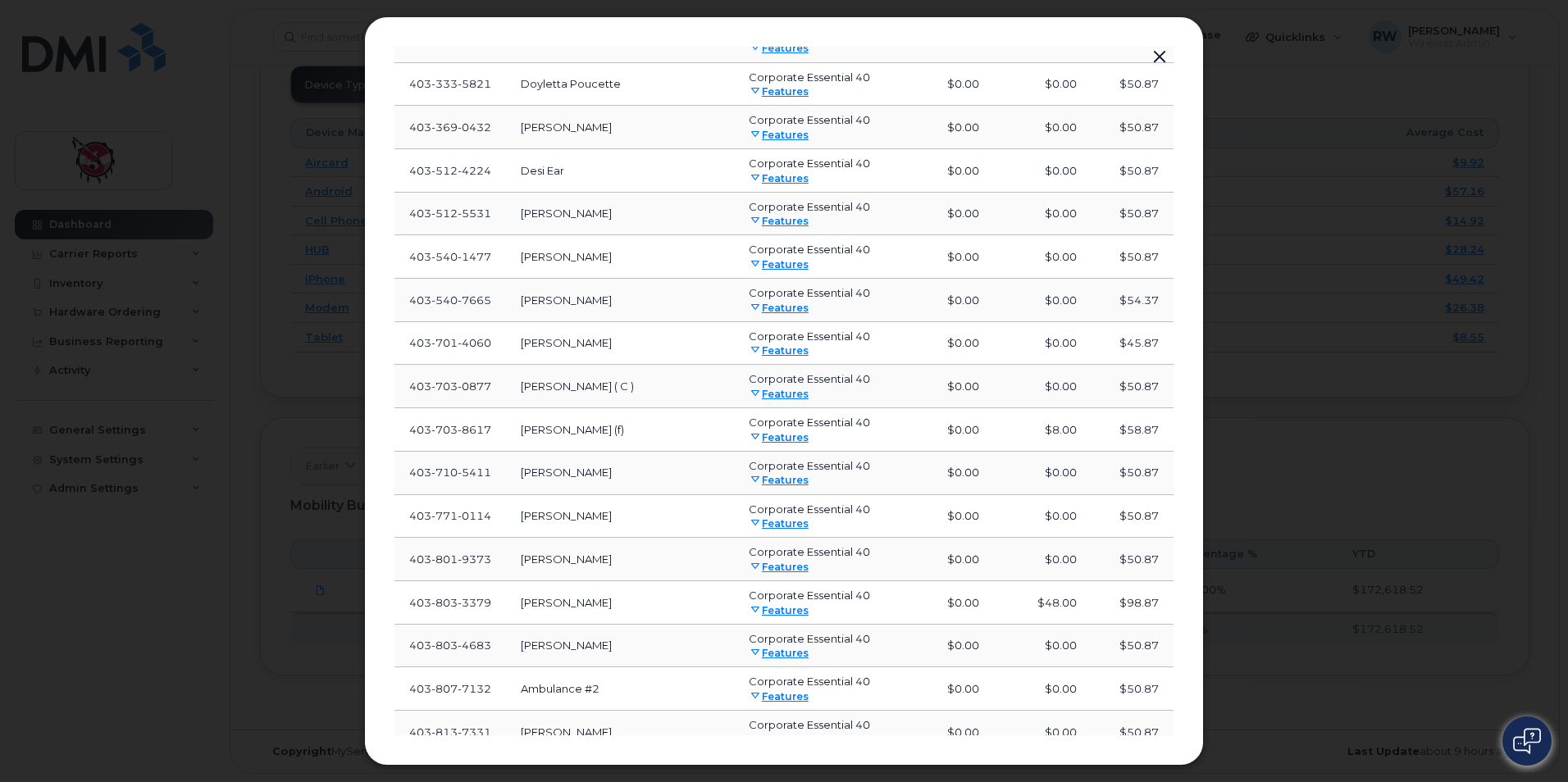
scroll to position [8153, 0]
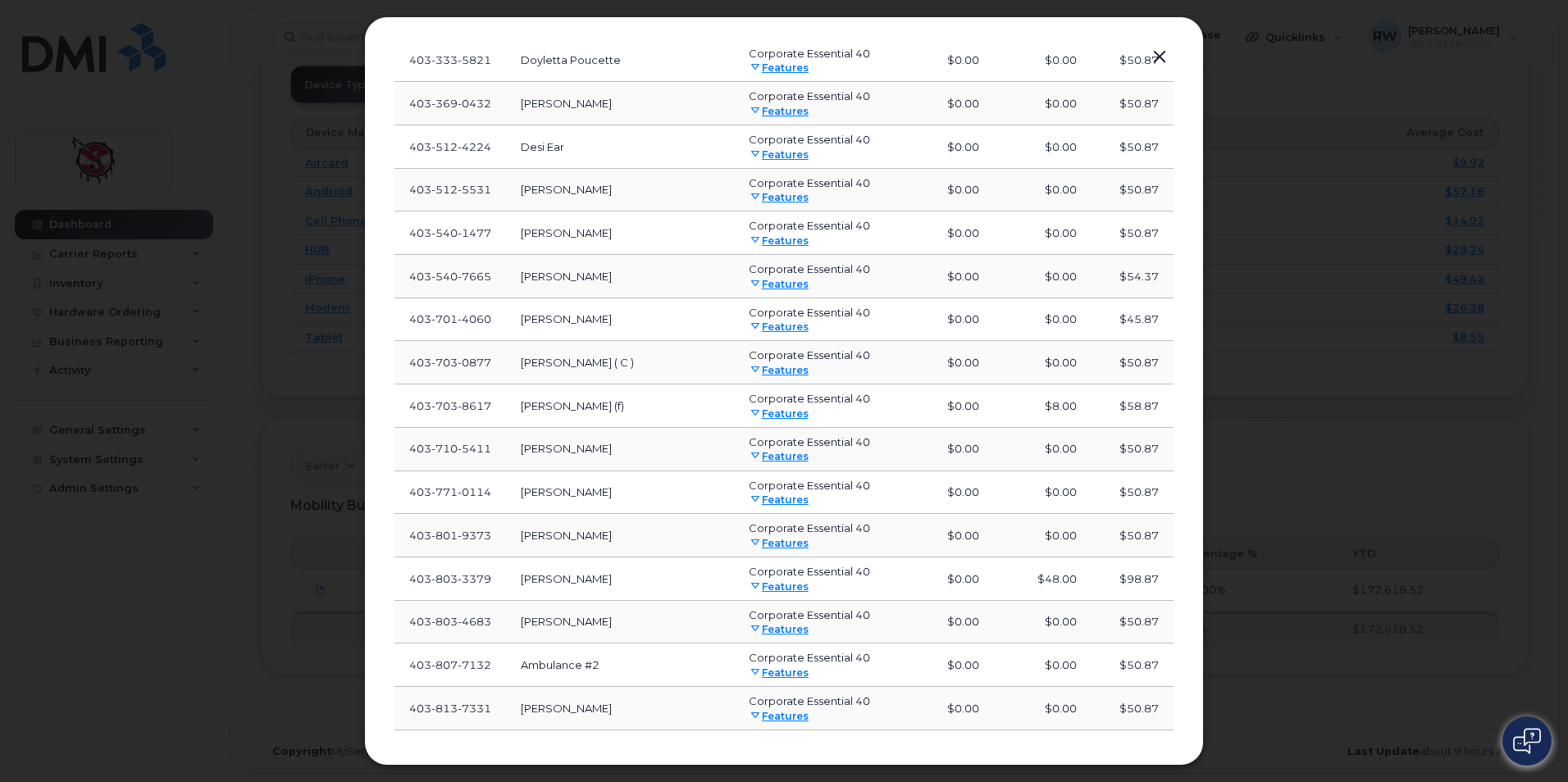
click at [767, 750] on span "Load more" at bounding box center [785, 758] width 60 height 16
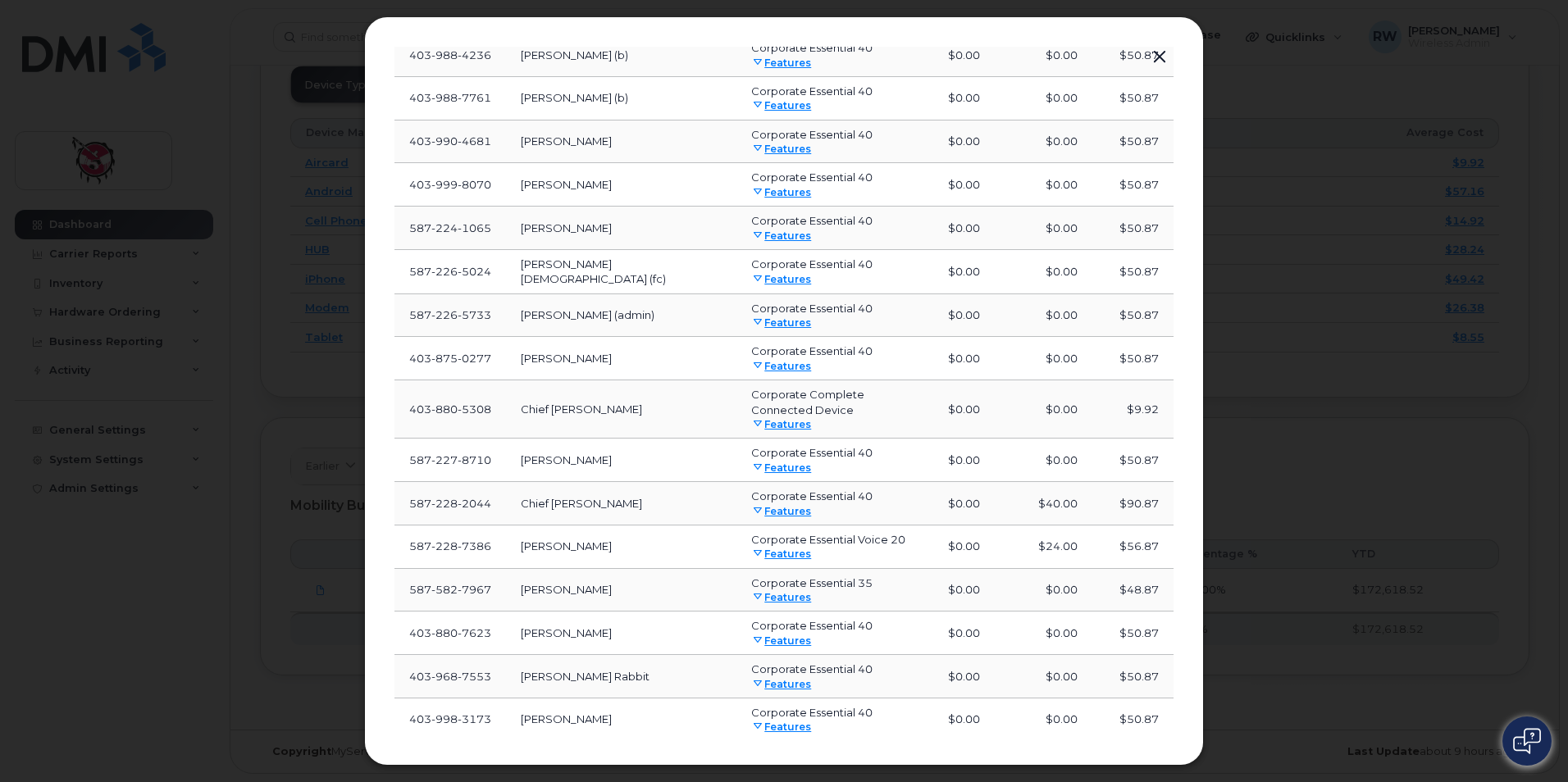
scroll to position [9249, 0]
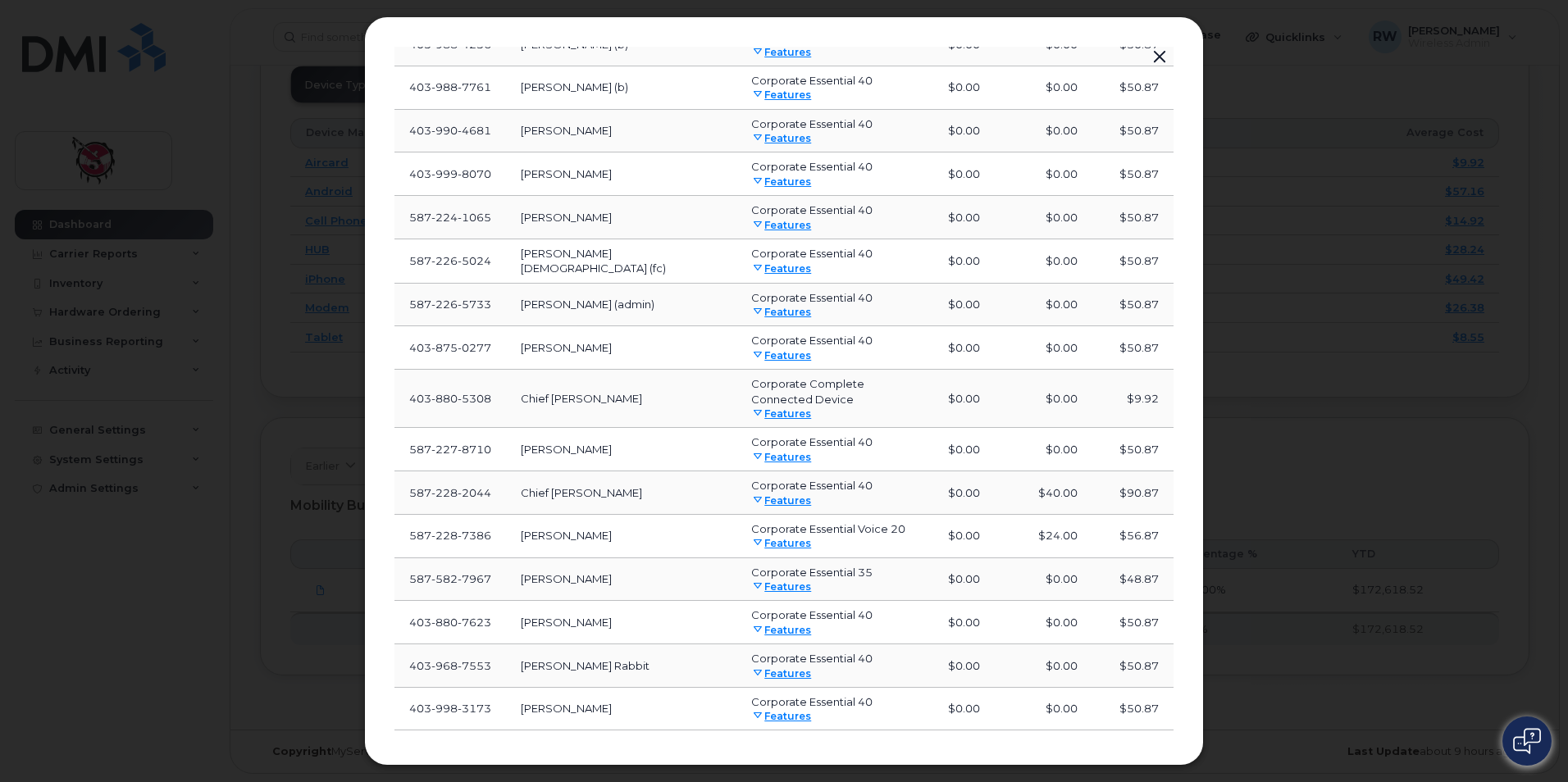
click at [760, 751] on span "Load more" at bounding box center [785, 759] width 60 height 16
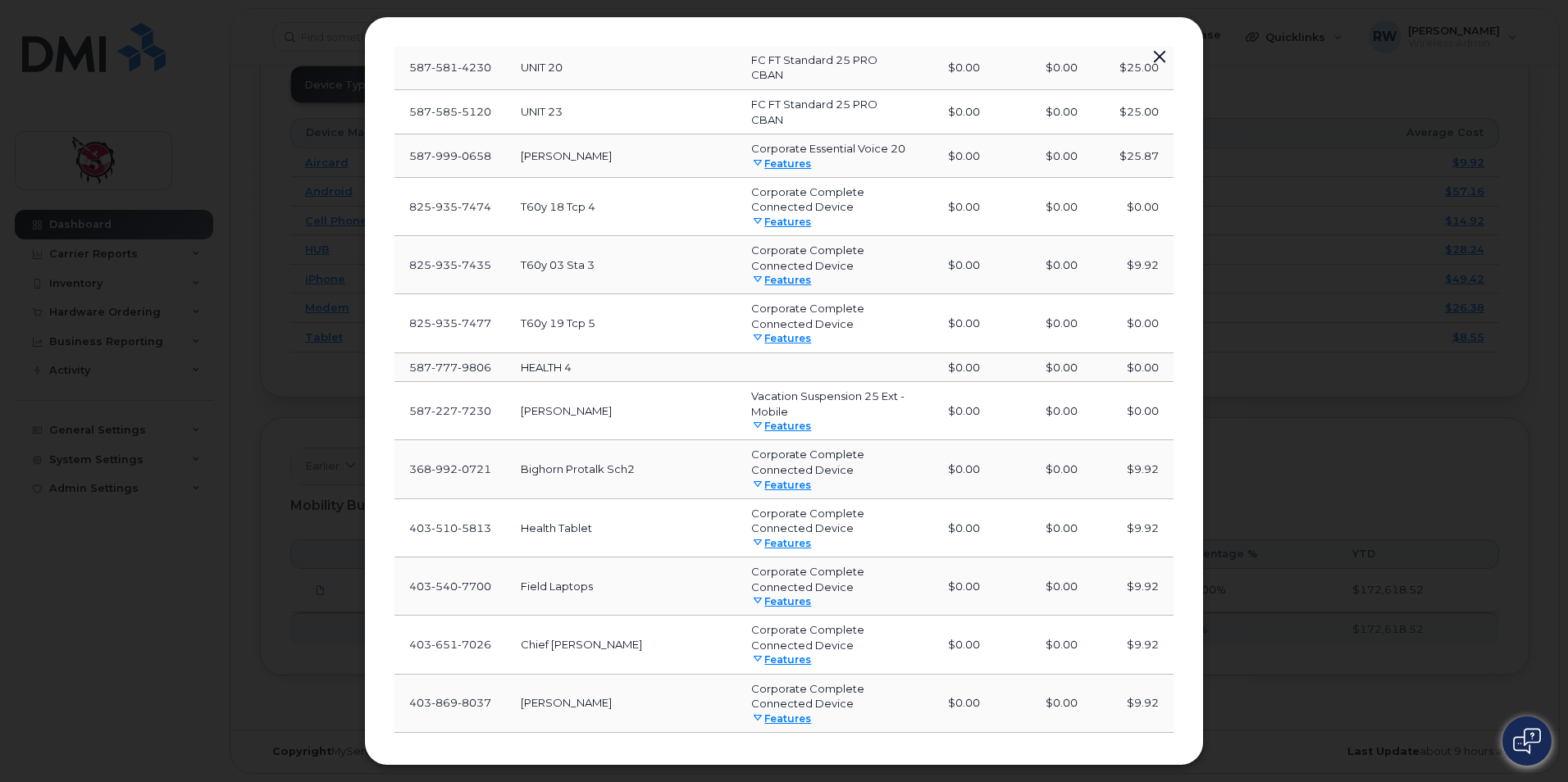
scroll to position [10452, 0]
click at [756, 750] on span "Load more" at bounding box center [785, 758] width 60 height 16
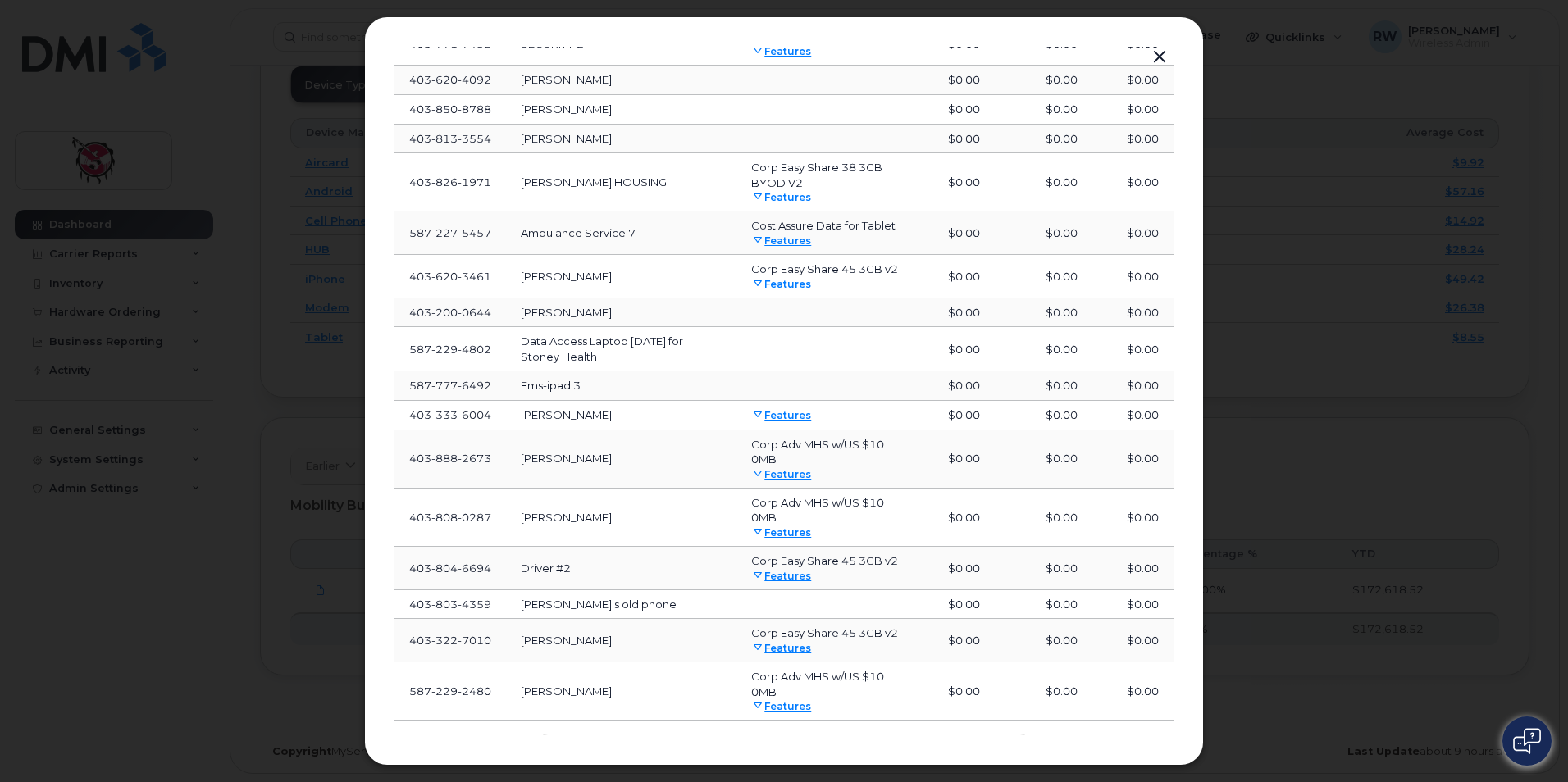
scroll to position [11531, 0]
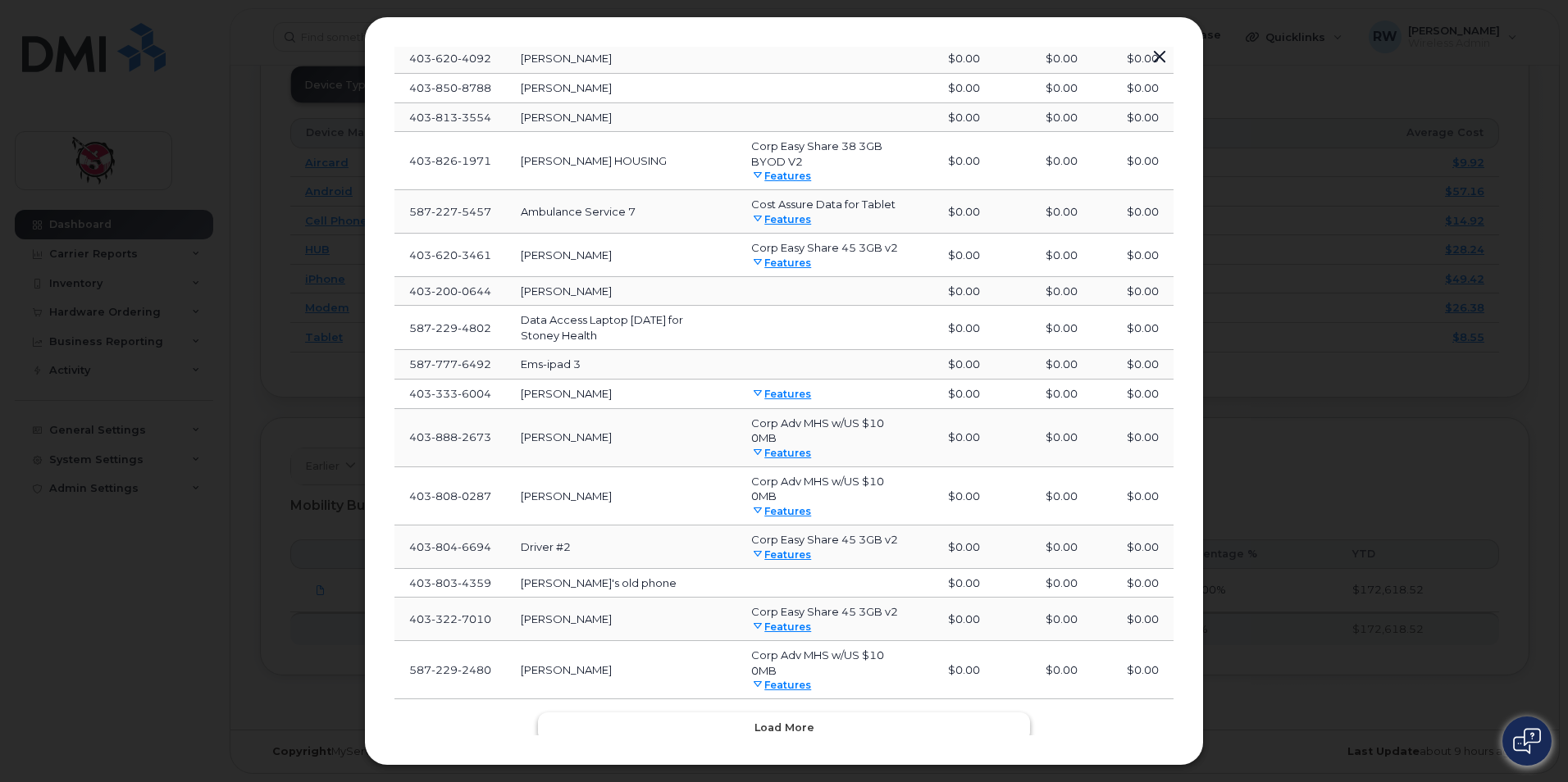
click at [745, 712] on button "Load more" at bounding box center [783, 726] width 492 height 29
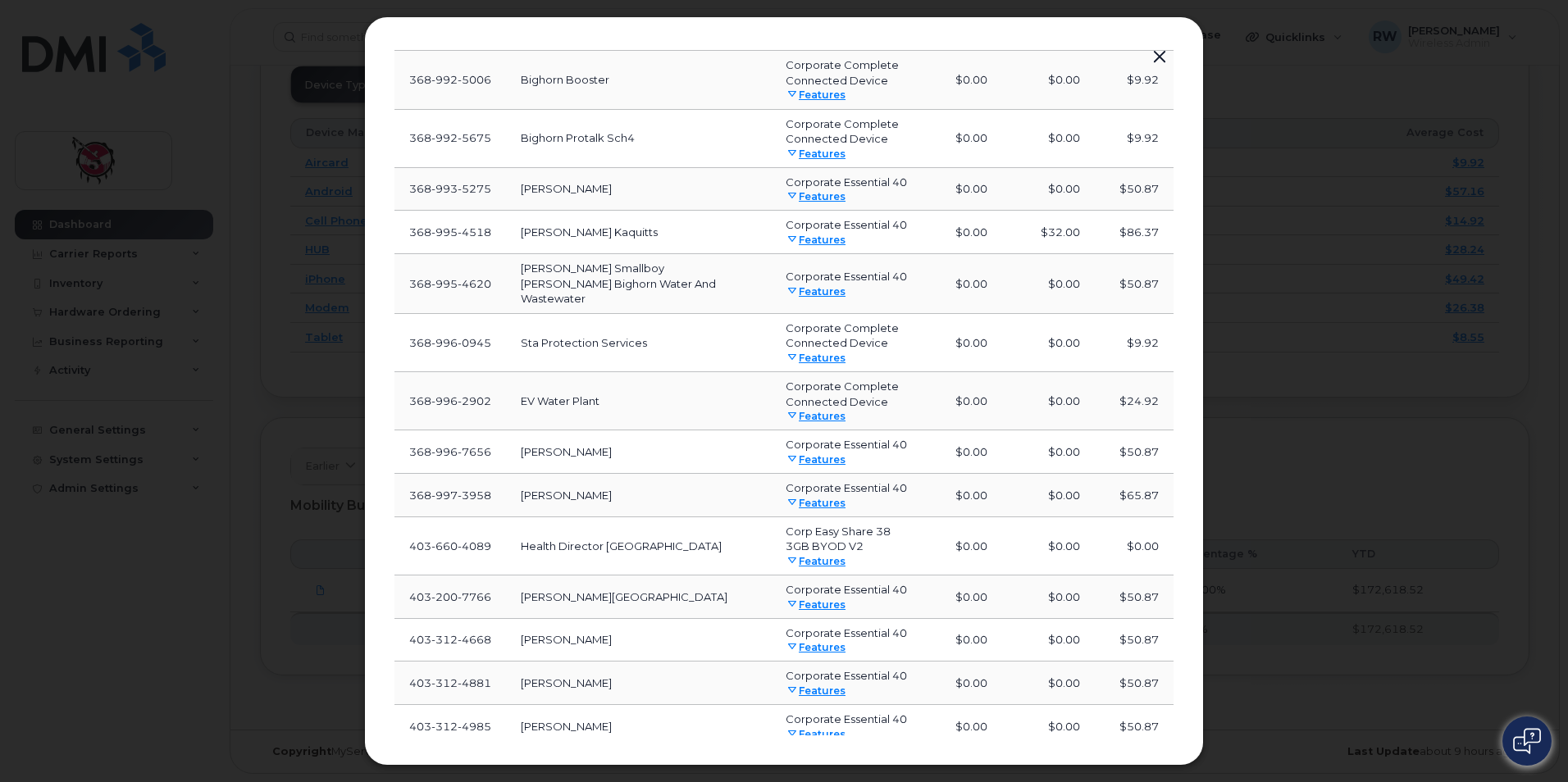
scroll to position [12750, 0]
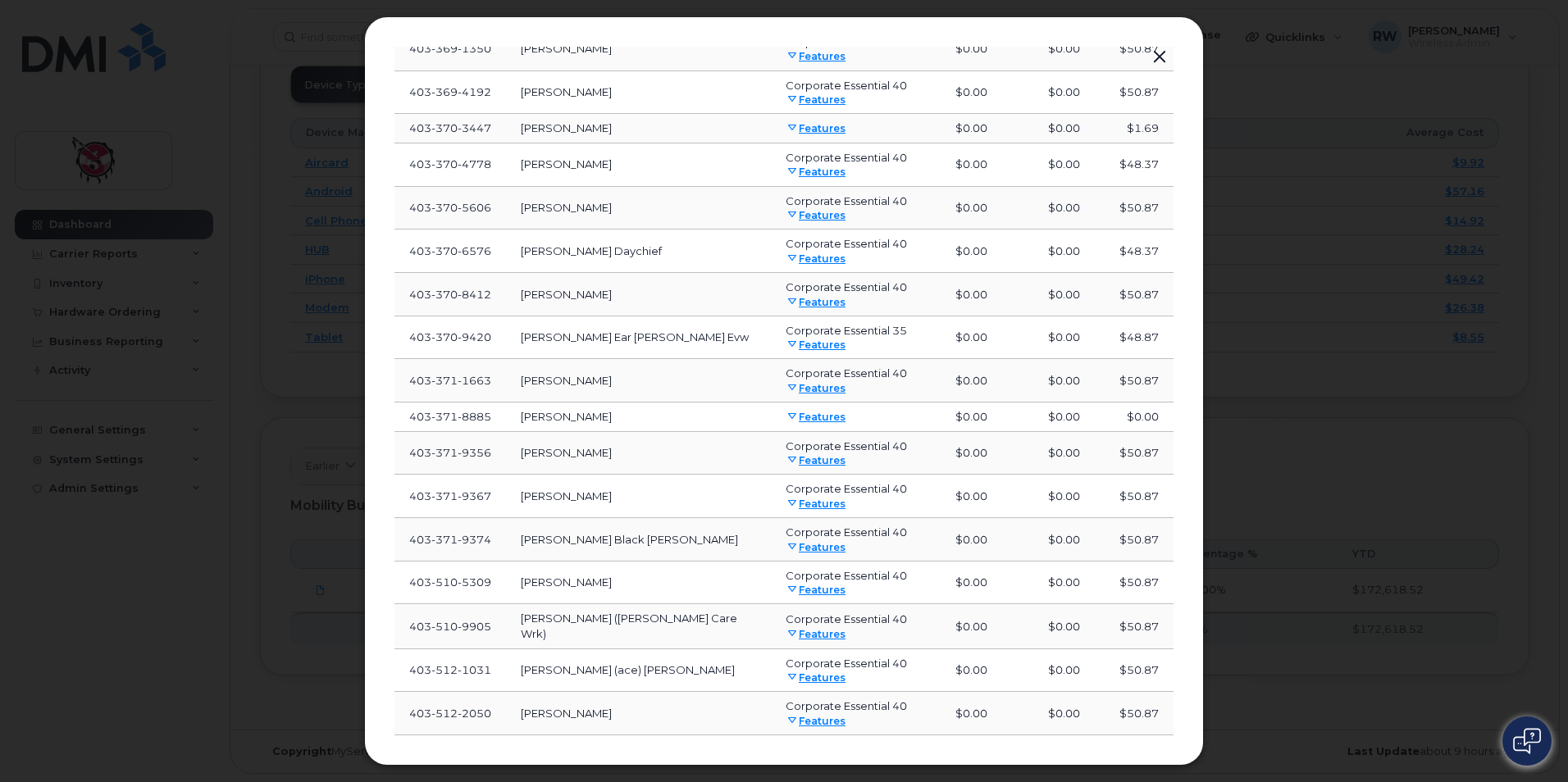
scroll to position [13803, 0]
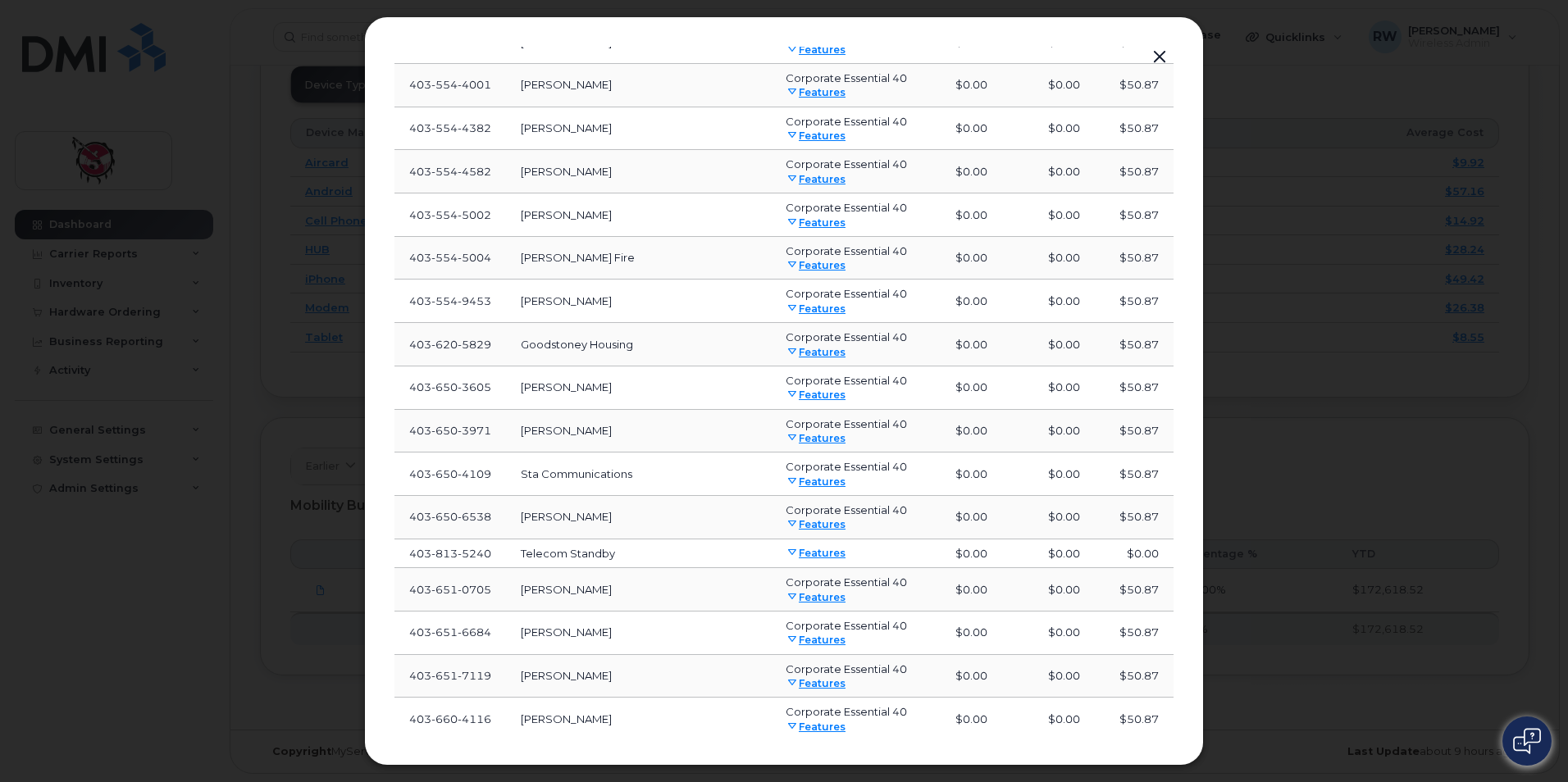
scroll to position [14899, 0]
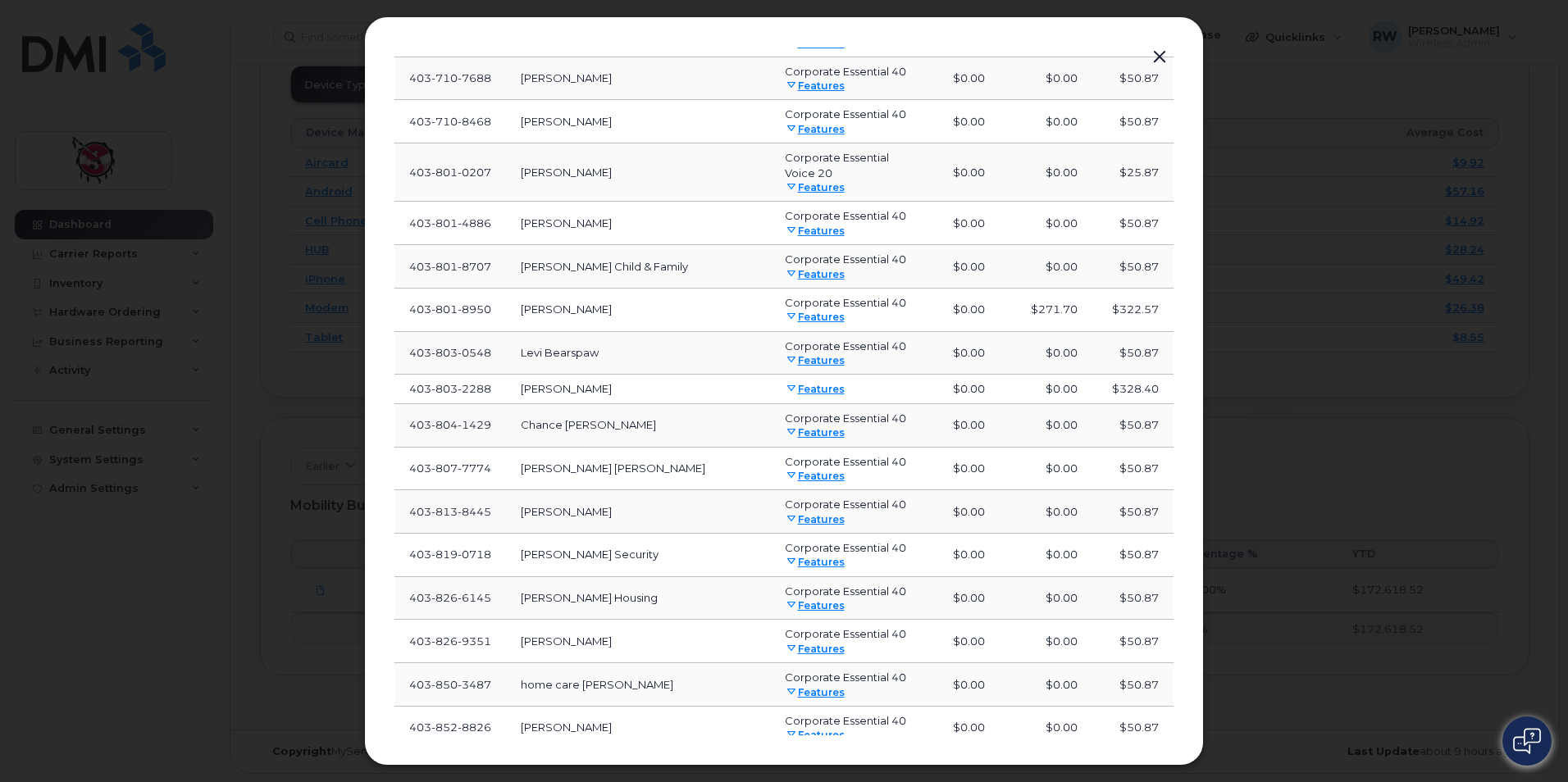
scroll to position [15953, 0]
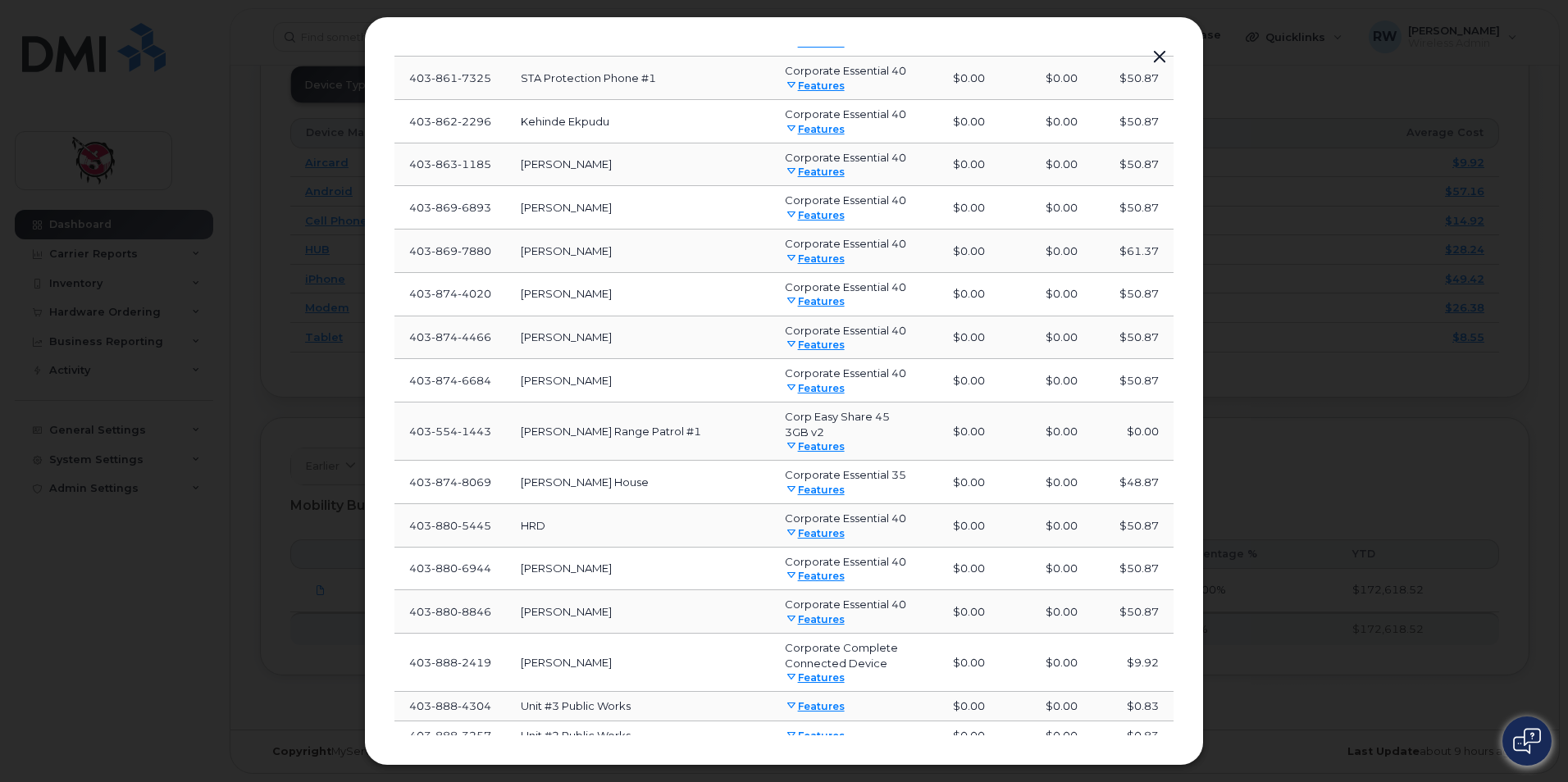
scroll to position [16937, 0]
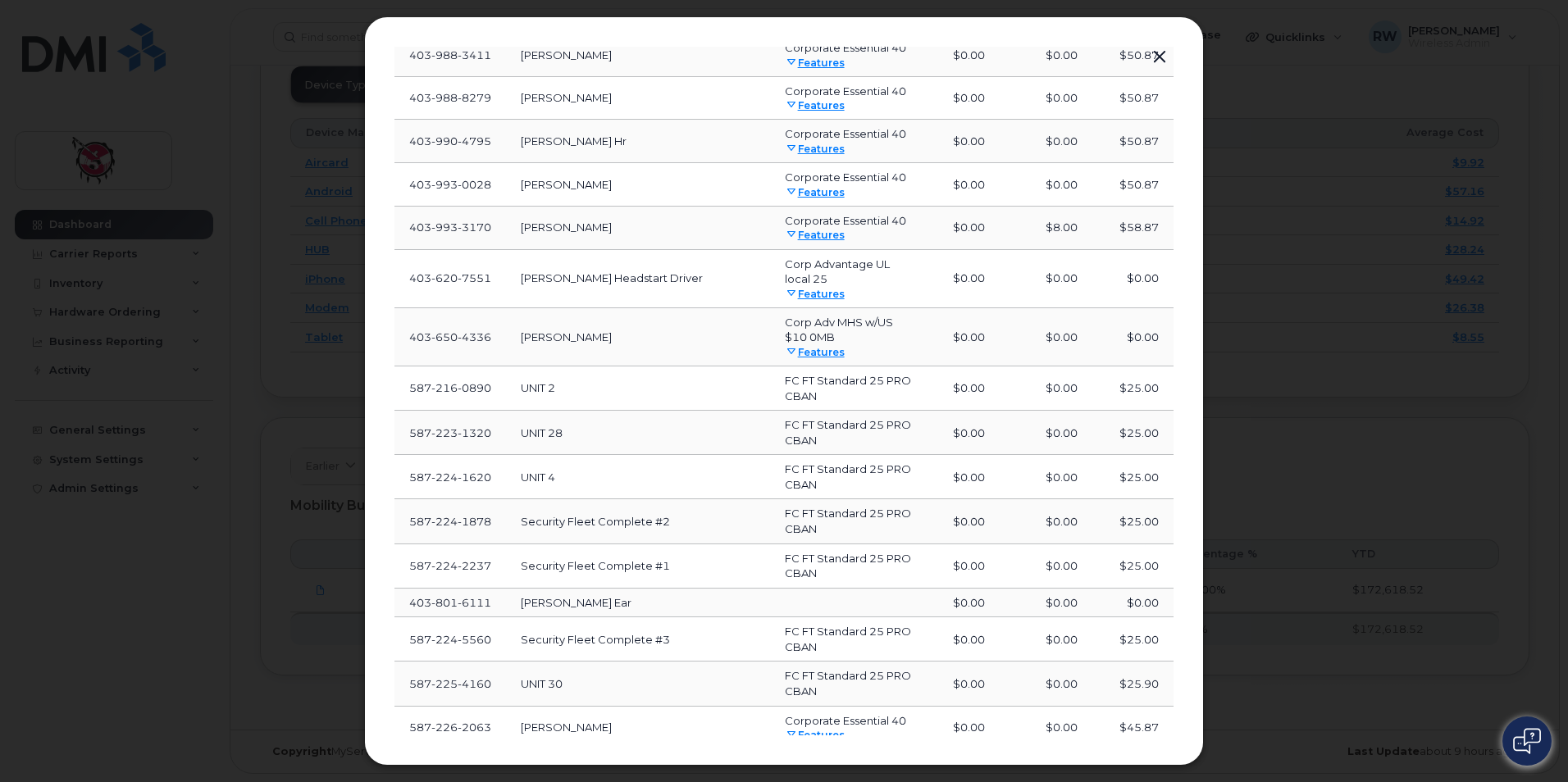
scroll to position [18016, 0]
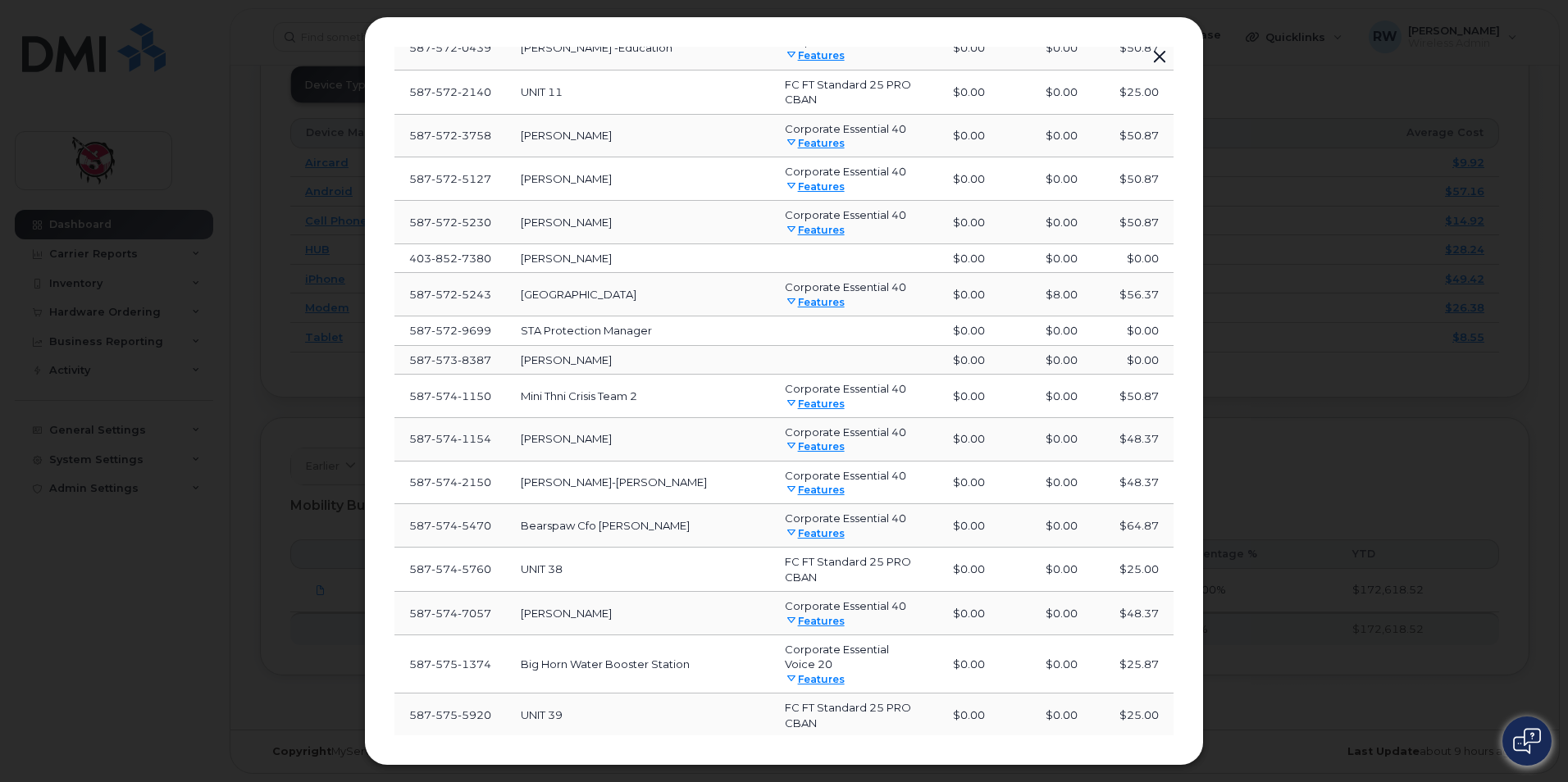
scroll to position [19092, 0]
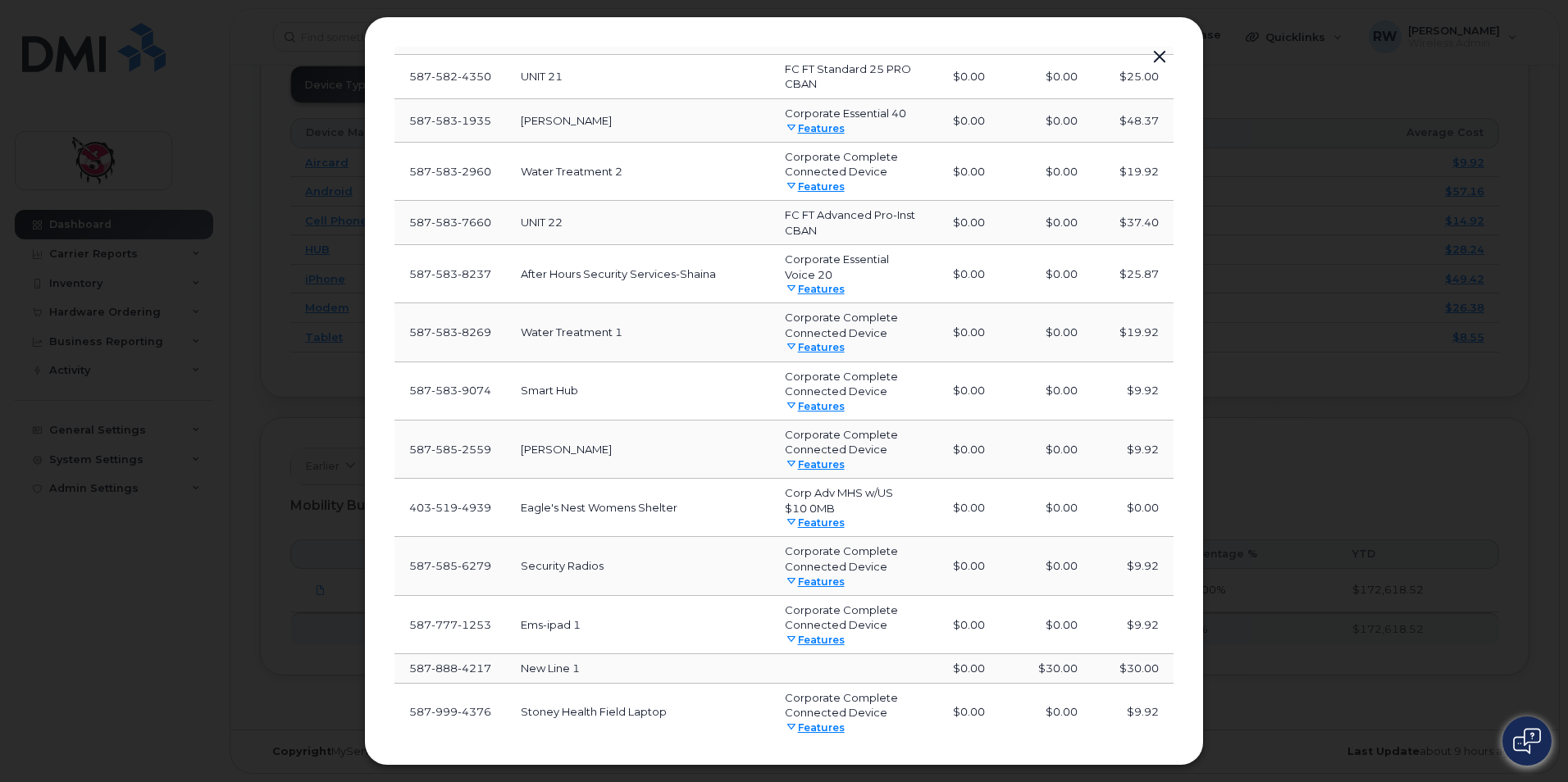
scroll to position [20299, 0]
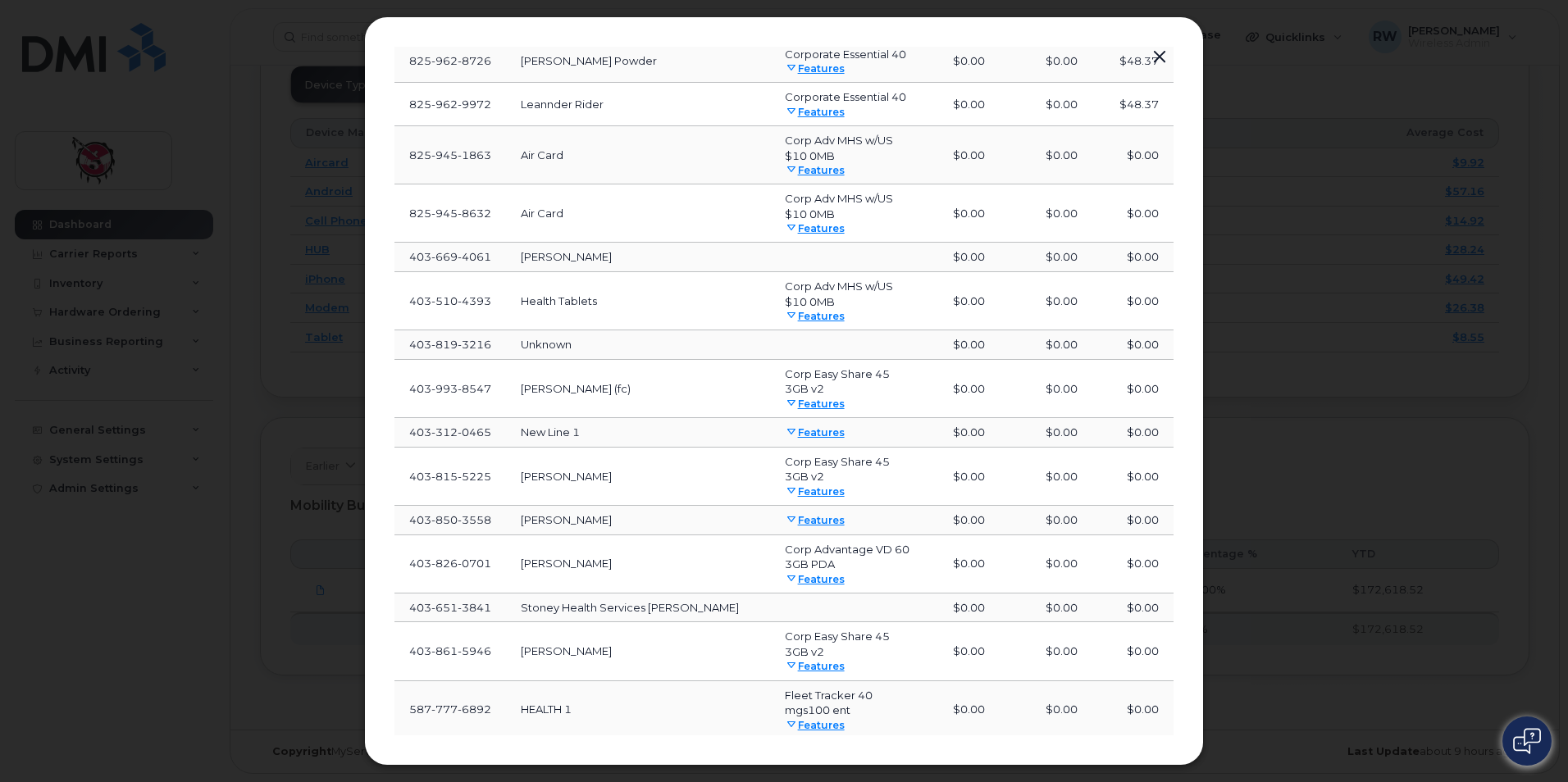
scroll to position [21447, 0]
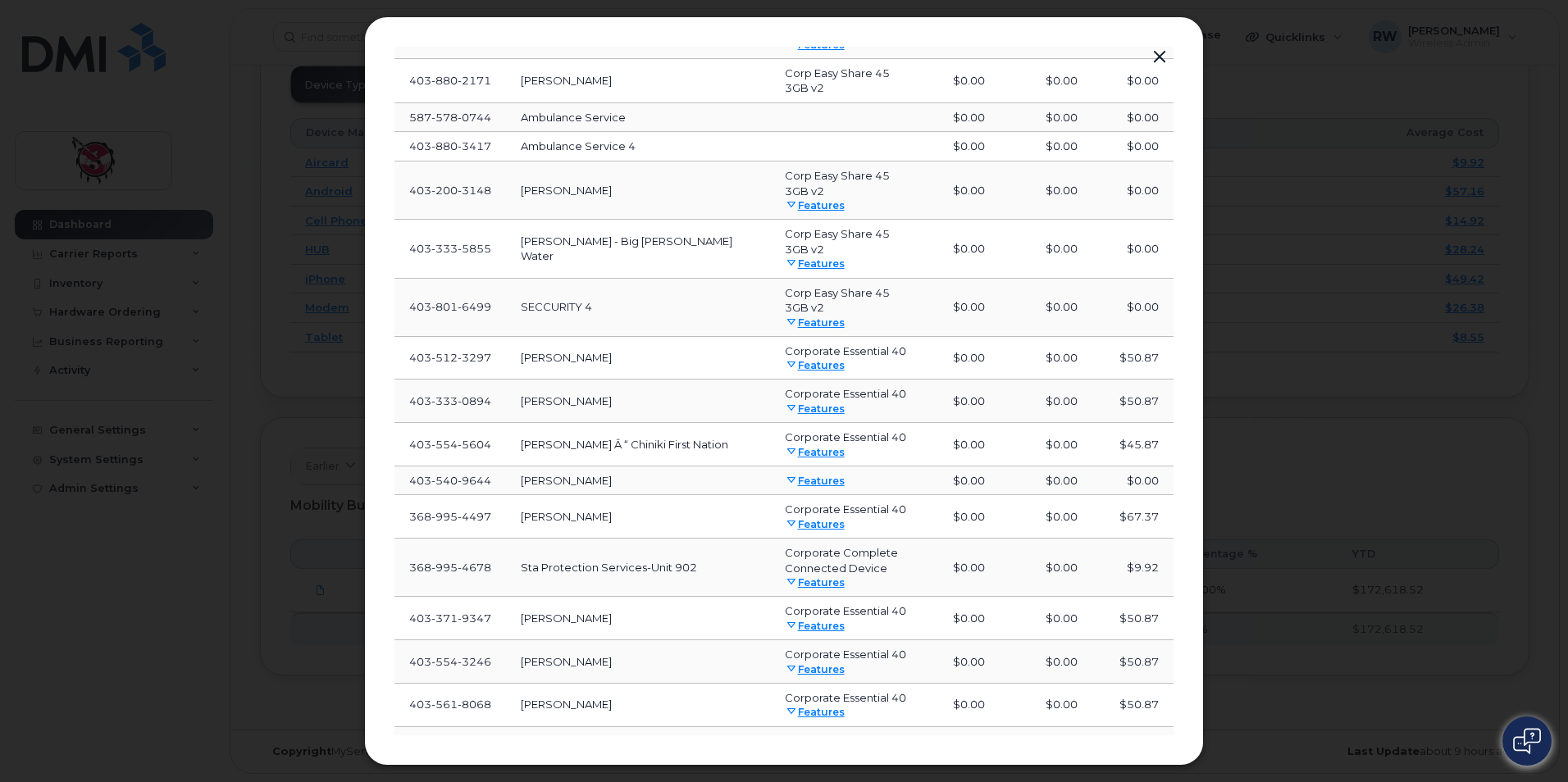
scroll to position [22486, 0]
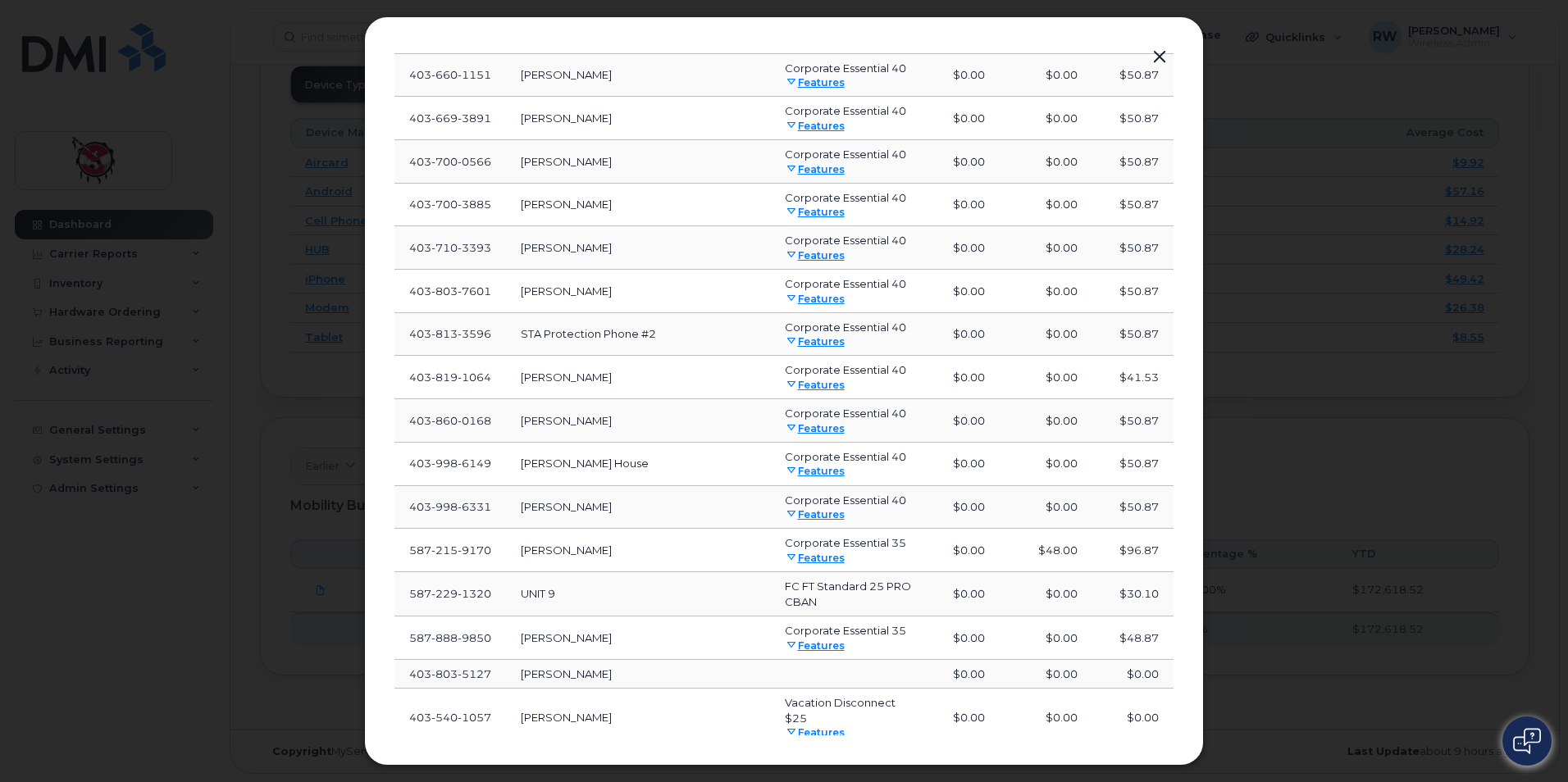
scroll to position [23561, 0]
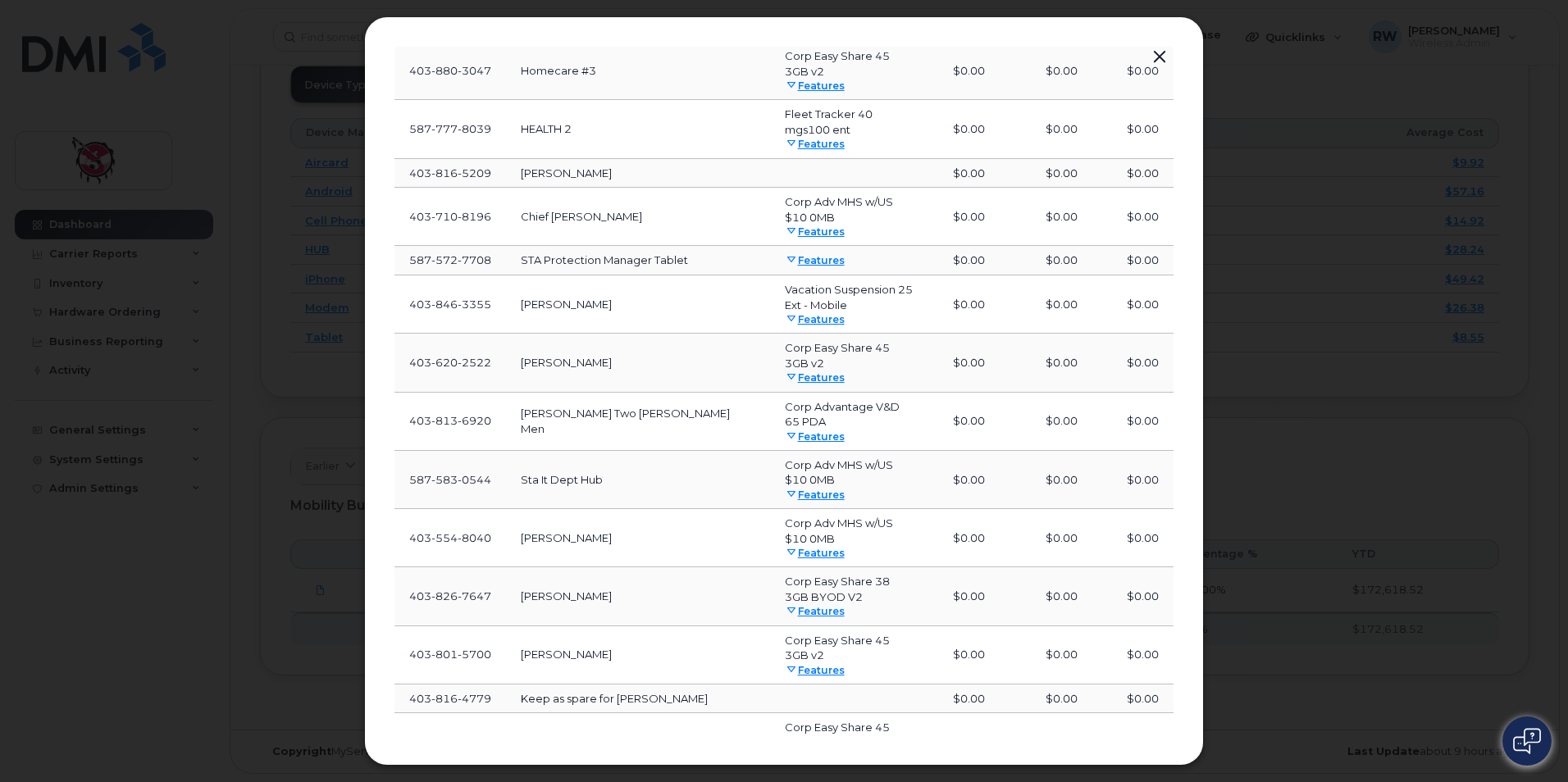
scroll to position [24740, 0]
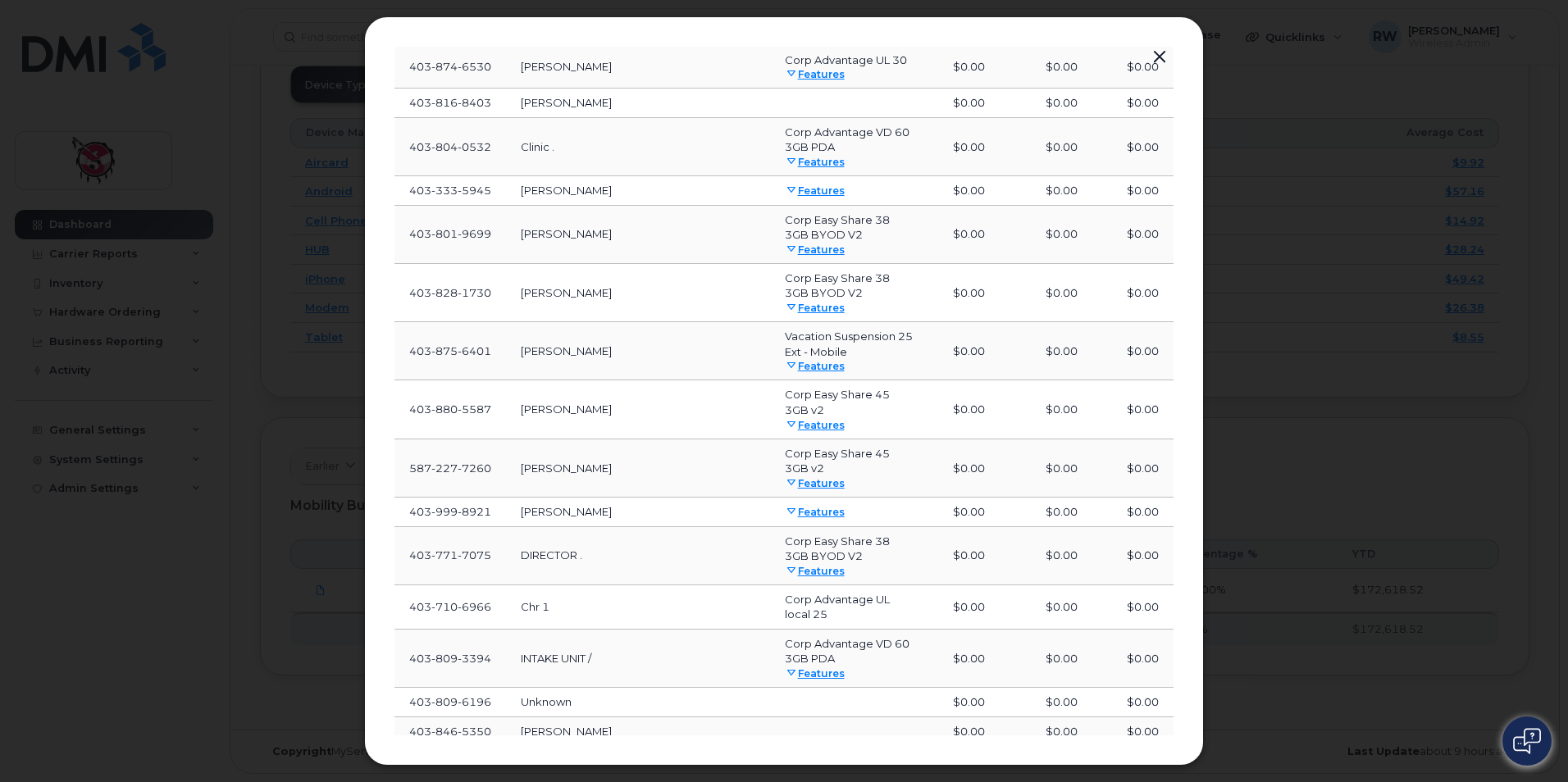
scroll to position [25771, 0]
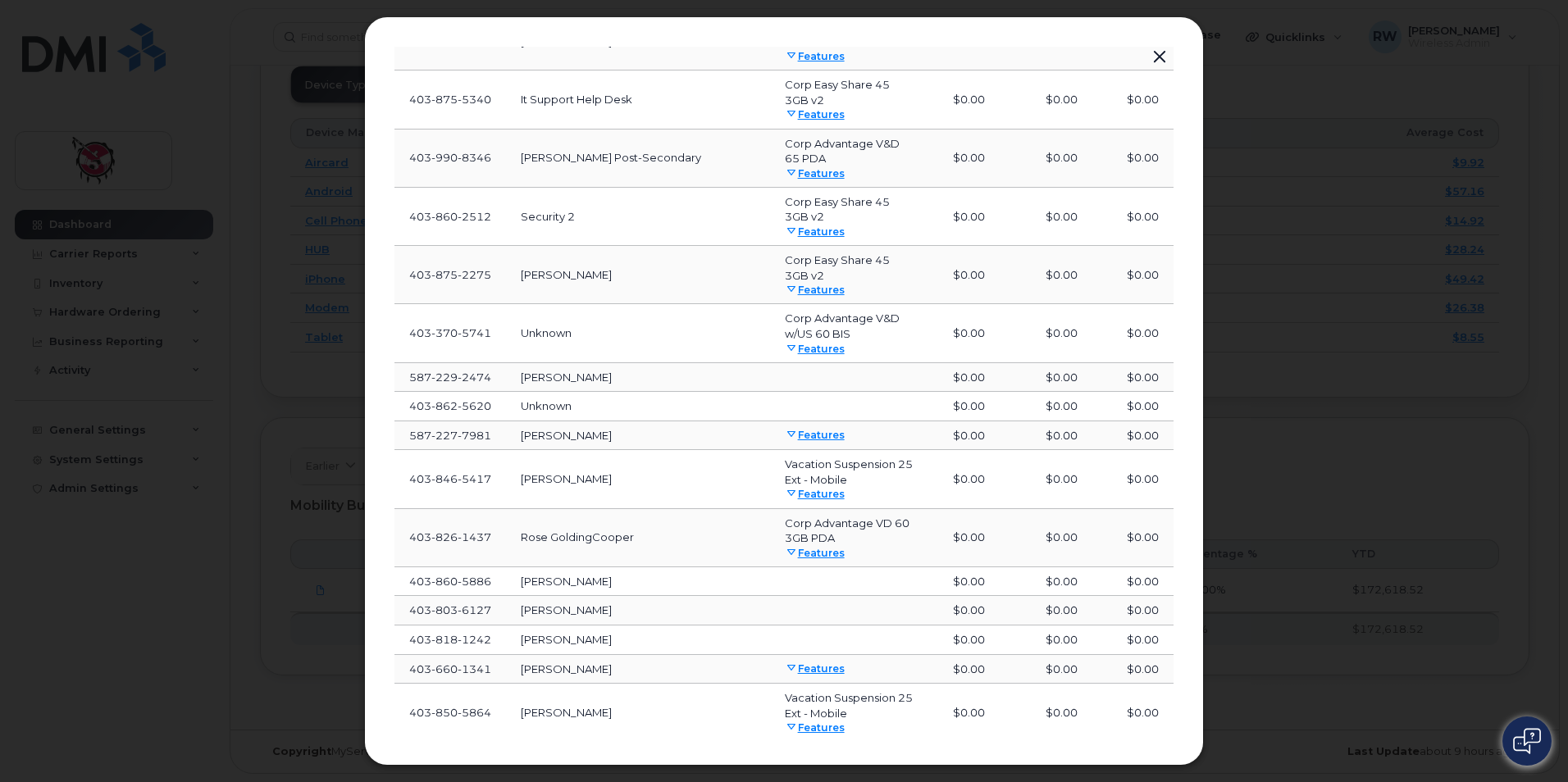
scroll to position [26813, 0]
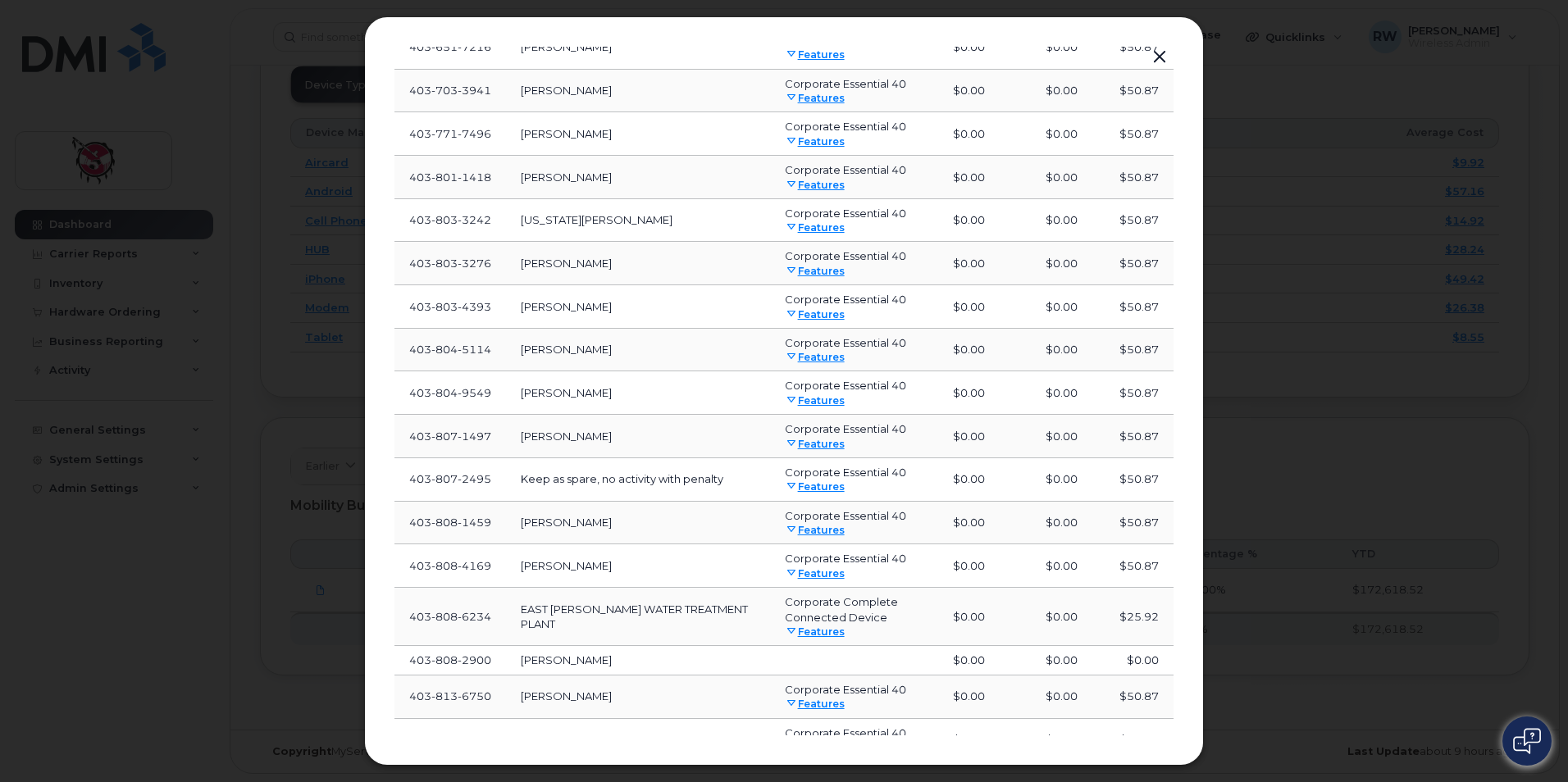
scroll to position [27897, 0]
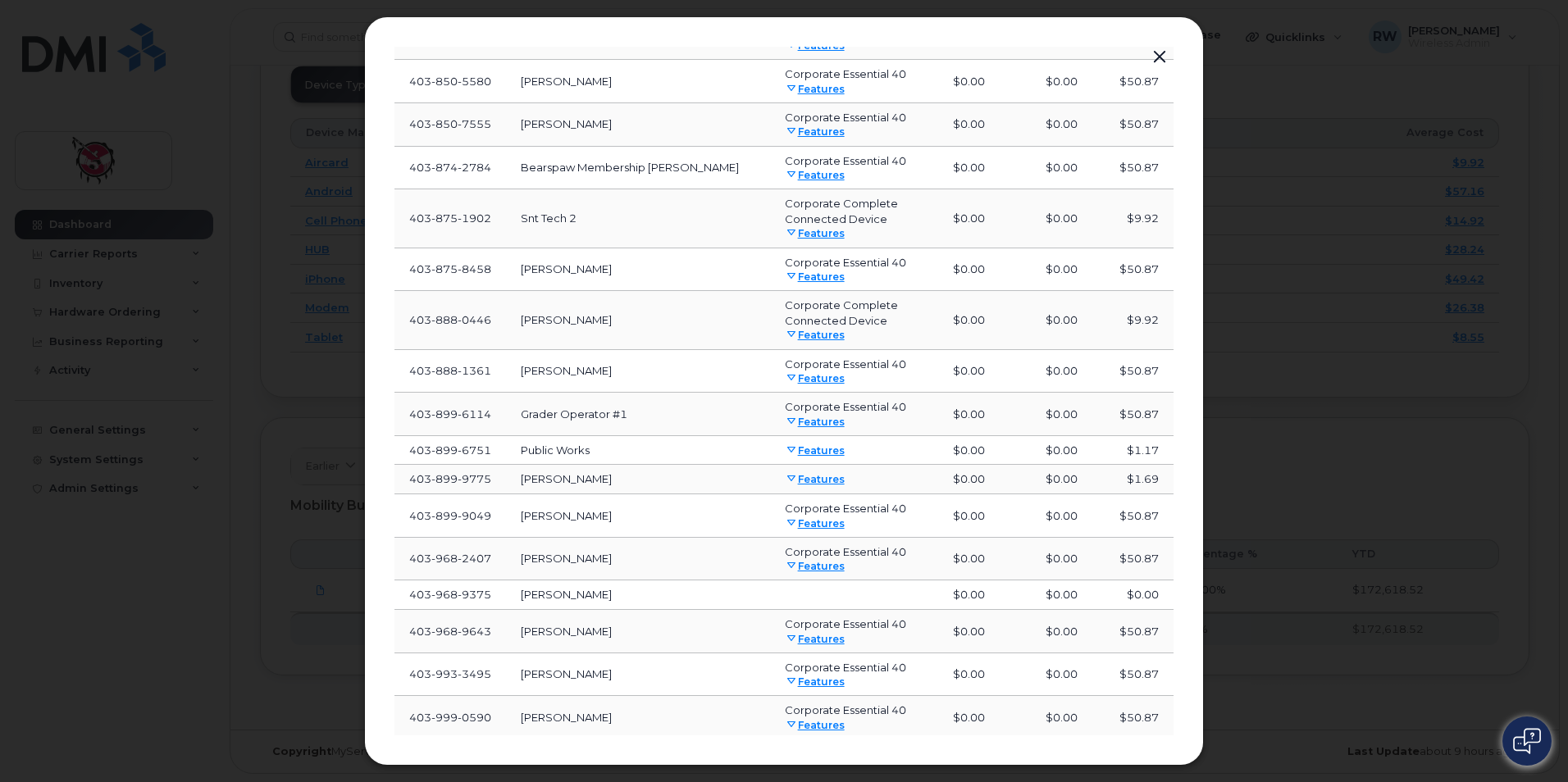
scroll to position [28897, 0]
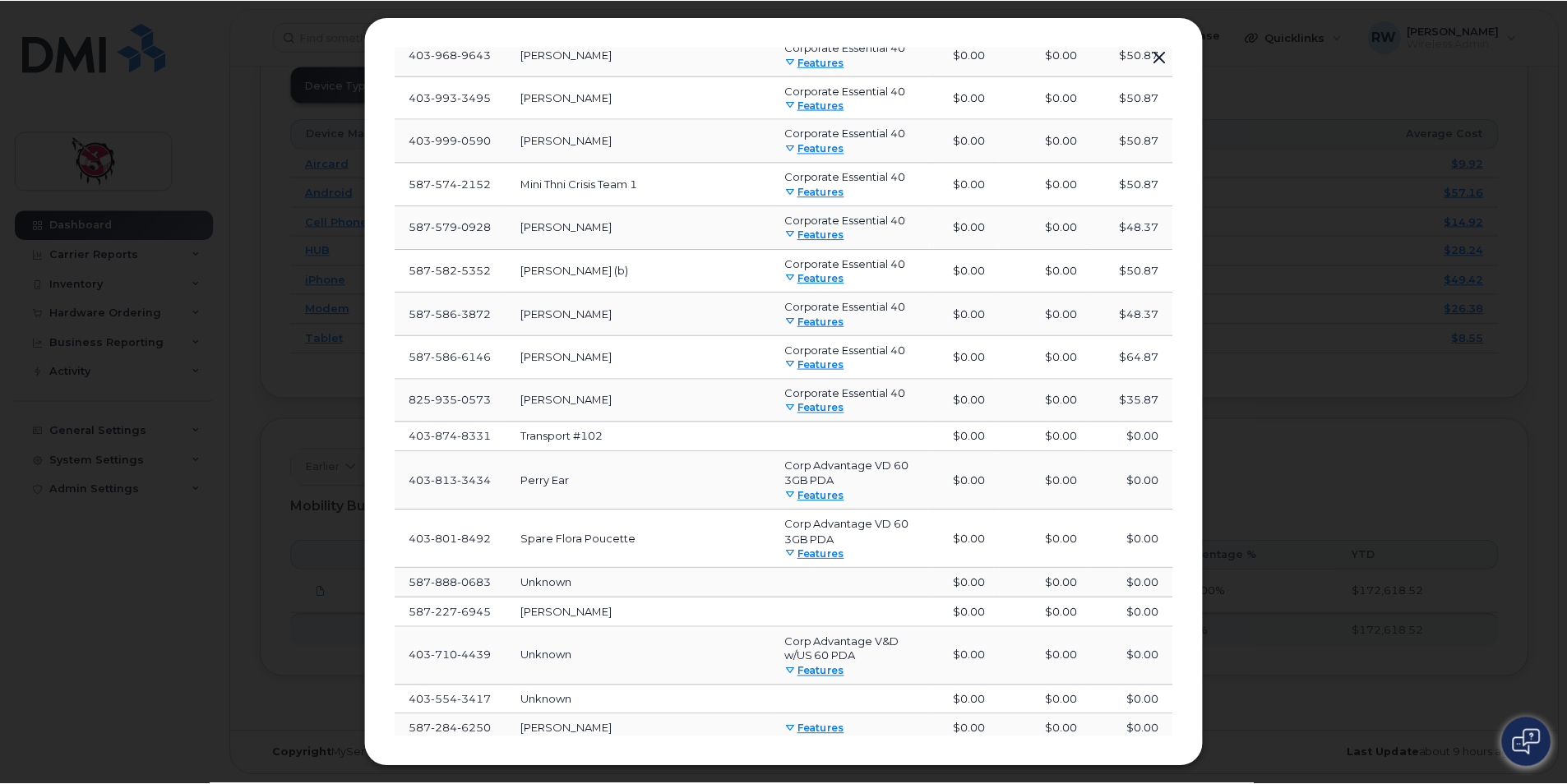
scroll to position [29995, 0]
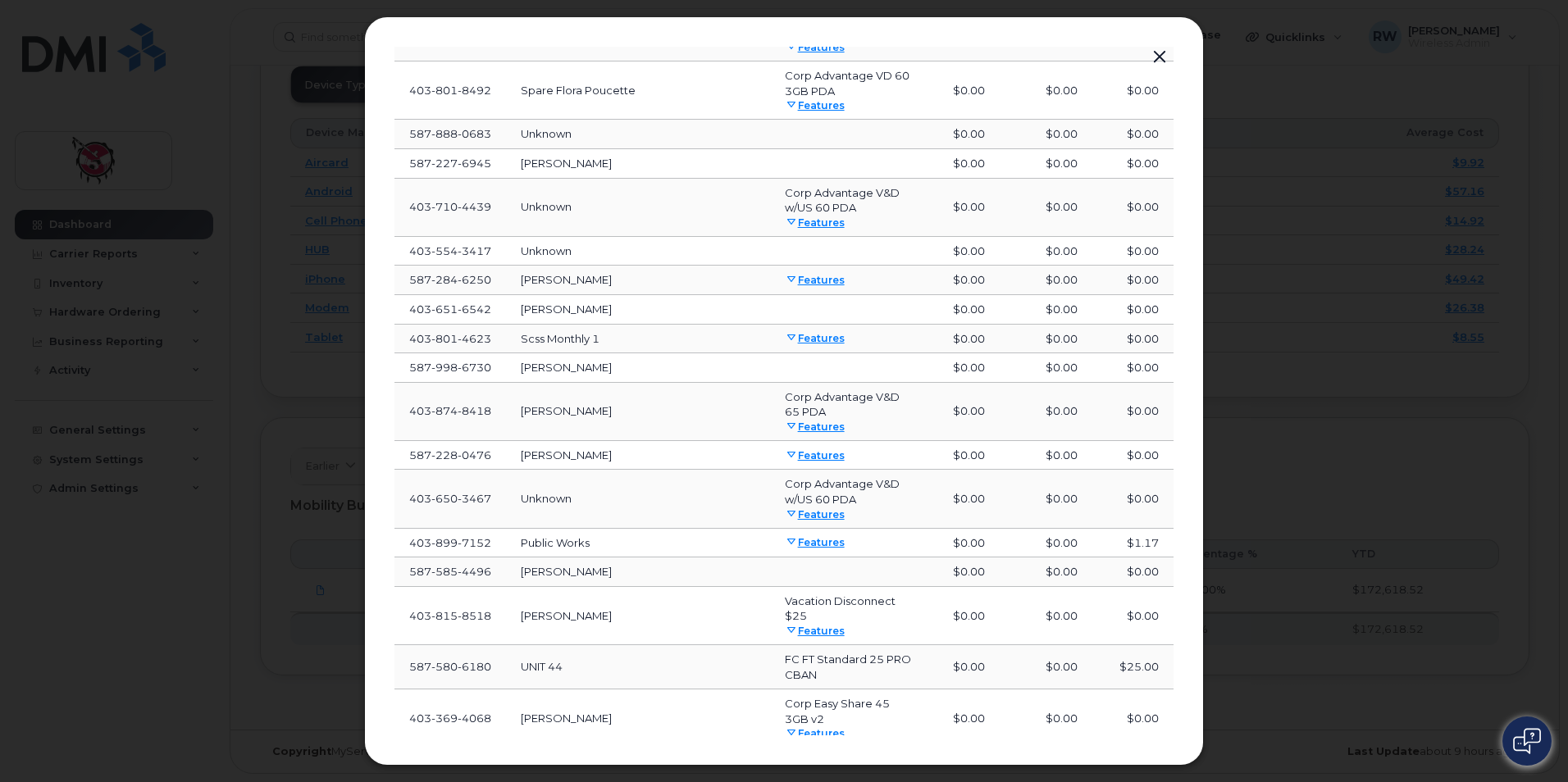
drag, startPoint x: 1158, startPoint y: 70, endPoint x: 1158, endPoint y: 61, distance: 9.0
click at [1158, 57] on button "button" at bounding box center [1160, 58] width 25 height 23
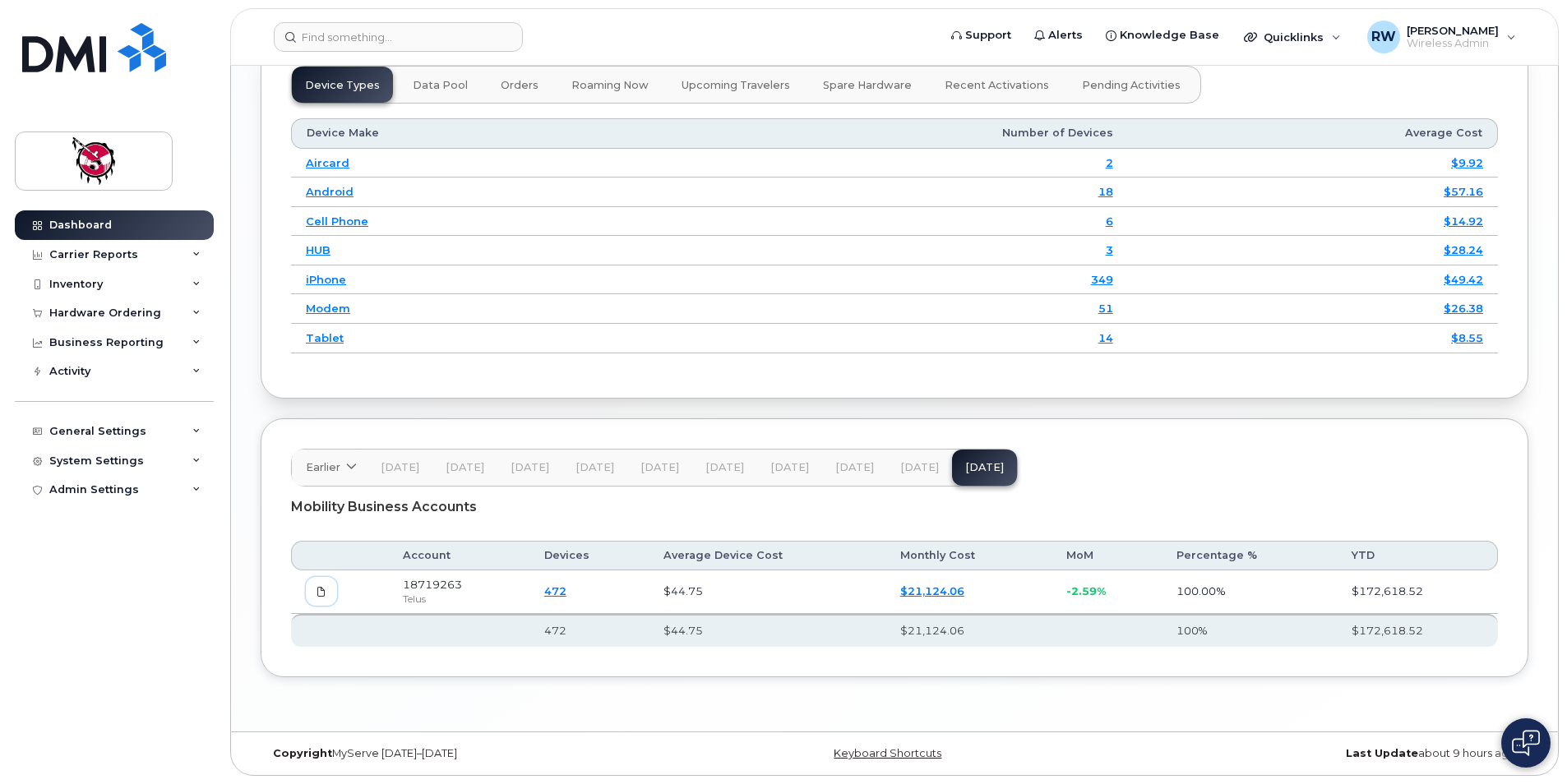
click at [326, 593] on span at bounding box center [322, 591] width 15 height 15
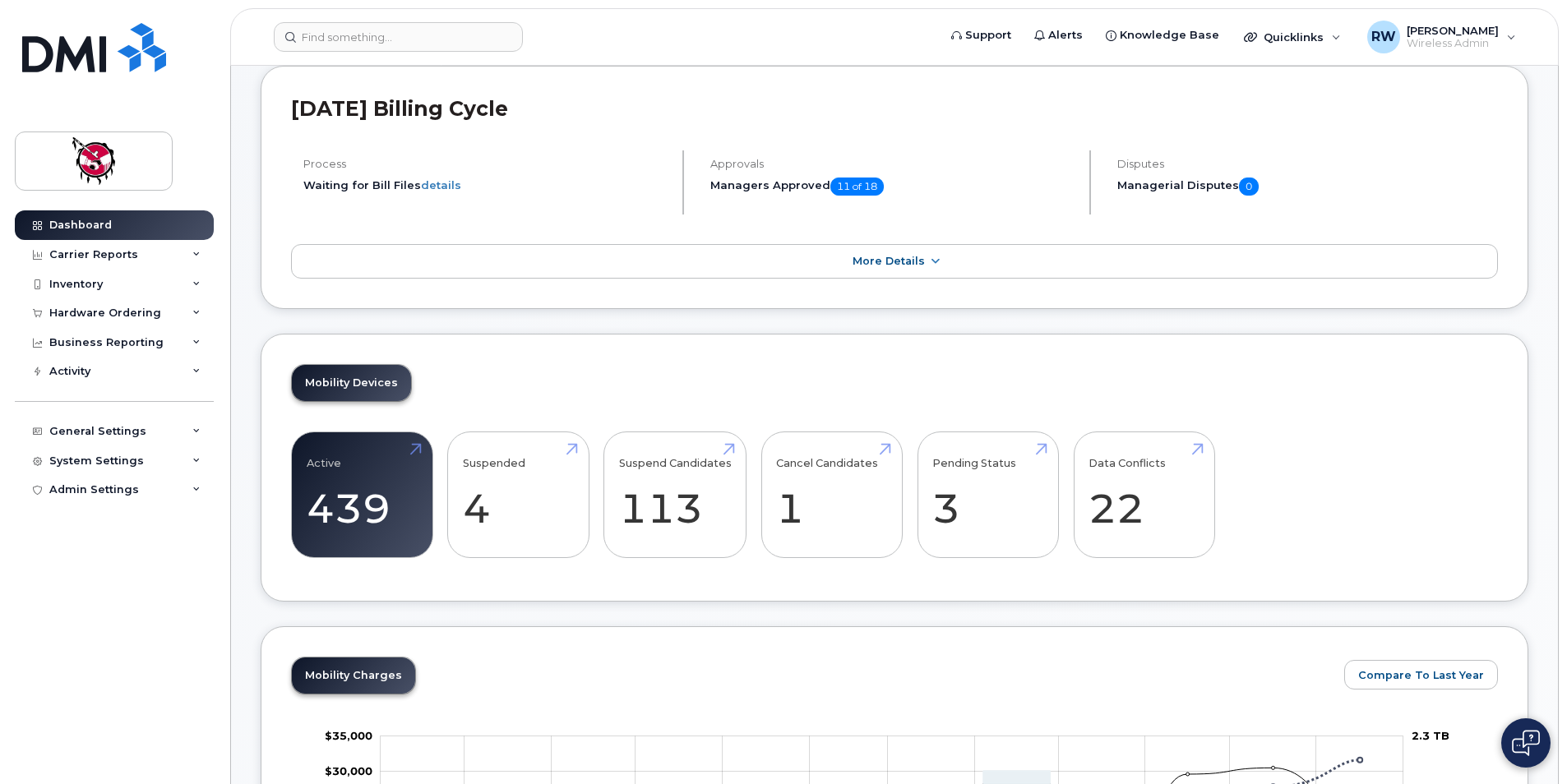
scroll to position [0, 0]
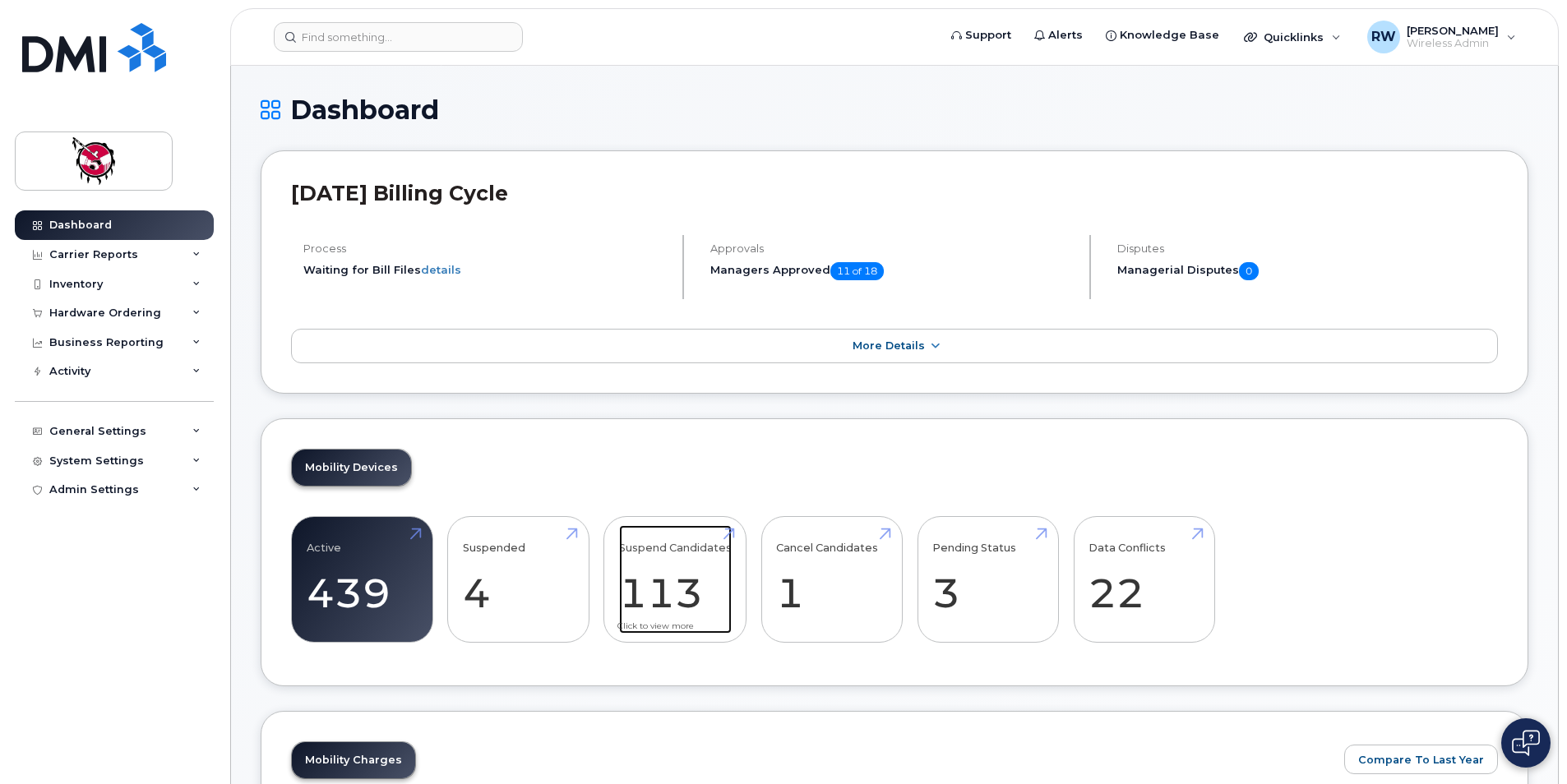
click at [673, 606] on link "Suspend Candidates 113" at bounding box center [675, 580] width 113 height 108
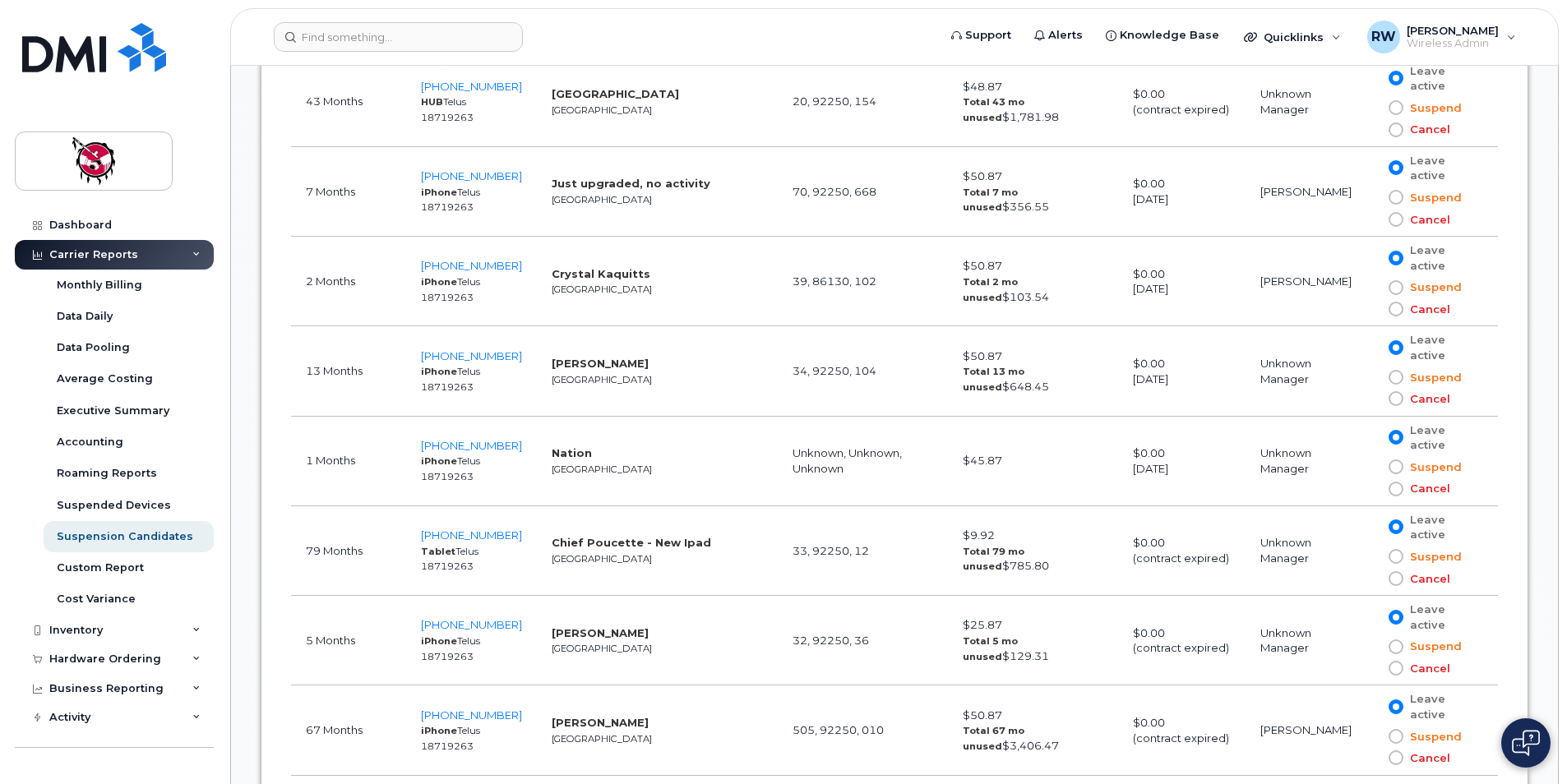
scroll to position [3041, 0]
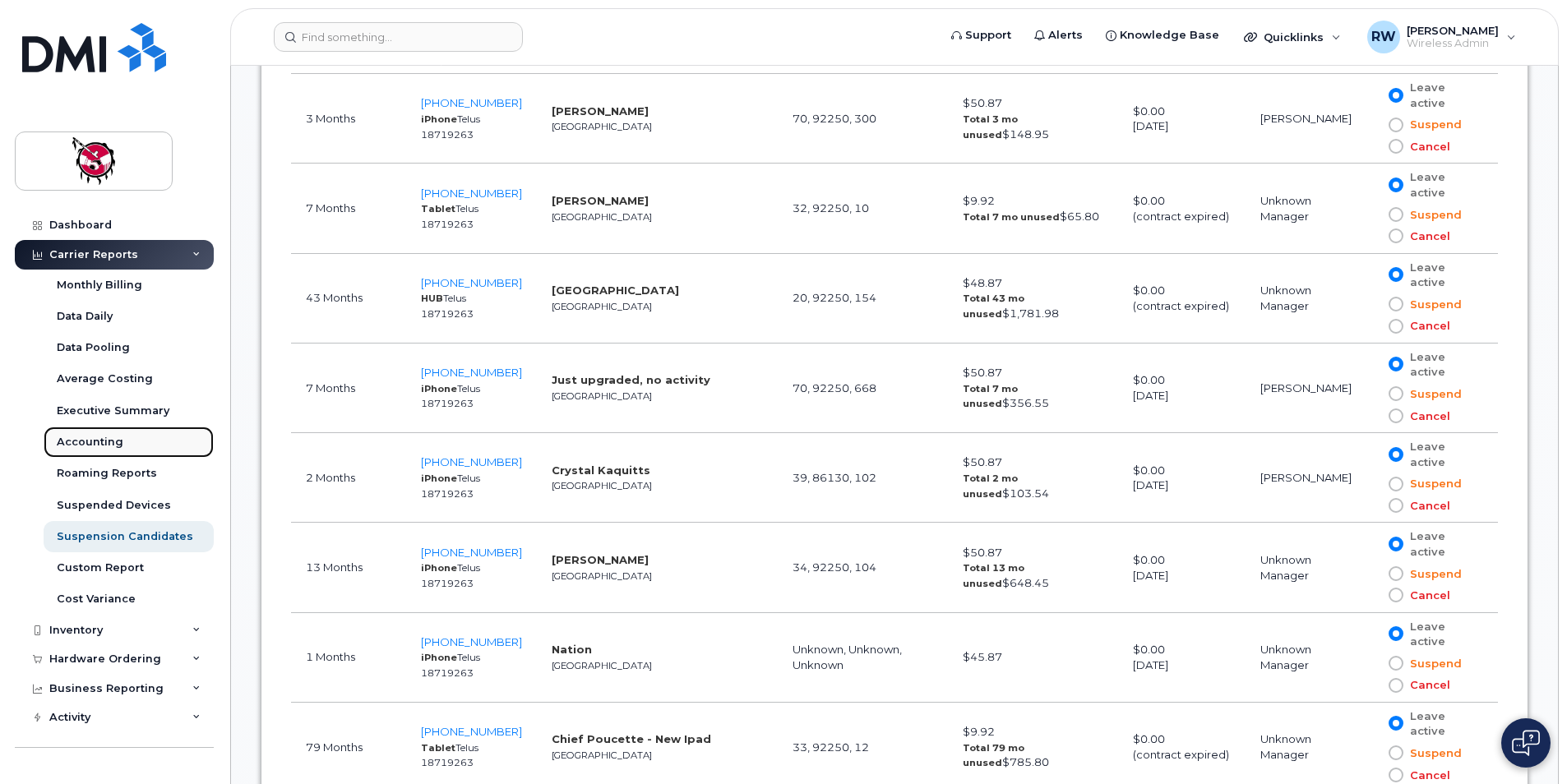
click at [86, 439] on div "Accounting" at bounding box center [90, 442] width 67 height 15
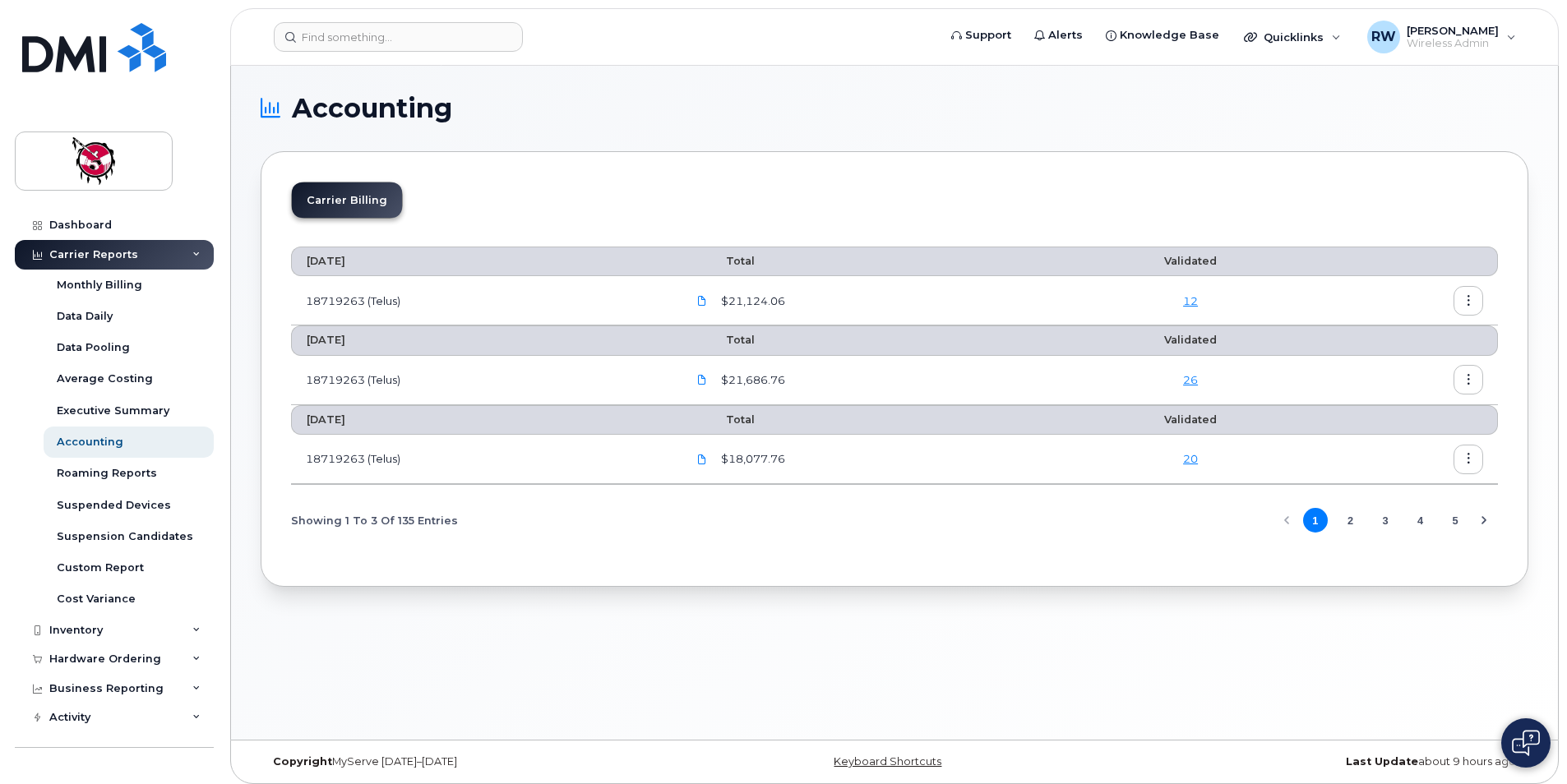
click at [1032, 109] on h1 "Accounting" at bounding box center [890, 108] width 1260 height 27
click at [1194, 309] on td "12" at bounding box center [1190, 301] width 251 height 50
click at [1194, 305] on link "12" at bounding box center [1190, 300] width 15 height 13
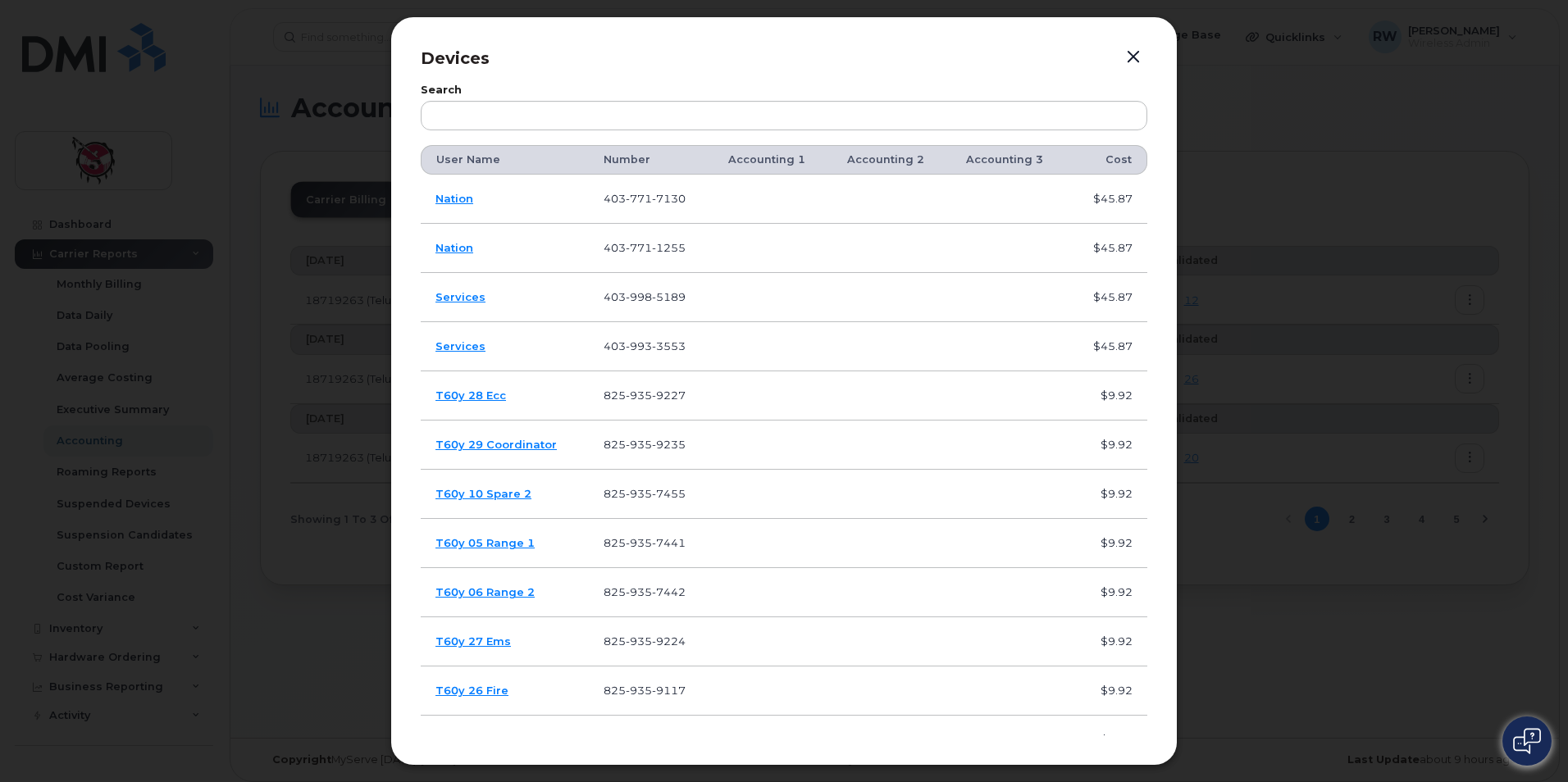
click at [1123, 57] on button "button" at bounding box center [1133, 58] width 25 height 23
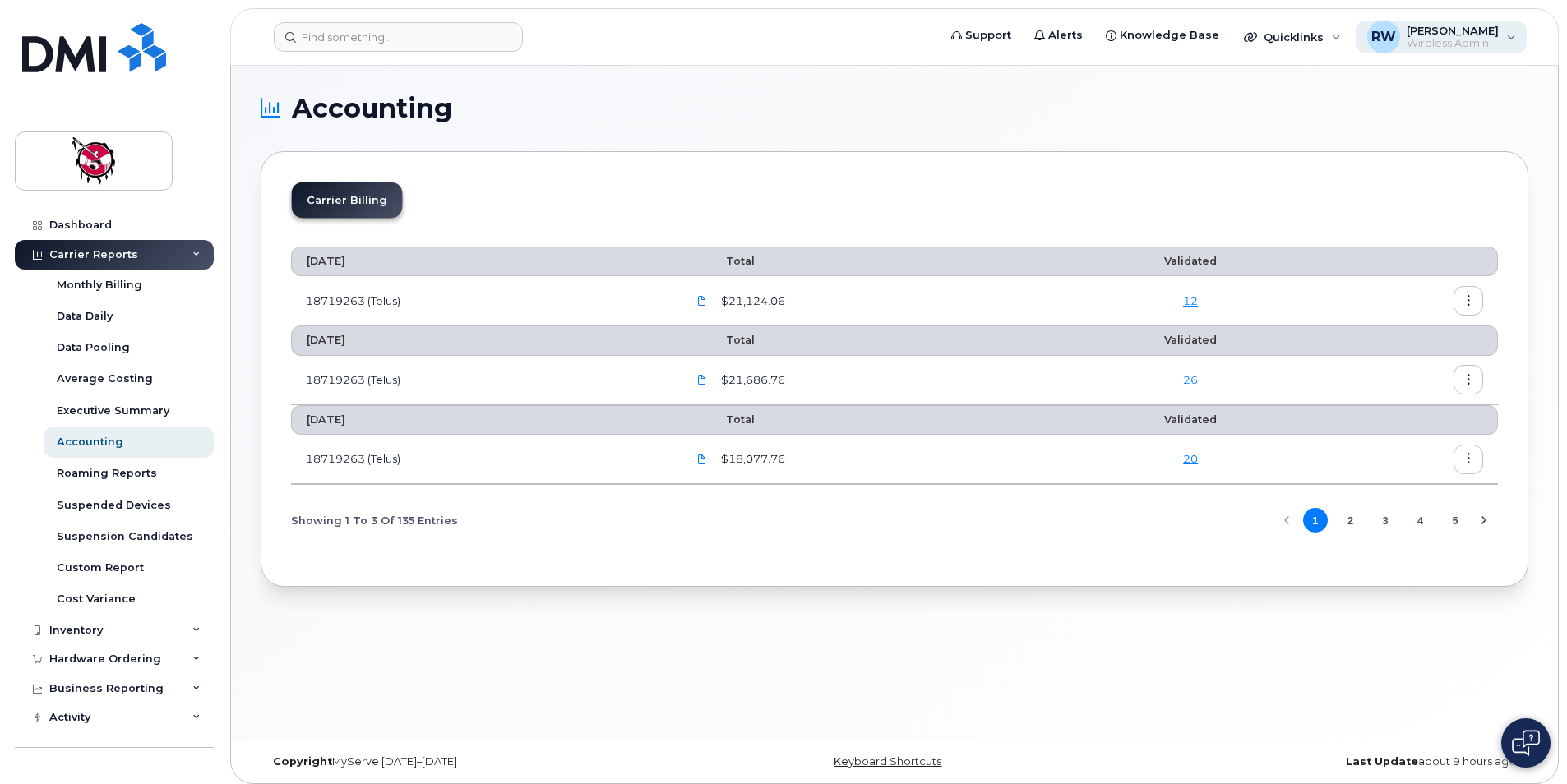
click at [1428, 44] on span "Wireless Admin" at bounding box center [1453, 44] width 92 height 13
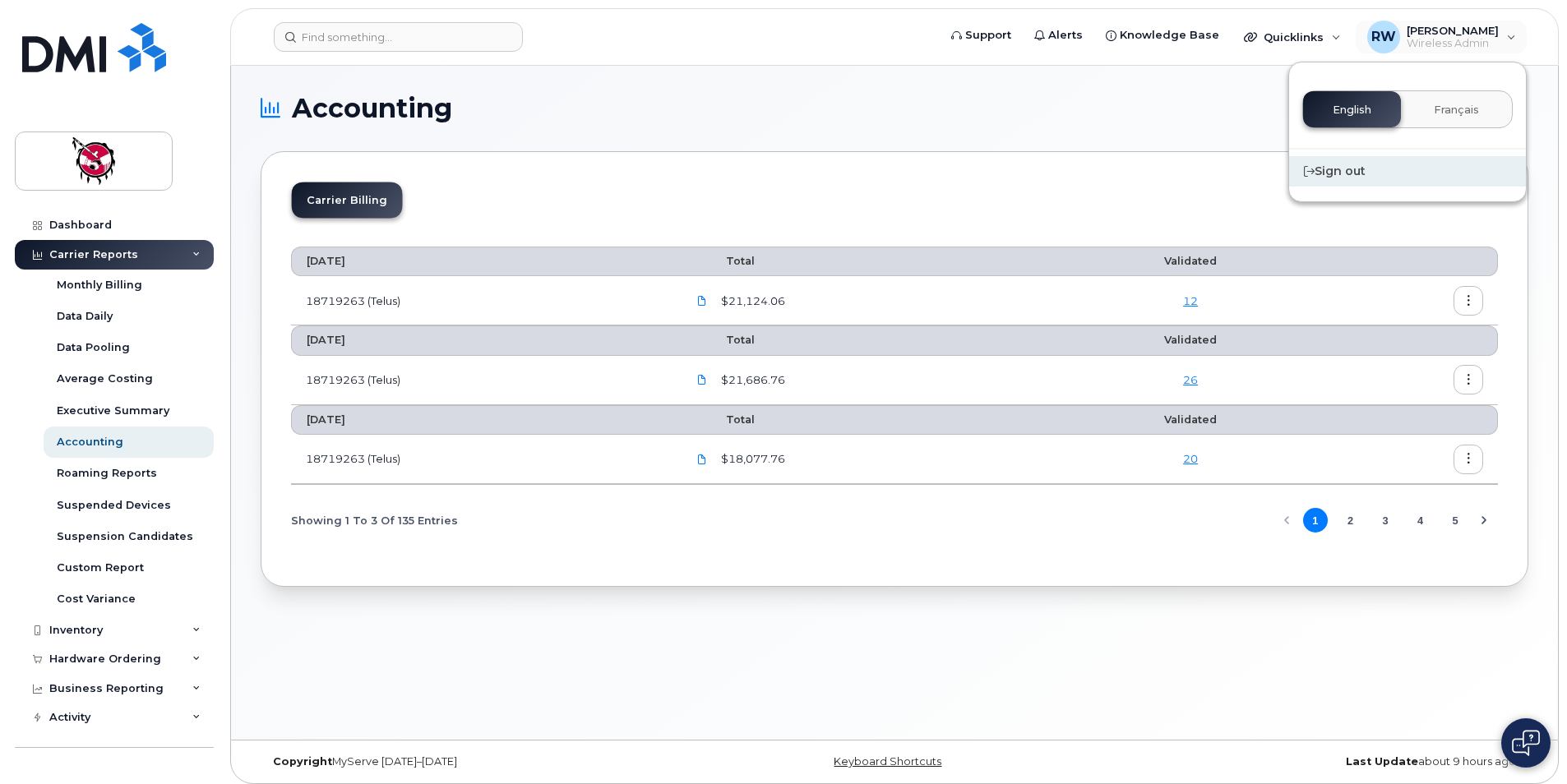
click at [1342, 161] on div "Sign out" at bounding box center [1407, 171] width 237 height 30
